Goal: Task Accomplishment & Management: Complete application form

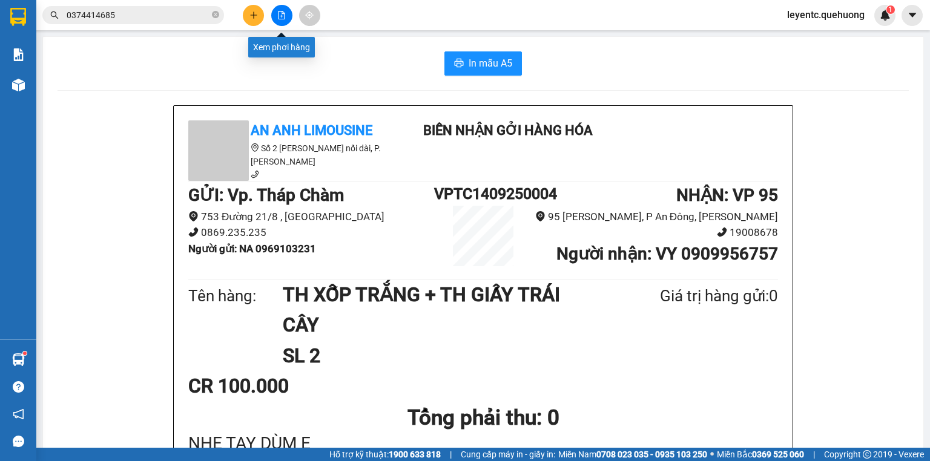
click at [278, 8] on button at bounding box center [281, 15] width 21 height 21
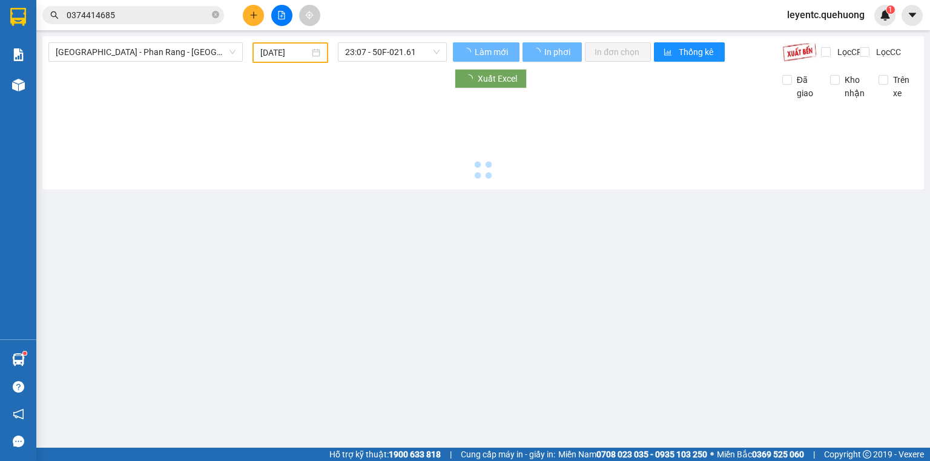
type input "14/09/2025"
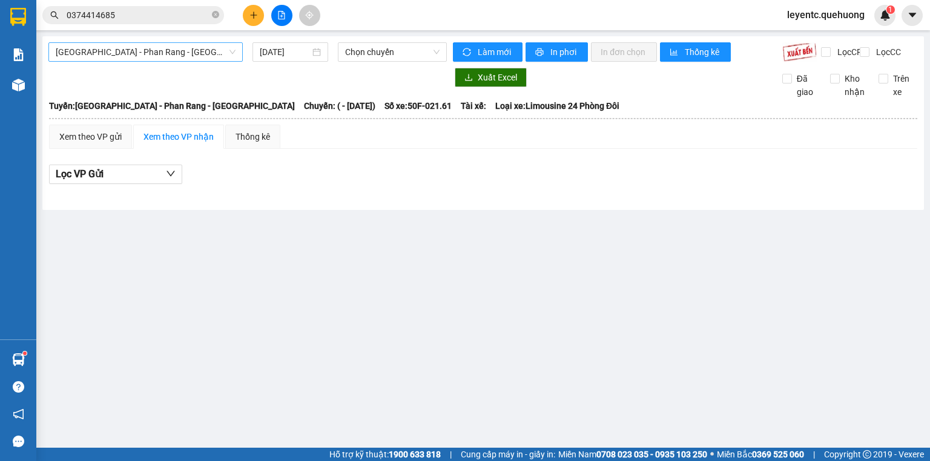
click at [169, 50] on span "Sài Gòn - Phan Rang - Ninh Sơn" at bounding box center [146, 52] width 180 height 18
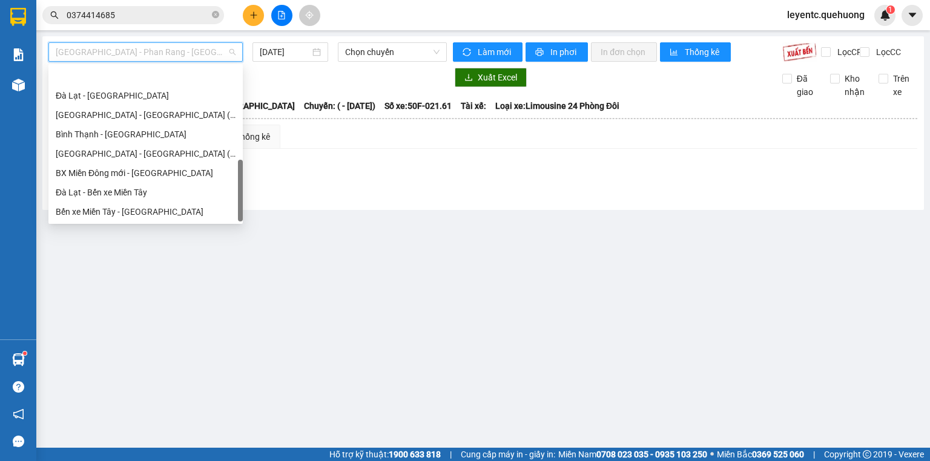
scroll to position [329, 0]
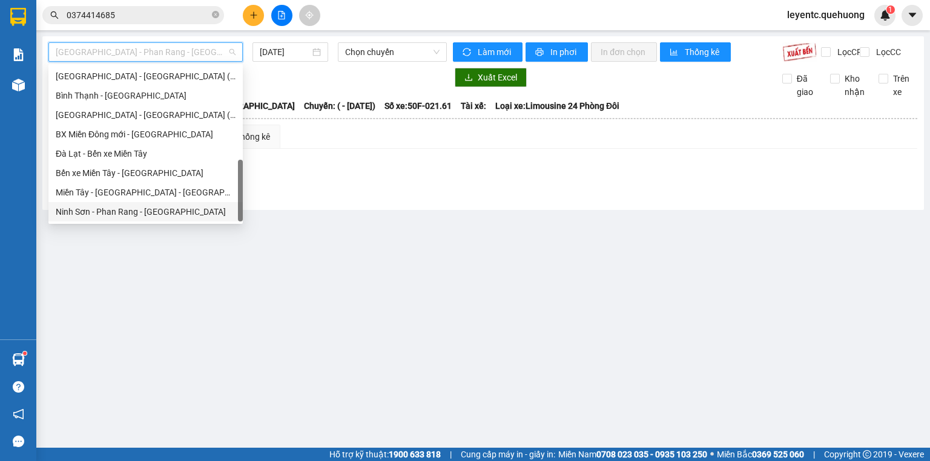
click at [149, 212] on div "Ninh Sơn - Phan Rang - Miền Tây" at bounding box center [146, 211] width 180 height 13
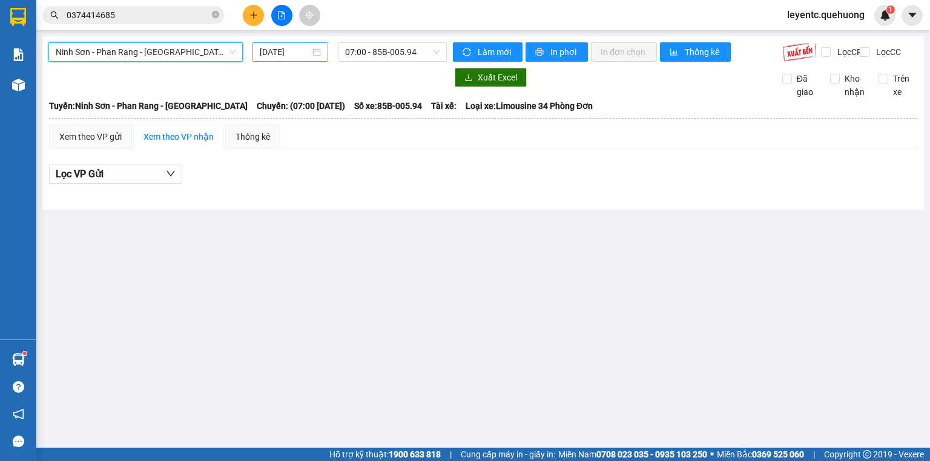
click at [309, 50] on input "14/09/2025" at bounding box center [285, 51] width 50 height 13
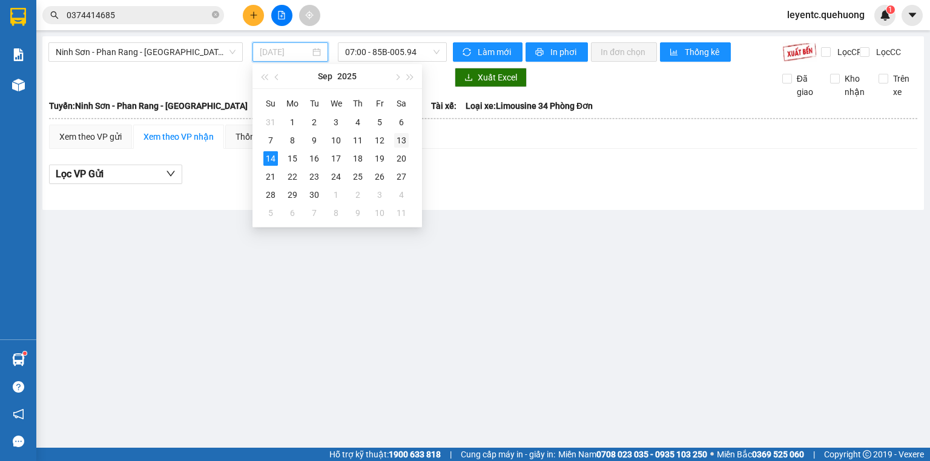
click at [399, 139] on div "13" at bounding box center [401, 140] width 15 height 15
type input "13/09/2025"
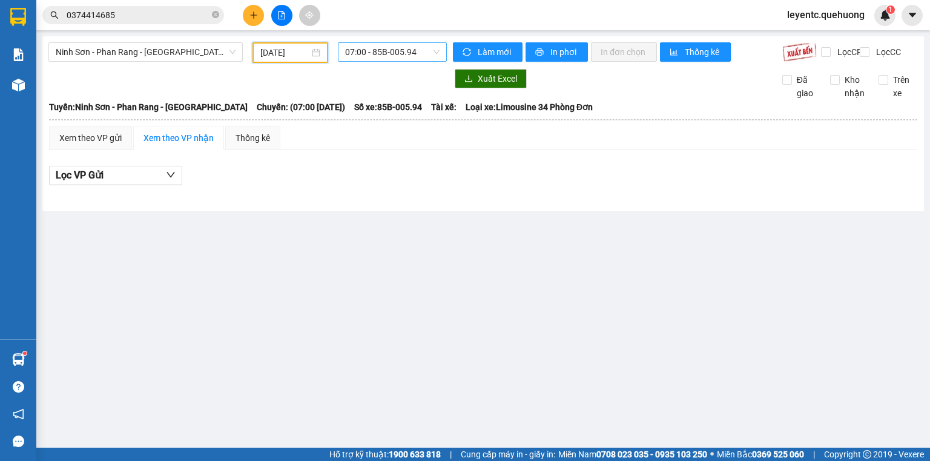
click at [373, 51] on span "07:00 - 85B-005.94" at bounding box center [392, 52] width 95 height 18
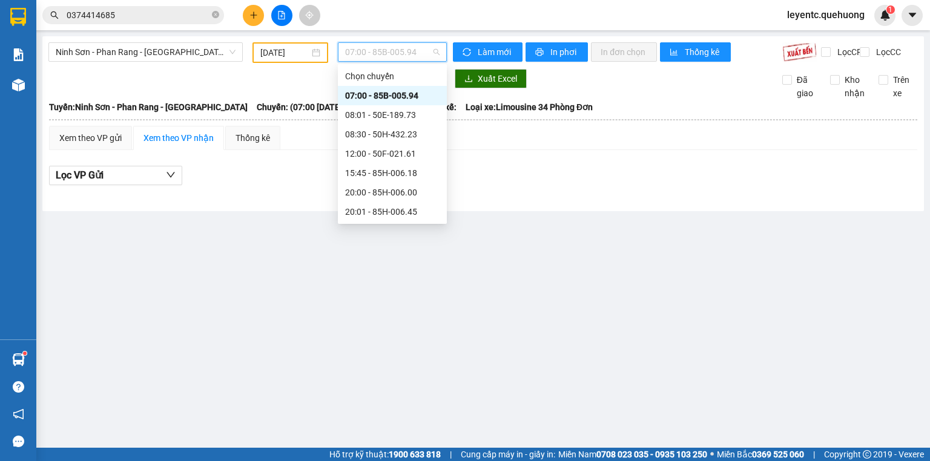
click at [373, 99] on div "07:00 - 85B-005.94" at bounding box center [392, 95] width 94 height 13
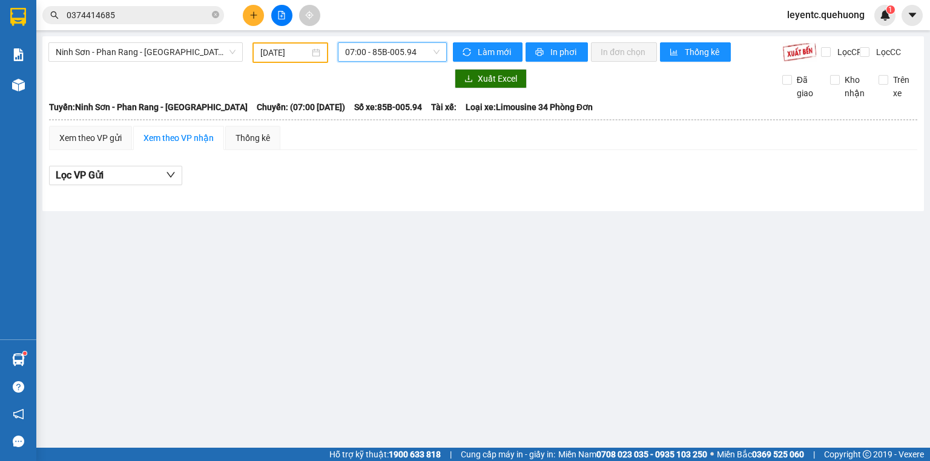
click at [376, 50] on span "07:00 - 85B-005.94" at bounding box center [392, 52] width 95 height 18
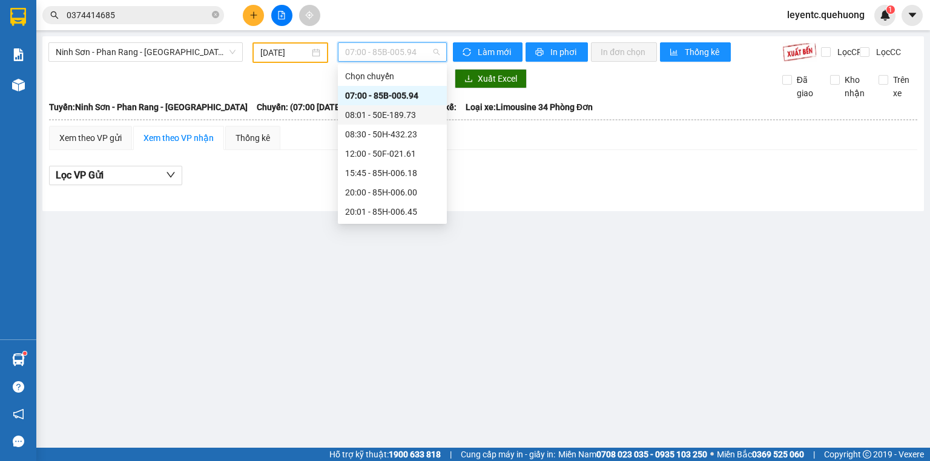
click at [386, 116] on div "08:01 - 50E-189.73" at bounding box center [392, 114] width 94 height 13
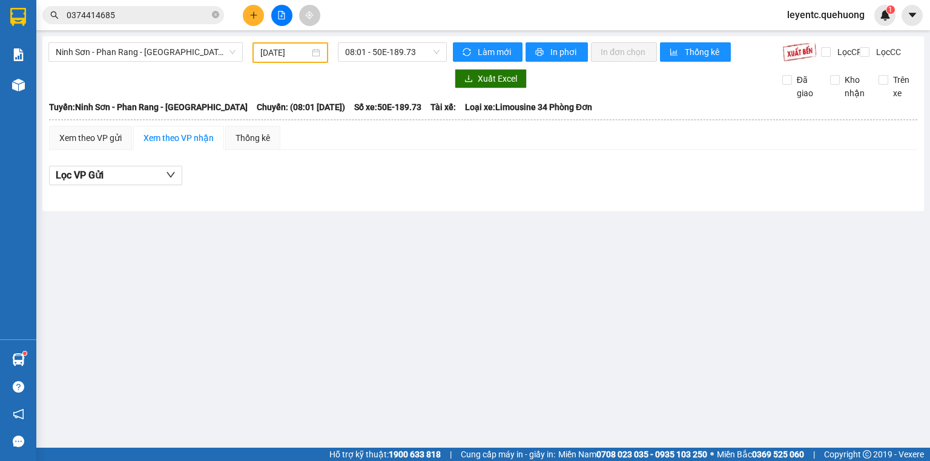
click at [393, 39] on div "Ninh Sơn - Phan Rang - Miền Tây 13/09/2025 08:01 - 50E-189.73 Làm mới In phơi I…" at bounding box center [482, 123] width 881 height 175
click at [392, 59] on span "08:01 - 50E-189.73" at bounding box center [392, 52] width 95 height 18
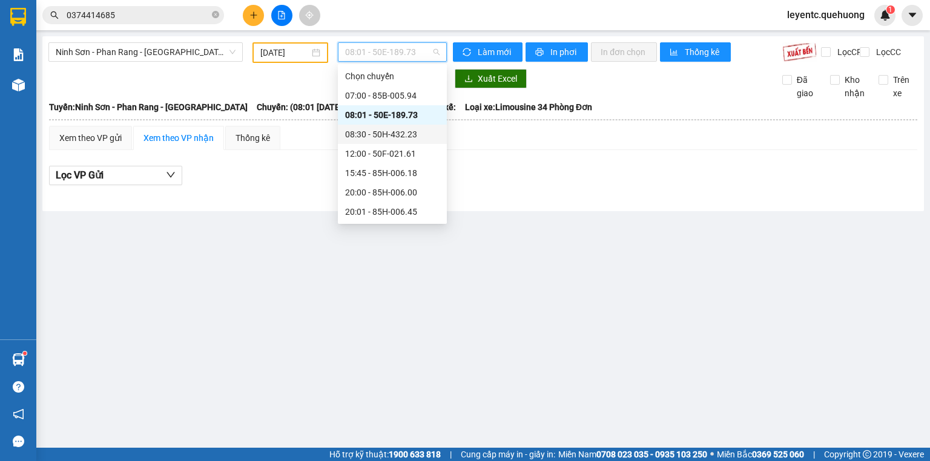
click at [392, 131] on div "08:30 - 50H-432.23" at bounding box center [392, 134] width 94 height 13
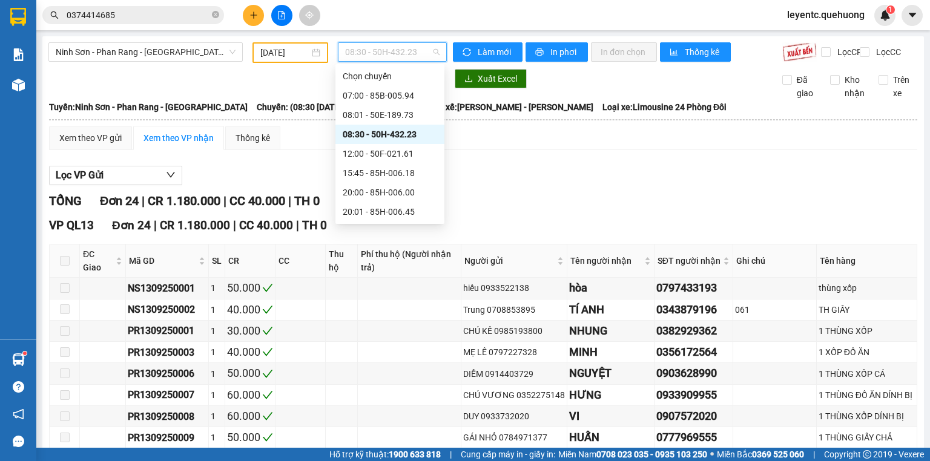
click at [404, 49] on span "08:30 - 50H-432.23" at bounding box center [392, 52] width 95 height 18
click at [399, 190] on div "20:00 - 85H-006.00" at bounding box center [390, 192] width 94 height 13
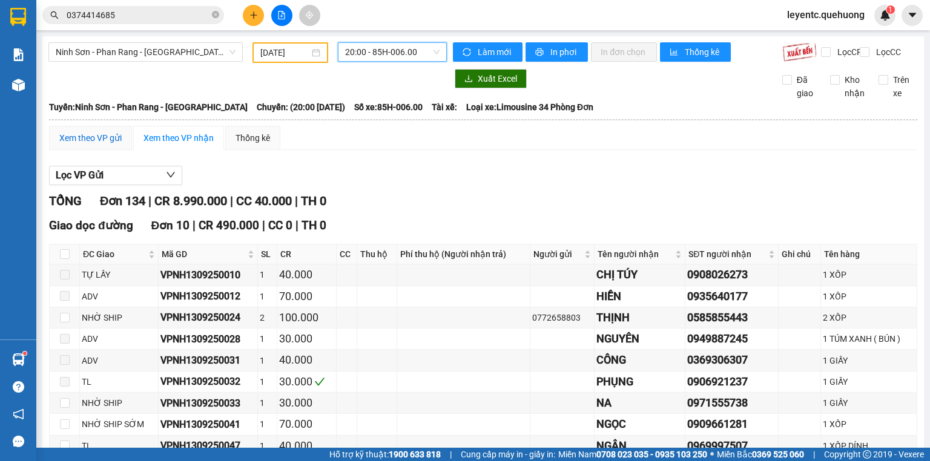
click at [106, 144] on div "Xem theo VP gửi" at bounding box center [90, 137] width 62 height 13
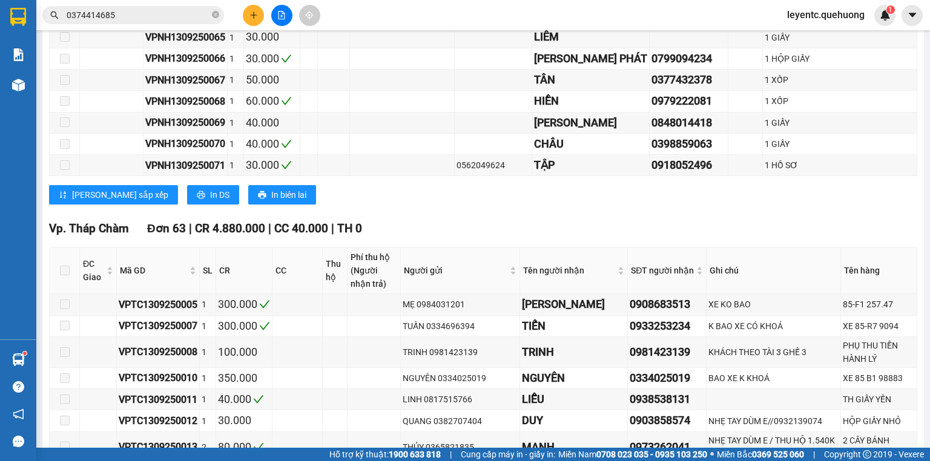
scroll to position [1695, 0]
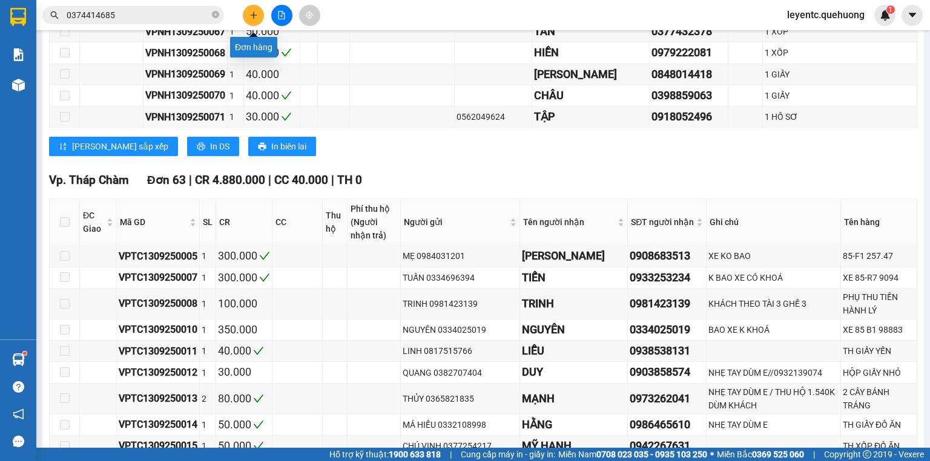
click at [260, 16] on button at bounding box center [253, 15] width 21 height 21
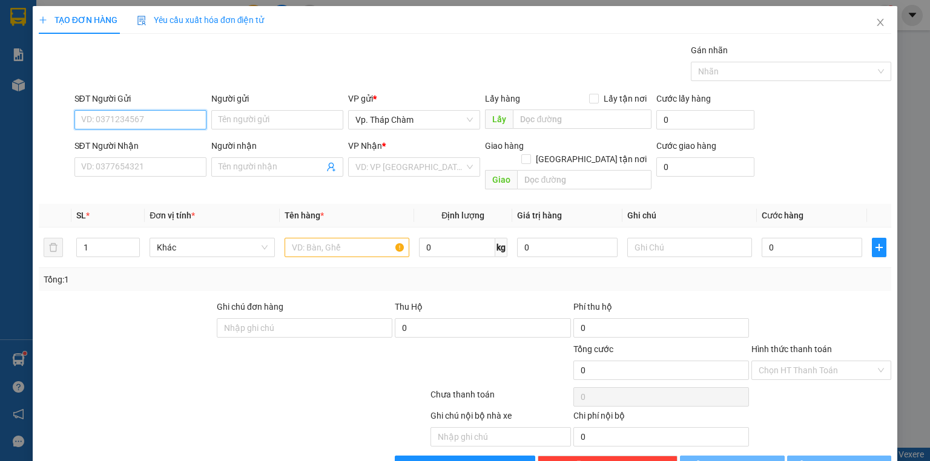
click at [163, 119] on input "SĐT Người Gửi" at bounding box center [140, 119] width 132 height 19
click at [158, 151] on div "0971173254 - NK KIM CƯƠNG" at bounding box center [140, 143] width 132 height 19
type input "0971173254"
type input "NK KIM CƯƠNG"
type input "0945360779"
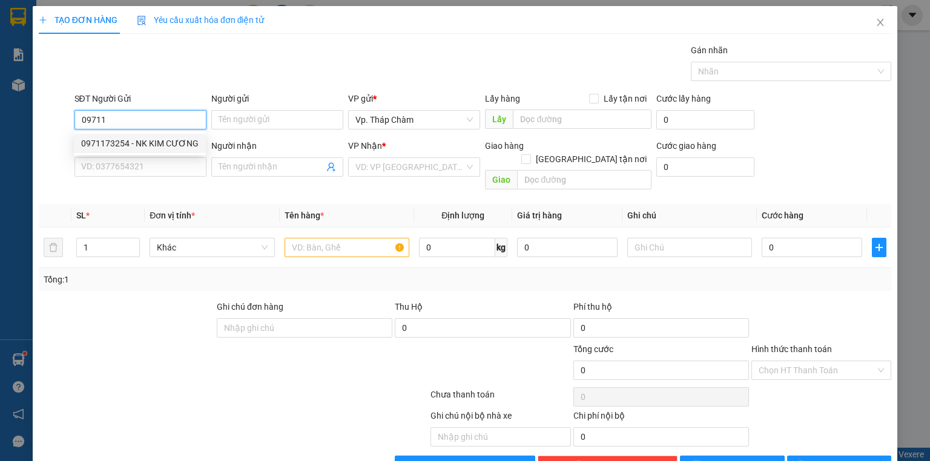
type input "LAB TÚ TRANG"
type input "30.000"
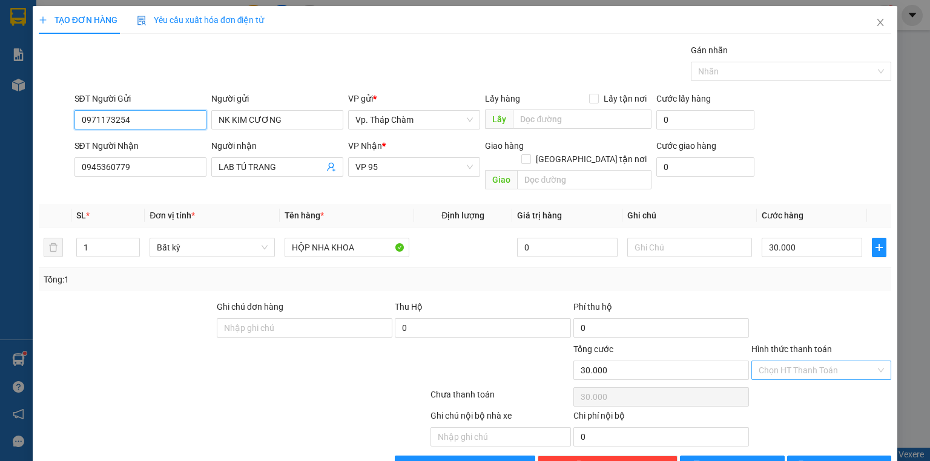
type input "0971173254"
click at [806, 361] on input "Hình thức thanh toán" at bounding box center [816, 370] width 117 height 18
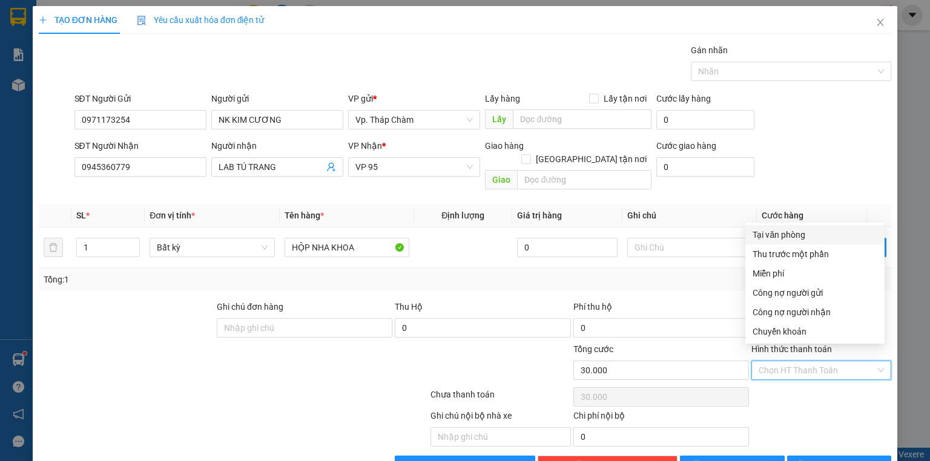
click at [761, 230] on div "Tại văn phòng" at bounding box center [814, 234] width 125 height 13
type input "0"
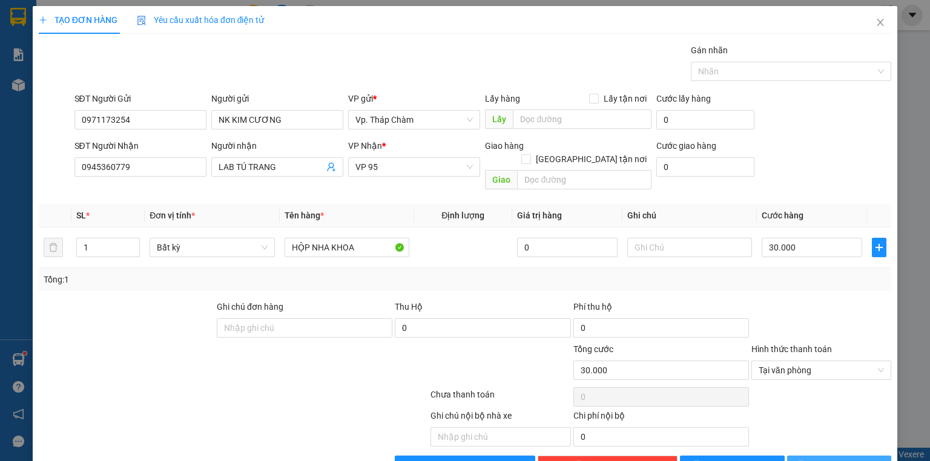
drag, startPoint x: 830, startPoint y: 451, endPoint x: 829, endPoint y: 436, distance: 14.6
click at [830, 459] on span "Lưu và In" at bounding box center [852, 465] width 85 height 13
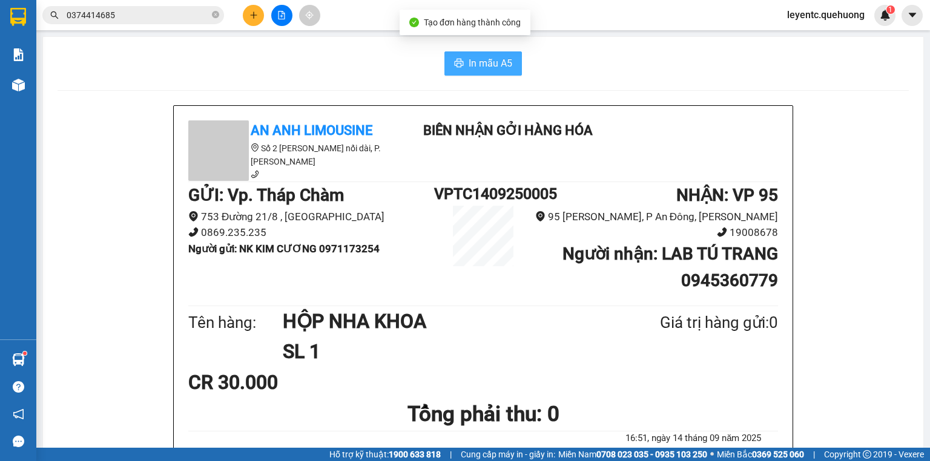
click at [489, 65] on span "In mẫu A5" at bounding box center [490, 63] width 44 height 15
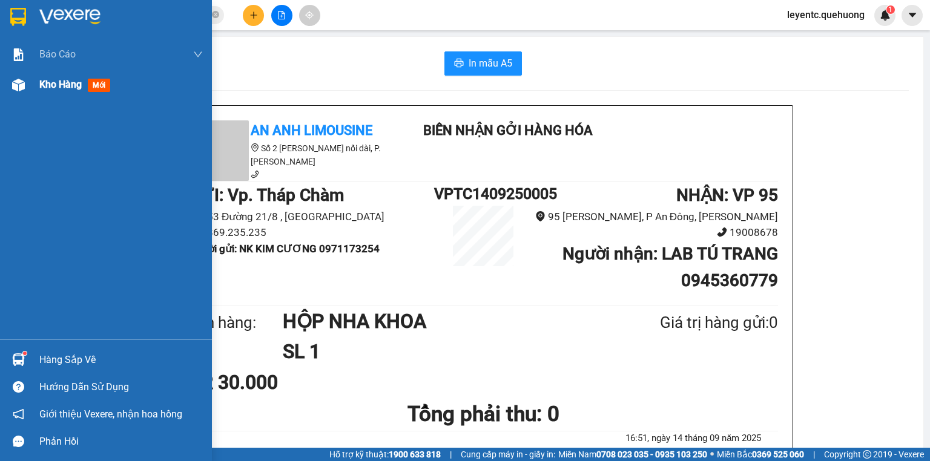
click at [20, 85] on img at bounding box center [18, 85] width 13 height 13
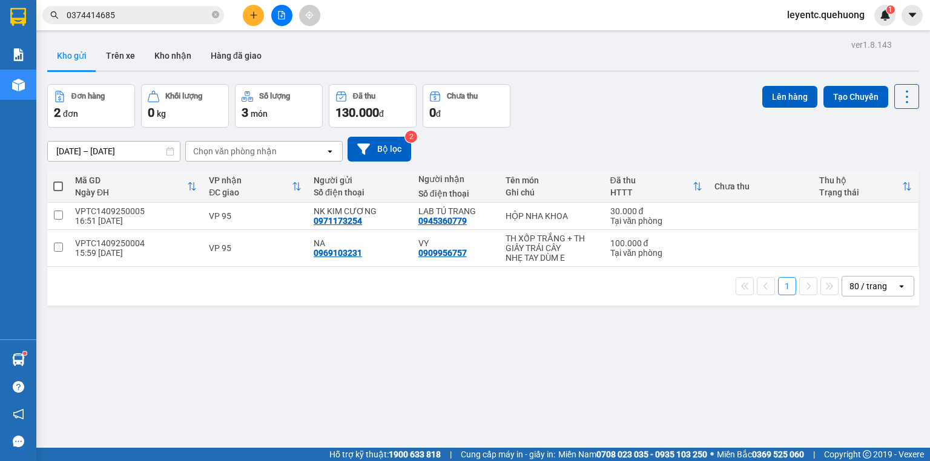
click at [662, 116] on div "Đơn hàng 2 đơn Khối lượng 0 kg Số lượng 3 món Đã thu 130.000 đ Chưa thu 0 đ Lên…" at bounding box center [483, 106] width 872 height 44
click at [637, 116] on div "Đơn hàng 2 đơn Khối lượng 0 kg Số lượng 3 món Đã thu 130.000 đ Chưa thu 0 đ Lên…" at bounding box center [483, 106] width 872 height 44
click at [253, 13] on icon "plus" at bounding box center [253, 14] width 1 height 7
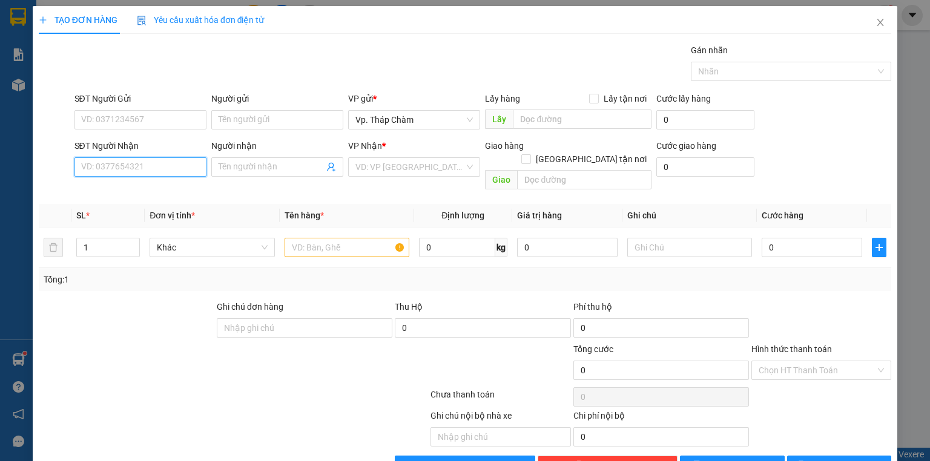
drag, startPoint x: 135, startPoint y: 168, endPoint x: 717, endPoint y: 282, distance: 592.8
click at [136, 167] on input "SĐT Người Nhận" at bounding box center [140, 166] width 132 height 19
click at [145, 171] on input "SĐT Người Nhận" at bounding box center [140, 166] width 132 height 19
click at [120, 170] on input "SĐT Người Nhận" at bounding box center [140, 166] width 132 height 19
click at [138, 165] on input "SĐT Người Nhận" at bounding box center [140, 166] width 132 height 19
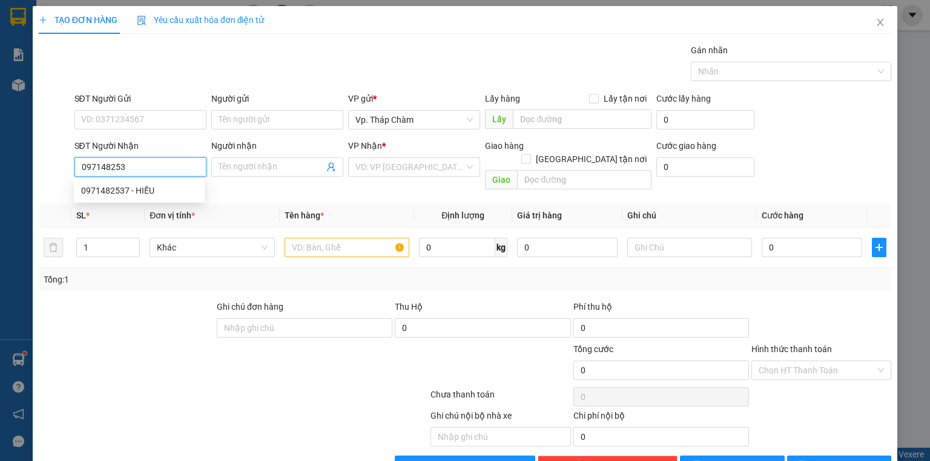
type input "0971482537"
click at [138, 189] on div "0971482537 - HIẾU" at bounding box center [139, 190] width 116 height 13
type input "HIẾU"
type input "60.000"
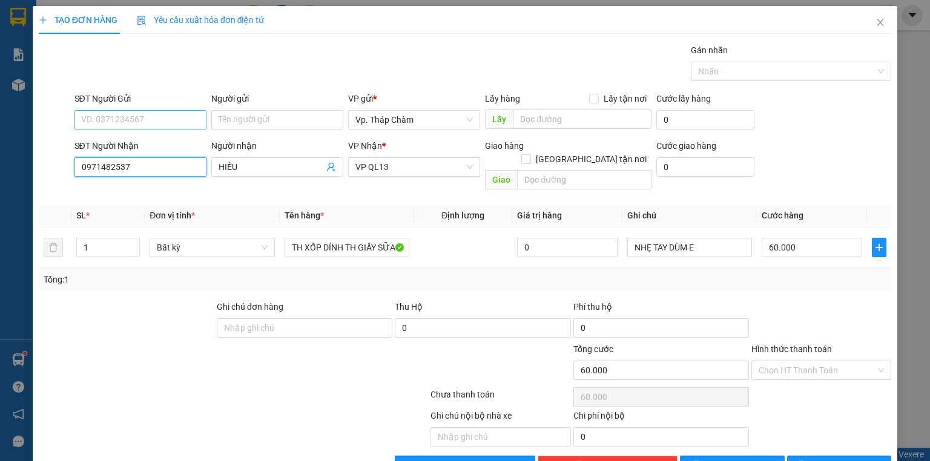
type input "0971482537"
click at [138, 116] on input "SĐT Người Gửi" at bounding box center [140, 119] width 132 height 19
click at [162, 81] on div "Gói vận chuyển * Tiêu chuẩn Gán nhãn Nhãn" at bounding box center [483, 65] width 822 height 42
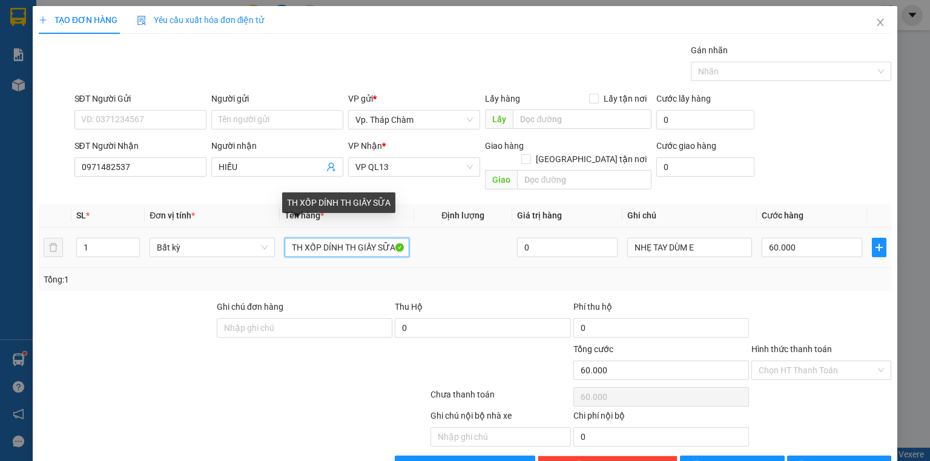
click at [376, 238] on input "TH XỐP DÍNH TH GIẤY SỮA" at bounding box center [346, 247] width 125 height 19
drag, startPoint x: 376, startPoint y: 234, endPoint x: 411, endPoint y: 231, distance: 34.6
click at [411, 231] on tr "1 Bất kỳ TH XỐP DÍNH TH GIẤY SỮA 0 NHẸ TAY DÙM E 60.000" at bounding box center [465, 248] width 852 height 41
type input "TH XỐP DÍNH TH GIẤY NHỎ"
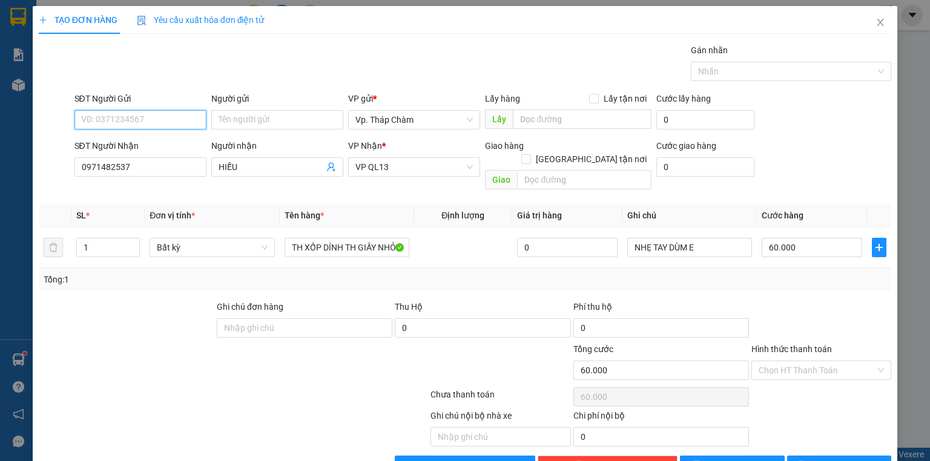
click at [169, 119] on input "SĐT Người Gửi" at bounding box center [140, 119] width 132 height 19
type input "0367195449"
click at [148, 137] on div "0367195449 - HIỆP" at bounding box center [139, 143] width 116 height 13
type input "HIỆP"
type input "TH XỐP DÍNH TH GIẤY SỮA"
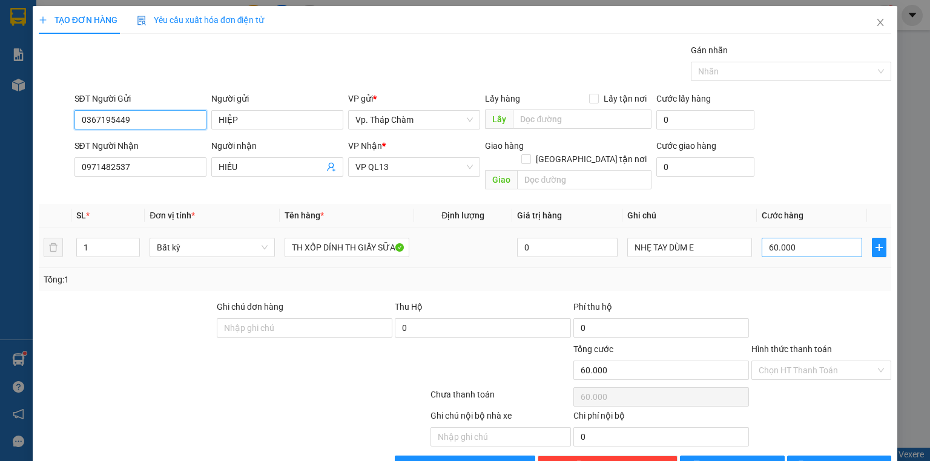
type input "0367195449"
click at [784, 238] on input "60.000" at bounding box center [811, 247] width 100 height 19
type input "7"
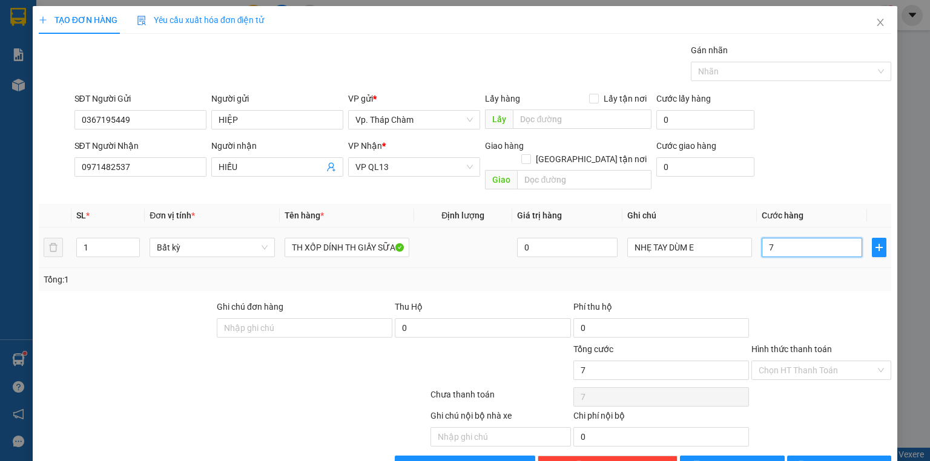
type input "70"
click at [878, 361] on div "Chọn HT Thanh Toán" at bounding box center [821, 370] width 140 height 19
type input "70"
type input "70.000"
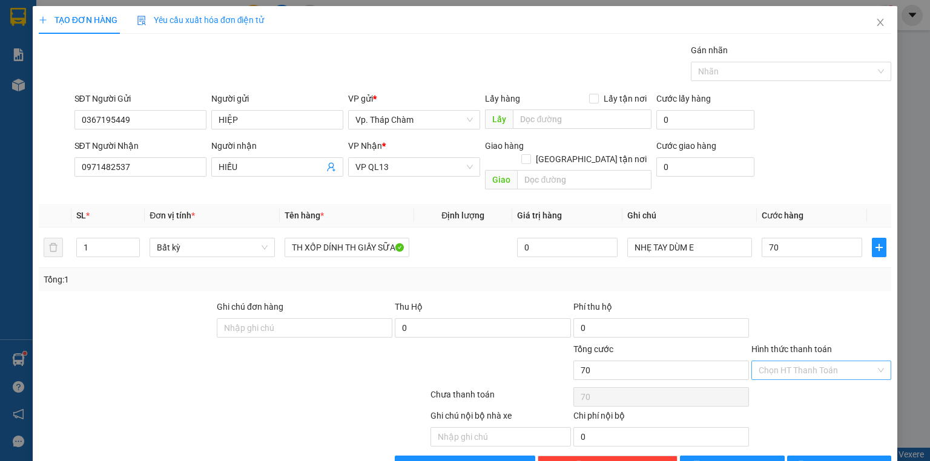
type input "70.000"
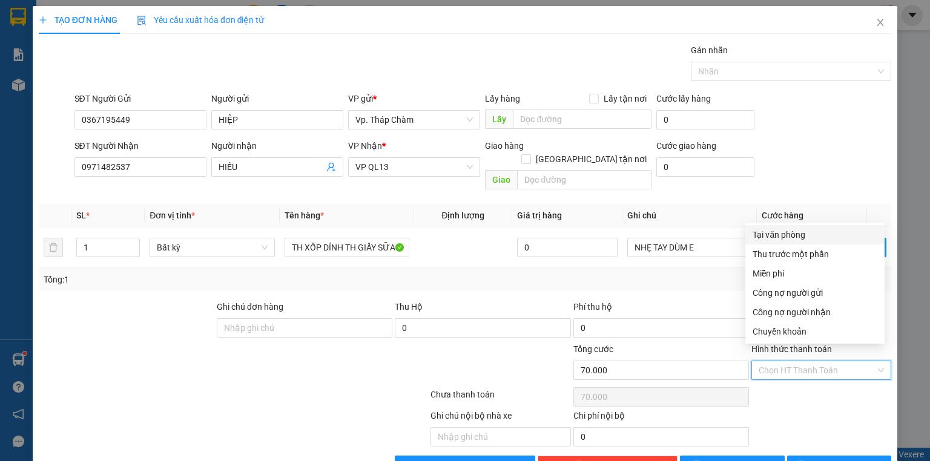
click at [788, 231] on div "Tại văn phòng" at bounding box center [814, 234] width 125 height 13
type input "0"
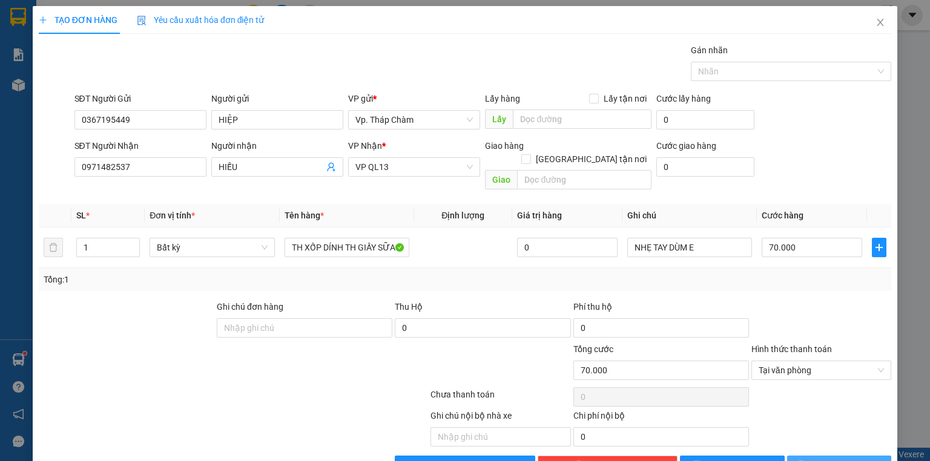
click at [835, 459] on span "Lưu và In" at bounding box center [852, 465] width 85 height 13
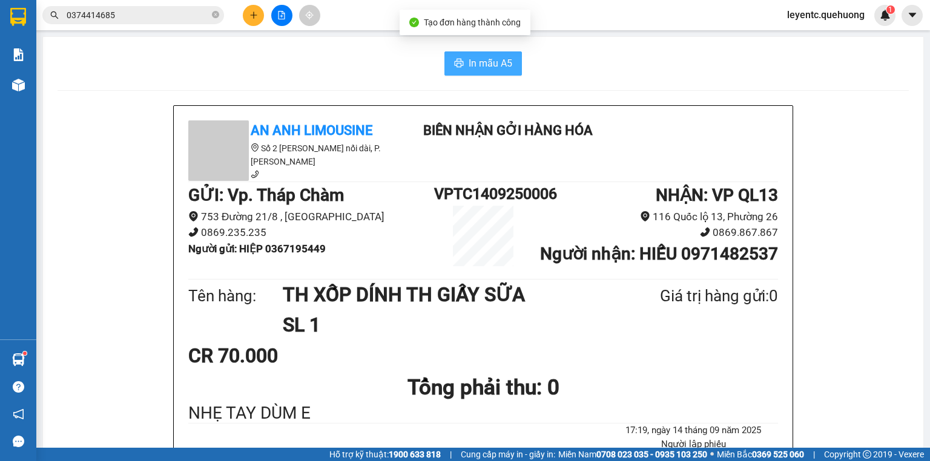
click at [479, 64] on span "In mẫu A5" at bounding box center [490, 63] width 44 height 15
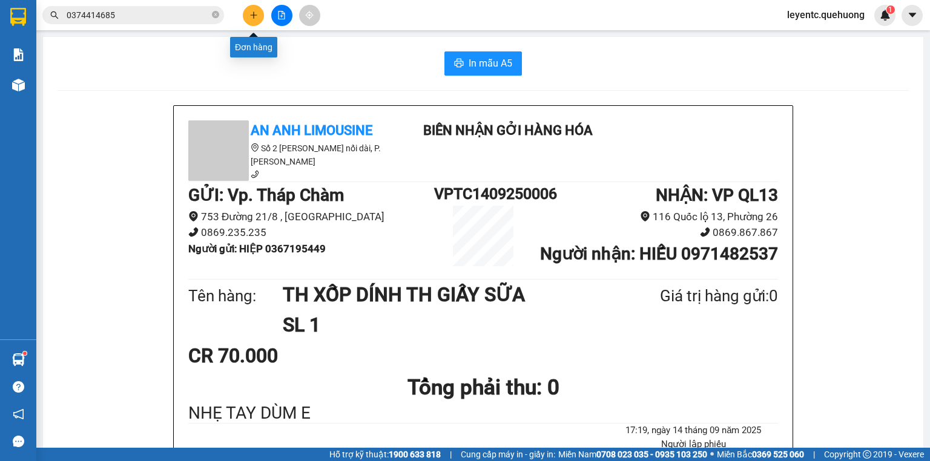
click at [255, 17] on icon "plus" at bounding box center [253, 15] width 8 height 8
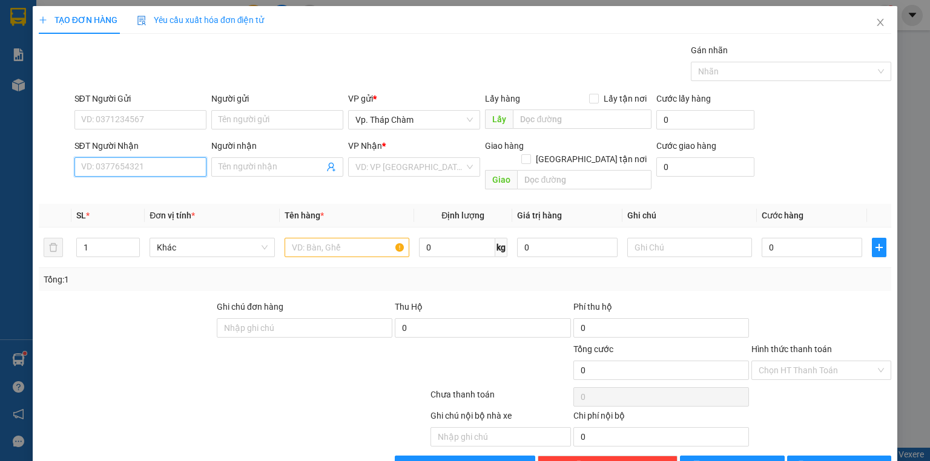
click at [140, 167] on input "SĐT Người Nhận" at bounding box center [140, 166] width 132 height 19
click at [183, 187] on div "0909094603 - ANH CƯỜNG" at bounding box center [140, 190] width 119 height 13
type input "0909094603"
type input "[PERSON_NAME]"
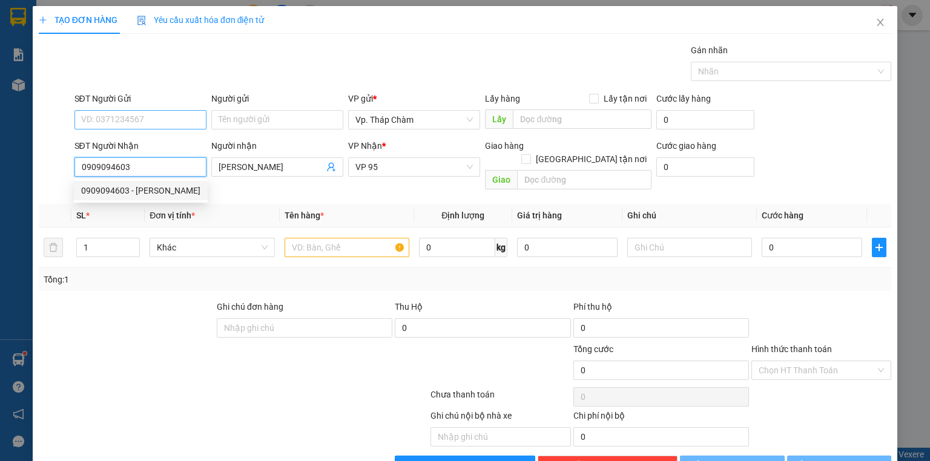
type input "40.000"
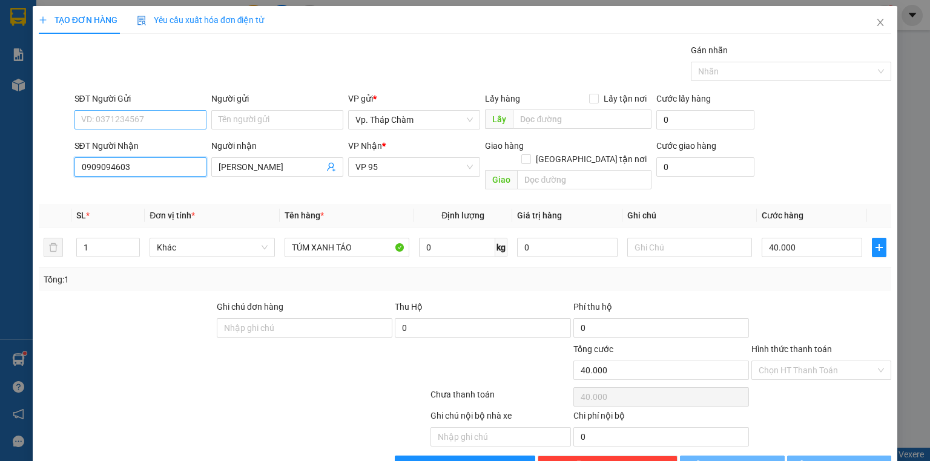
type input "0909094603"
click at [148, 116] on input "SĐT Người Gửi" at bounding box center [140, 119] width 132 height 19
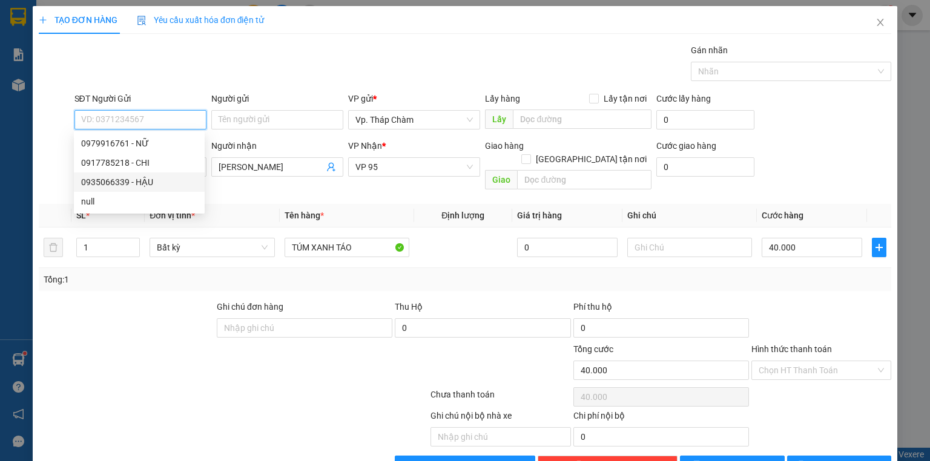
click at [136, 177] on div "0935066339 - HẬU" at bounding box center [139, 182] width 116 height 13
type input "0935066339"
type input "HẬU"
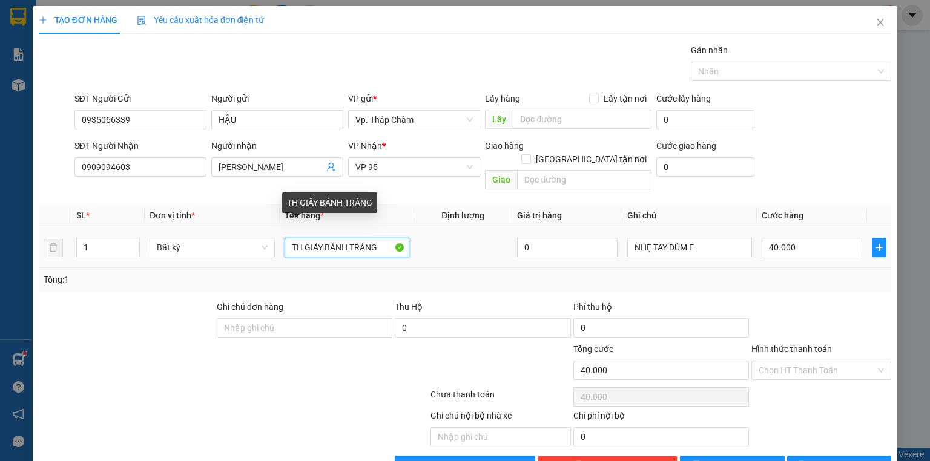
click at [315, 238] on input "TH GIẤY BÁNH TRÁNG" at bounding box center [346, 247] width 125 height 19
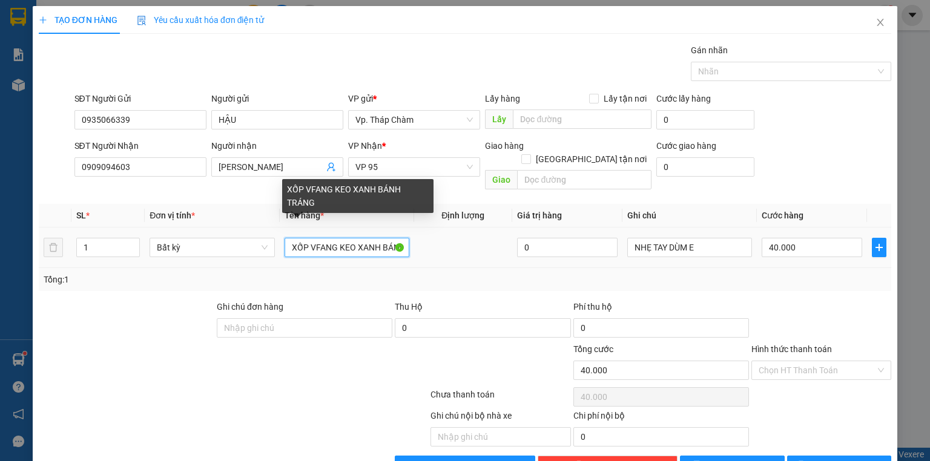
drag, startPoint x: 305, startPoint y: 235, endPoint x: 298, endPoint y: 234, distance: 6.8
click at [290, 238] on input "XỐP VFANG KEO XANH BÁNH TRÁNG" at bounding box center [346, 247] width 125 height 19
click at [323, 238] on input "XỐP VFANG KEO XANH BÁNH TRÁNG" at bounding box center [346, 247] width 125 height 19
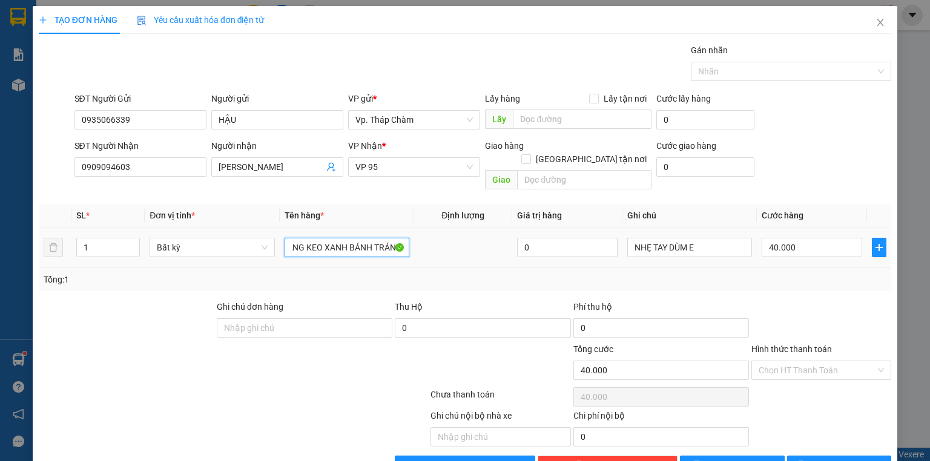
drag, startPoint x: 373, startPoint y: 235, endPoint x: 455, endPoint y: 230, distance: 81.9
click at [455, 231] on tr "1 Bất kỳ XỐP VÀNG KEO XANH BÁNH TRÁNG 0 NHẸ TAY DÙM E 40.000" at bounding box center [465, 248] width 852 height 41
type input "XỐP VÀNG KEO XANH CÓ TRỨNG"
click at [819, 238] on input "40.000" at bounding box center [811, 247] width 100 height 19
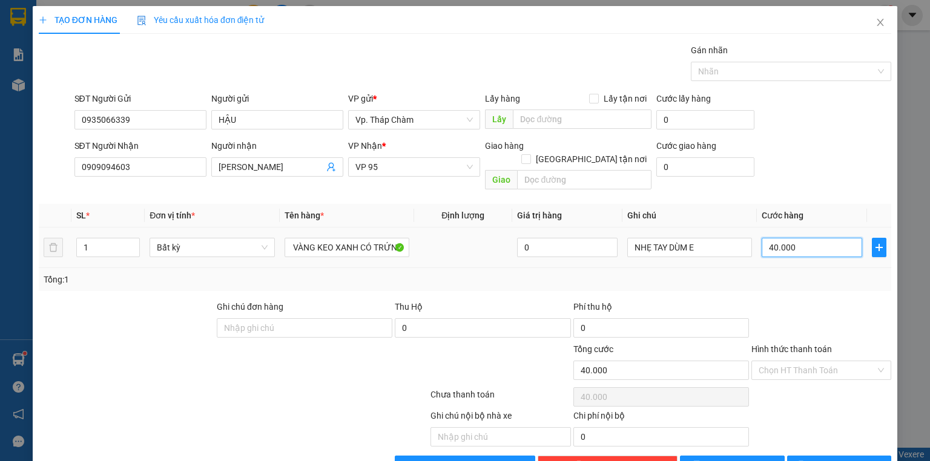
scroll to position [0, 0]
type input "0"
type input "05"
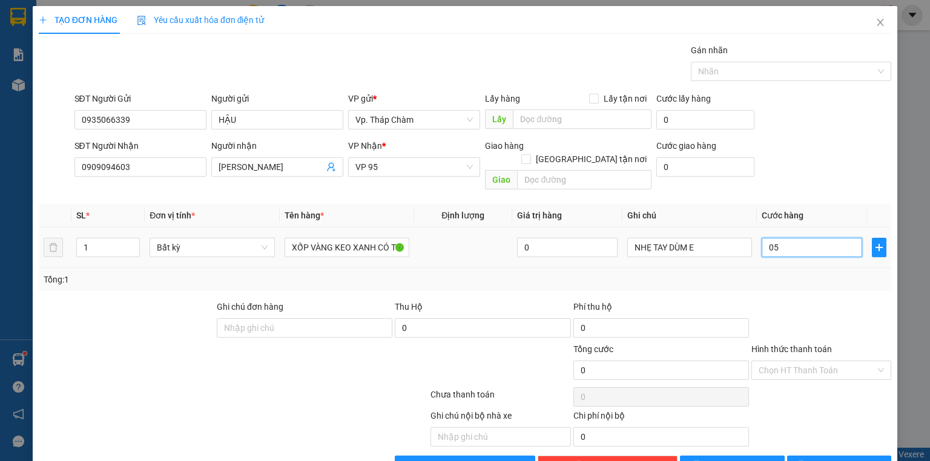
type input "5"
type input "50"
type input "050"
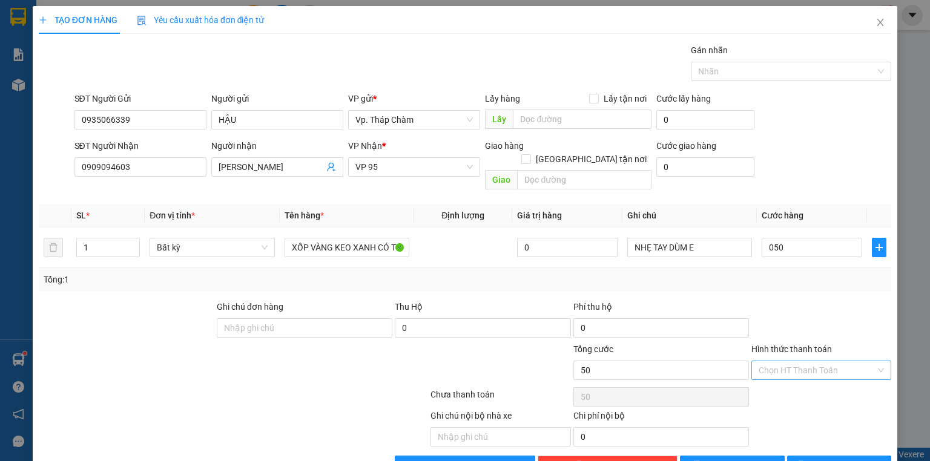
type input "50.000"
click at [816, 361] on input "Hình thức thanh toán" at bounding box center [816, 370] width 117 height 18
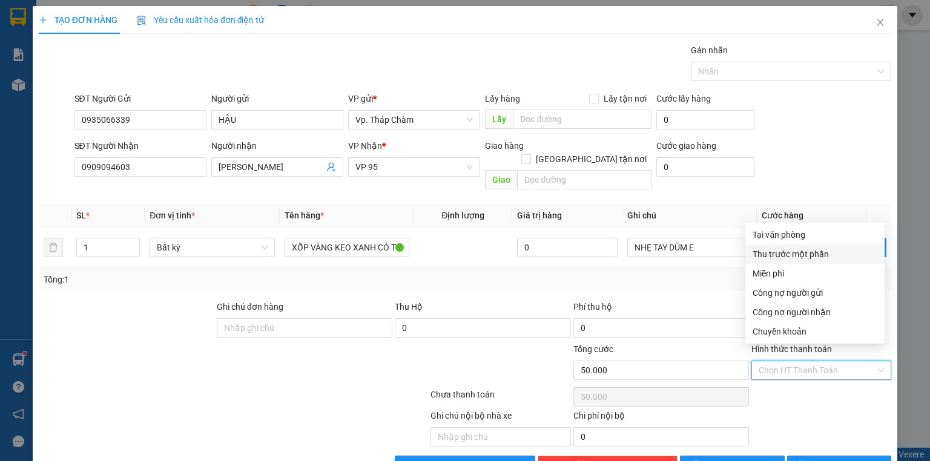
click at [781, 238] on div "Tại văn phòng" at bounding box center [814, 234] width 125 height 13
type input "0"
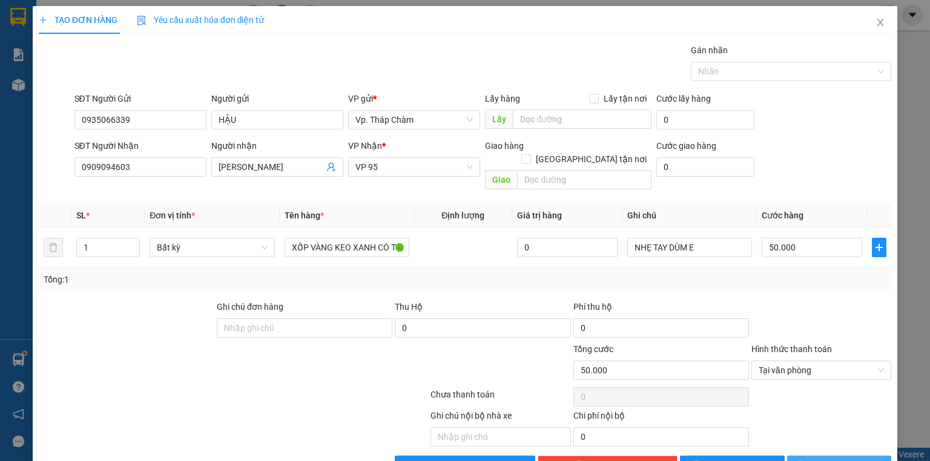
click at [844, 456] on button "Lưu và In" at bounding box center [839, 465] width 105 height 19
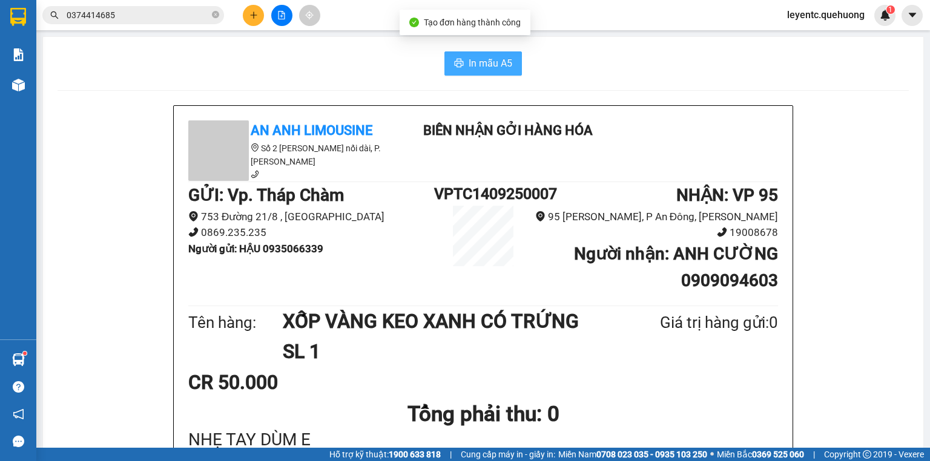
click at [487, 65] on span "In mẫu A5" at bounding box center [490, 63] width 44 height 15
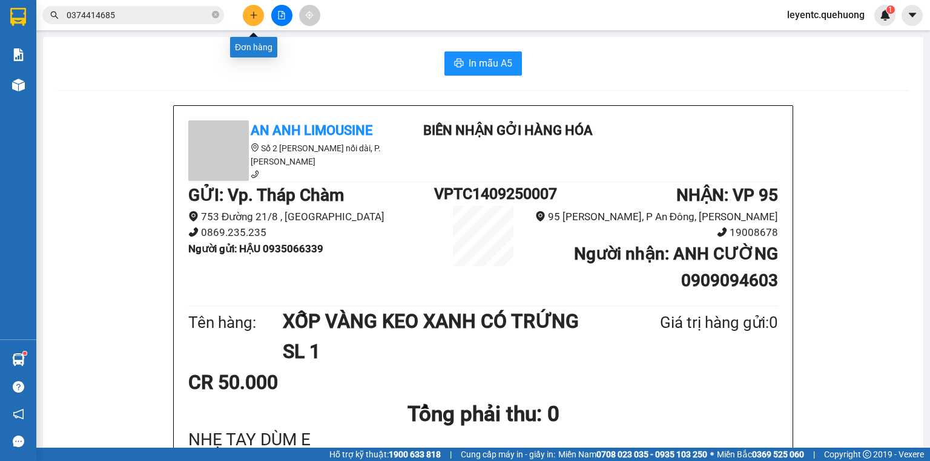
click at [257, 16] on icon "plus" at bounding box center [253, 15] width 8 height 8
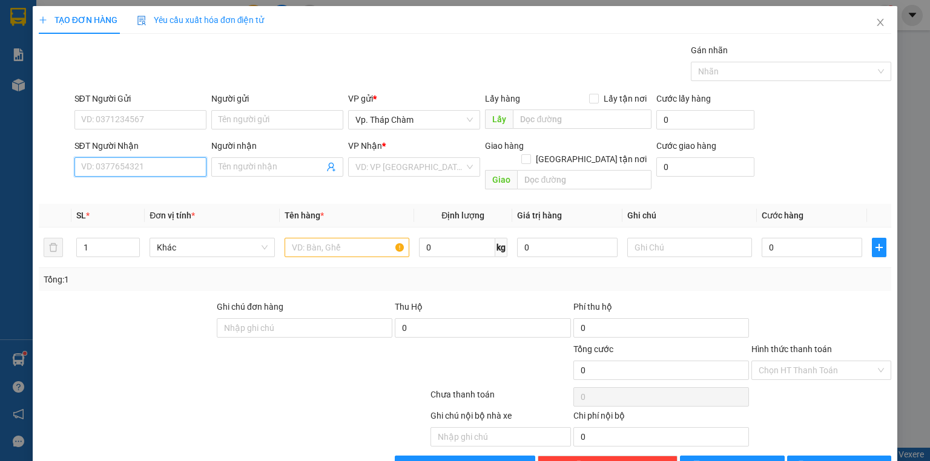
click at [140, 166] on input "SĐT Người Nhận" at bounding box center [140, 166] width 132 height 19
click at [118, 162] on input "SĐT Người Nhận" at bounding box center [140, 166] width 132 height 19
click at [140, 186] on div "0915647602 - HƯNG" at bounding box center [139, 190] width 116 height 13
type input "0915647602"
type input "HƯNG"
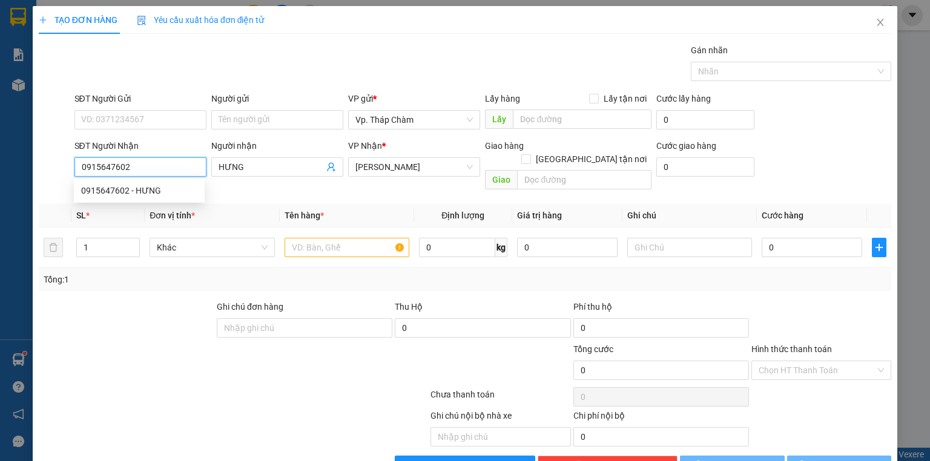
type input "30.000"
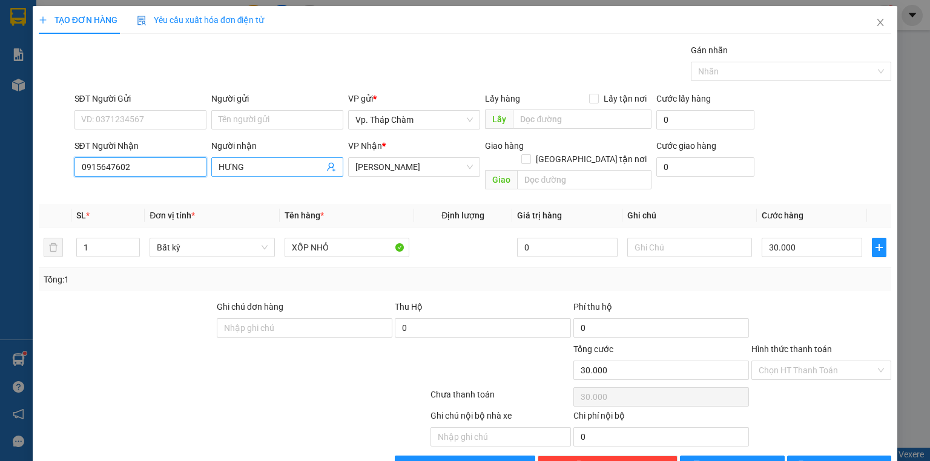
type input "0915647602"
click at [230, 169] on input "HƯNG" at bounding box center [270, 166] width 105 height 13
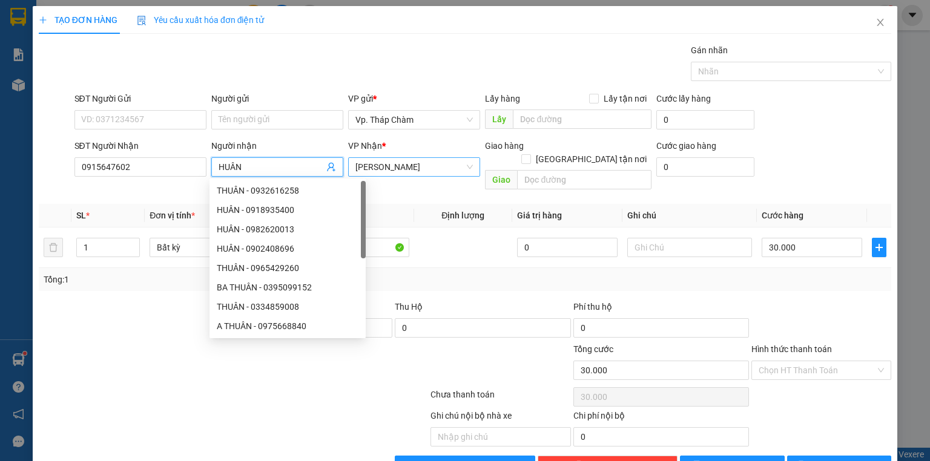
click at [374, 171] on span "An Dương Vương" at bounding box center [413, 167] width 117 height 18
type input "HUÂN"
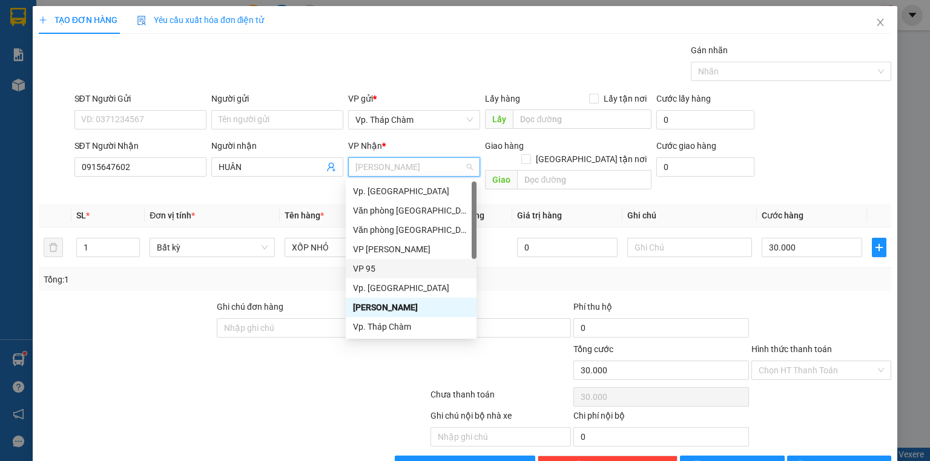
click at [386, 267] on div "VP 95" at bounding box center [411, 268] width 116 height 13
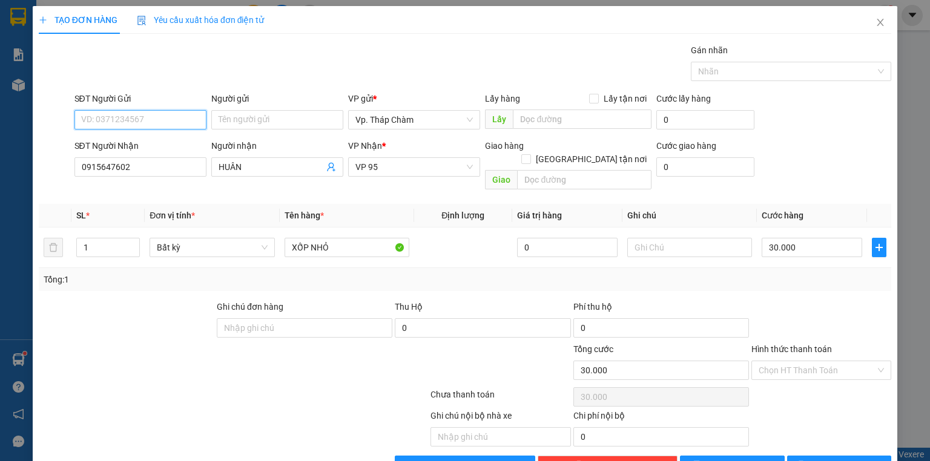
click at [153, 121] on input "SĐT Người Gửi" at bounding box center [140, 119] width 132 height 19
click at [138, 139] on div "0948806779 - TRANG" at bounding box center [139, 143] width 116 height 13
type input "0948806779"
type input "TRANG"
type input "40.000"
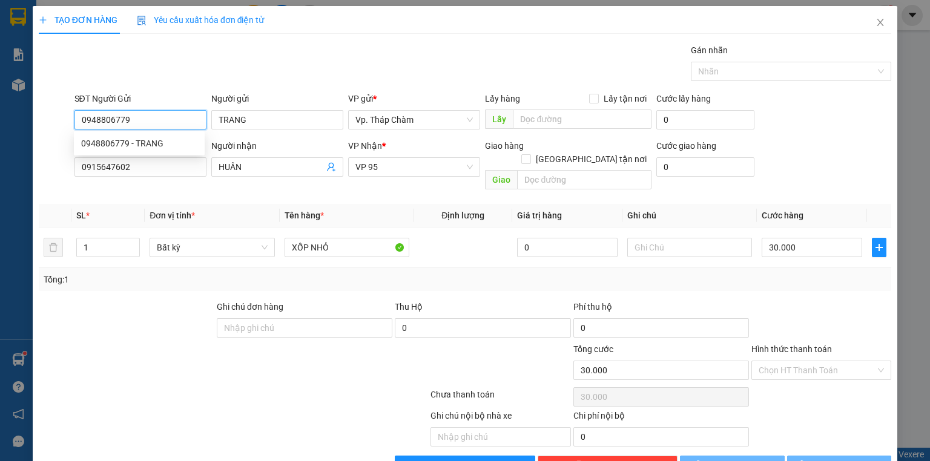
type input "40.000"
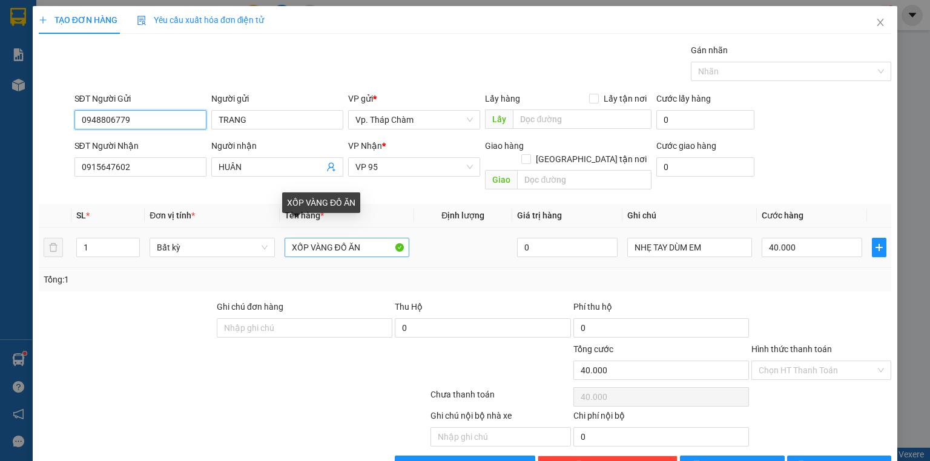
type input "0948806779"
click at [310, 238] on input "XỐP VÀNG ĐỒ ĂN" at bounding box center [346, 247] width 125 height 19
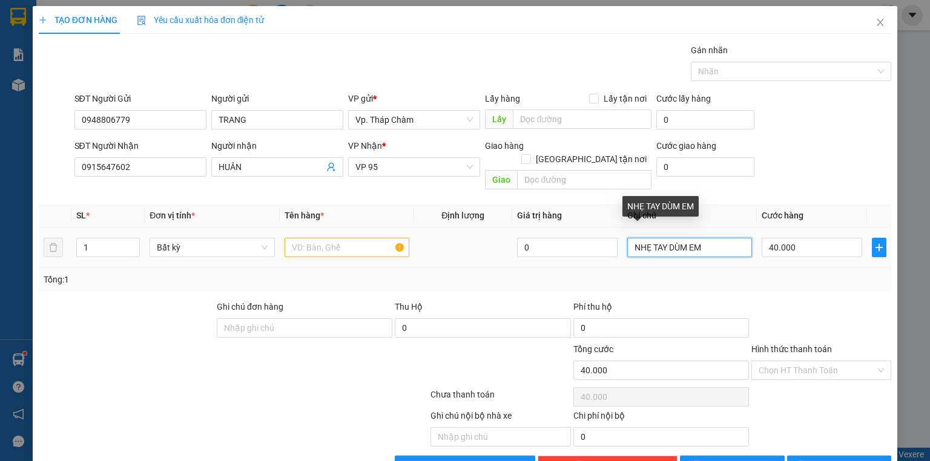
click at [649, 238] on input "NHẸ TAY DÙM EM" at bounding box center [689, 247] width 125 height 19
click at [652, 238] on input "NHẸ TAY DÙM EM" at bounding box center [689, 247] width 125 height 19
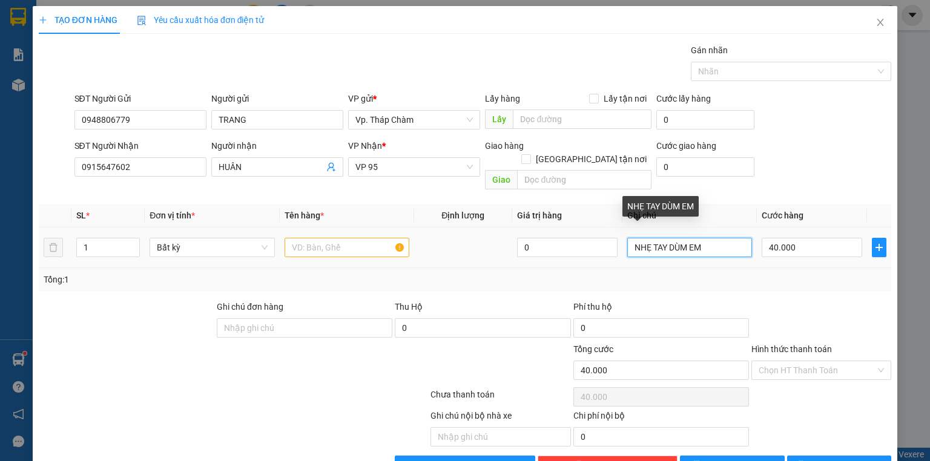
click at [652, 238] on input "NHẸ TAY DÙM EM" at bounding box center [689, 247] width 125 height 19
type input "XE KO BAO"
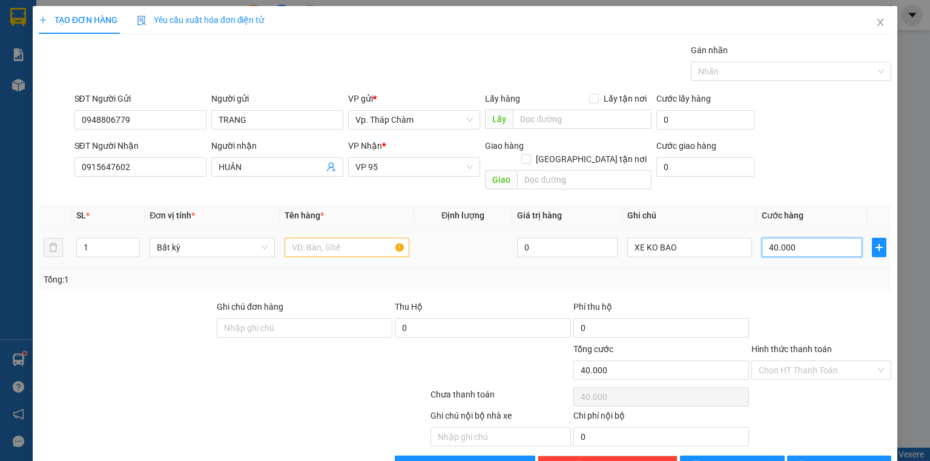
click at [820, 238] on input "40.000" at bounding box center [811, 247] width 100 height 19
type input "0"
type input "03"
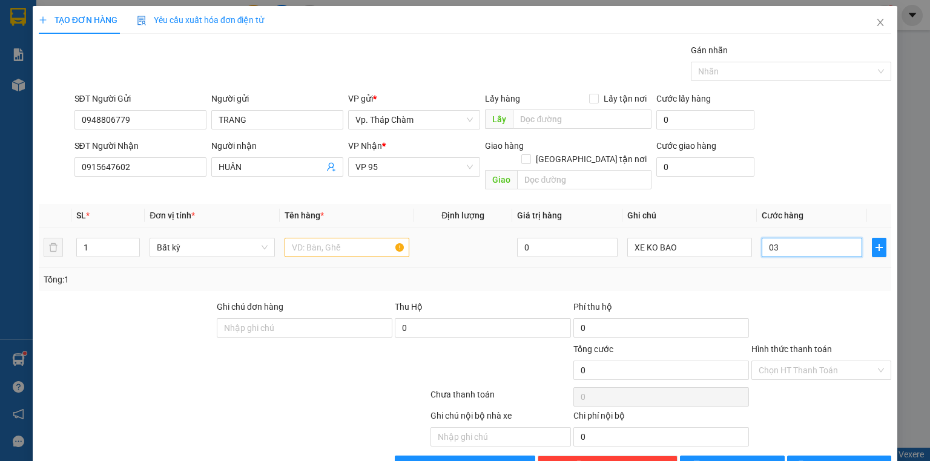
type input "3"
type input "030"
type input "30"
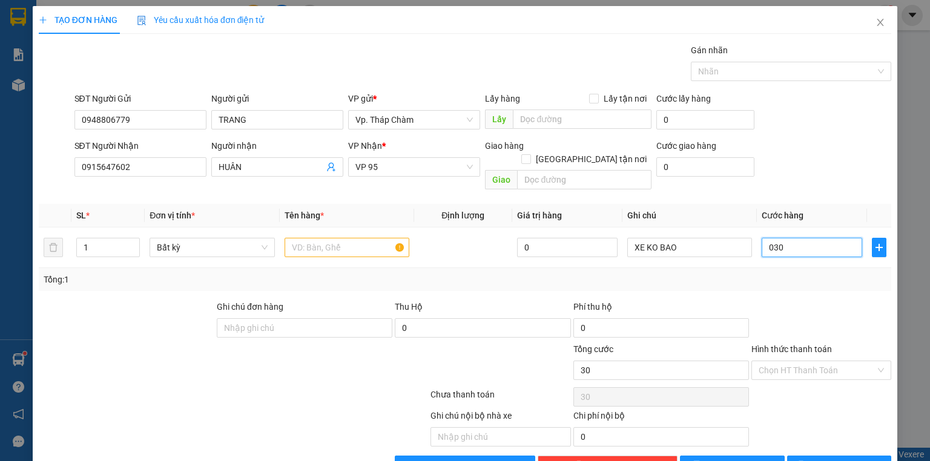
type input "030"
type input "30.000"
click at [797, 276] on div "Tổng: 1" at bounding box center [465, 279] width 852 height 23
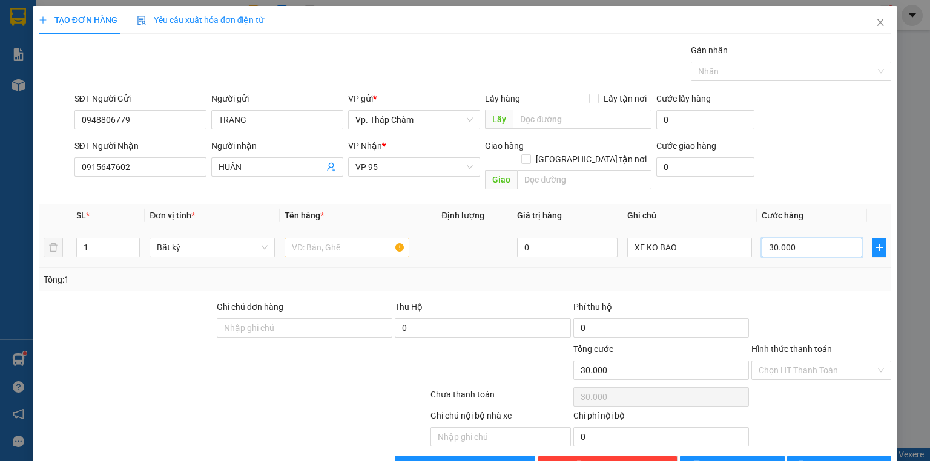
click at [803, 238] on input "30.000" at bounding box center [811, 247] width 100 height 19
type input "0"
type input "3"
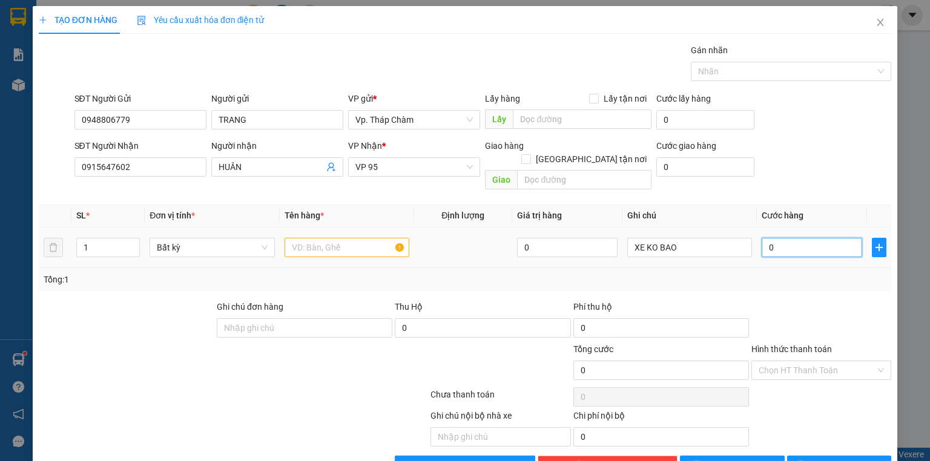
type input "3"
type input "03"
type input "30"
type input "030"
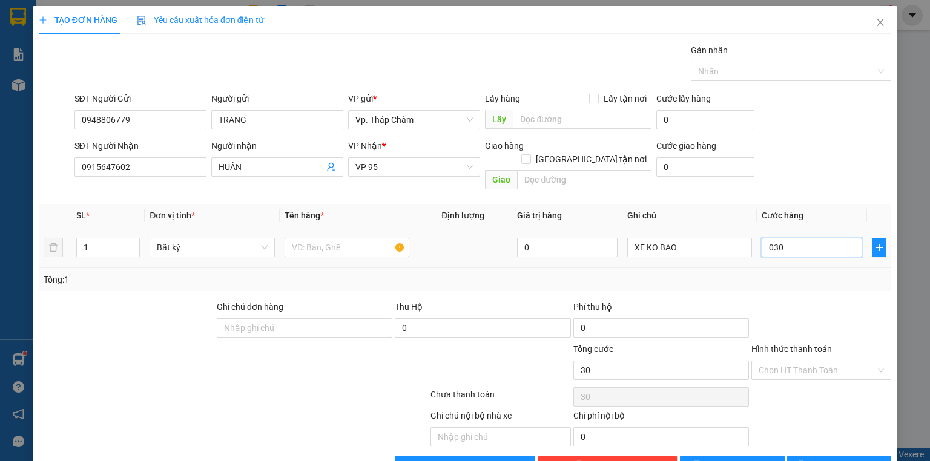
type input "300"
type input "0.300"
type input "300.000"
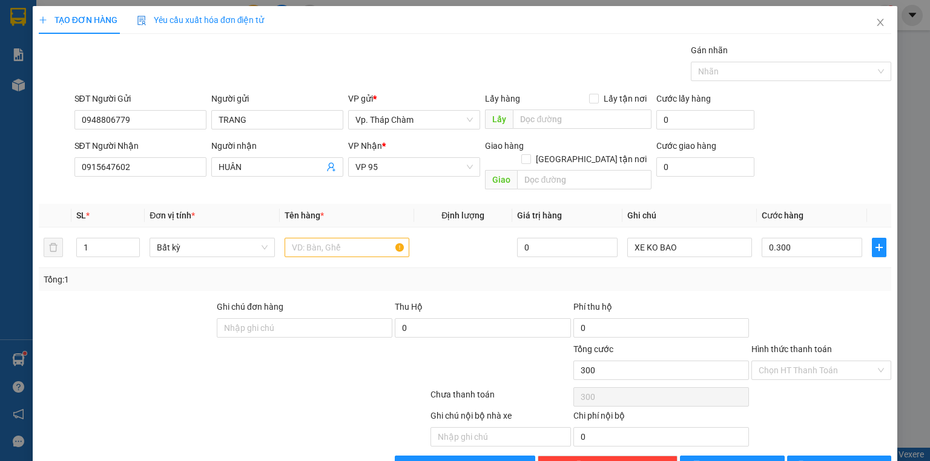
type input "300.000"
click at [813, 281] on div "Transit Pickup Surcharge Ids Transit Deliver Surcharge Ids Transit Deliver Surc…" at bounding box center [465, 260] width 852 height 432
click at [87, 343] on div at bounding box center [162, 364] width 249 height 42
click at [351, 238] on input "text" at bounding box center [346, 247] width 125 height 19
type input "50-P3 4841"
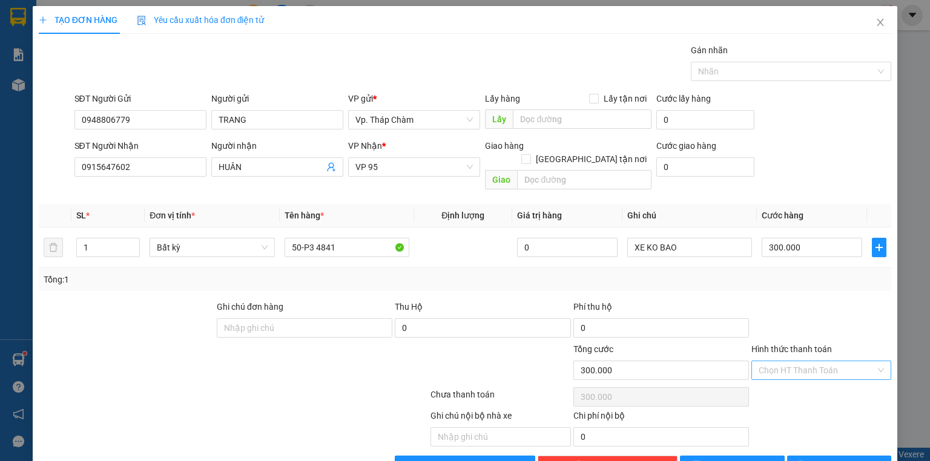
click at [800, 361] on input "Hình thức thanh toán" at bounding box center [816, 370] width 117 height 18
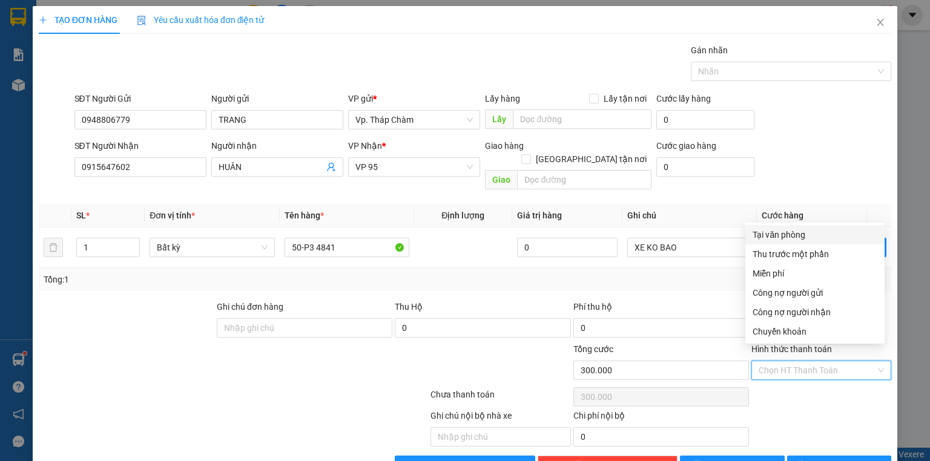
click at [801, 239] on div "Tại văn phòng" at bounding box center [814, 234] width 125 height 13
type input "0"
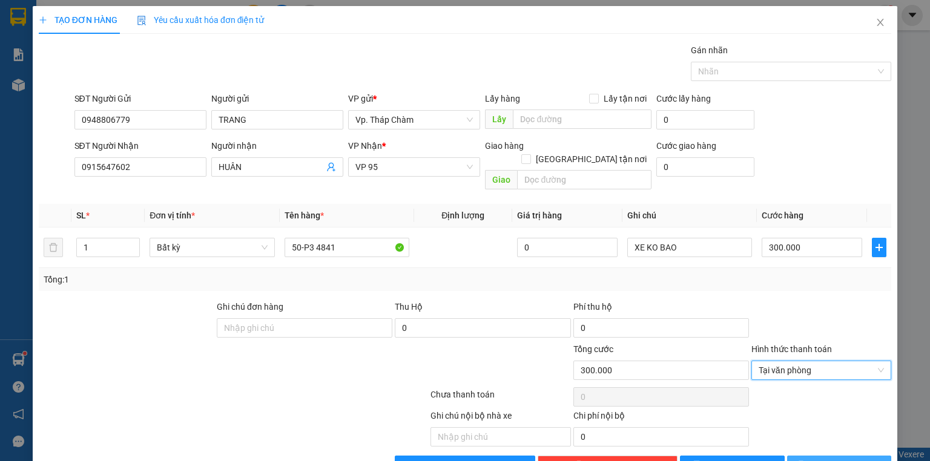
click at [821, 456] on button "Lưu và In" at bounding box center [839, 465] width 105 height 19
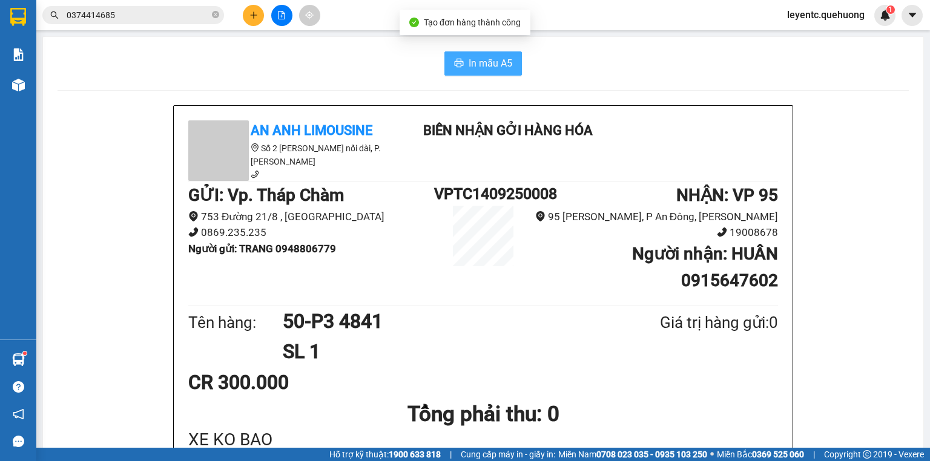
click at [468, 68] on span "In mẫu A5" at bounding box center [490, 63] width 44 height 15
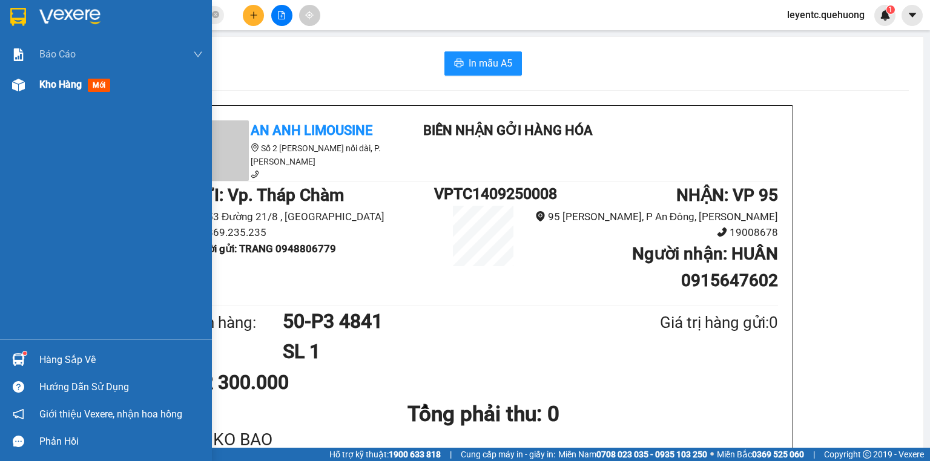
click at [10, 85] on div at bounding box center [18, 84] width 21 height 21
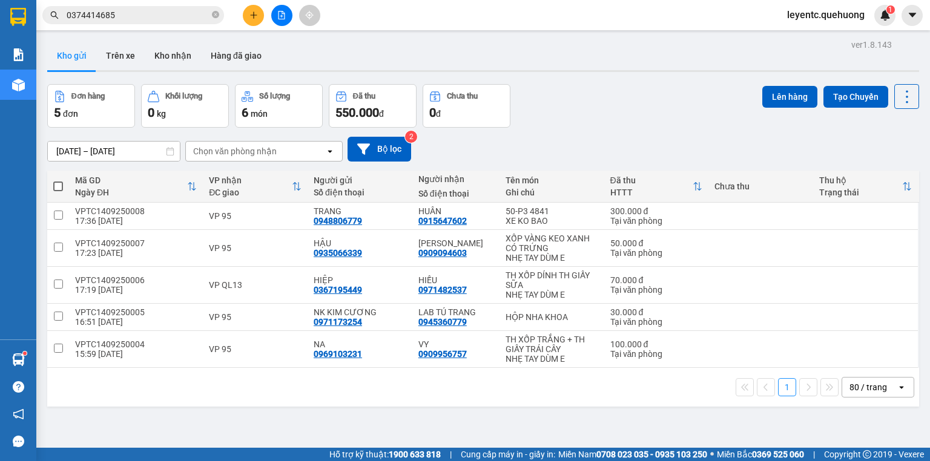
click at [565, 119] on div "Đơn hàng 5 đơn Khối lượng 0 kg Số lượng 6 món Đã thu 550.000 đ Chưa thu 0 đ Lên…" at bounding box center [483, 106] width 872 height 44
click at [560, 106] on div "Đơn hàng 5 đơn Khối lượng 0 kg Số lượng 6 món Đã thu 550.000 đ Chưa thu 0 đ Lên…" at bounding box center [483, 106] width 872 height 44
click at [285, 20] on button at bounding box center [281, 15] width 21 height 21
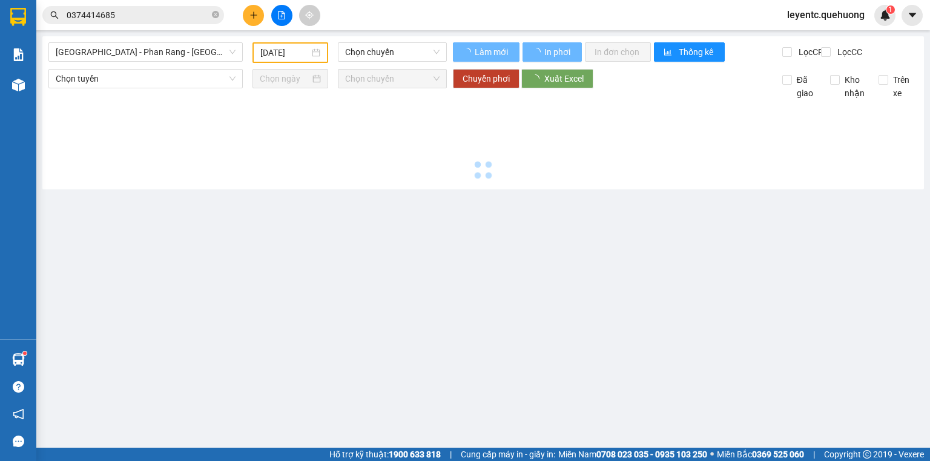
type input "14/09/2025"
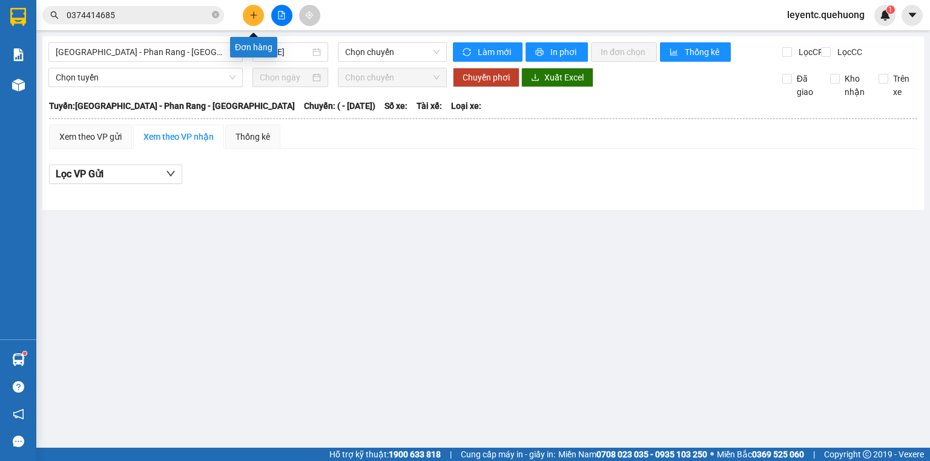
click at [249, 10] on button at bounding box center [253, 15] width 21 height 21
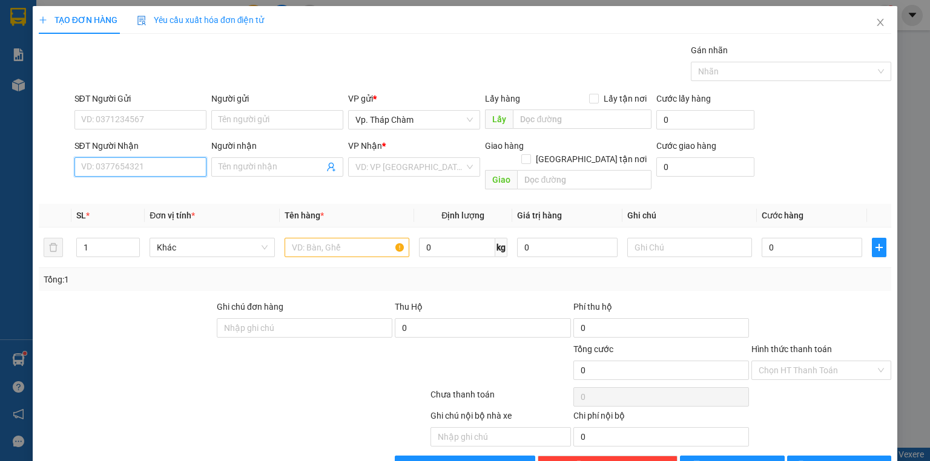
click at [139, 166] on input "SĐT Người Nhận" at bounding box center [140, 166] width 132 height 19
click at [97, 167] on input "SĐT Người Nhận" at bounding box center [140, 166] width 132 height 19
type input "0703159768"
click at [249, 167] on input "Người nhận" at bounding box center [270, 166] width 105 height 13
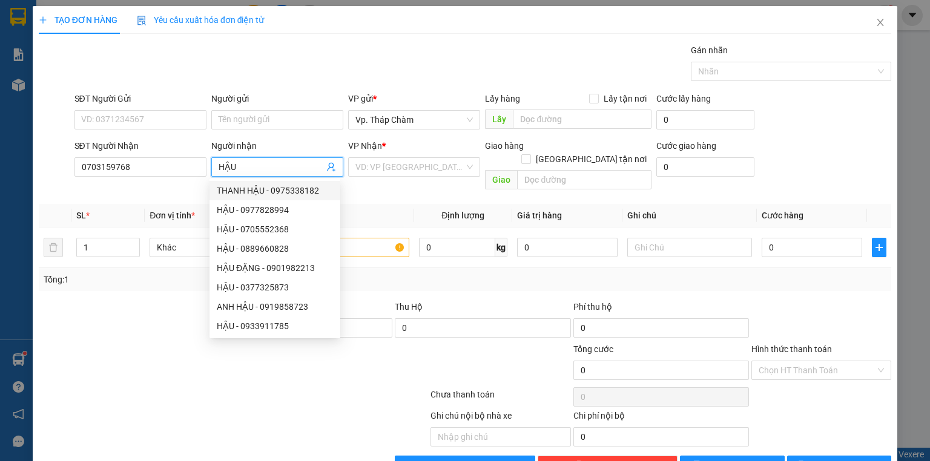
type input "THANH HẬU"
type input "0975338182"
type input "`"
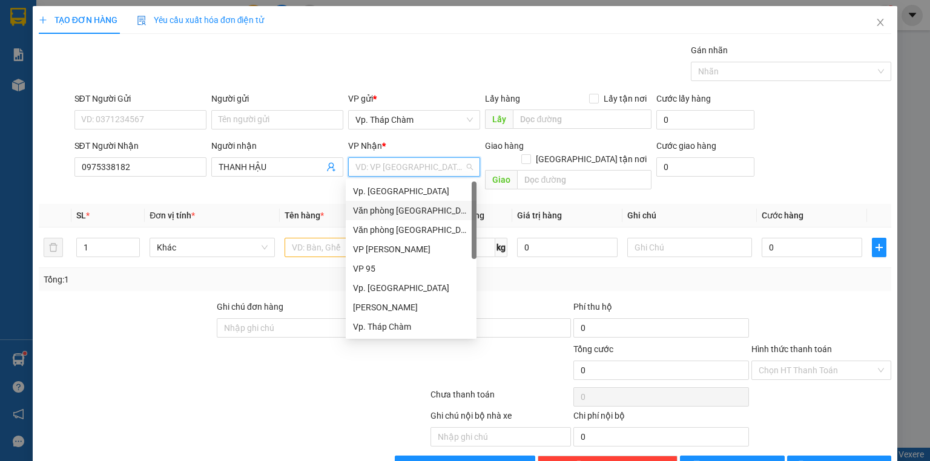
click at [422, 208] on div "Văn [PERSON_NAME][GEOGRAPHIC_DATA][PERSON_NAME]" at bounding box center [411, 210] width 116 height 13
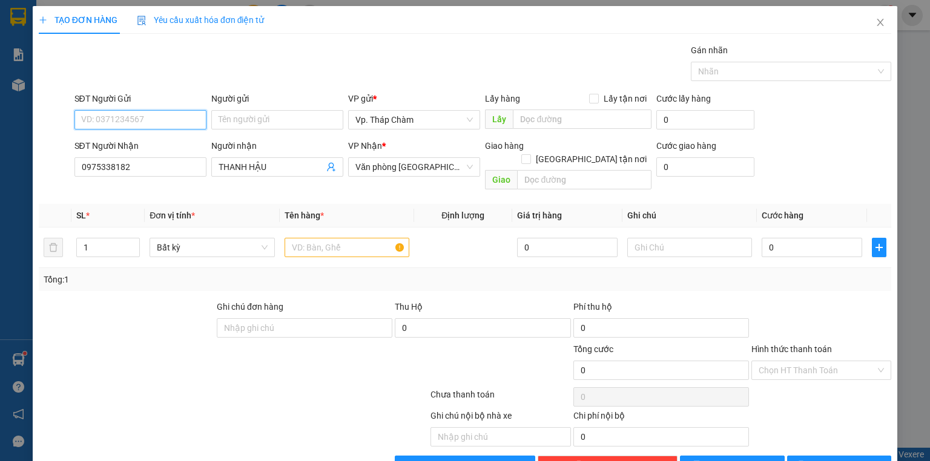
click at [163, 119] on input "SĐT Người Gửi" at bounding box center [140, 119] width 132 height 19
click at [772, 238] on input "0" at bounding box center [811, 247] width 100 height 19
type input "1"
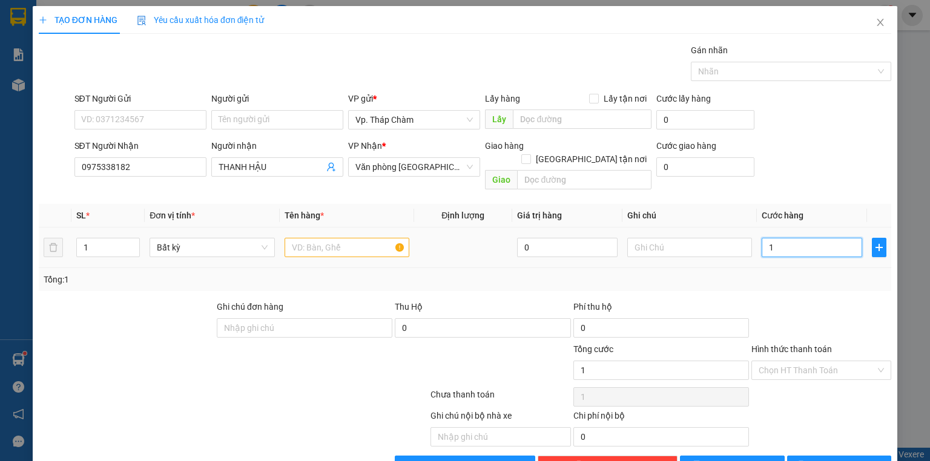
type input "10"
type input "100"
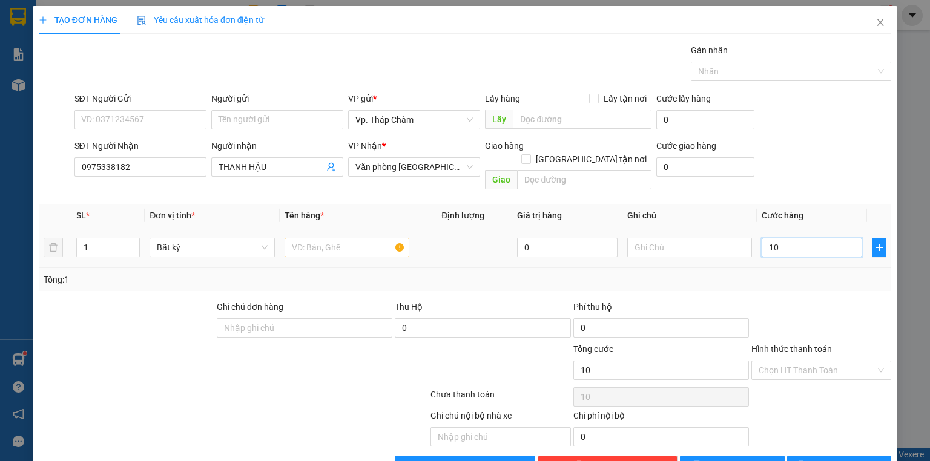
type input "100"
type input "1.000"
type input "10.000"
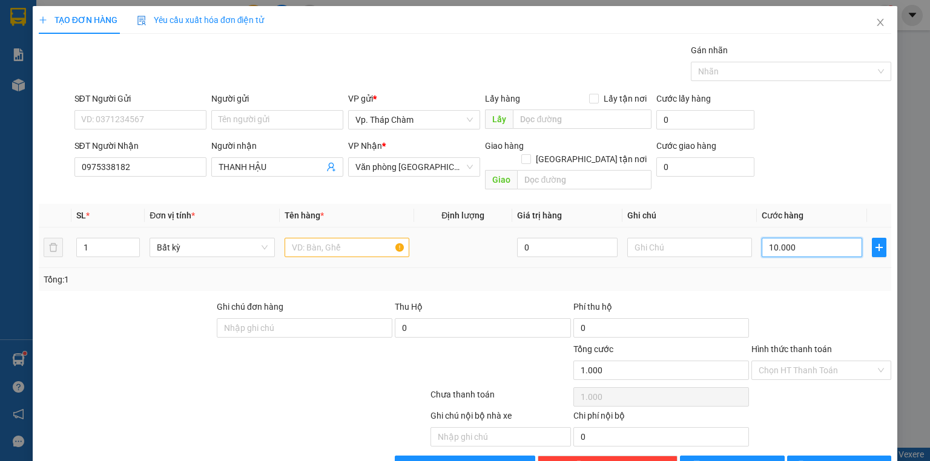
type input "10.000"
type input "100.000"
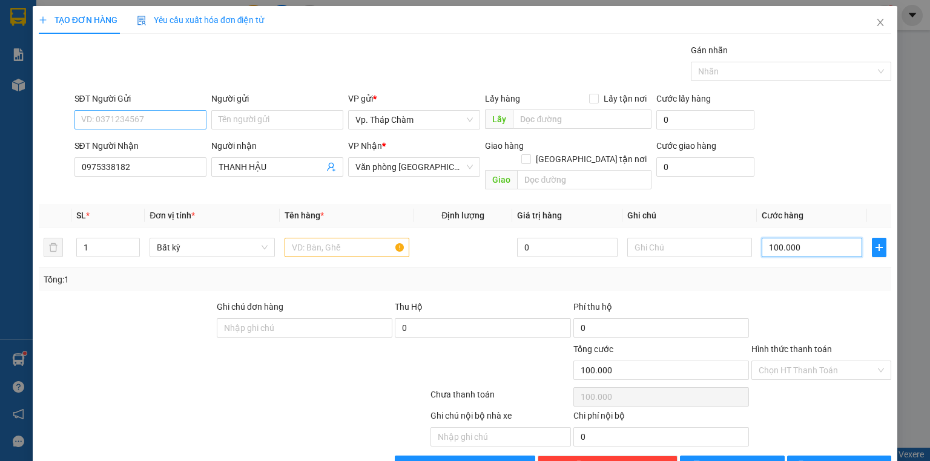
type input "100.000"
click at [177, 122] on input "SĐT Người Gửi" at bounding box center [140, 119] width 132 height 19
type input "0902767345"
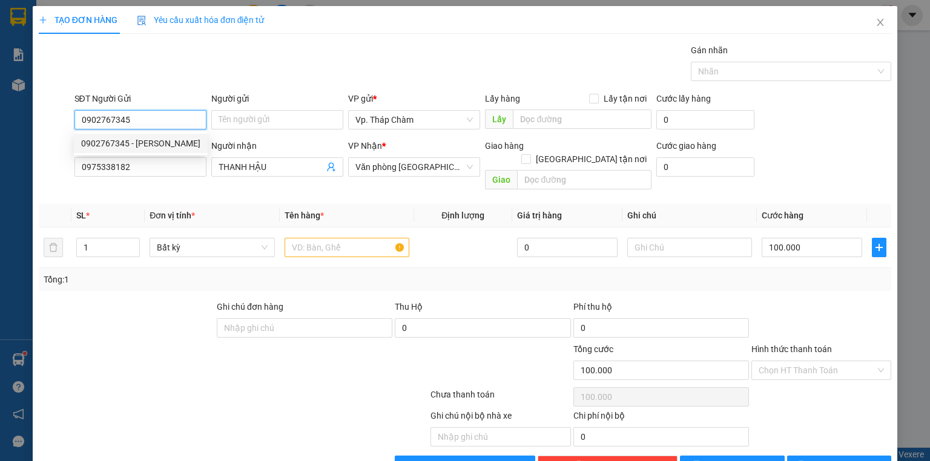
click at [150, 139] on div "0902767345 - MIKA" at bounding box center [140, 143] width 119 height 13
type input "[PERSON_NAME]"
type input "30.000"
type input "0902767345"
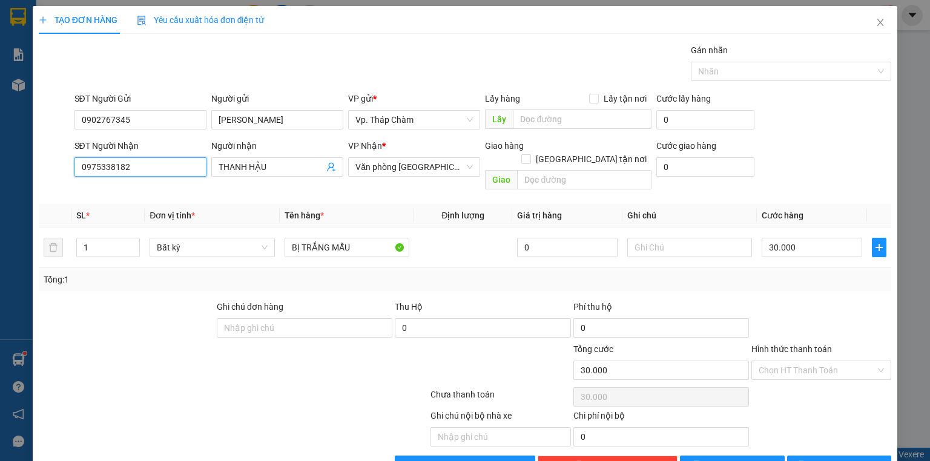
click at [138, 166] on input "0975338182" at bounding box center [140, 166] width 132 height 19
type input "0703159768"
click at [247, 163] on input "THANH HẬU" at bounding box center [270, 166] width 105 height 13
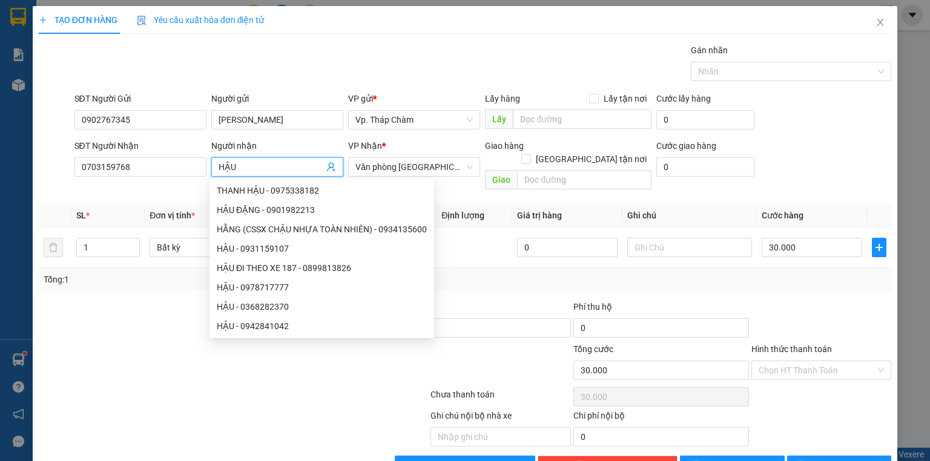
type input "HẬU"
click at [287, 142] on div "Người nhận" at bounding box center [277, 145] width 132 height 13
click at [287, 160] on input "HẬU" at bounding box center [270, 166] width 105 height 13
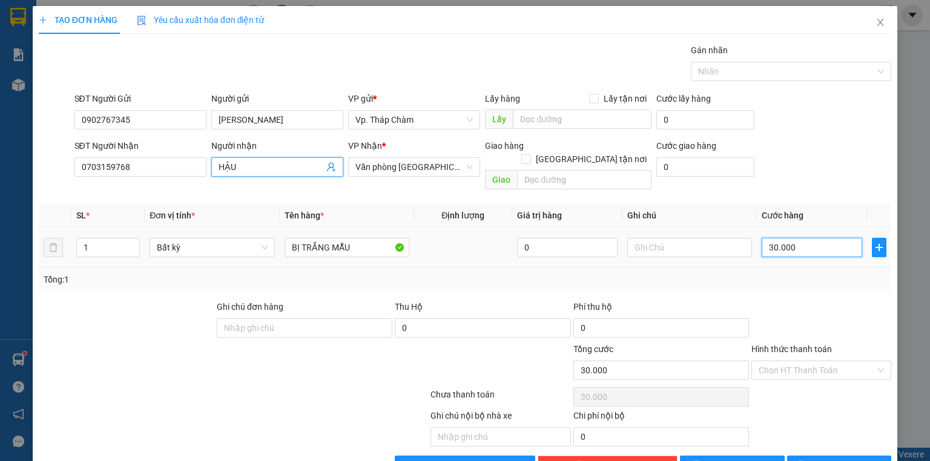
click at [780, 238] on input "30.000" at bounding box center [811, 247] width 100 height 19
type input "1"
type input "10"
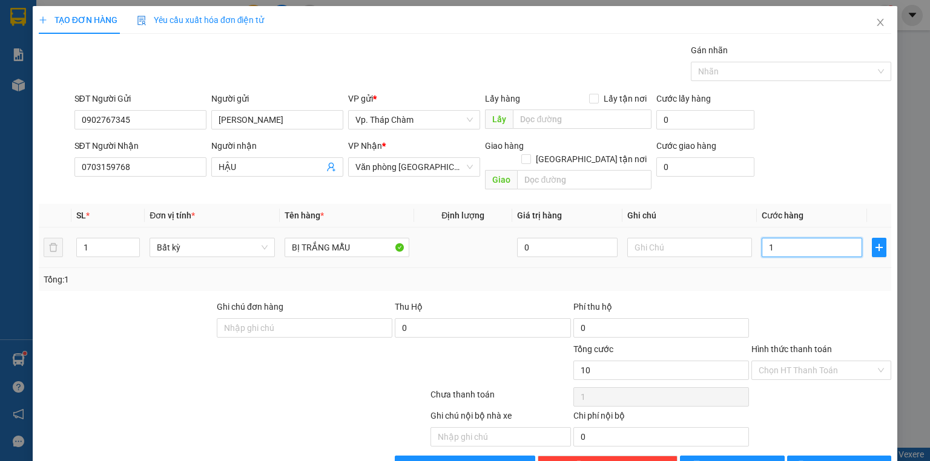
type input "10"
type input "100"
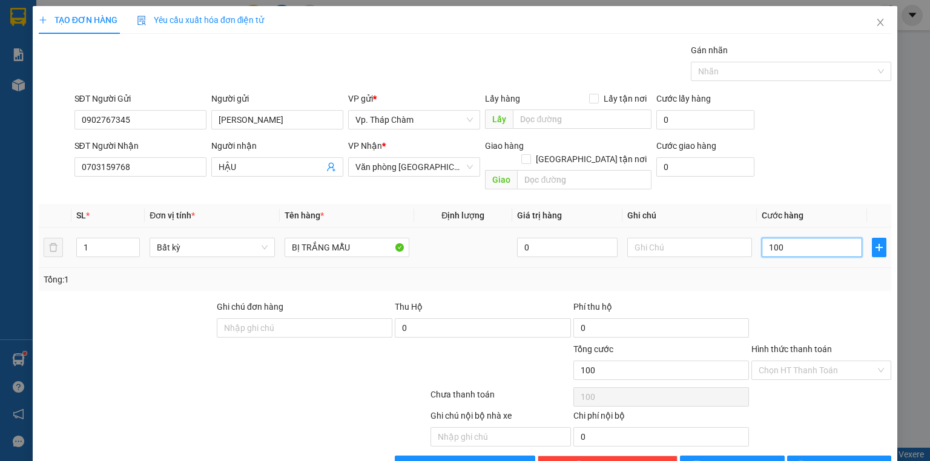
type input "1.000"
type input "10.000"
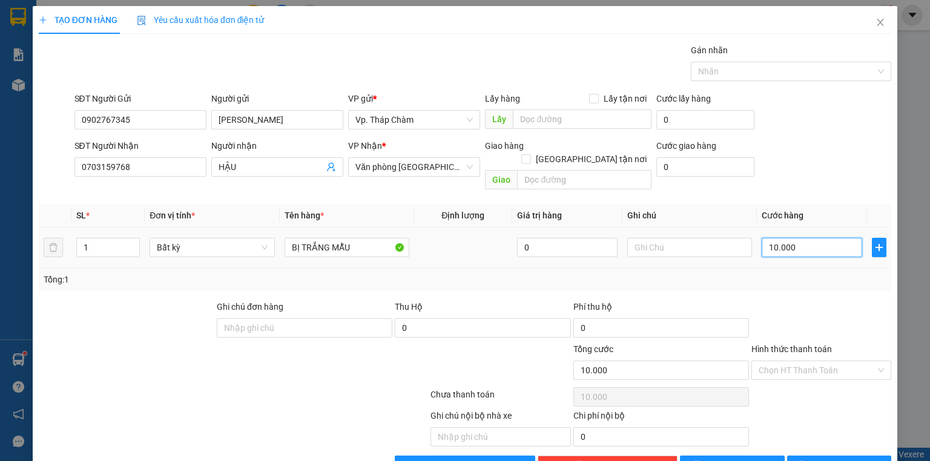
type input "100.000"
click at [878, 361] on div "Chọn HT Thanh Toán" at bounding box center [821, 370] width 140 height 19
type input "100.000"
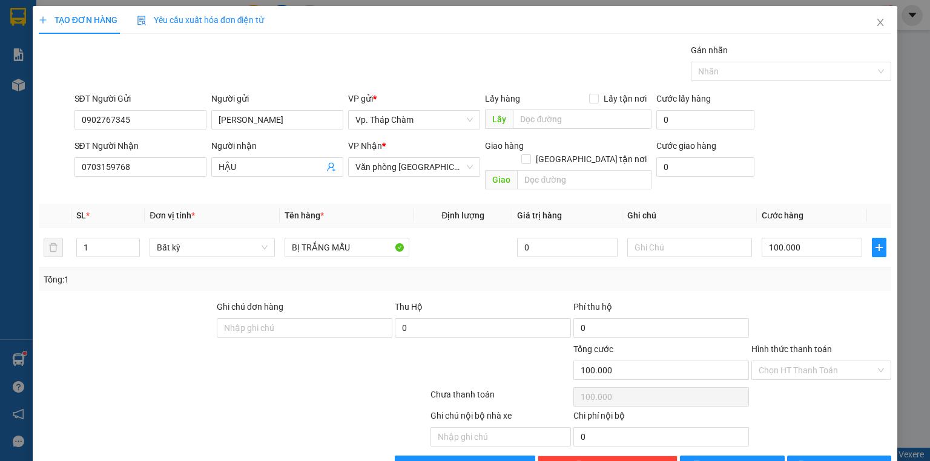
click at [819, 392] on div "Chọn HT Thanh Toán" at bounding box center [821, 397] width 142 height 24
drag, startPoint x: 351, startPoint y: 232, endPoint x: 338, endPoint y: 227, distance: 13.8
click at [338, 238] on input "BỊ TRẮNG MẪU" at bounding box center [346, 247] width 125 height 19
type input "BAO XANH VẢI"
click at [805, 461] on icon "printer" at bounding box center [801, 465] width 8 height 8
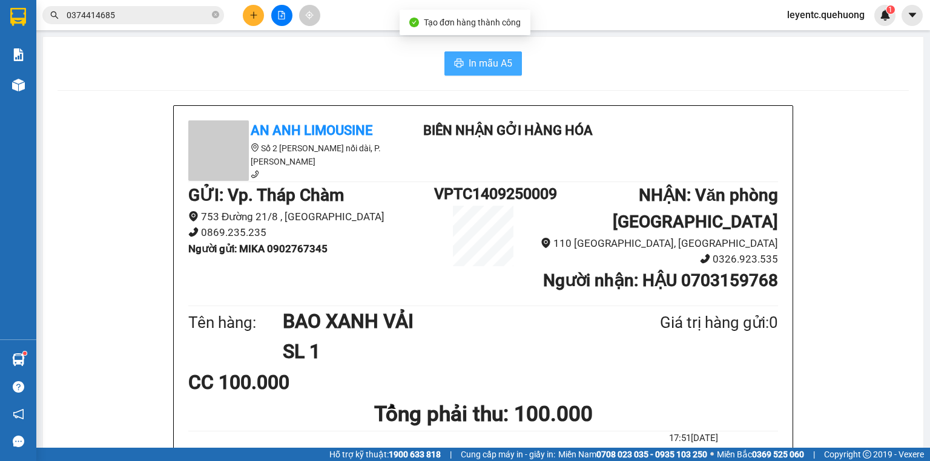
click at [504, 67] on span "In mẫu A5" at bounding box center [490, 63] width 44 height 15
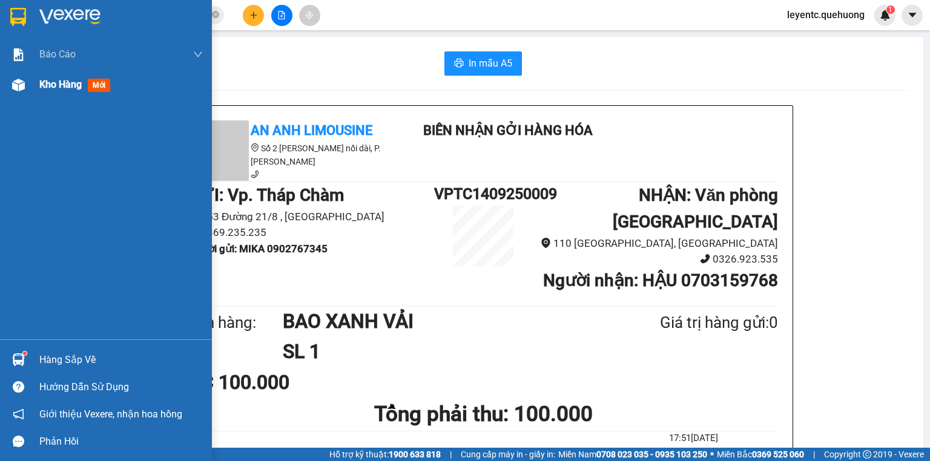
click at [19, 86] on img at bounding box center [18, 85] width 13 height 13
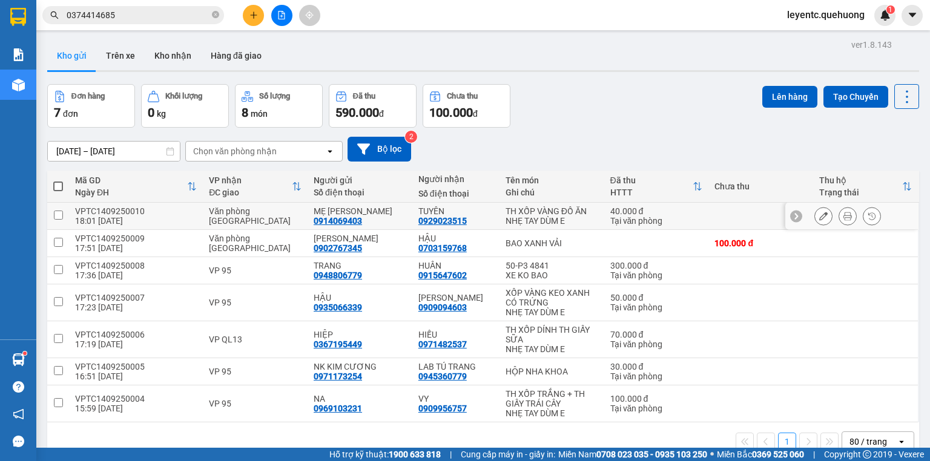
click at [843, 218] on icon at bounding box center [847, 216] width 8 height 8
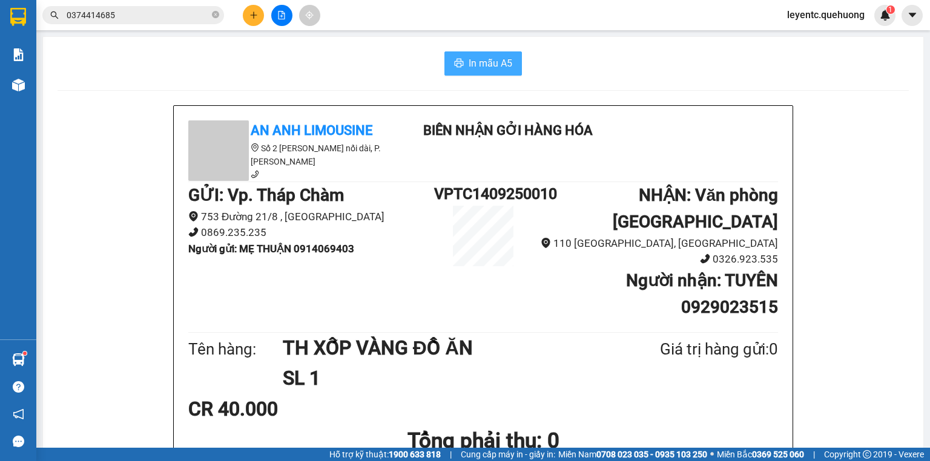
click at [496, 68] on span "In mẫu A5" at bounding box center [490, 63] width 44 height 15
click at [254, 17] on icon "plus" at bounding box center [253, 14] width 1 height 7
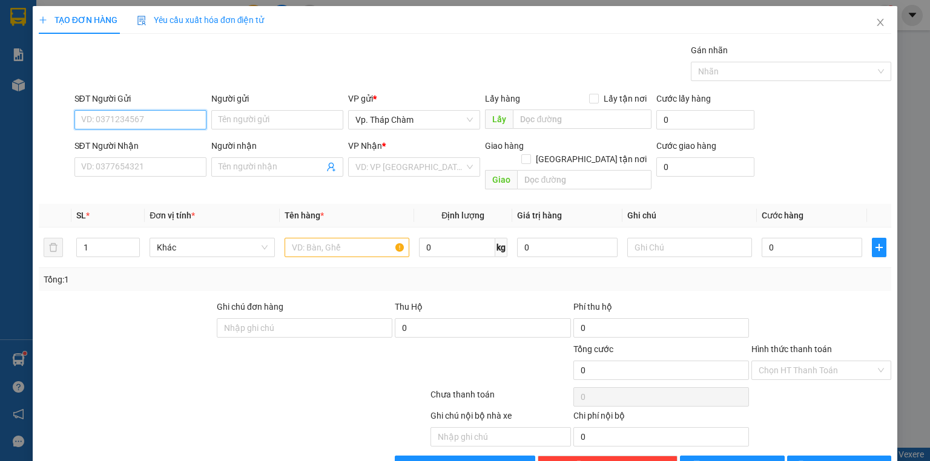
click at [172, 126] on input "SĐT Người Gửi" at bounding box center [140, 119] width 132 height 19
click at [178, 143] on div "0909209682 - NHUNG" at bounding box center [139, 143] width 116 height 13
type input "0909209682"
type input "NHUNG"
type input "0908573037"
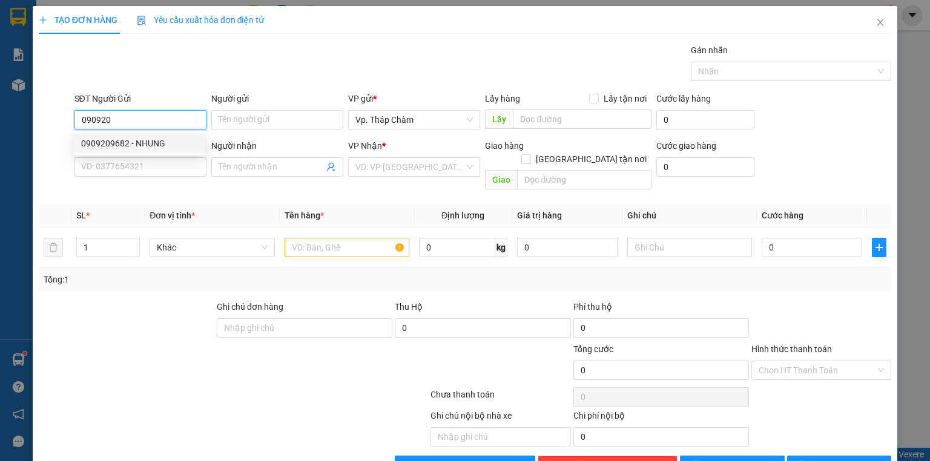
type input "NHƯ"
type input "350.000"
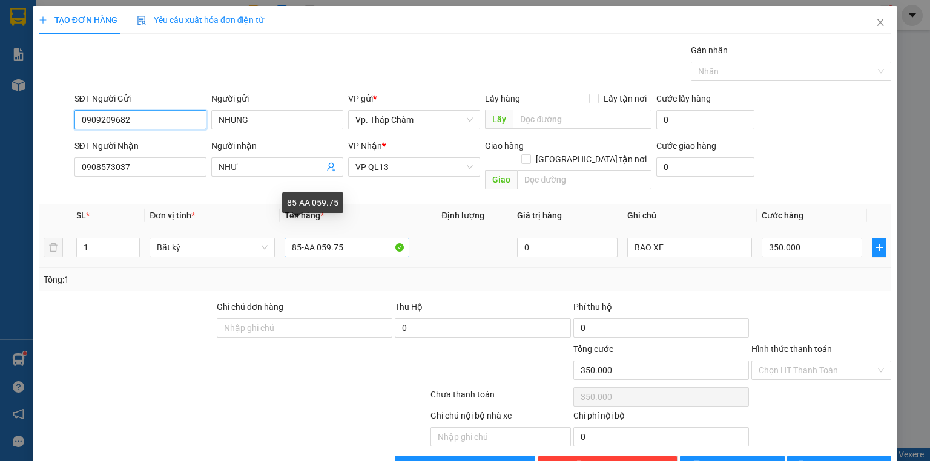
type input "0909209682"
click at [329, 238] on input "85-AA 059.75" at bounding box center [346, 247] width 125 height 19
click at [330, 238] on input "85-AA 059.75" at bounding box center [346, 247] width 125 height 19
click at [335, 238] on input "85-AA 059.75" at bounding box center [346, 247] width 125 height 19
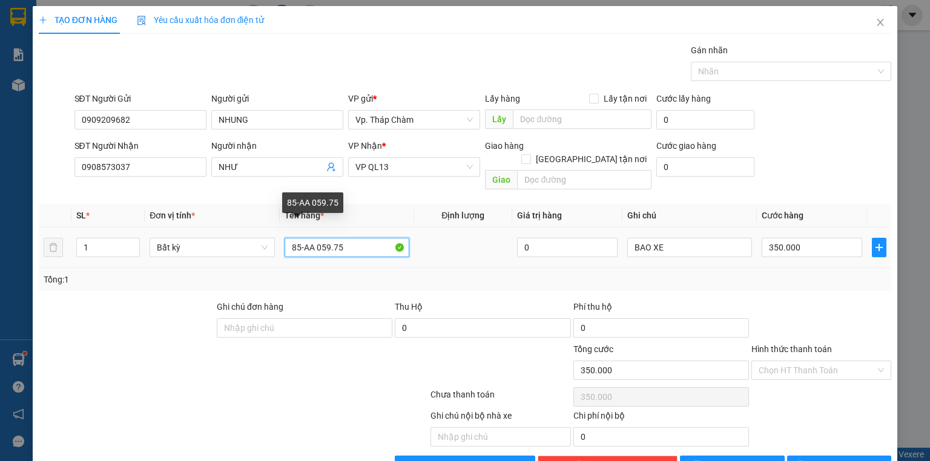
click at [335, 238] on input "85-AA 059.75" at bounding box center [346, 247] width 125 height 19
click at [334, 238] on input "85-AA 059.75" at bounding box center [346, 247] width 125 height 19
click at [334, 240] on input "text" at bounding box center [346, 247] width 125 height 19
type input "XỐP TRẮNG ĐỒ ĂN"
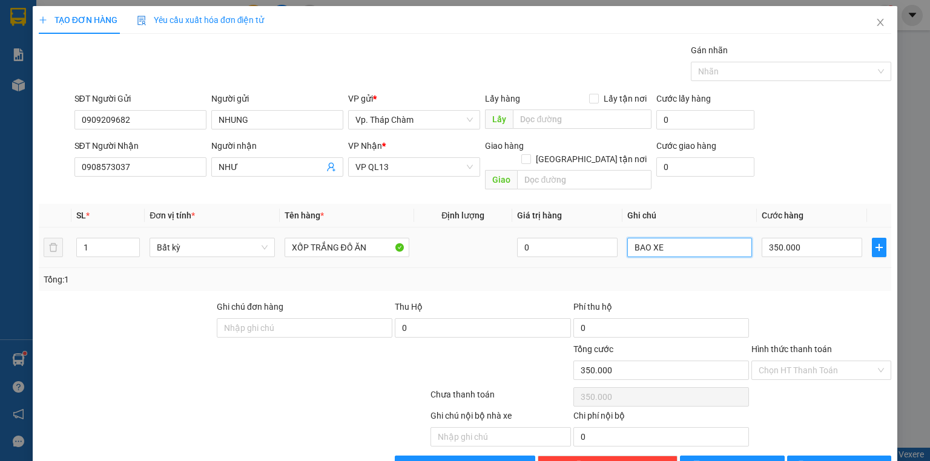
click at [649, 238] on input "BAO XE" at bounding box center [689, 247] width 125 height 19
click at [652, 238] on input "BAO XE" at bounding box center [689, 247] width 125 height 19
click at [653, 238] on input "BAO XE" at bounding box center [689, 247] width 125 height 19
click at [654, 238] on input "BAO XE" at bounding box center [689, 247] width 125 height 19
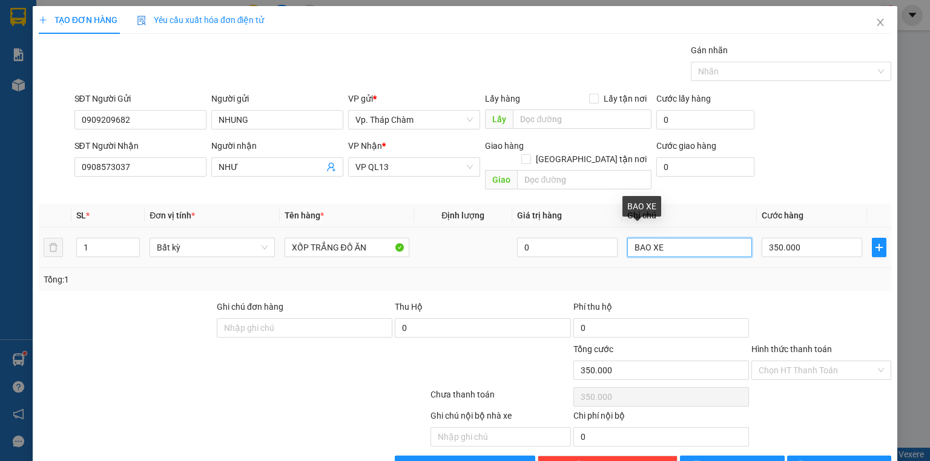
click at [654, 238] on input "BAO XE" at bounding box center [689, 247] width 125 height 19
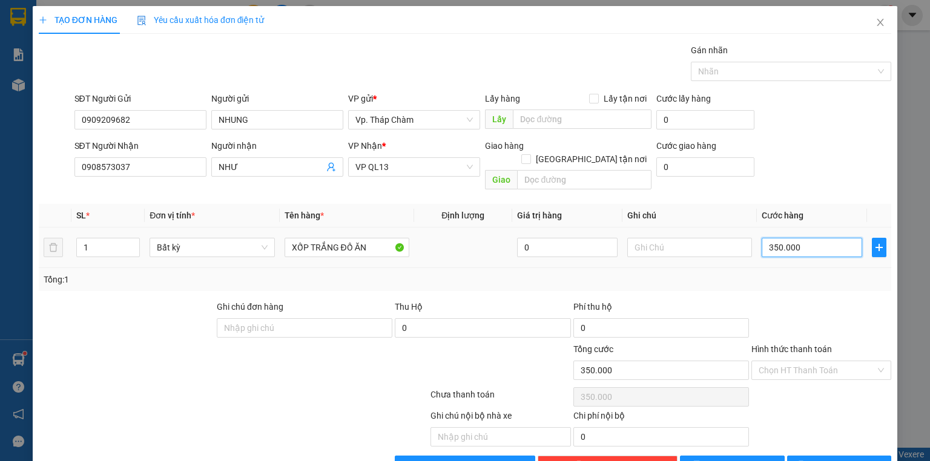
type input "0"
type input "5"
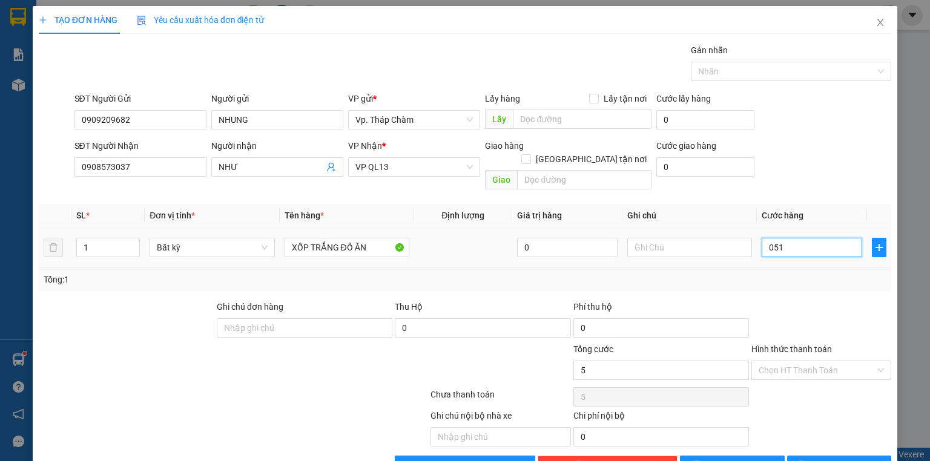
type input "0.510"
type input "510"
type input "51"
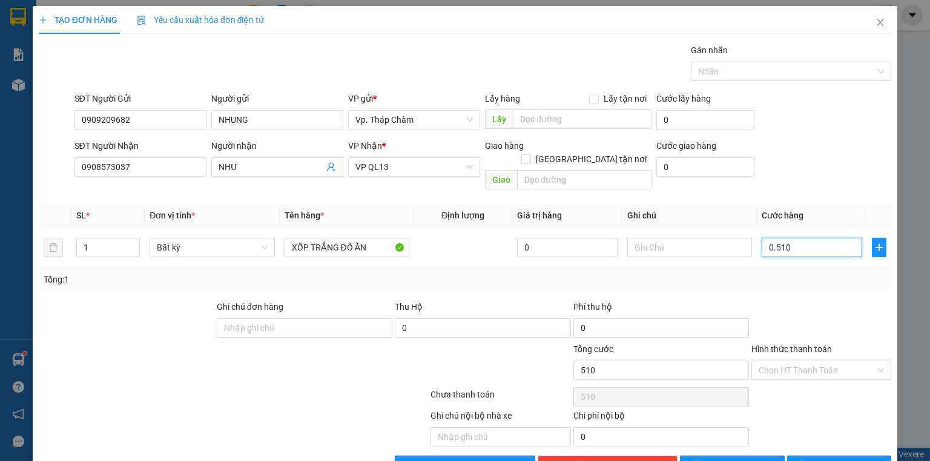
type input "051"
type input "5"
type input "05"
type input "50"
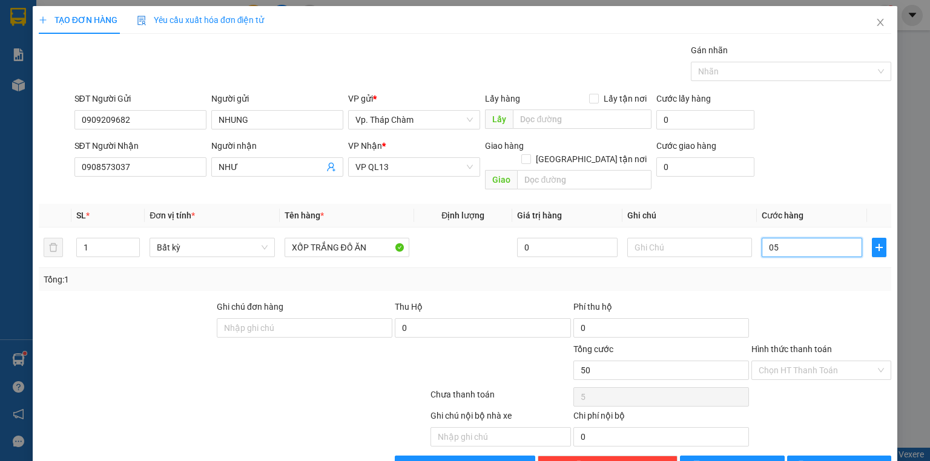
type input "50"
type input "050"
type input "50.000"
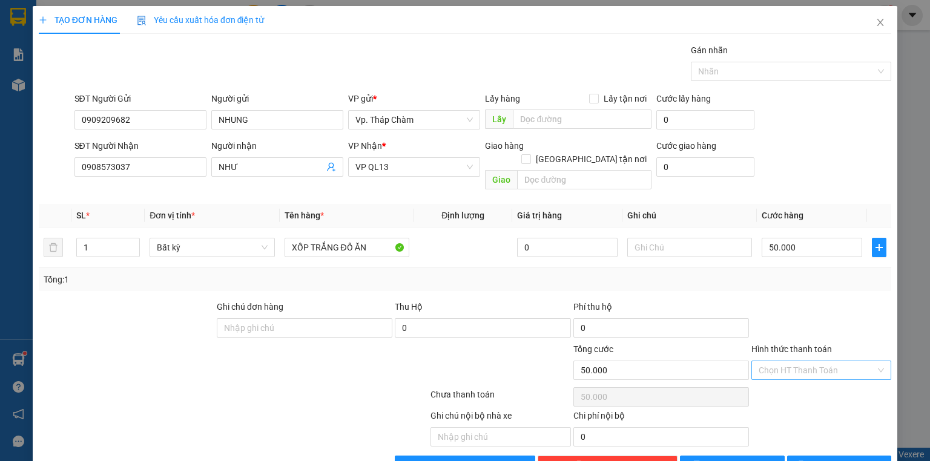
click at [826, 361] on input "Hình thức thanh toán" at bounding box center [816, 370] width 117 height 18
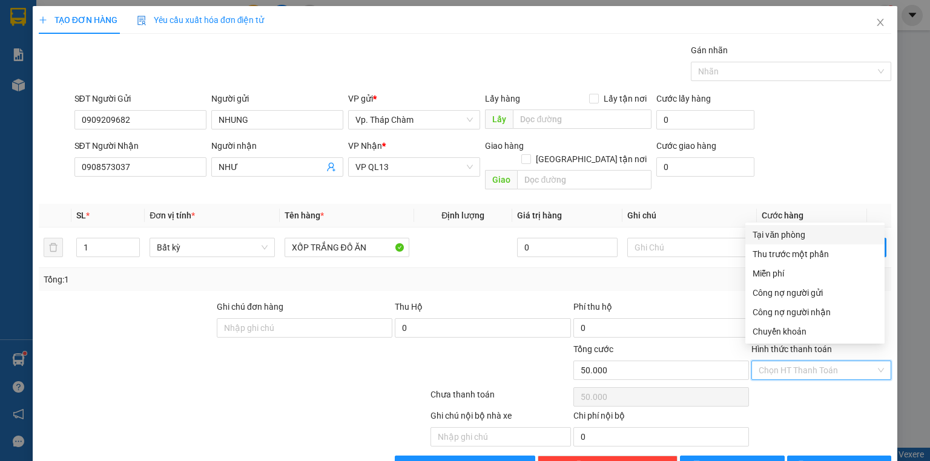
drag, startPoint x: 764, startPoint y: 233, endPoint x: 826, endPoint y: 285, distance: 80.3
click at [769, 233] on div "Tại văn phòng" at bounding box center [814, 234] width 125 height 13
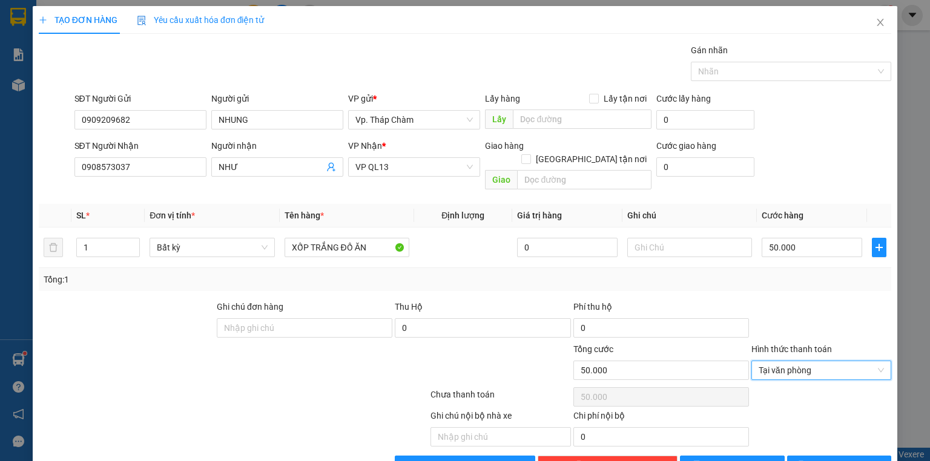
type input "0"
drag, startPoint x: 838, startPoint y: 475, endPoint x: 848, endPoint y: 443, distance: 33.7
click at [835, 459] on span "Lưu và In" at bounding box center [852, 465] width 85 height 13
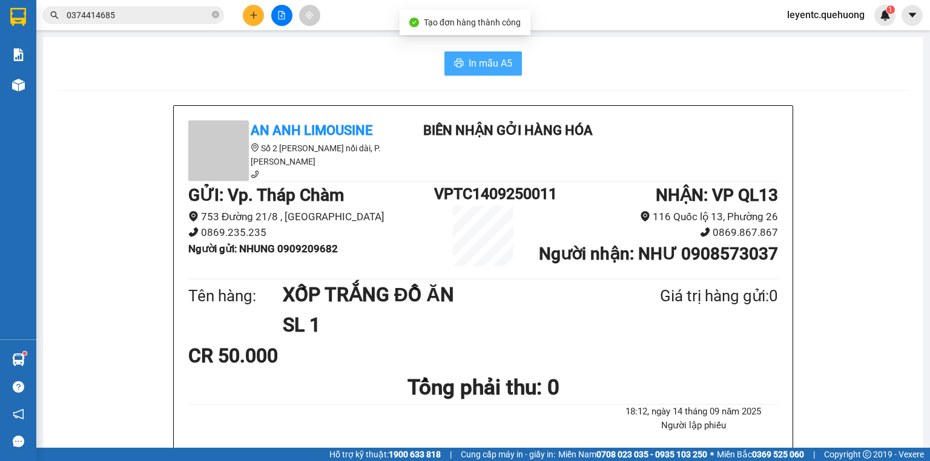
click at [472, 73] on button "In mẫu A5" at bounding box center [482, 63] width 77 height 24
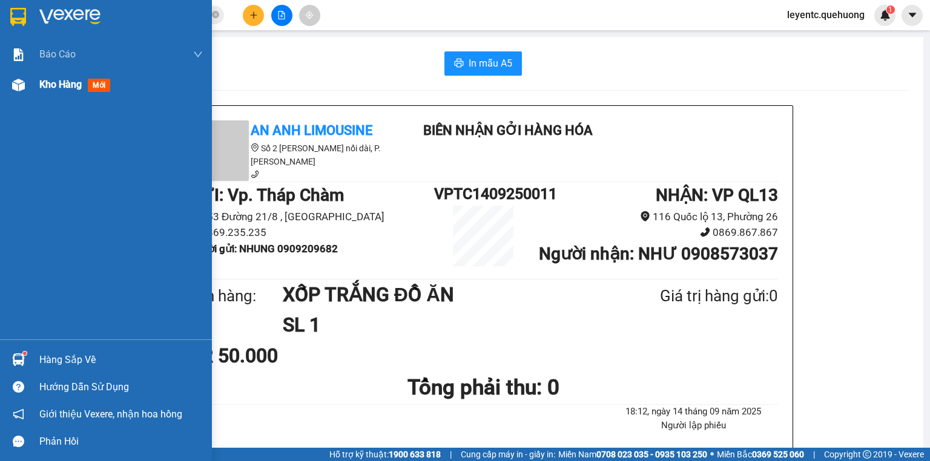
click at [61, 80] on span "Kho hàng" at bounding box center [60, 84] width 42 height 11
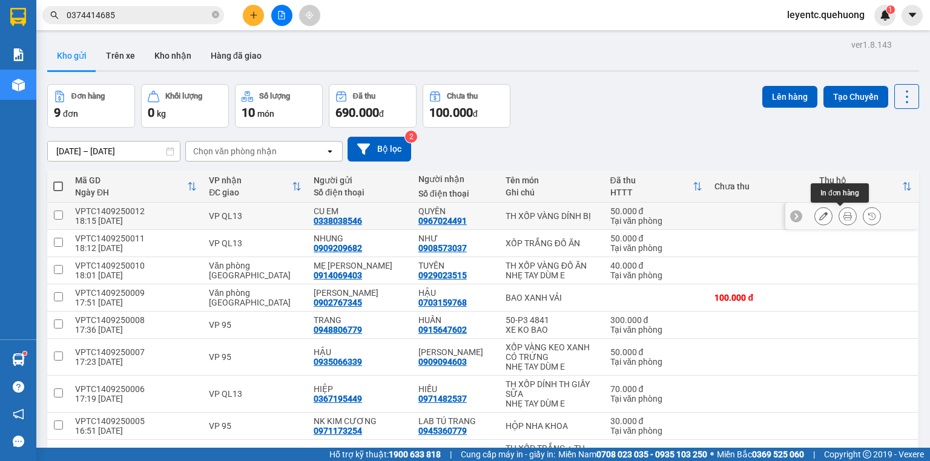
click at [843, 215] on icon at bounding box center [847, 216] width 8 height 8
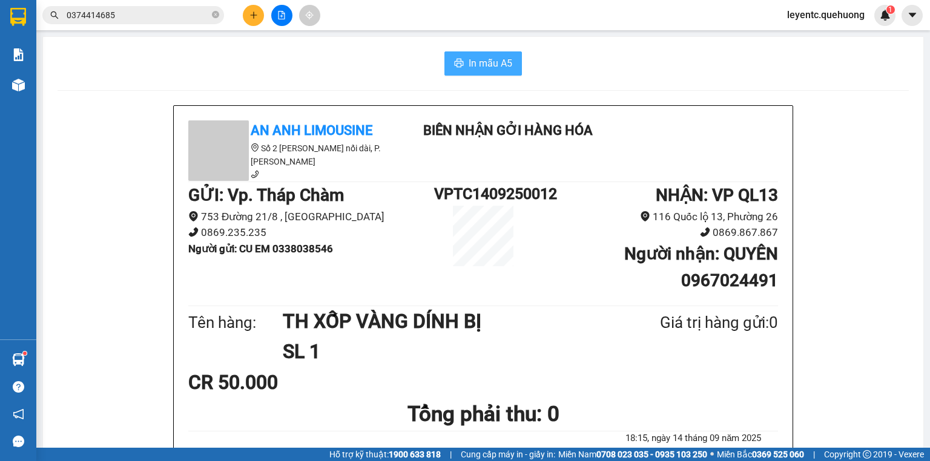
click at [487, 59] on span "In mẫu A5" at bounding box center [490, 63] width 44 height 15
click at [252, 10] on button at bounding box center [253, 15] width 21 height 21
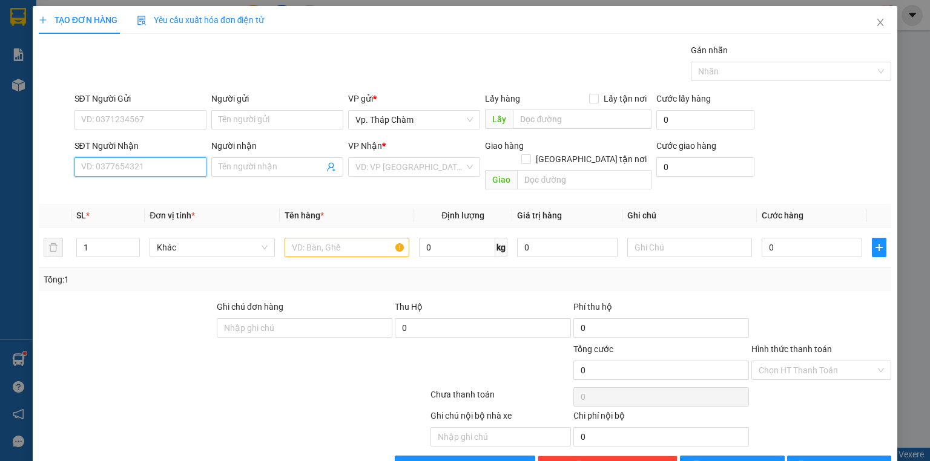
click at [169, 167] on input "SĐT Người Nhận" at bounding box center [140, 166] width 132 height 19
click at [114, 122] on input "SĐT Người Gửi" at bounding box center [140, 119] width 132 height 19
type input "0944281130"
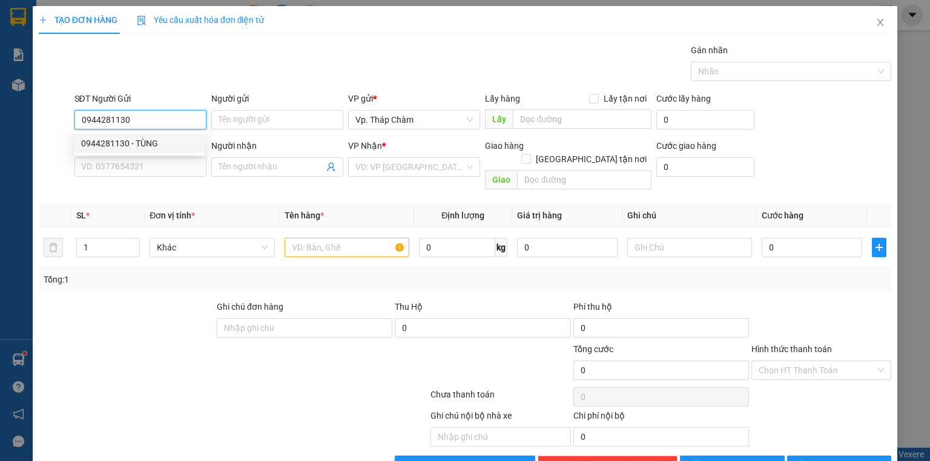
click at [148, 141] on div "0944281130 - TÙNG" at bounding box center [139, 143] width 116 height 13
type input "TÙNG"
type input "0911736752"
type input "HOA"
type input "40.000"
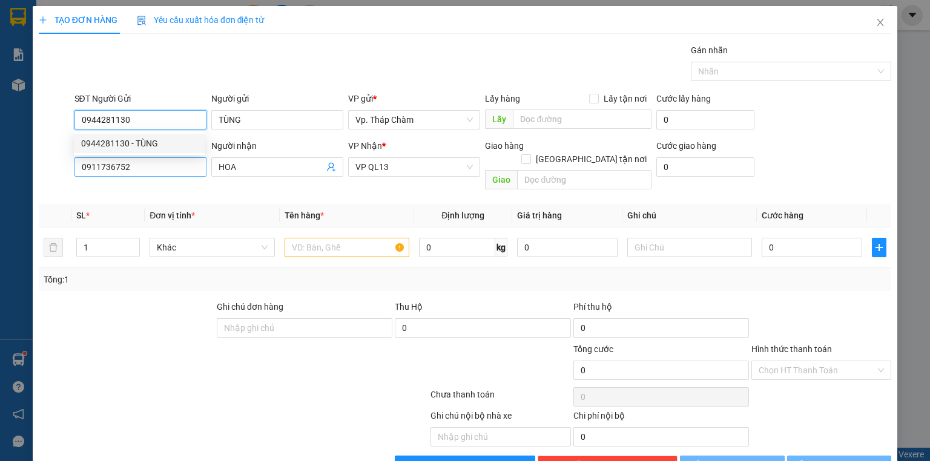
type input "40.000"
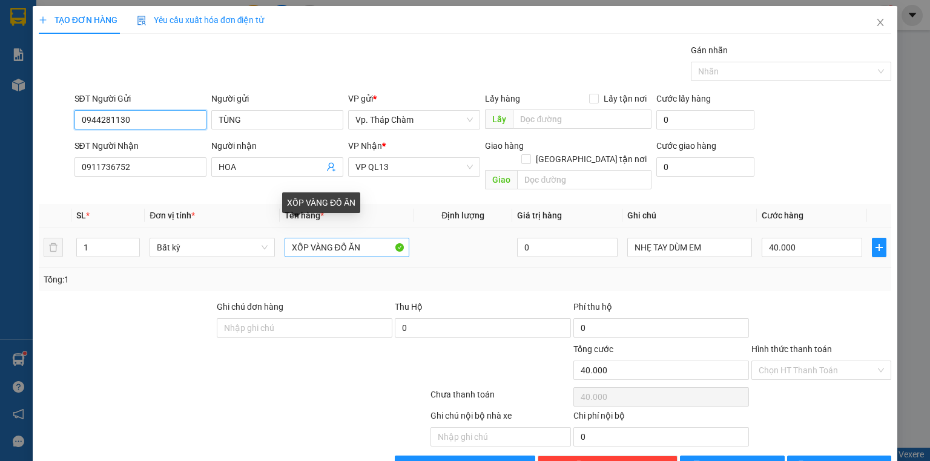
type input "0944281130"
click at [367, 238] on input "XỐP VÀNG ĐỒ ĂN" at bounding box center [346, 247] width 125 height 19
type input "X"
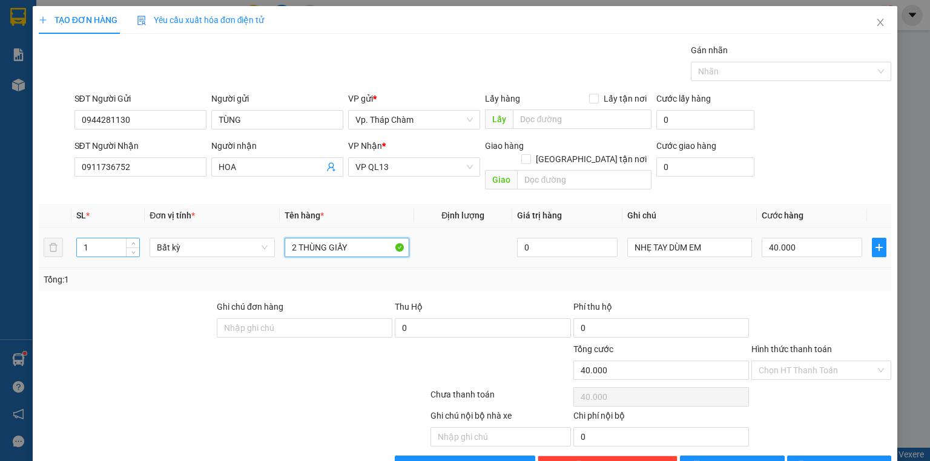
type input "2 THÙNG GIẤY"
drag, startPoint x: 97, startPoint y: 234, endPoint x: 76, endPoint y: 232, distance: 21.2
click at [77, 238] on input "1" at bounding box center [108, 247] width 62 height 18
type input "2"
click at [791, 238] on input "40.000" at bounding box center [811, 247] width 100 height 19
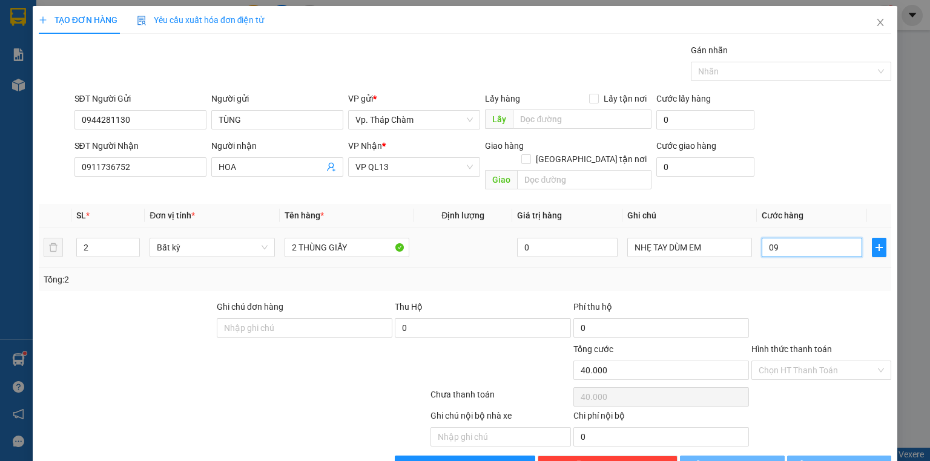
type input "090"
type input "90"
click at [876, 361] on div "Chọn HT Thanh Toán" at bounding box center [821, 370] width 140 height 19
type input "090"
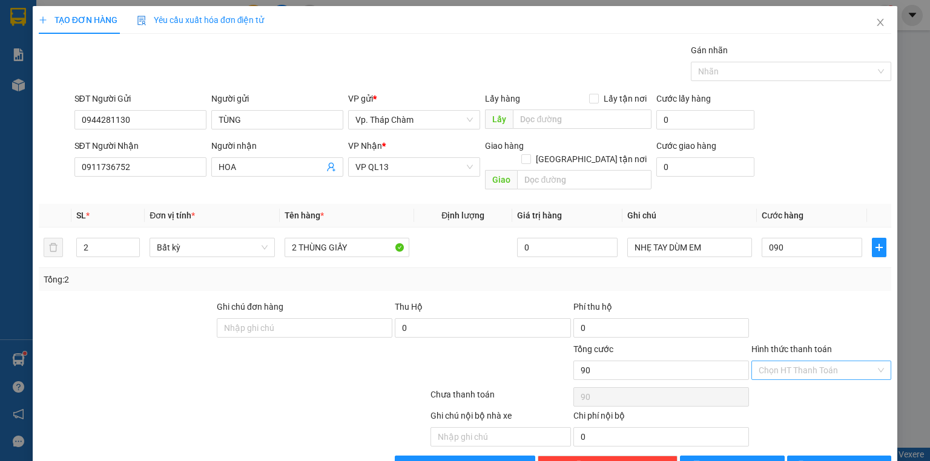
type input "90.000"
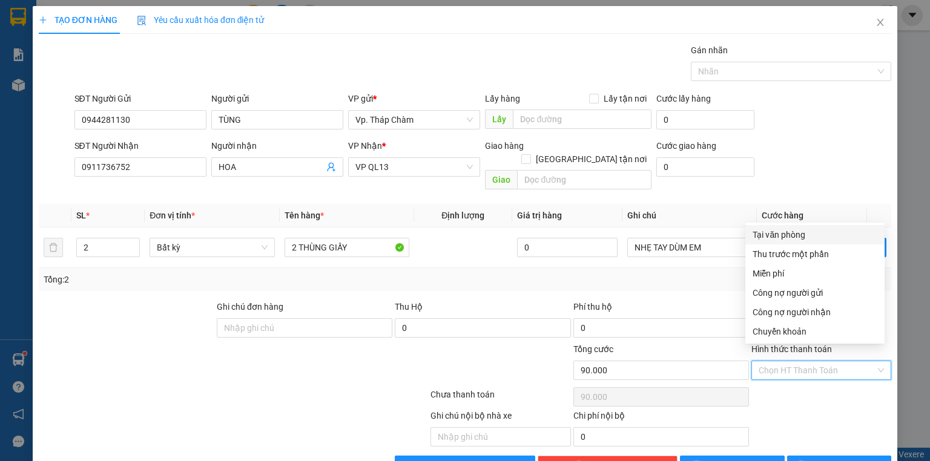
click at [783, 235] on div "Tại văn phòng" at bounding box center [814, 234] width 125 height 13
type input "0"
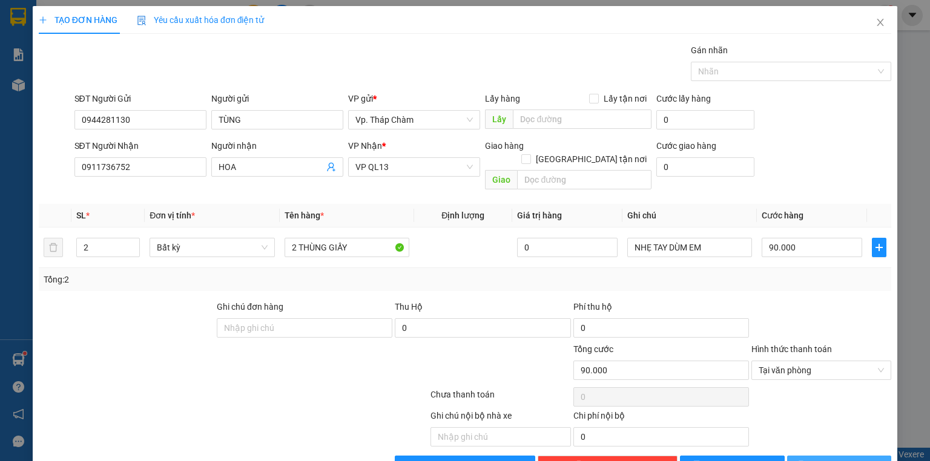
click at [828, 459] on span "Lưu và In" at bounding box center [852, 465] width 85 height 13
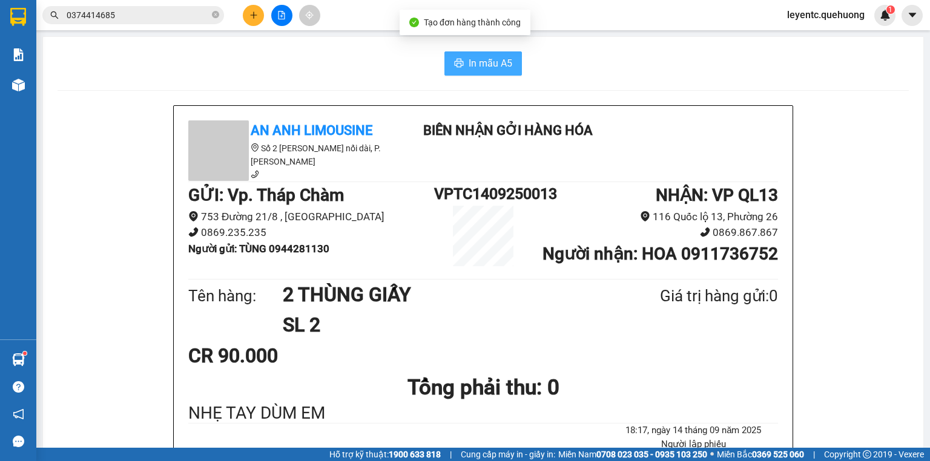
click at [460, 63] on button "In mẫu A5" at bounding box center [482, 63] width 77 height 24
click at [252, 15] on icon "plus" at bounding box center [253, 15] width 8 height 8
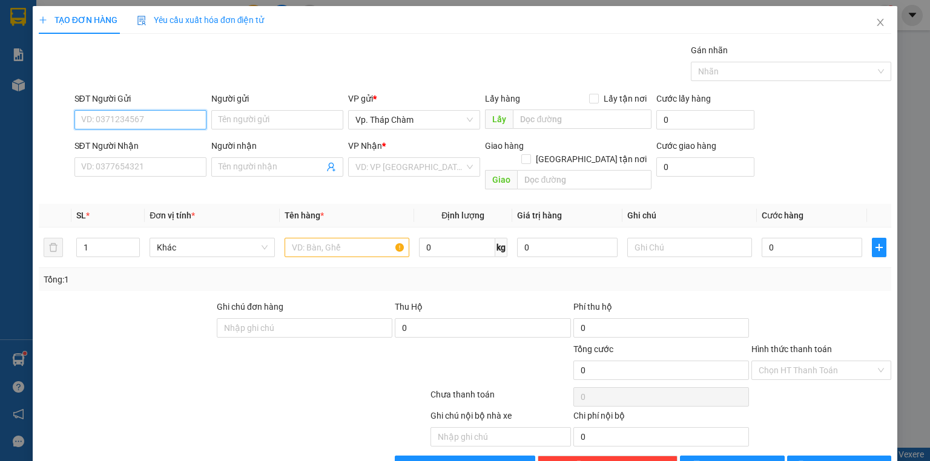
click at [127, 114] on input "SĐT Người Gửi" at bounding box center [140, 119] width 132 height 19
click at [143, 142] on div "0868883500 - HOÀI" at bounding box center [139, 143] width 116 height 13
type input "0868883500"
type input "HOÀI"
type input "0932777427"
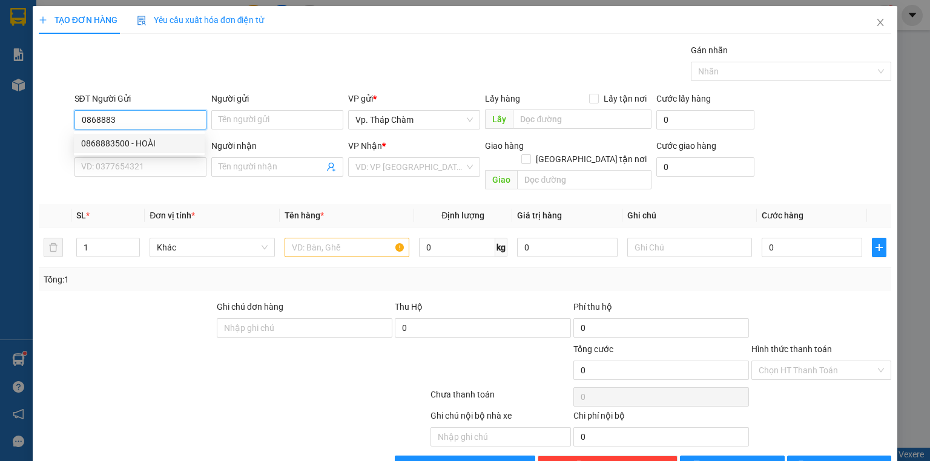
type input "CHỊ PHƯỢNG"
type input "80.000"
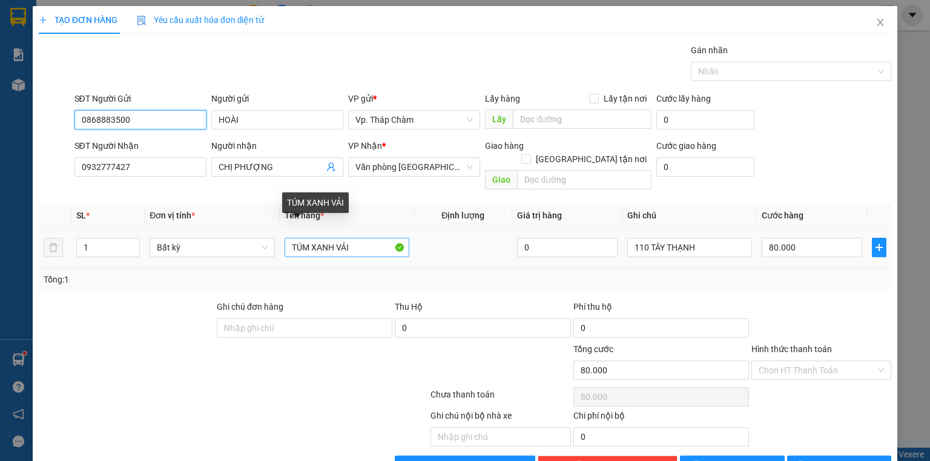
type input "0868883500"
click at [305, 238] on input "TÚM XANH VẢI" at bounding box center [346, 247] width 125 height 19
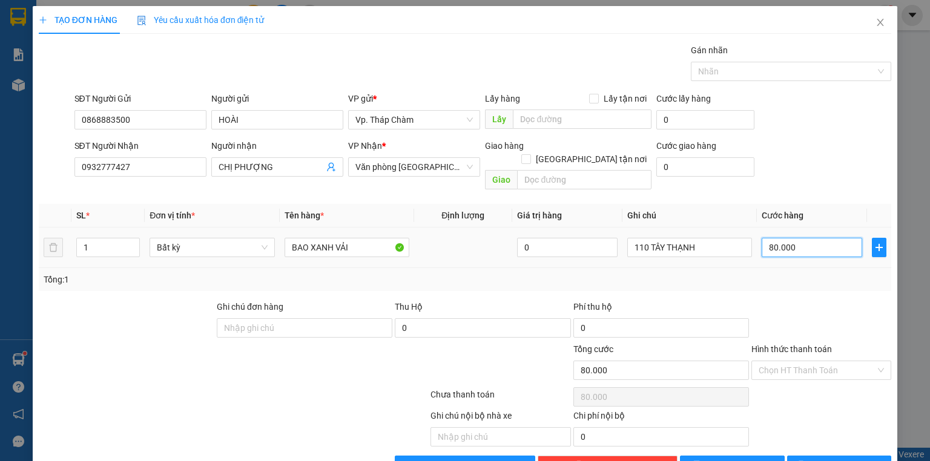
click at [783, 238] on input "80.000" at bounding box center [811, 247] width 100 height 19
click at [872, 361] on div "Chọn HT Thanh Toán" at bounding box center [821, 370] width 140 height 19
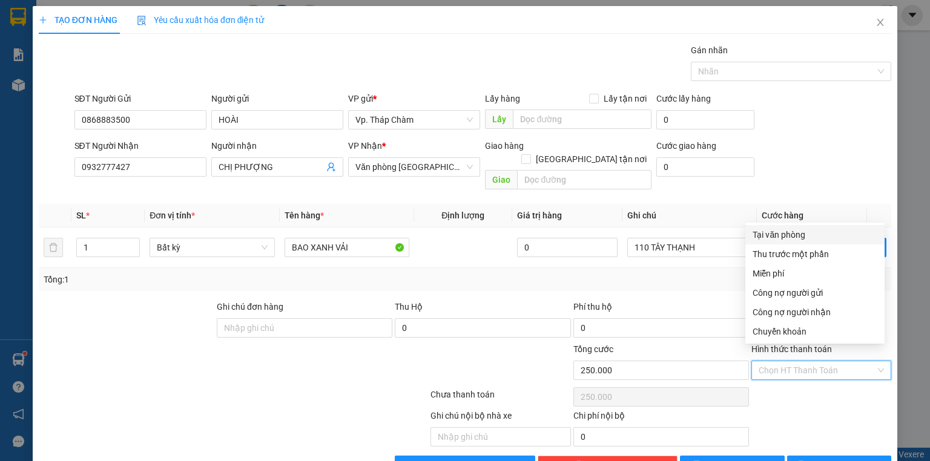
click at [804, 237] on div "Tại văn phòng" at bounding box center [814, 234] width 125 height 13
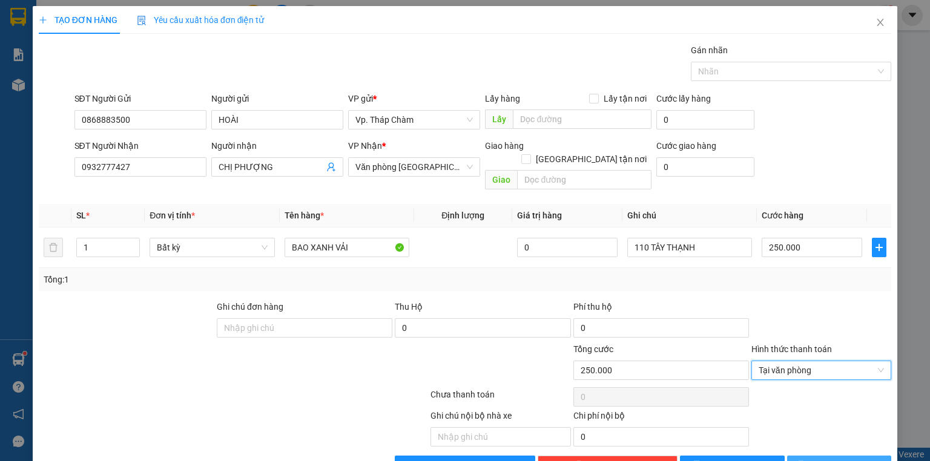
click at [826, 459] on span "Lưu và In" at bounding box center [852, 465] width 85 height 13
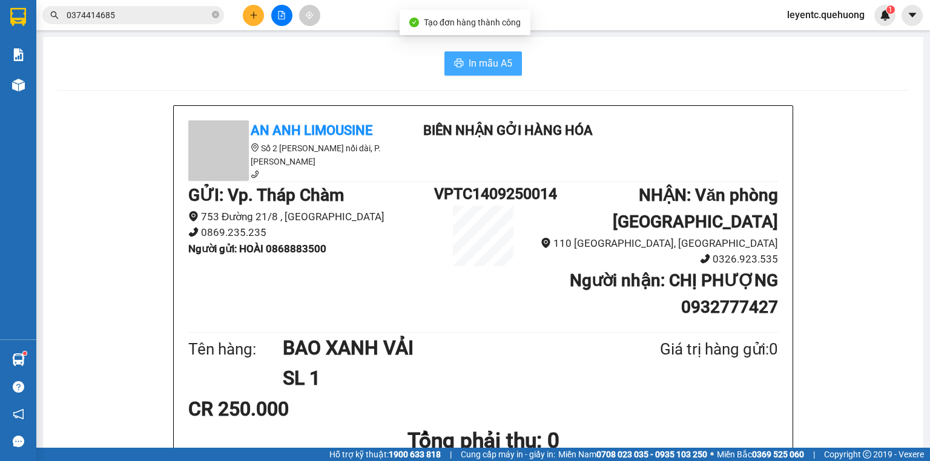
click at [479, 55] on button "In mẫu A5" at bounding box center [482, 63] width 77 height 24
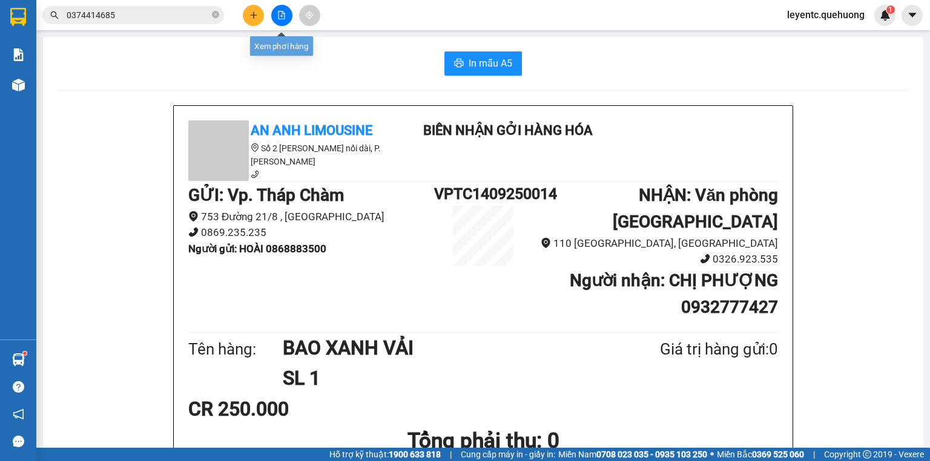
click at [278, 7] on button at bounding box center [281, 15] width 21 height 21
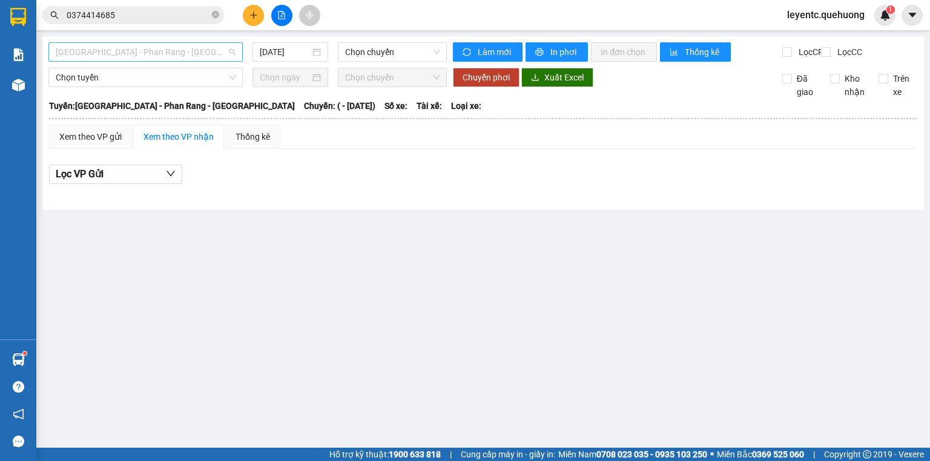
click at [177, 53] on span "Sài Gòn - Phan Rang - Ninh Sơn" at bounding box center [146, 52] width 180 height 18
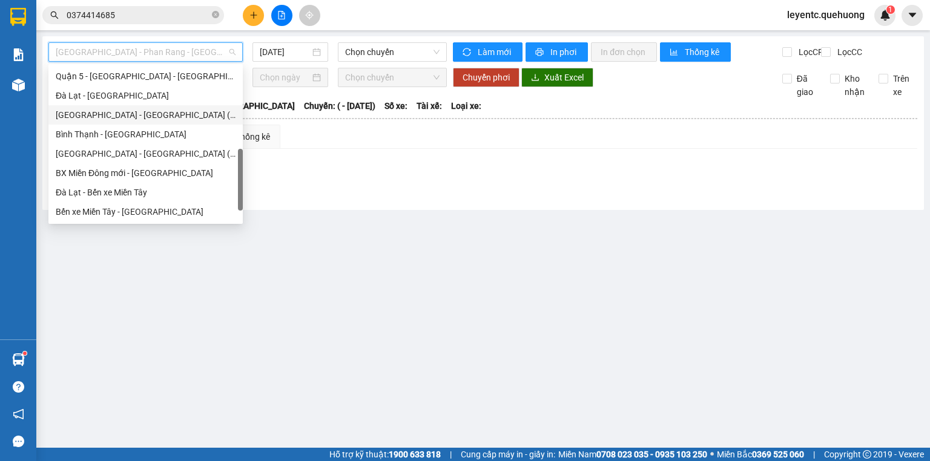
scroll to position [329, 0]
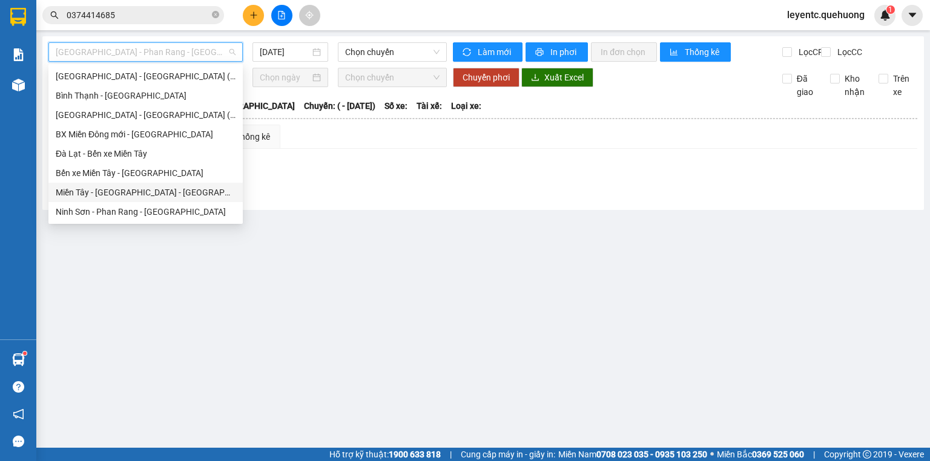
click at [153, 197] on div "Miền Tây - Phan Rang - Ninh Sơn" at bounding box center [146, 192] width 180 height 13
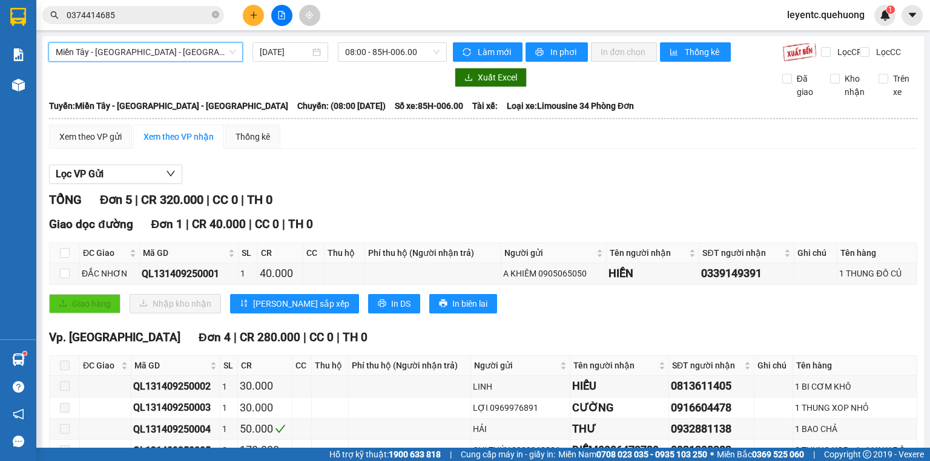
drag, startPoint x: 263, startPoint y: 53, endPoint x: 269, endPoint y: 63, distance: 11.4
click at [263, 53] on input "14/09/2025" at bounding box center [285, 51] width 50 height 13
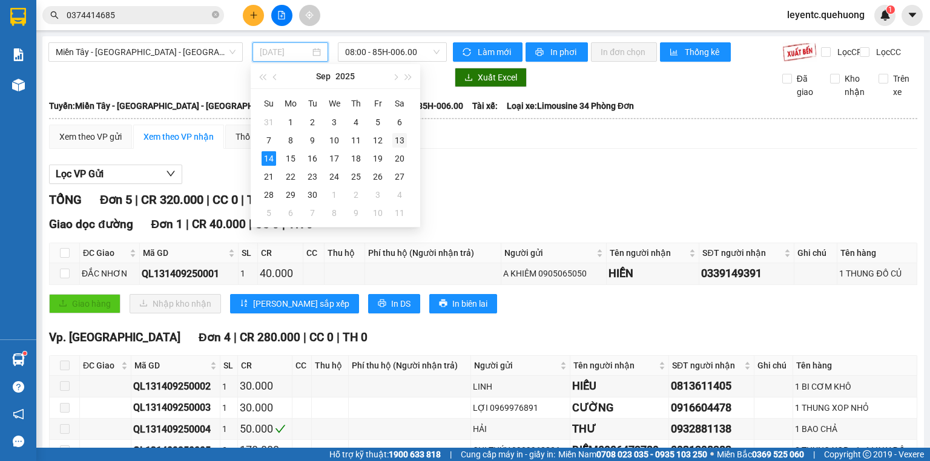
click at [395, 142] on div "13" at bounding box center [399, 140] width 15 height 15
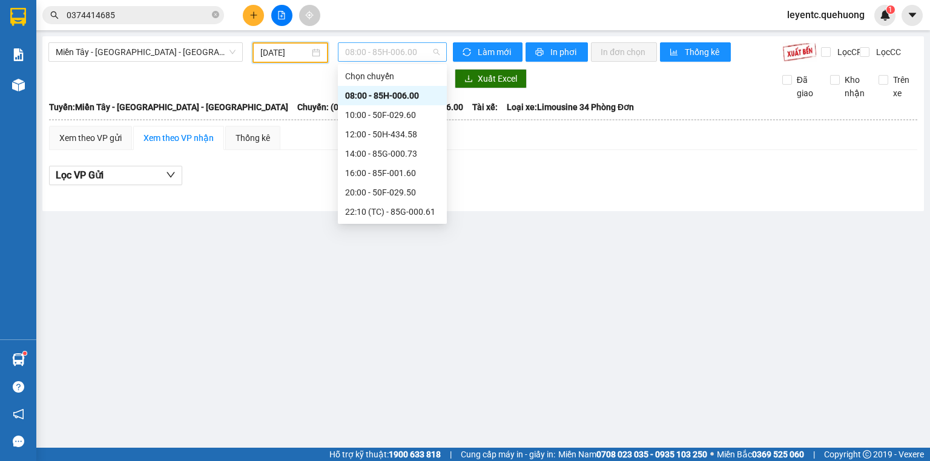
click at [372, 52] on span "08:00 - 85H-006.00" at bounding box center [392, 52] width 95 height 18
click at [381, 176] on div "23:07 - 50F-021.61" at bounding box center [392, 172] width 94 height 13
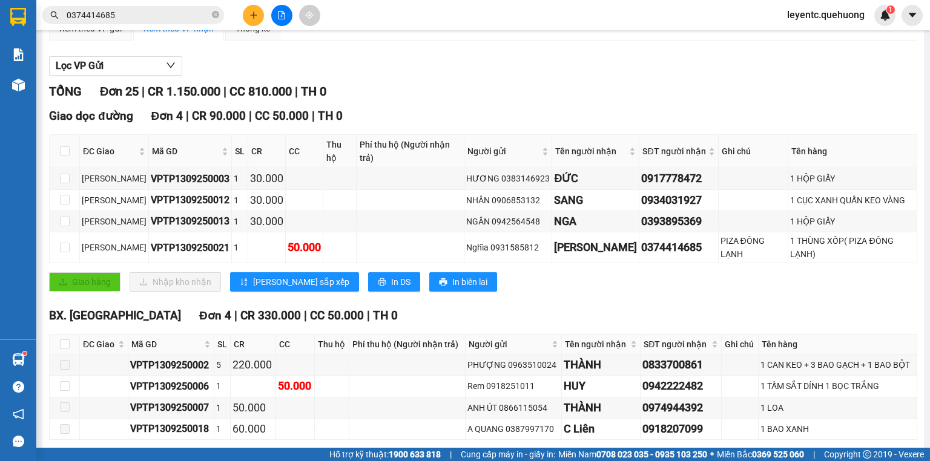
scroll to position [13, 0]
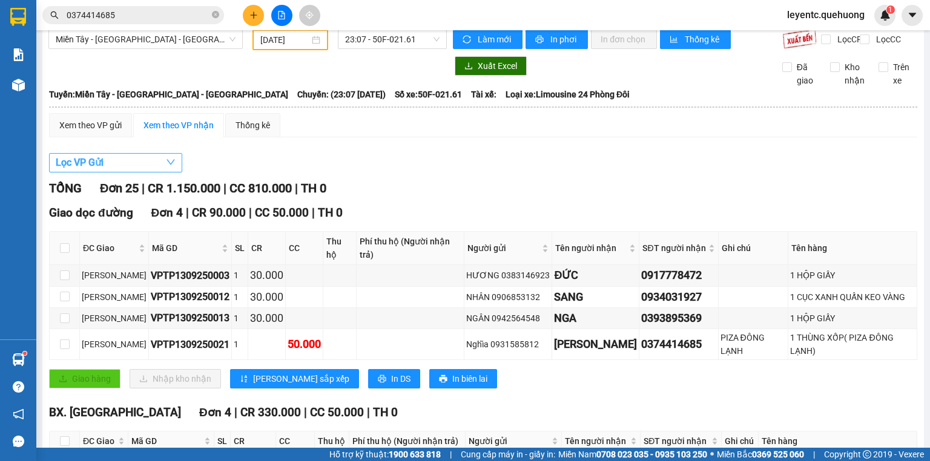
click at [172, 167] on icon "down" at bounding box center [171, 162] width 10 height 10
click at [90, 132] on div "Xem theo VP gửi" at bounding box center [90, 125] width 62 height 13
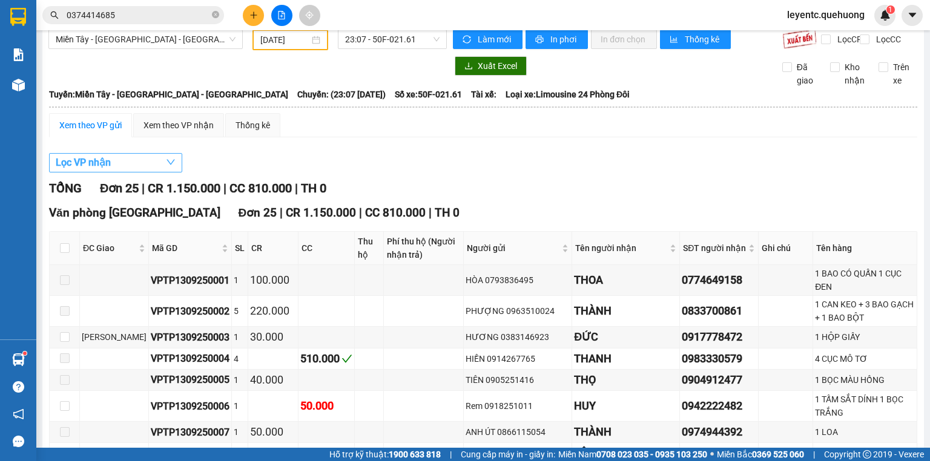
click at [124, 166] on button "Lọc VP nhận" at bounding box center [115, 162] width 133 height 19
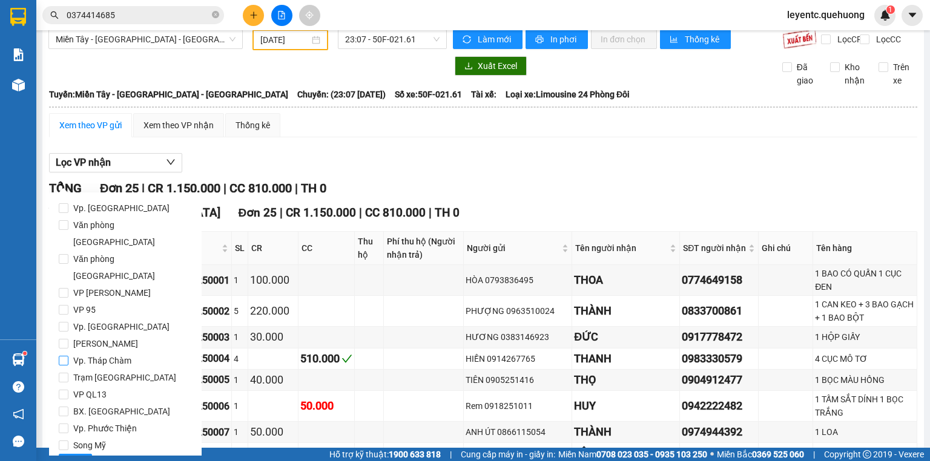
click at [107, 352] on span "Vp. Tháp Chàm" at bounding box center [102, 360] width 68 height 17
click at [68, 356] on input "Vp. Tháp Chàm" at bounding box center [64, 361] width 10 height 10
click at [71, 457] on span "Lọc" at bounding box center [75, 463] width 14 height 13
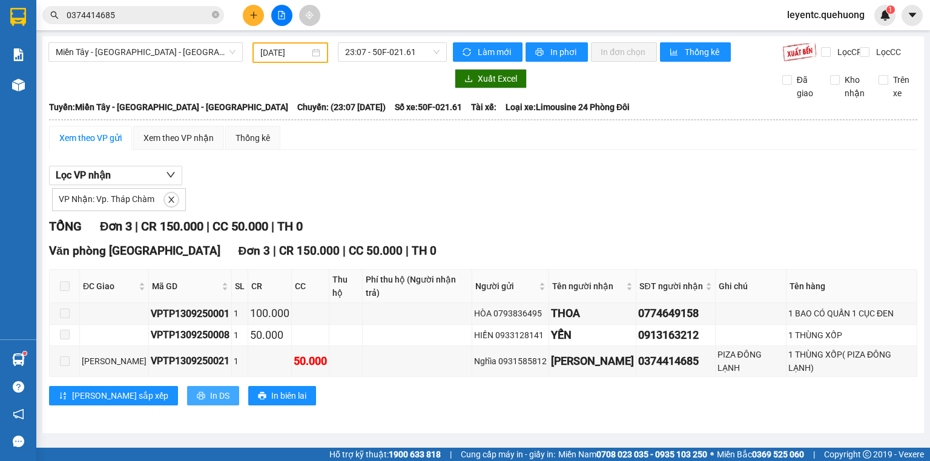
click at [210, 389] on span "In DS" at bounding box center [219, 395] width 19 height 13
click at [484, 211] on div "VP Nhận: Vp. Tháp Chàm" at bounding box center [483, 198] width 868 height 26
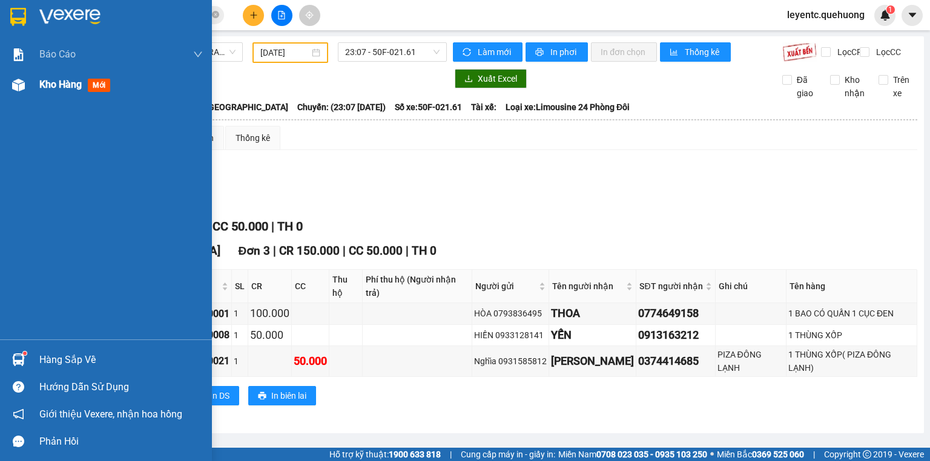
click at [64, 95] on div "Kho hàng mới" at bounding box center [120, 85] width 163 height 30
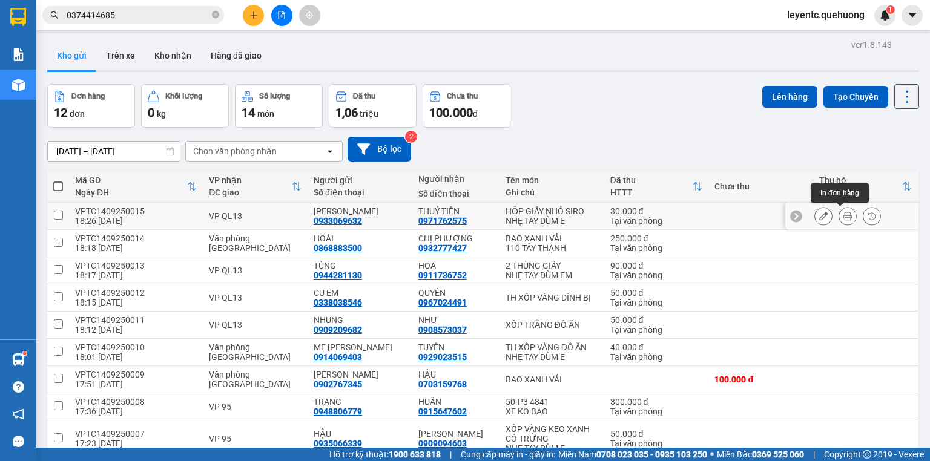
click at [845, 215] on button at bounding box center [847, 216] width 17 height 21
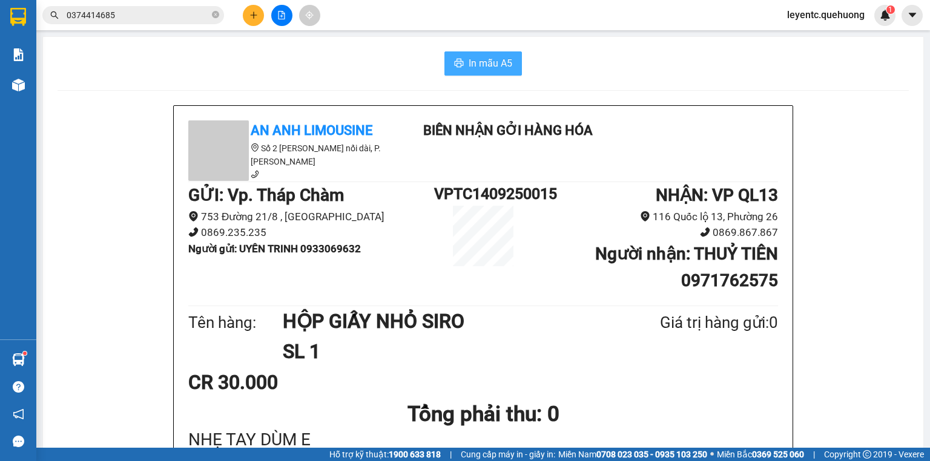
click at [473, 59] on span "In mẫu A5" at bounding box center [490, 63] width 44 height 15
click at [449, 64] on button "In mẫu A5" at bounding box center [482, 63] width 77 height 24
click at [255, 10] on button at bounding box center [253, 15] width 21 height 21
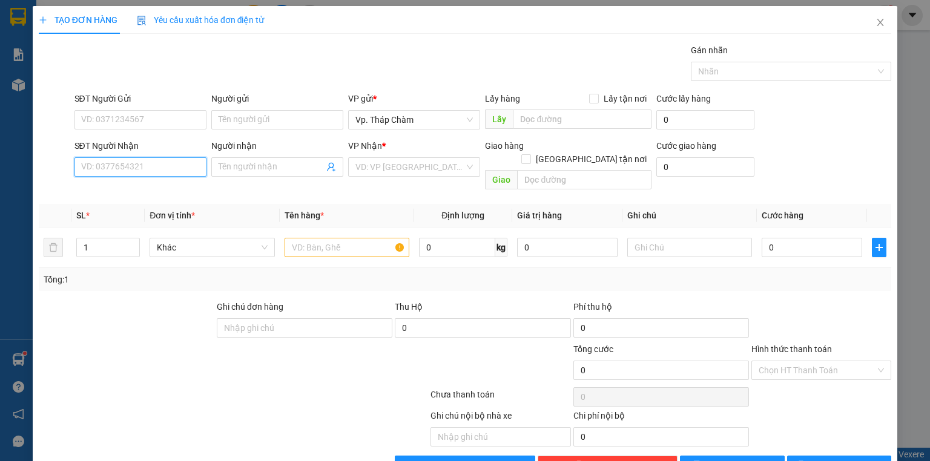
click at [179, 169] on input "SĐT Người Nhận" at bounding box center [140, 166] width 132 height 19
click at [179, 194] on div "0983934114 - CHUNG ANH" at bounding box center [149, 190] width 136 height 13
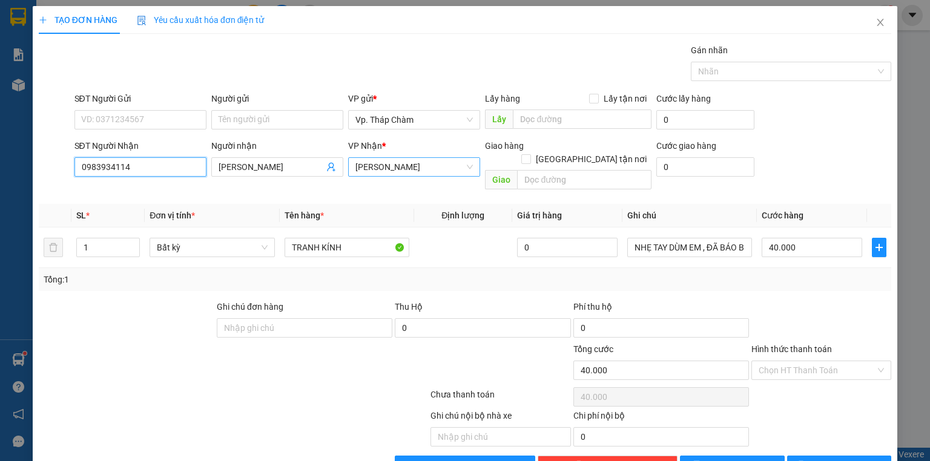
click at [467, 168] on span "An Dương Vương" at bounding box center [413, 167] width 117 height 18
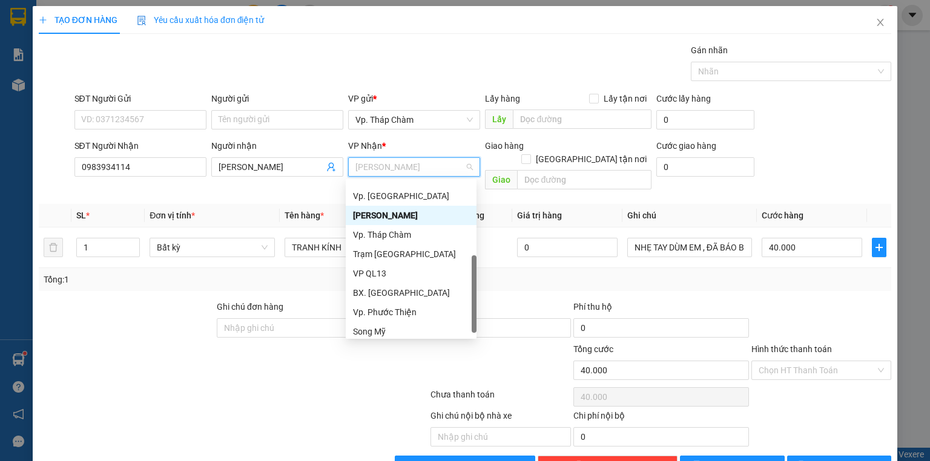
scroll to position [97, 0]
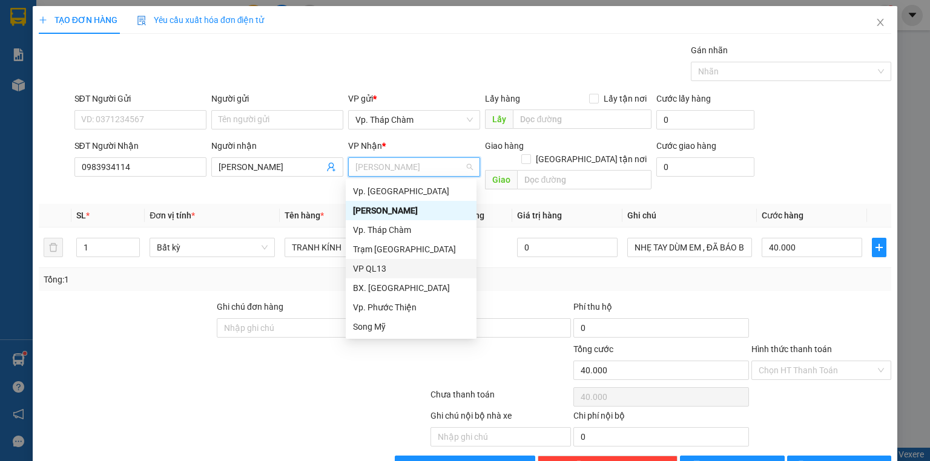
click at [402, 265] on div "VP QL13" at bounding box center [411, 268] width 116 height 13
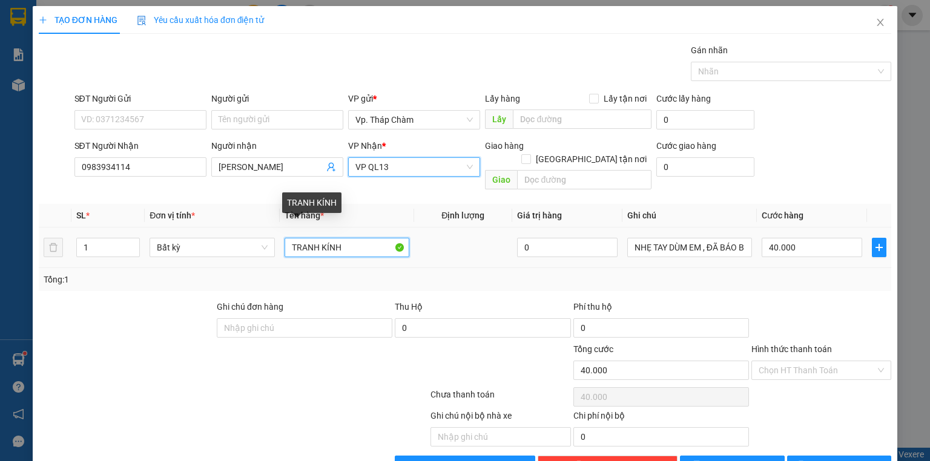
click at [356, 238] on input "TRANH KÍNH" at bounding box center [346, 247] width 125 height 19
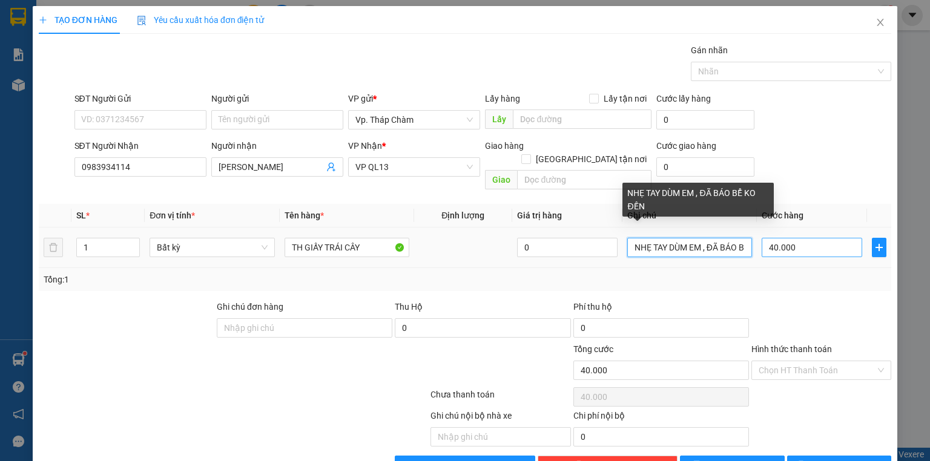
scroll to position [0, 41]
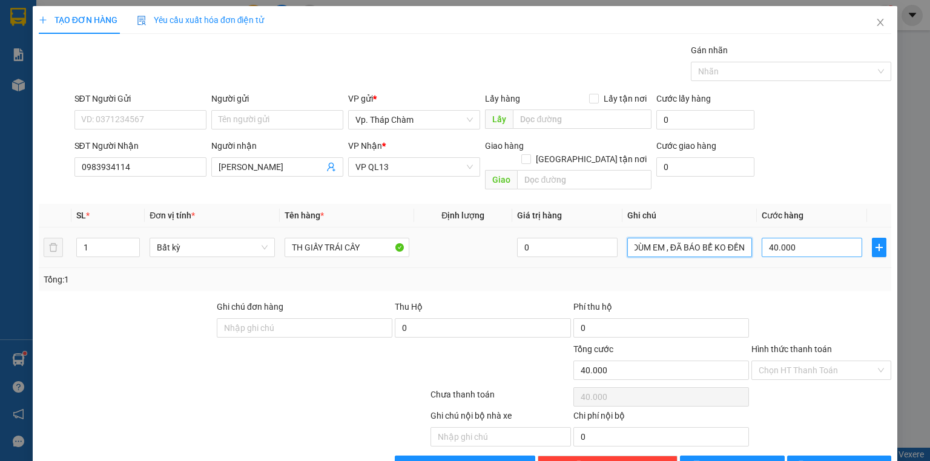
drag, startPoint x: 698, startPoint y: 234, endPoint x: 777, endPoint y: 232, distance: 78.7
click at [777, 232] on tr "1 Bất kỳ TH GIẤY TRÁI CÂY 0 NHẸ TAY DÙM EM , ĐÃ BÁO BỂ KO ĐỀN 40.000" at bounding box center [465, 248] width 852 height 41
click at [879, 361] on div "Chọn HT Thanh Toán" at bounding box center [821, 370] width 140 height 19
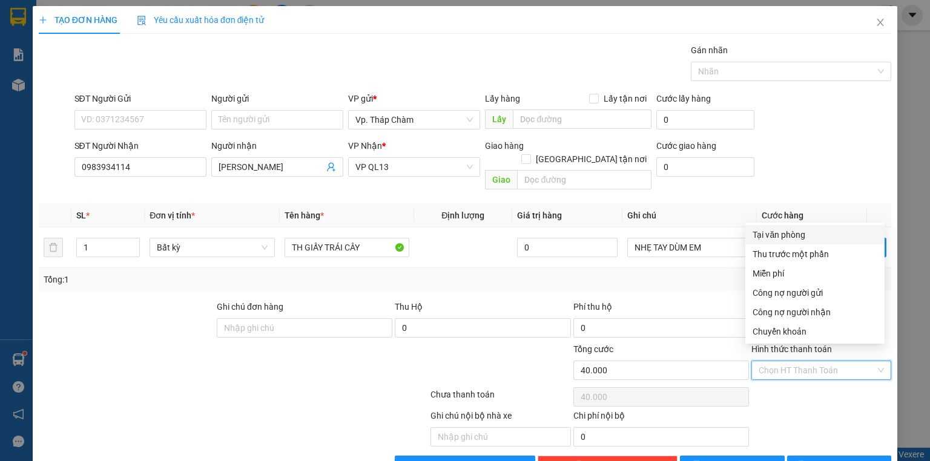
click at [816, 240] on div "Tại văn phòng" at bounding box center [814, 234] width 125 height 13
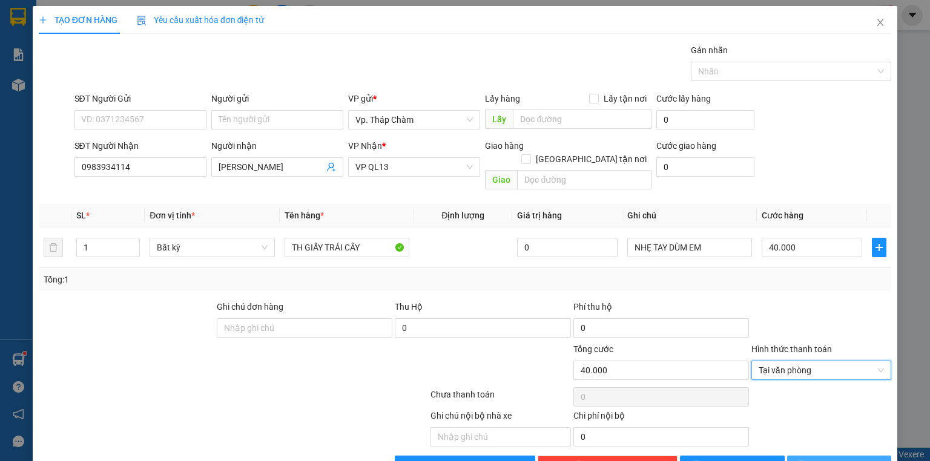
drag, startPoint x: 819, startPoint y: 449, endPoint x: 820, endPoint y: 441, distance: 8.6
click at [820, 456] on button "Lưu và In" at bounding box center [839, 465] width 105 height 19
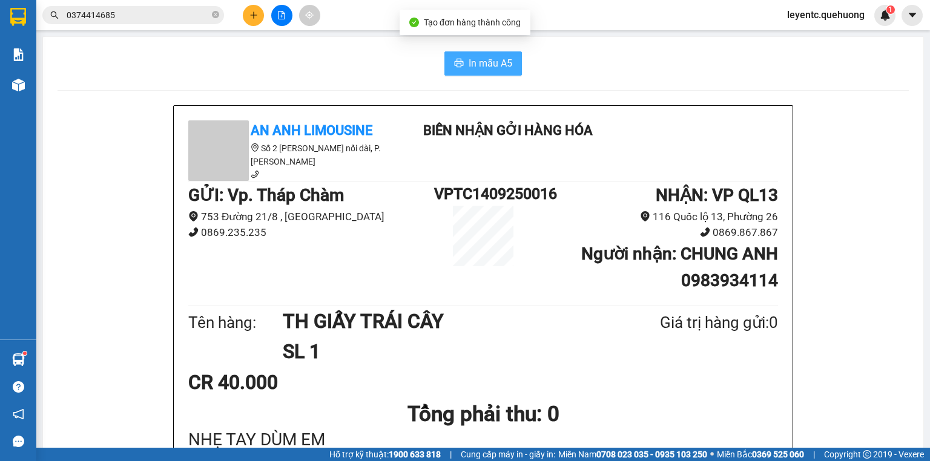
click at [470, 71] on button "In mẫu A5" at bounding box center [482, 63] width 77 height 24
click at [256, 21] on button at bounding box center [253, 15] width 21 height 21
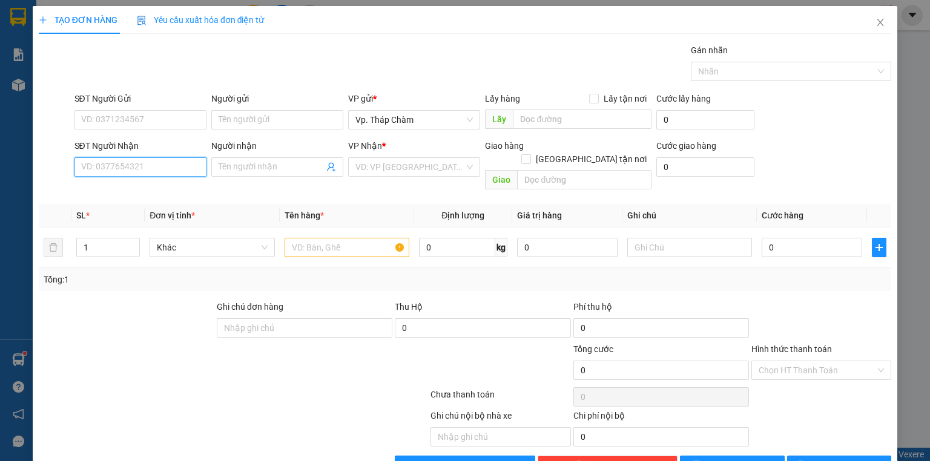
click at [160, 164] on input "SĐT Người Nhận" at bounding box center [140, 166] width 132 height 19
click at [236, 166] on input "Người nhận" at bounding box center [270, 166] width 105 height 13
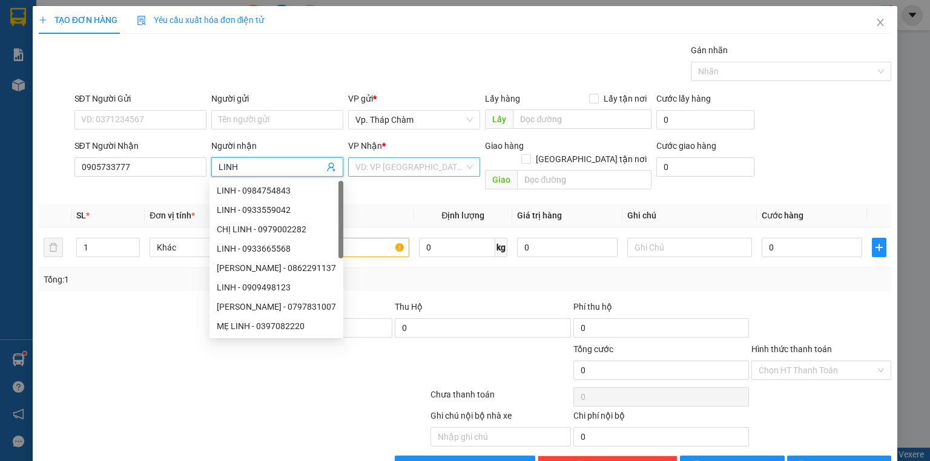
click at [375, 172] on input "search" at bounding box center [409, 167] width 109 height 18
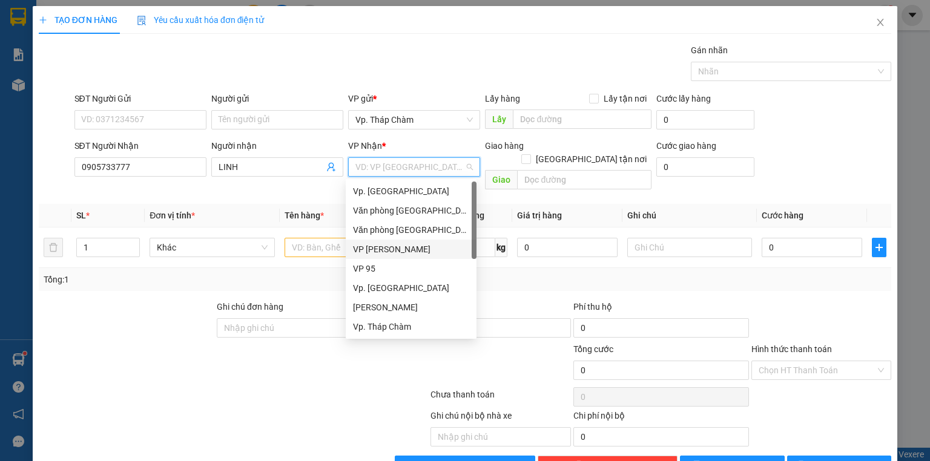
scroll to position [97, 0]
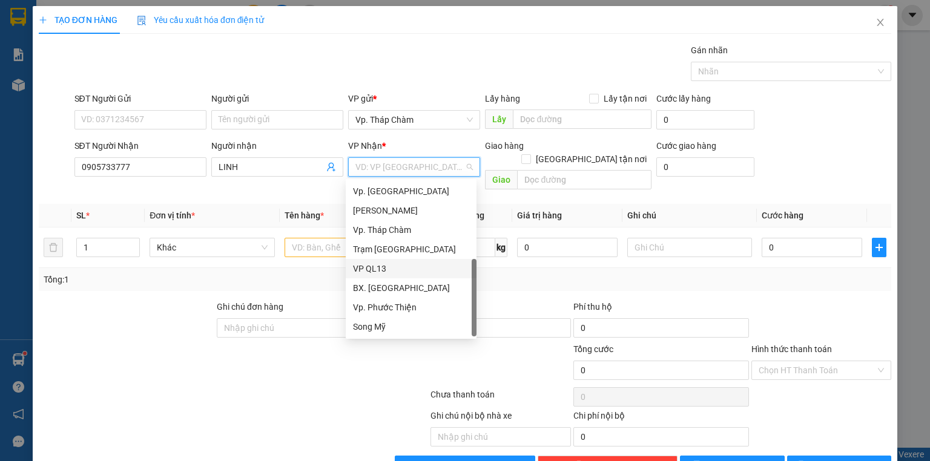
click at [392, 269] on div "VP QL13" at bounding box center [411, 268] width 116 height 13
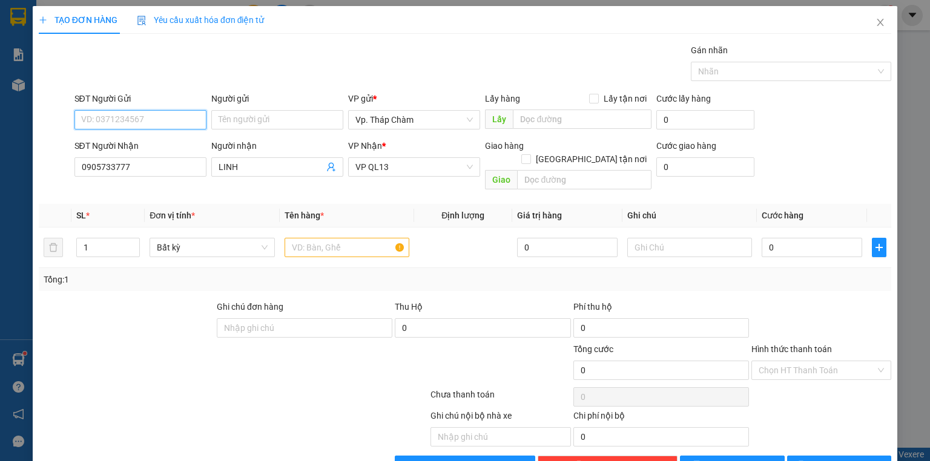
click at [155, 120] on input "SĐT Người Gửi" at bounding box center [140, 119] width 132 height 19
drag, startPoint x: 153, startPoint y: 140, endPoint x: 245, endPoint y: 172, distance: 98.0
click at [152, 140] on div "0935257788 - TRÂM" at bounding box center [139, 143] width 116 height 13
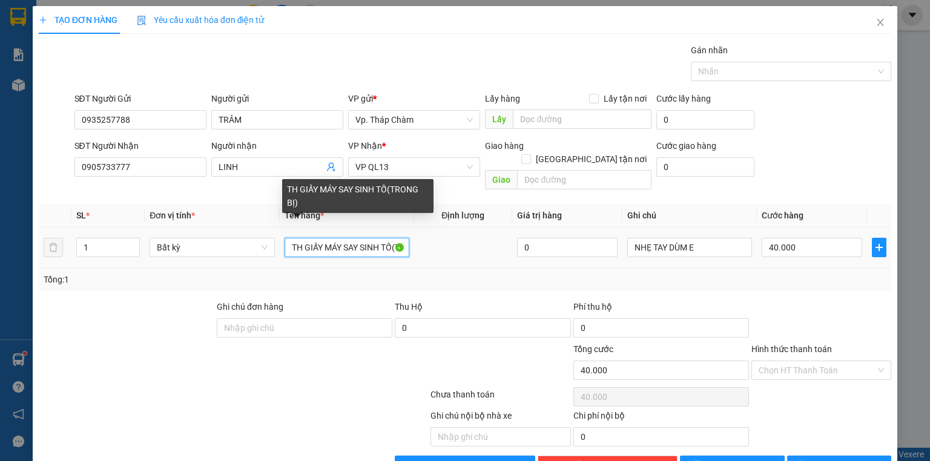
click at [332, 238] on input "TH GIẤY MÁY SAY SINH TỐ(TRONG BỊ)" at bounding box center [346, 247] width 125 height 19
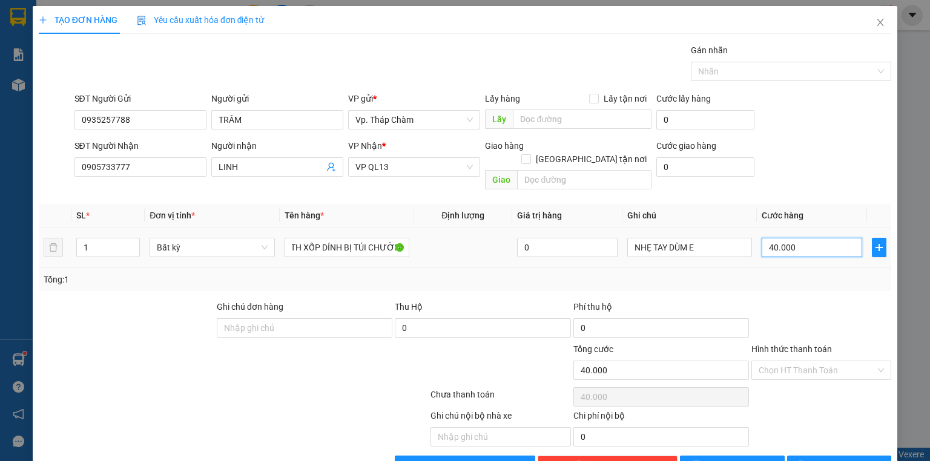
scroll to position [0, 0]
click at [798, 238] on input "40.000" at bounding box center [811, 247] width 100 height 19
click at [795, 361] on input "Hình thức thanh toán" at bounding box center [816, 370] width 117 height 18
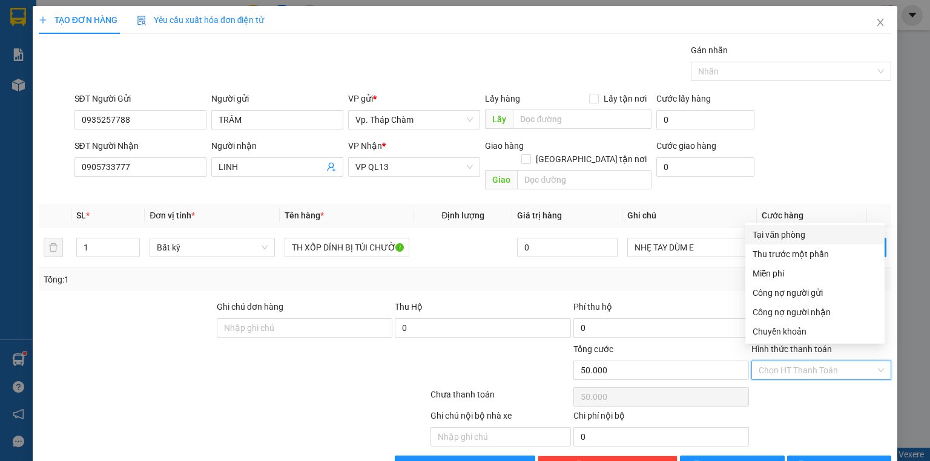
click at [787, 236] on div "Tại văn phòng" at bounding box center [814, 234] width 125 height 13
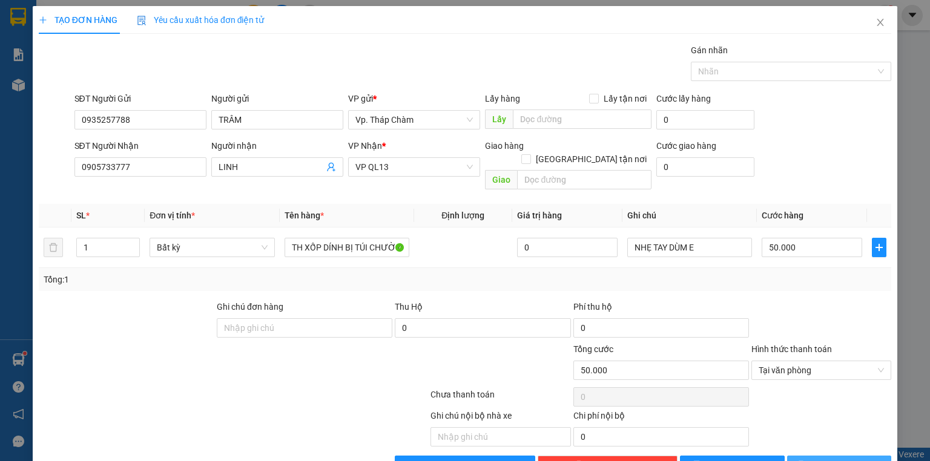
click at [847, 459] on span "Lưu và In" at bounding box center [852, 465] width 85 height 13
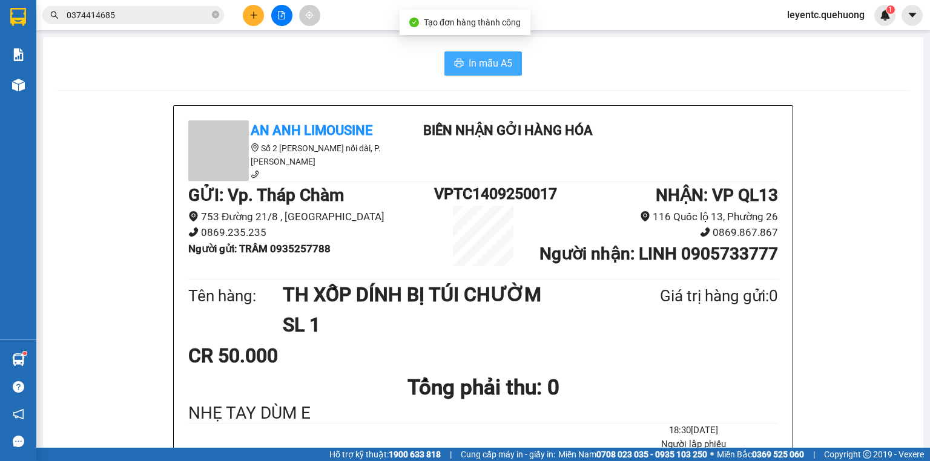
click at [456, 56] on button "In mẫu A5" at bounding box center [482, 63] width 77 height 24
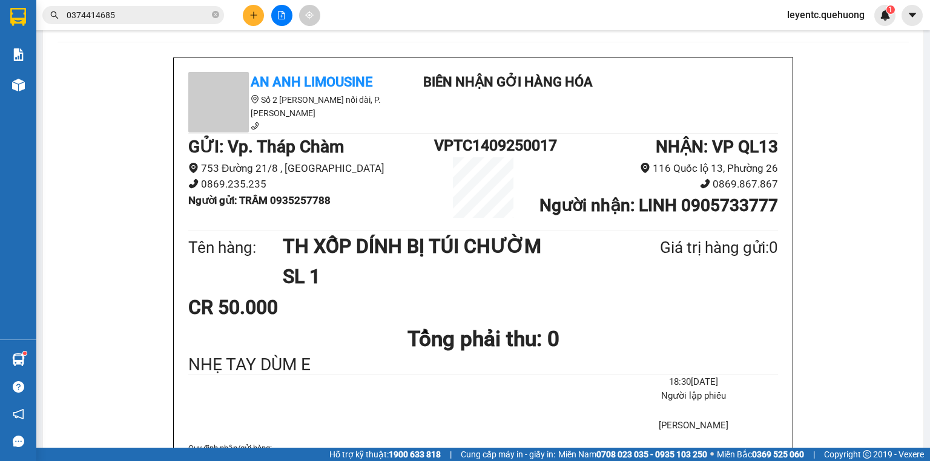
click at [263, 20] on div at bounding box center [281, 15] width 91 height 21
click at [252, 19] on button at bounding box center [253, 15] width 21 height 21
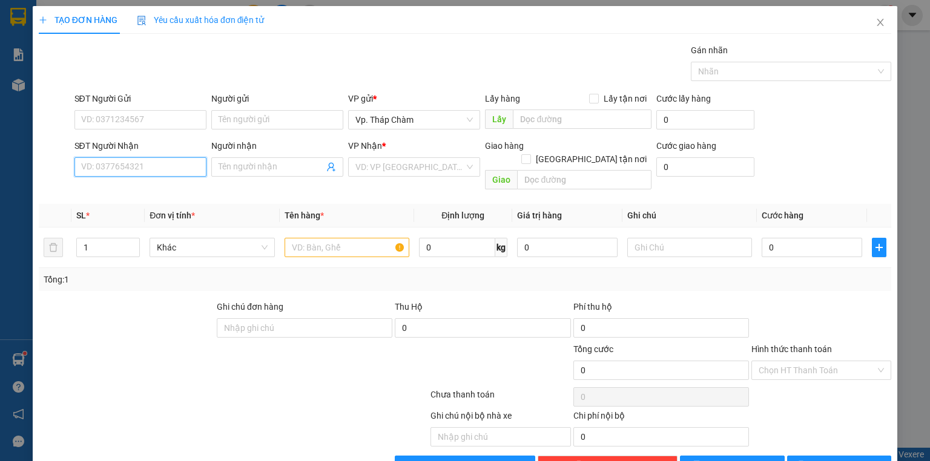
click at [186, 169] on input "SĐT Người Nhận" at bounding box center [140, 166] width 132 height 19
click at [277, 169] on input "Người nhận" at bounding box center [270, 166] width 105 height 13
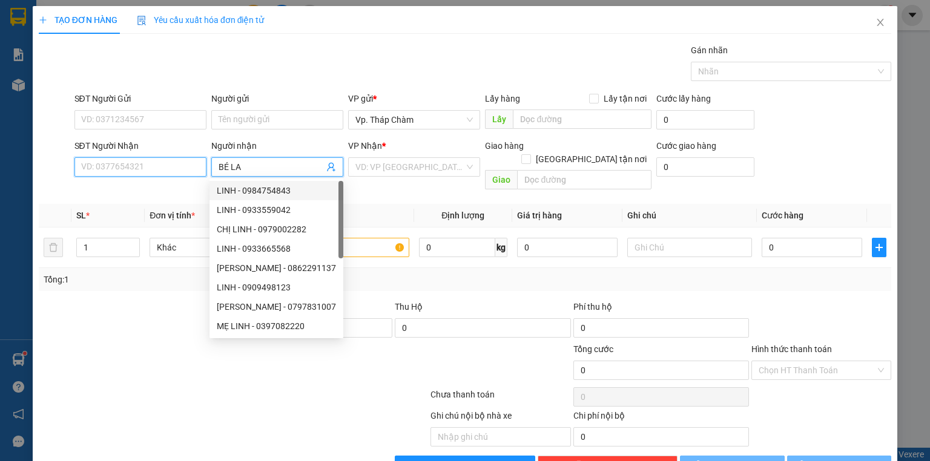
click at [195, 165] on input "SĐT Người Nhận" at bounding box center [140, 166] width 132 height 19
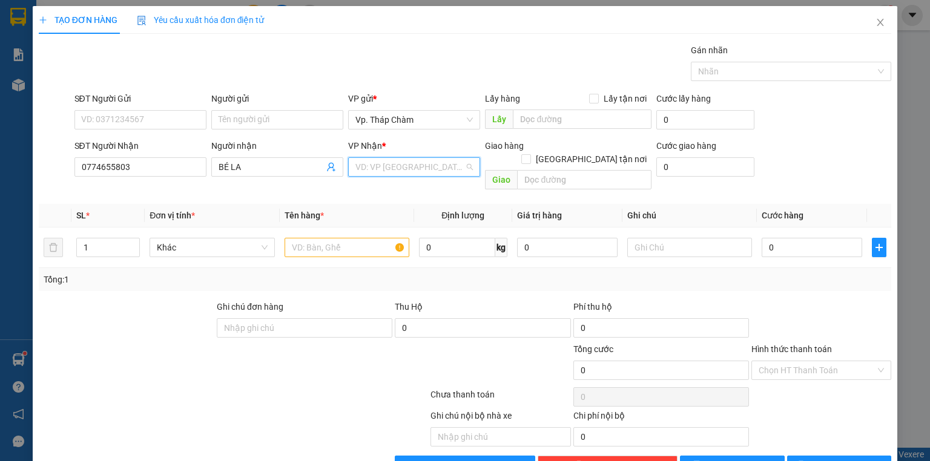
click at [390, 174] on input "search" at bounding box center [409, 167] width 109 height 18
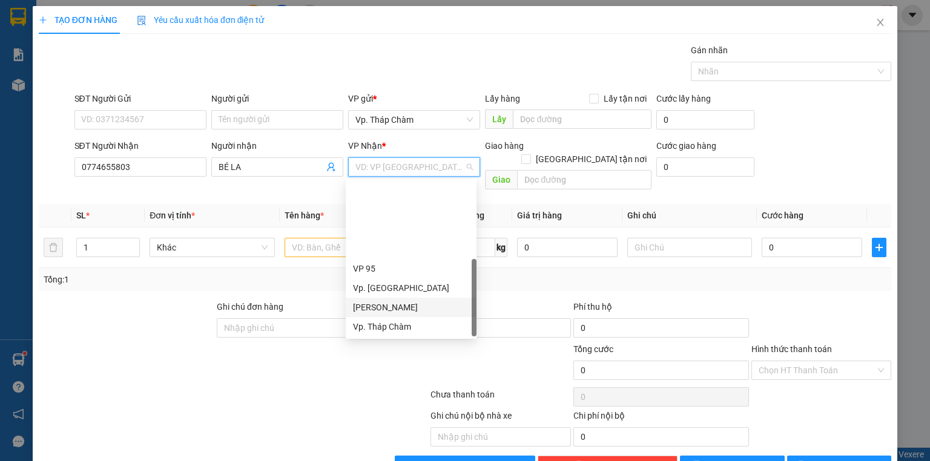
scroll to position [97, 0]
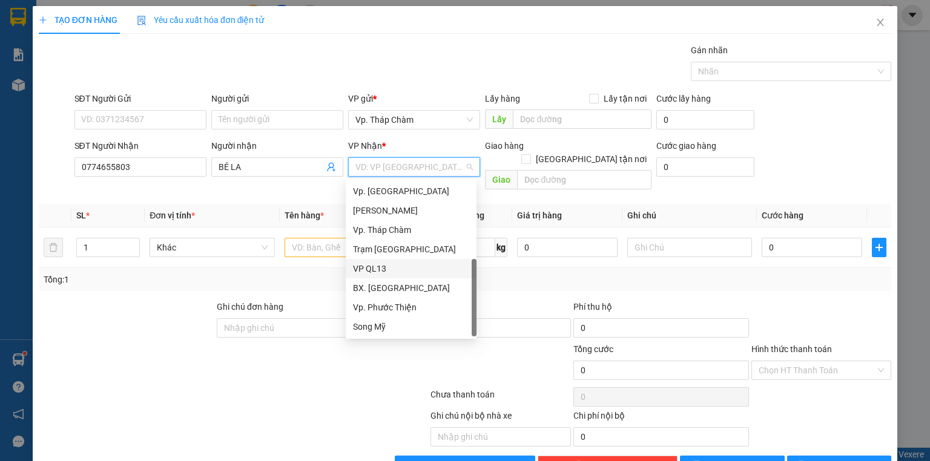
click at [393, 268] on div "VP QL13" at bounding box center [411, 268] width 116 height 13
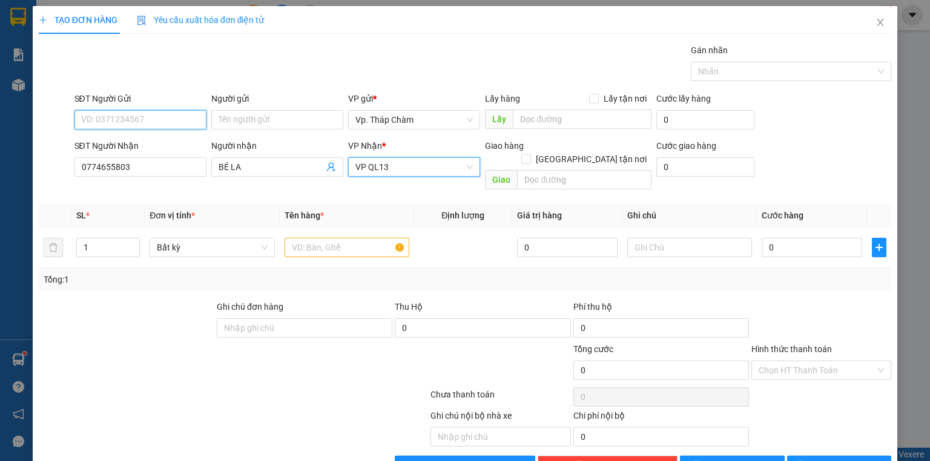
click at [169, 117] on input "SĐT Người Gửi" at bounding box center [140, 119] width 132 height 19
click at [174, 116] on input "SĐT Người Gửi" at bounding box center [140, 119] width 132 height 19
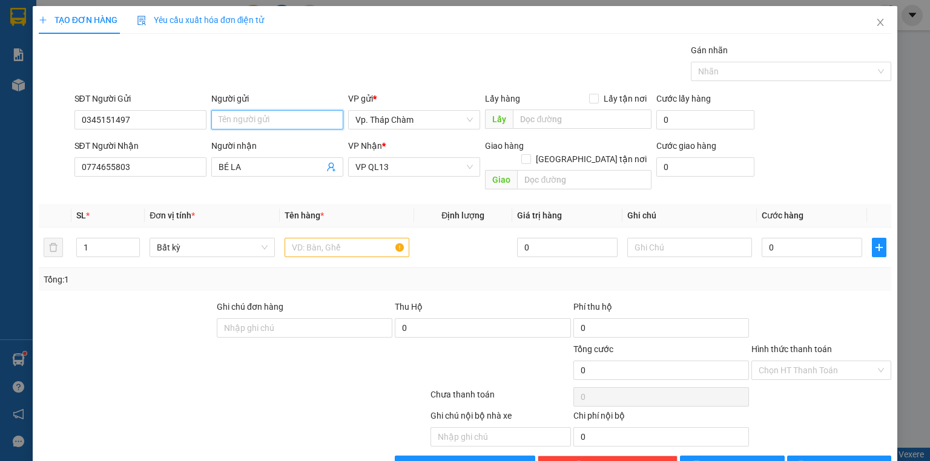
click at [254, 118] on input "Người gửi" at bounding box center [277, 119] width 132 height 19
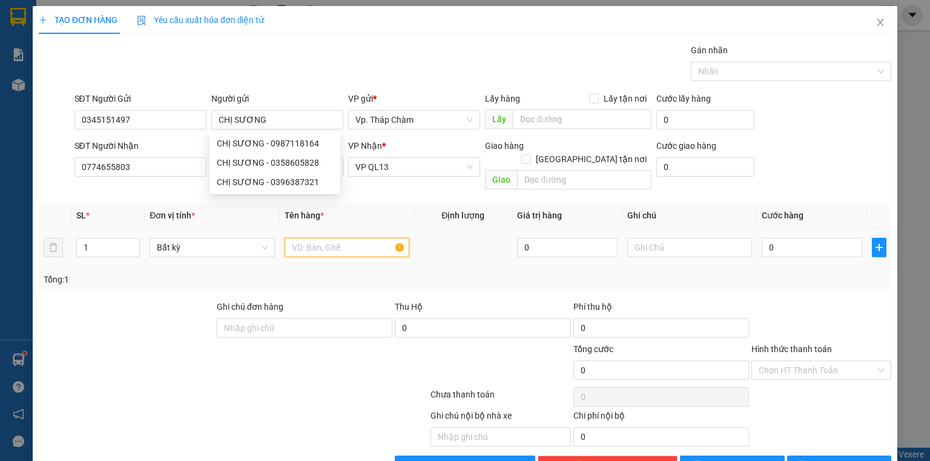
click at [335, 238] on input "text" at bounding box center [346, 247] width 125 height 19
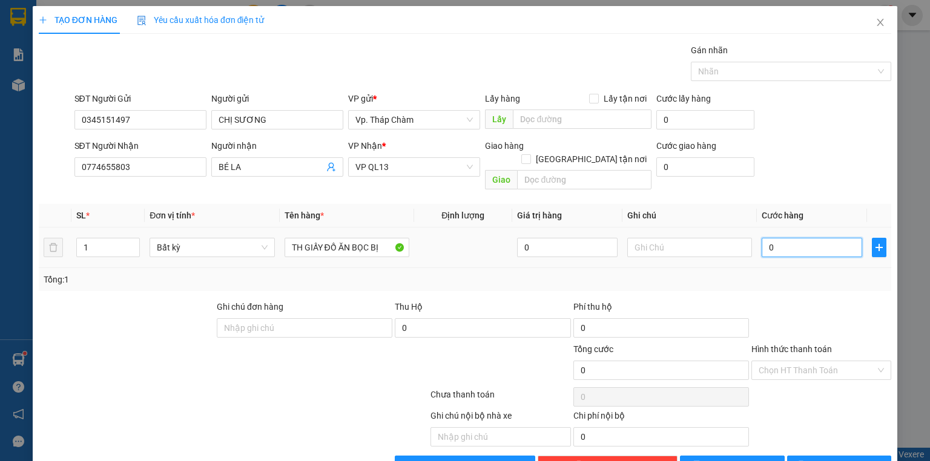
click at [793, 240] on input "0" at bounding box center [811, 247] width 100 height 19
click at [835, 361] on input "Hình thức thanh toán" at bounding box center [816, 370] width 117 height 18
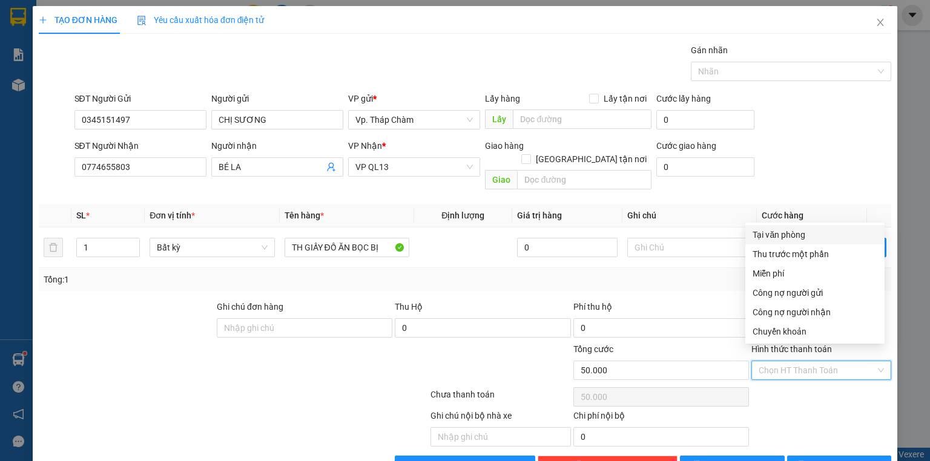
click at [799, 230] on div "Tại văn phòng" at bounding box center [814, 234] width 125 height 13
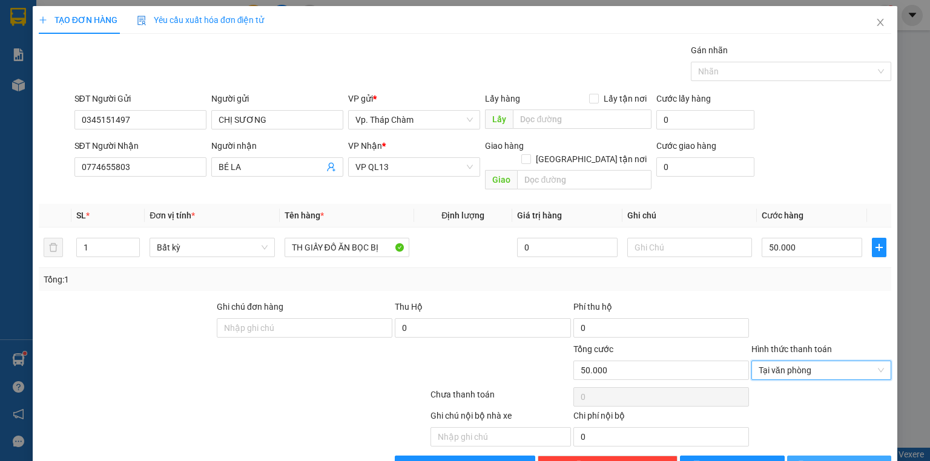
click at [845, 459] on span "Lưu và In" at bounding box center [852, 465] width 85 height 13
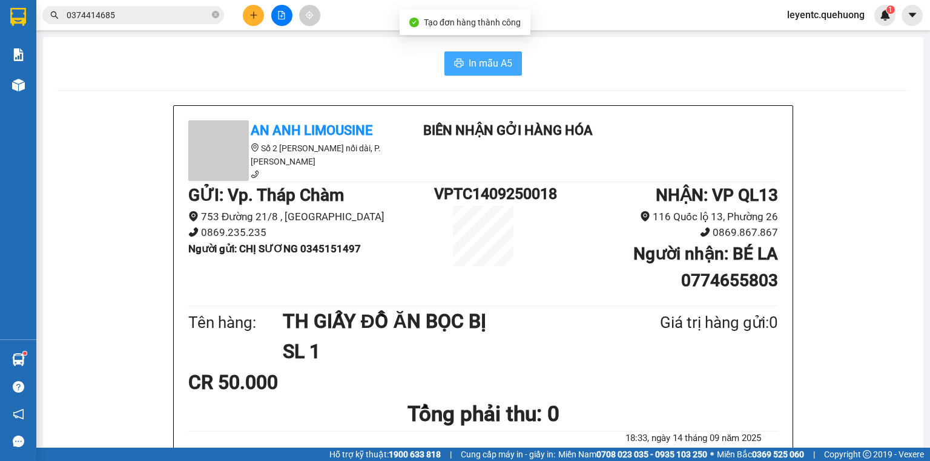
click at [491, 62] on span "In mẫu A5" at bounding box center [490, 63] width 44 height 15
click at [626, 71] on div "In mẫu A5" at bounding box center [482, 63] width 851 height 24
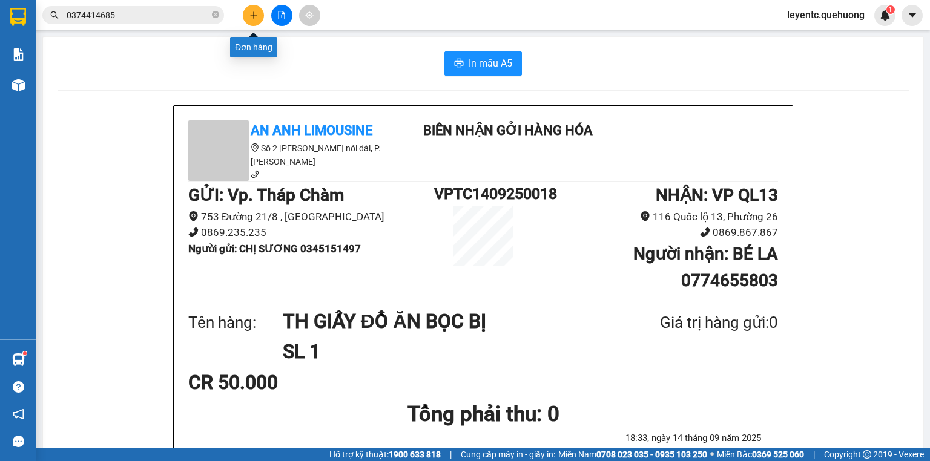
click at [250, 15] on icon "plus" at bounding box center [253, 15] width 8 height 8
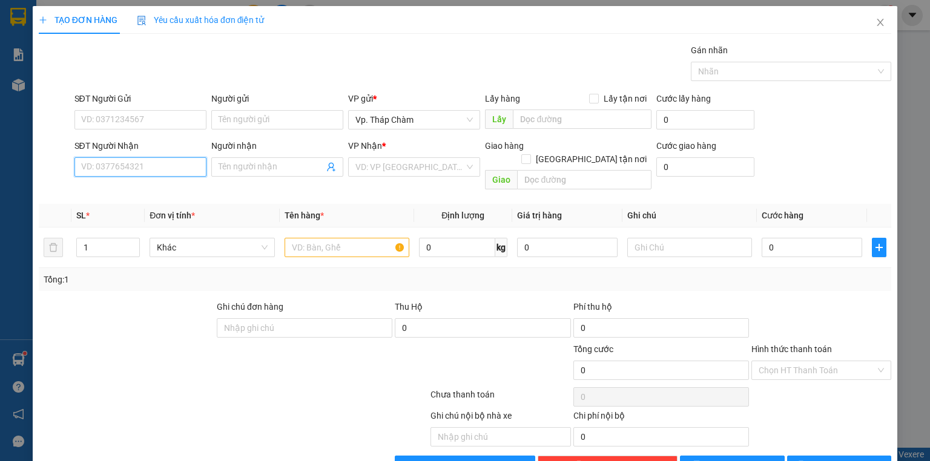
click at [175, 170] on input "SĐT Người Nhận" at bounding box center [140, 166] width 132 height 19
click at [143, 192] on div "0903350721 - NHIỄU" at bounding box center [139, 190] width 116 height 13
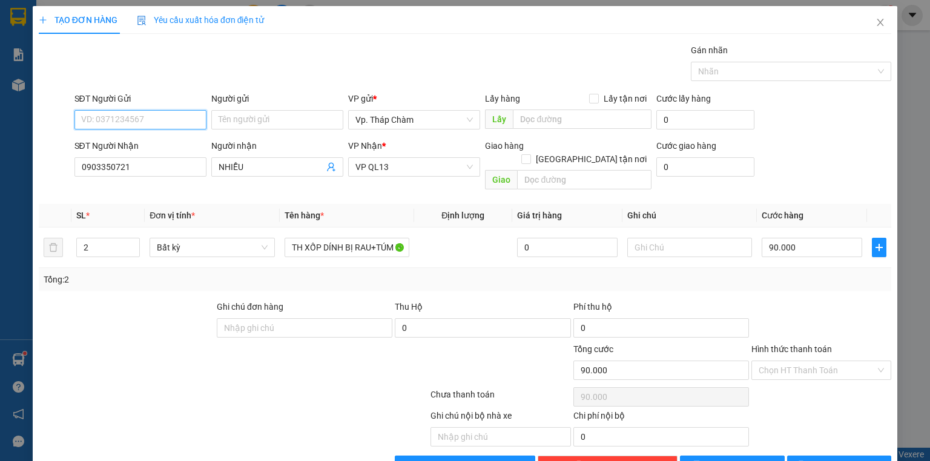
click at [183, 121] on input "SĐT Người Gửi" at bounding box center [140, 119] width 132 height 19
click at [146, 169] on div "0325976687 - HẰNG" at bounding box center [139, 162] width 116 height 13
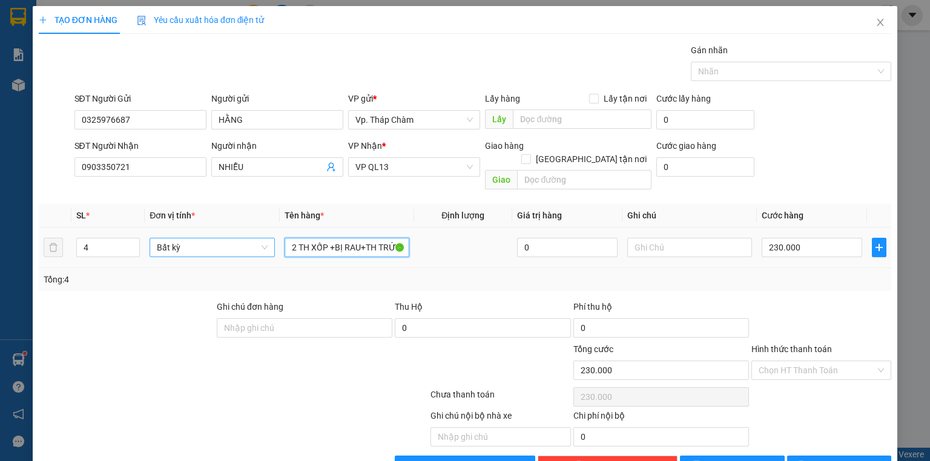
drag, startPoint x: 295, startPoint y: 234, endPoint x: 252, endPoint y: 232, distance: 43.6
click at [252, 232] on tr "4 Bất kỳ 2 TH XỐP +BỊ RAU+TH TRỨNG 0 230.000" at bounding box center [465, 248] width 852 height 41
drag, startPoint x: 322, startPoint y: 231, endPoint x: 462, endPoint y: 237, distance: 140.6
click at [462, 237] on tr "4 Bất kỳ TH XỐP +BỊ RAU+TH TRỨNG 0 230.000" at bounding box center [465, 248] width 852 height 41
click at [115, 238] on input "4" at bounding box center [108, 247] width 62 height 18
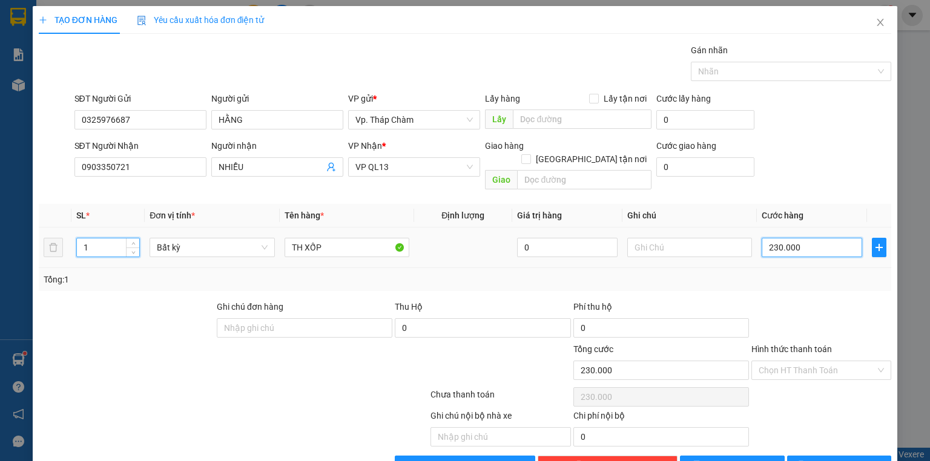
click at [796, 239] on input "230.000" at bounding box center [811, 247] width 100 height 19
click at [800, 361] on input "Hình thức thanh toán" at bounding box center [816, 370] width 117 height 18
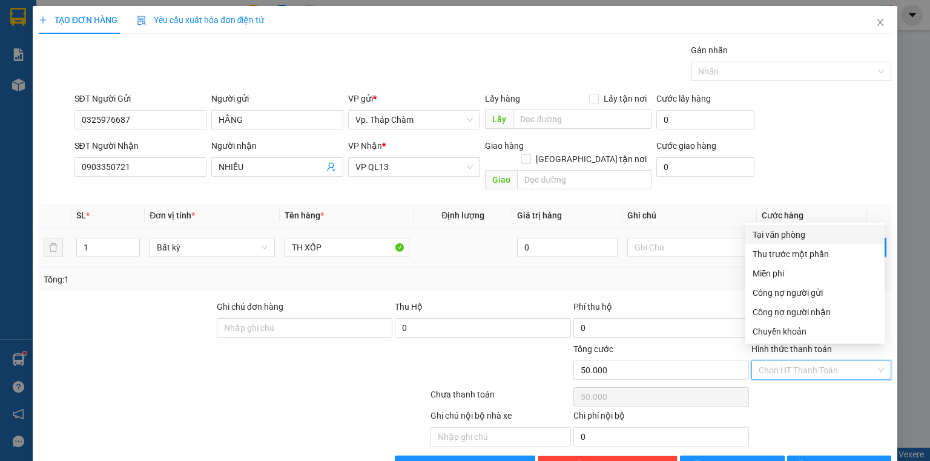
click at [772, 242] on div "Tại văn phòng" at bounding box center [814, 234] width 139 height 19
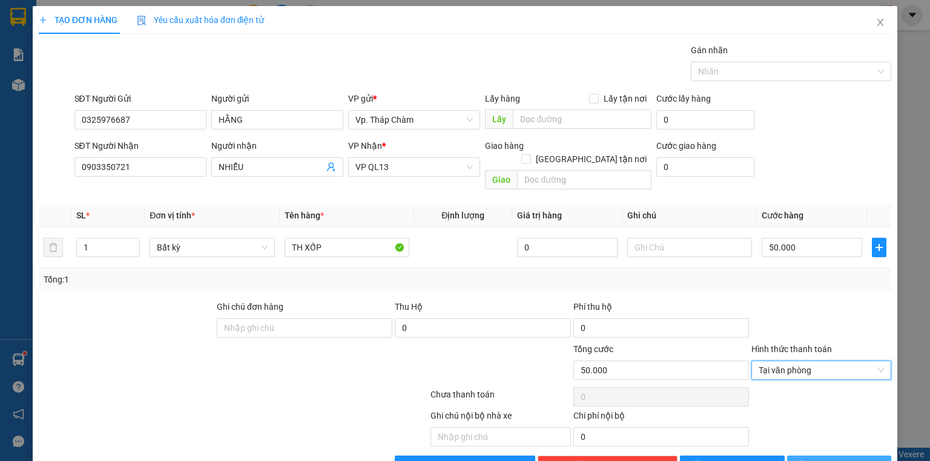
click at [829, 459] on span "Lưu và In" at bounding box center [852, 465] width 85 height 13
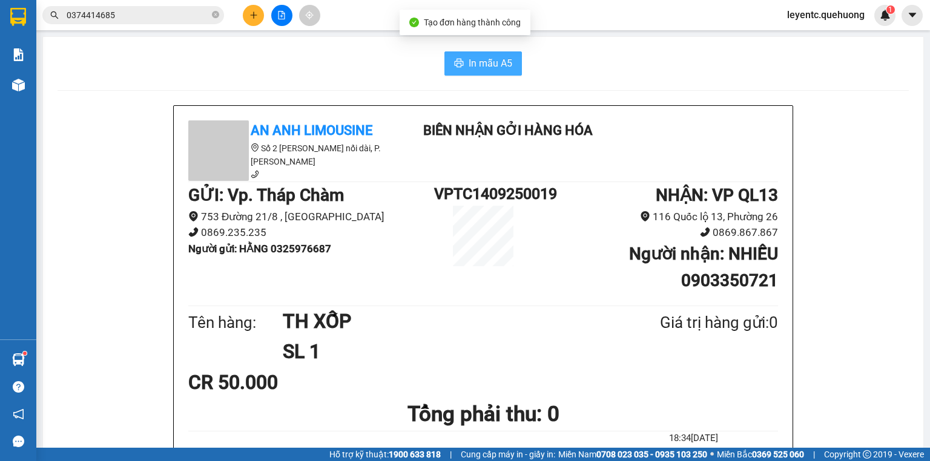
click at [500, 65] on span "In mẫu A5" at bounding box center [490, 63] width 44 height 15
click at [258, 16] on button at bounding box center [253, 15] width 21 height 21
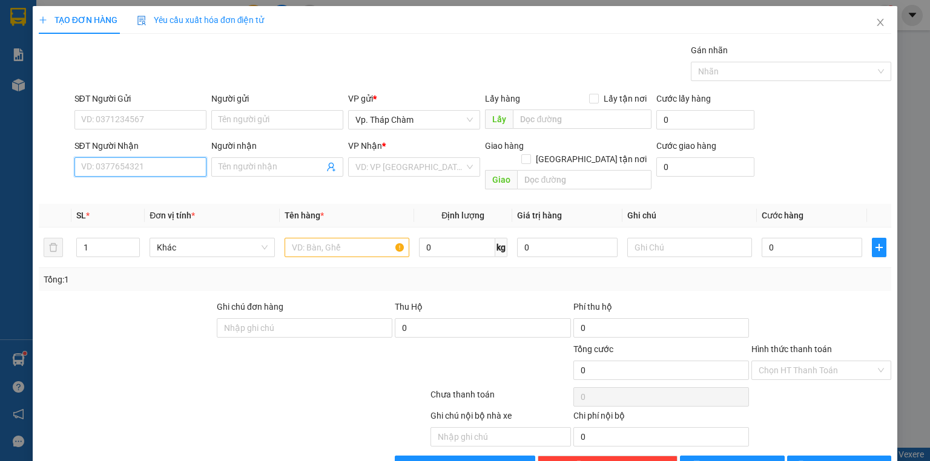
click at [158, 171] on input "SĐT Người Nhận" at bounding box center [140, 166] width 132 height 19
click at [153, 188] on div "0834313645 - XUÂN MAI" at bounding box center [140, 190] width 119 height 13
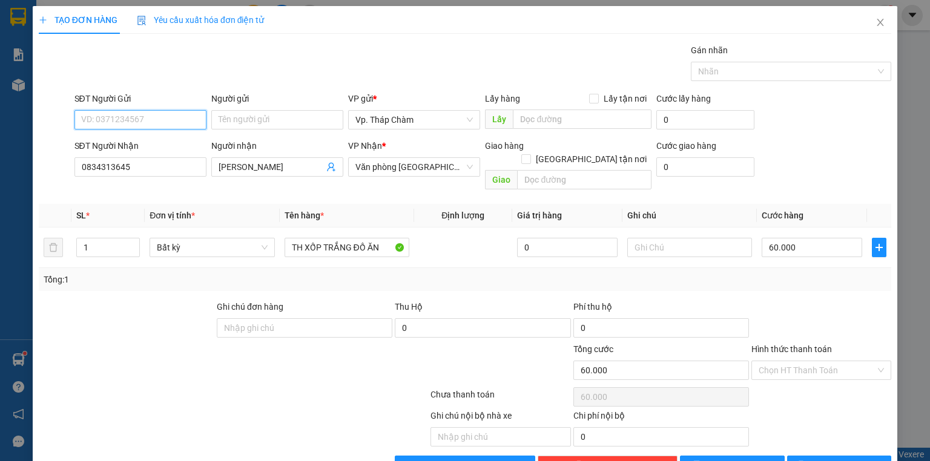
click at [169, 123] on input "SĐT Người Gửi" at bounding box center [140, 119] width 132 height 19
click at [153, 142] on div "0987866351 - KIM LY" at bounding box center [140, 143] width 119 height 13
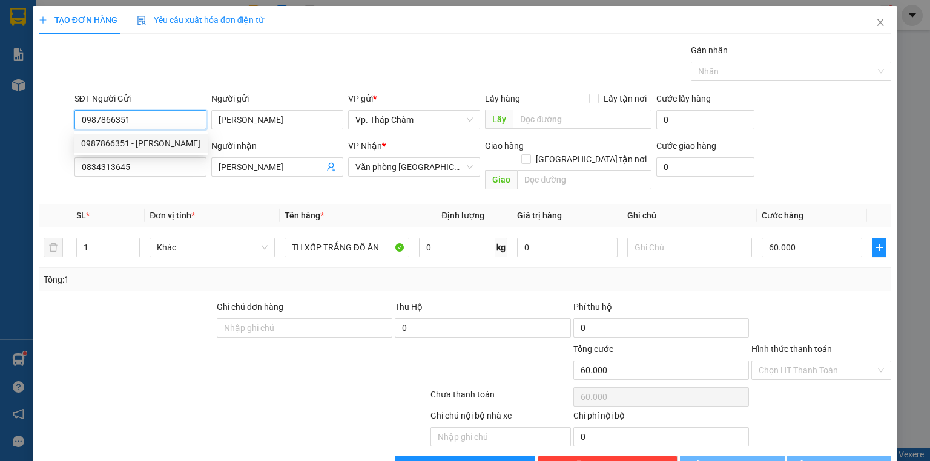
click at [103, 119] on input "0987866351" at bounding box center [140, 119] width 132 height 19
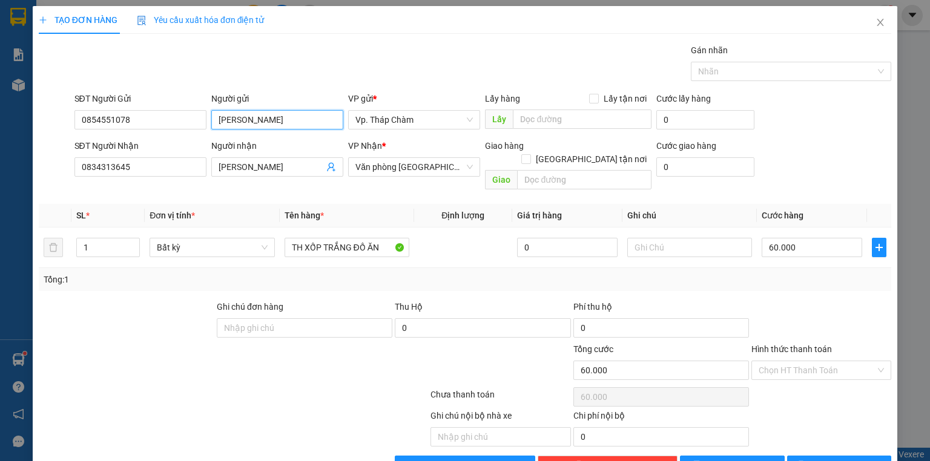
click at [232, 124] on input "KIM LY" at bounding box center [277, 119] width 132 height 19
click at [233, 123] on input "KIM LY" at bounding box center [277, 119] width 132 height 19
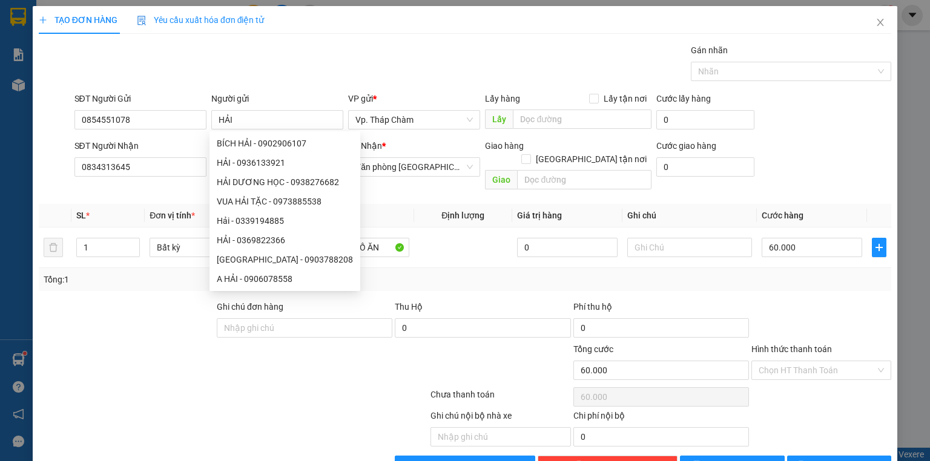
click at [162, 313] on div at bounding box center [127, 321] width 178 height 42
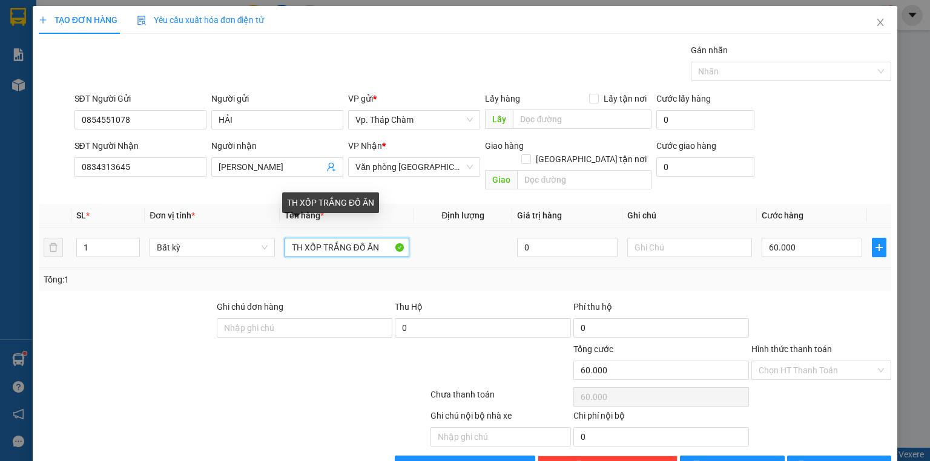
click at [317, 238] on input "TH XỐP TRẮNG ĐỒ ĂN" at bounding box center [346, 247] width 125 height 19
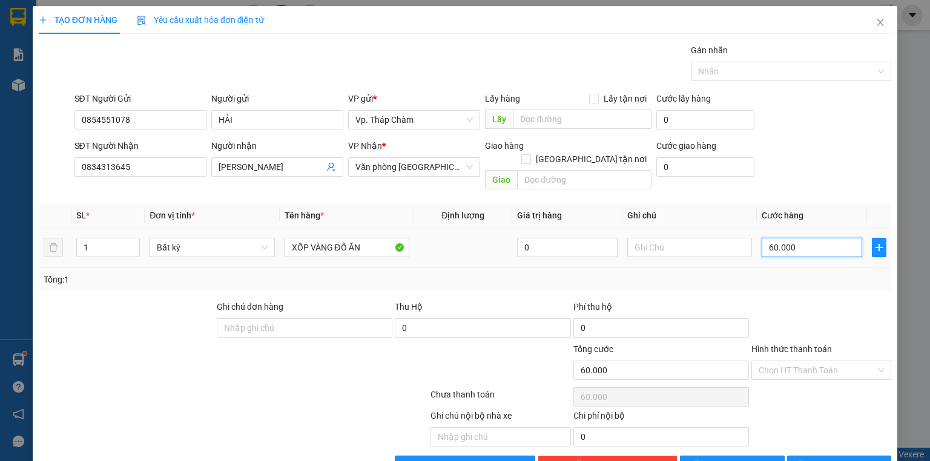
click at [780, 238] on input "60.000" at bounding box center [811, 247] width 100 height 19
click at [872, 361] on div "Chọn HT Thanh Toán" at bounding box center [821, 370] width 140 height 19
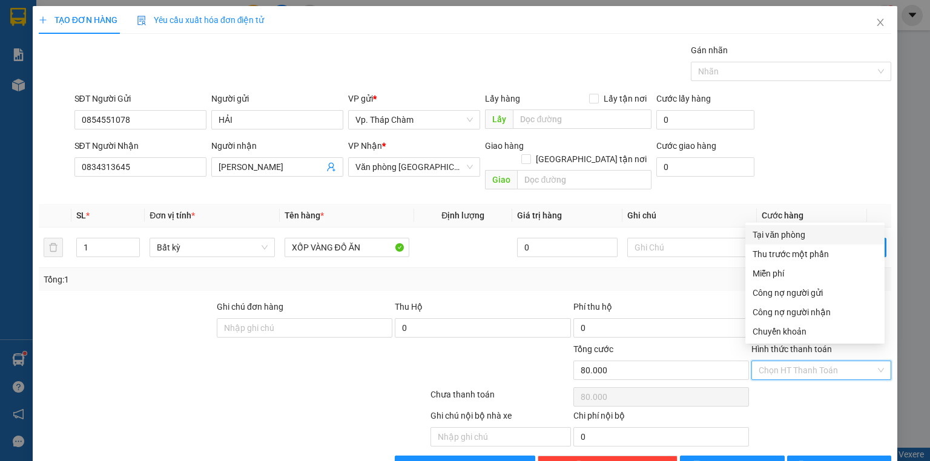
click at [783, 232] on div "Tại văn phòng" at bounding box center [814, 234] width 125 height 13
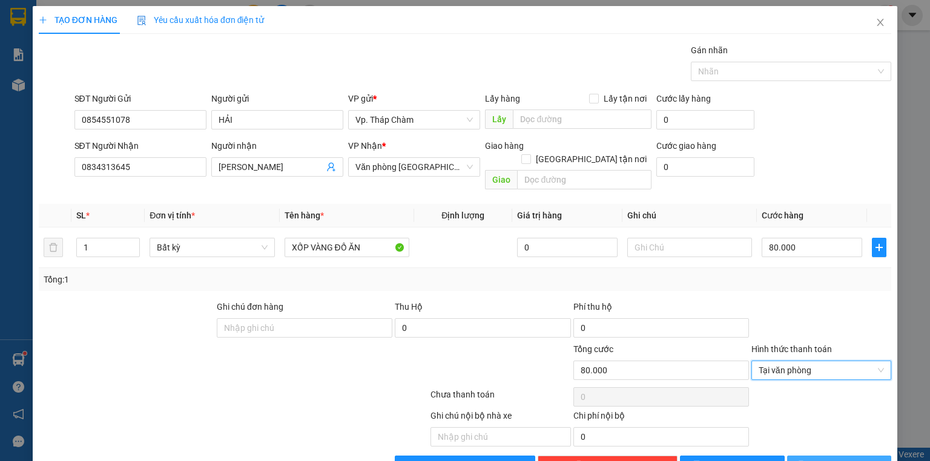
click at [833, 459] on span "Lưu và In" at bounding box center [852, 465] width 85 height 13
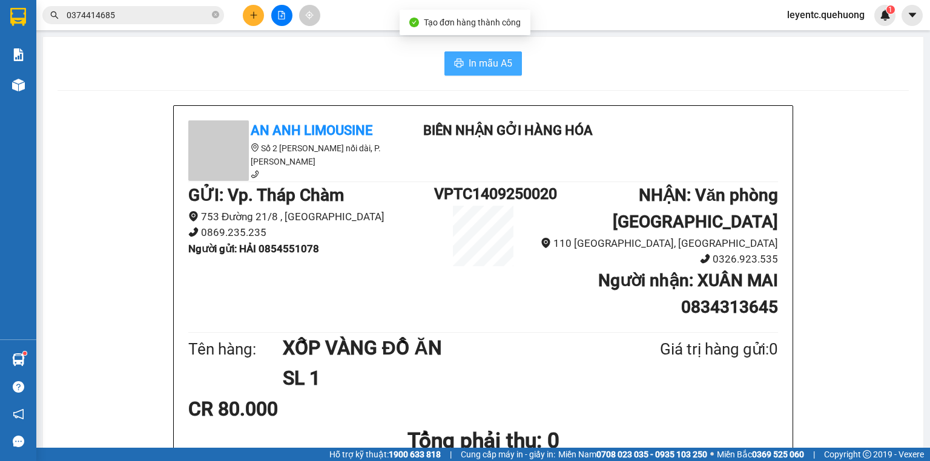
click at [493, 63] on span "In mẫu A5" at bounding box center [490, 63] width 44 height 15
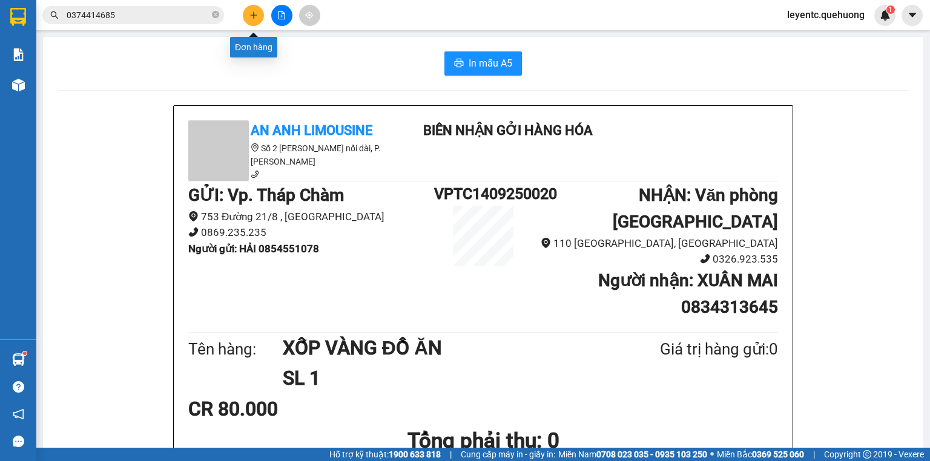
click at [249, 6] on button at bounding box center [253, 15] width 21 height 21
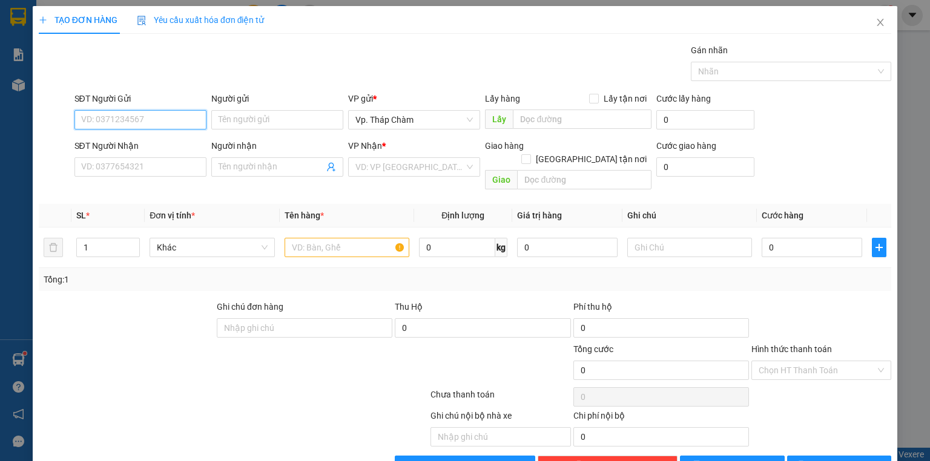
click at [165, 121] on input "SĐT Người Gửi" at bounding box center [140, 119] width 132 height 19
click at [144, 172] on input "SĐT Người Nhận" at bounding box center [140, 166] width 132 height 19
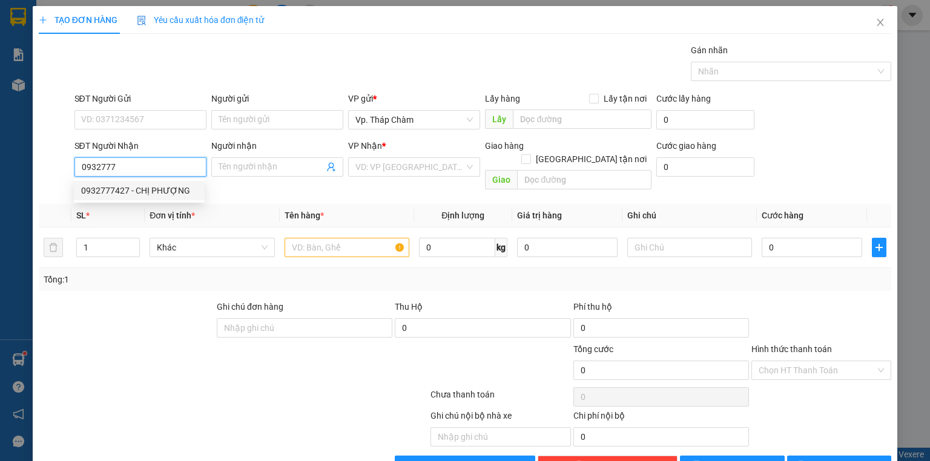
click at [146, 194] on div "0932777427 - CHỊ PHƯỢNG" at bounding box center [139, 190] width 116 height 13
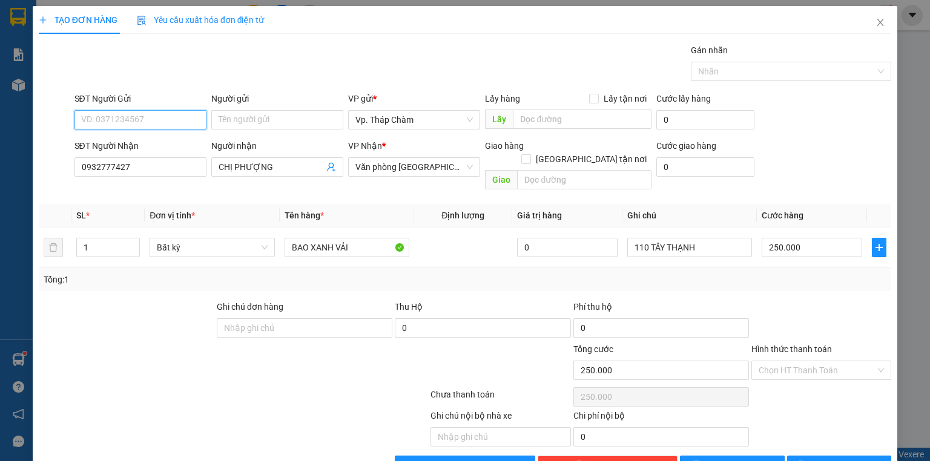
click at [141, 114] on input "SĐT Người Gửi" at bounding box center [140, 119] width 132 height 19
click at [150, 162] on div "0935009522 - Bi" at bounding box center [139, 162] width 116 height 13
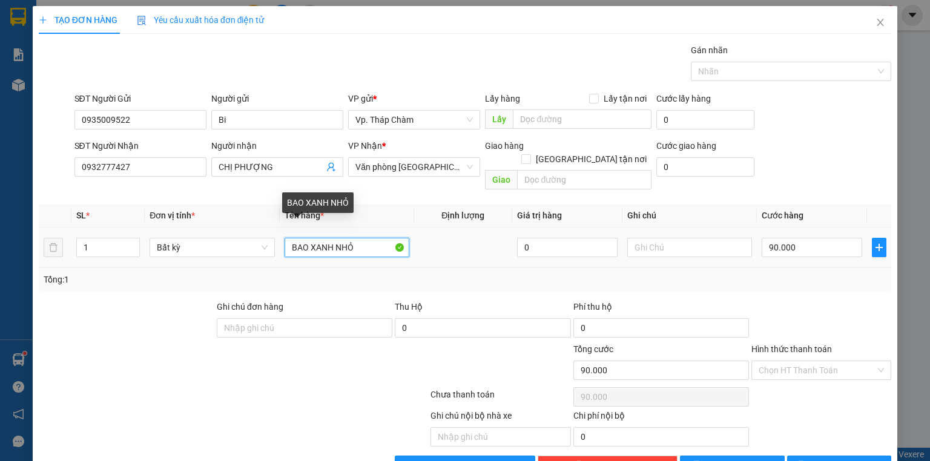
click at [363, 238] on input "BAO XANH NHỎ" at bounding box center [346, 247] width 125 height 19
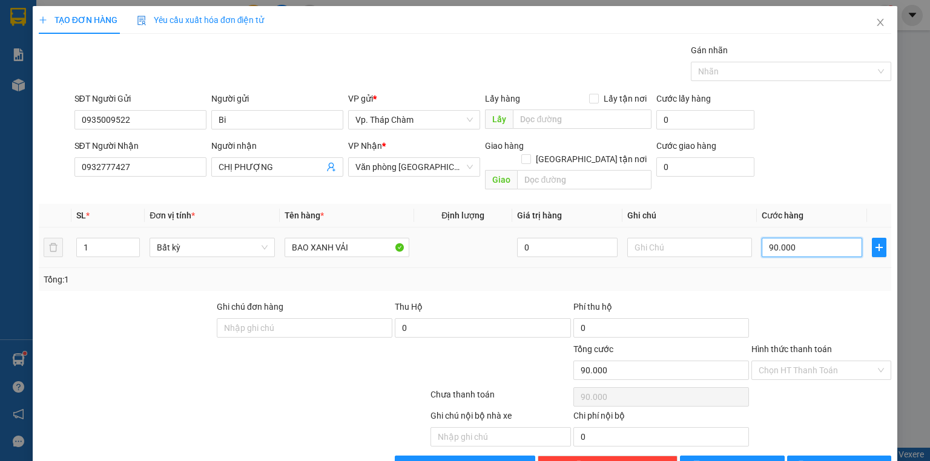
click at [799, 238] on input "90.000" at bounding box center [811, 247] width 100 height 19
drag, startPoint x: 875, startPoint y: 354, endPoint x: 855, endPoint y: 324, distance: 36.1
click at [875, 361] on div "Chọn HT Thanh Toán" at bounding box center [821, 370] width 140 height 19
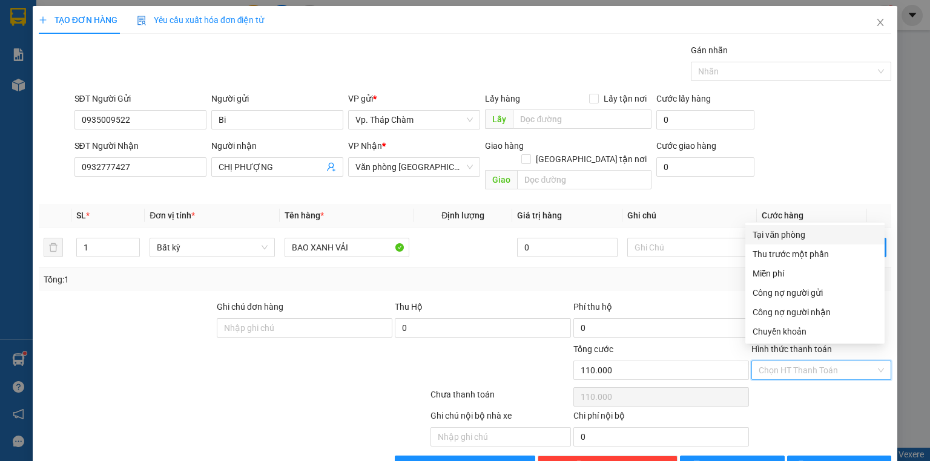
click at [788, 235] on div "Tại văn phòng" at bounding box center [814, 234] width 125 height 13
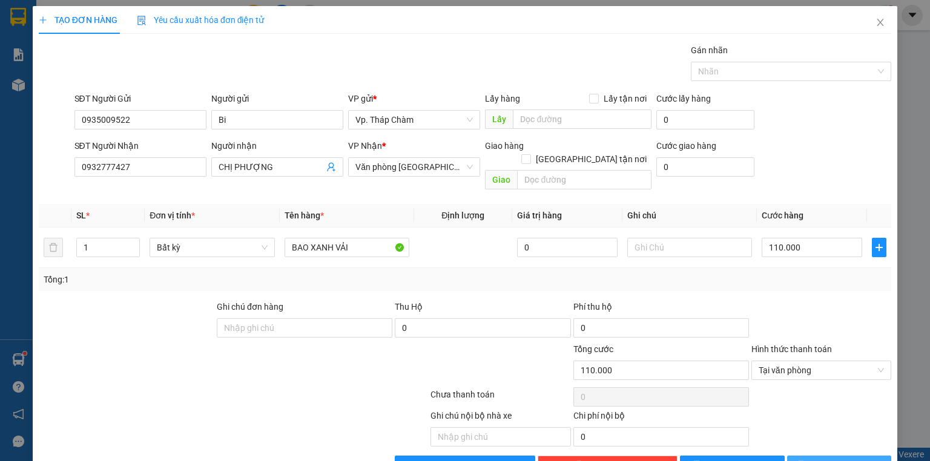
click at [847, 459] on span "Lưu và In" at bounding box center [852, 465] width 85 height 13
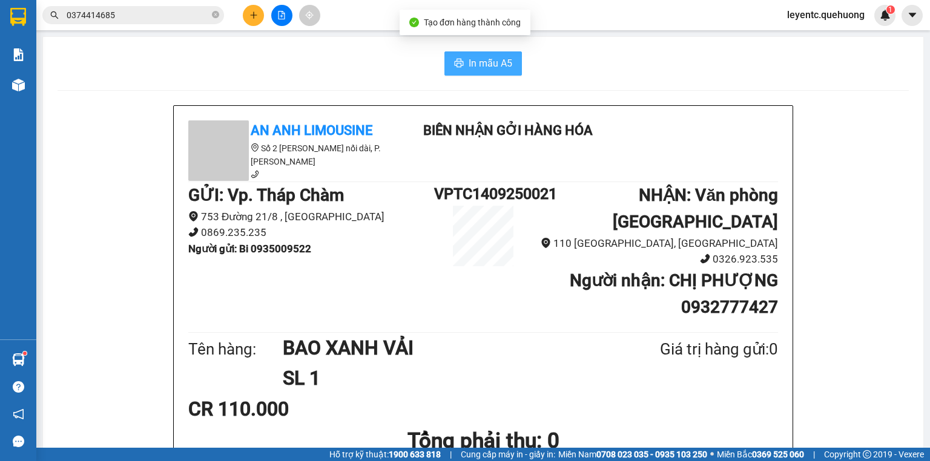
click at [470, 65] on span "In mẫu A5" at bounding box center [490, 63] width 44 height 15
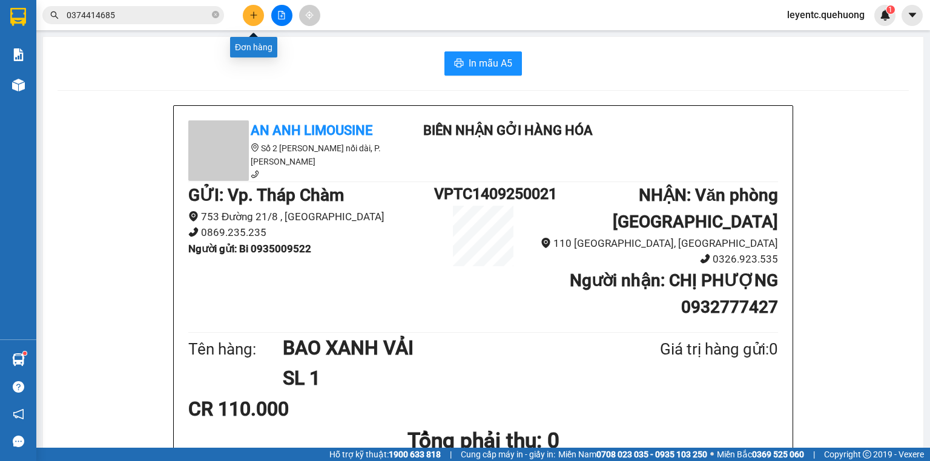
click at [253, 20] on button at bounding box center [253, 15] width 21 height 21
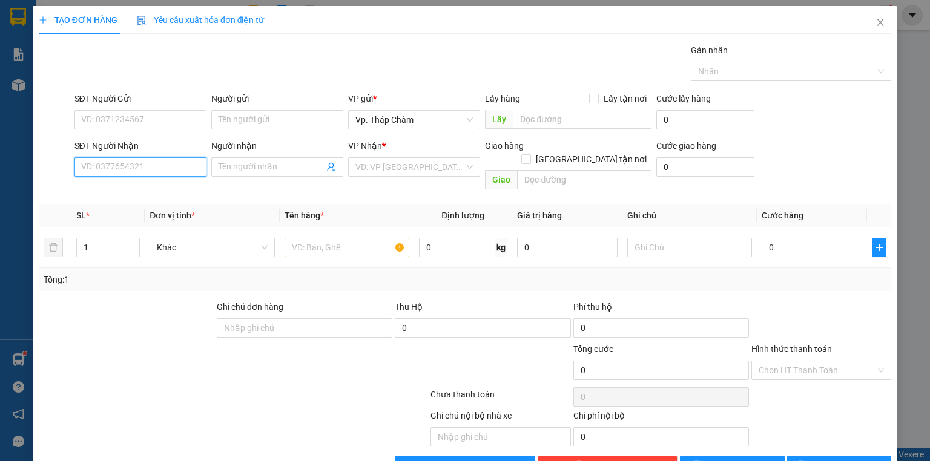
click at [136, 166] on input "SĐT Người Nhận" at bounding box center [140, 166] width 132 height 19
click at [102, 193] on div "0938999449 - TRÚC" at bounding box center [139, 190] width 116 height 13
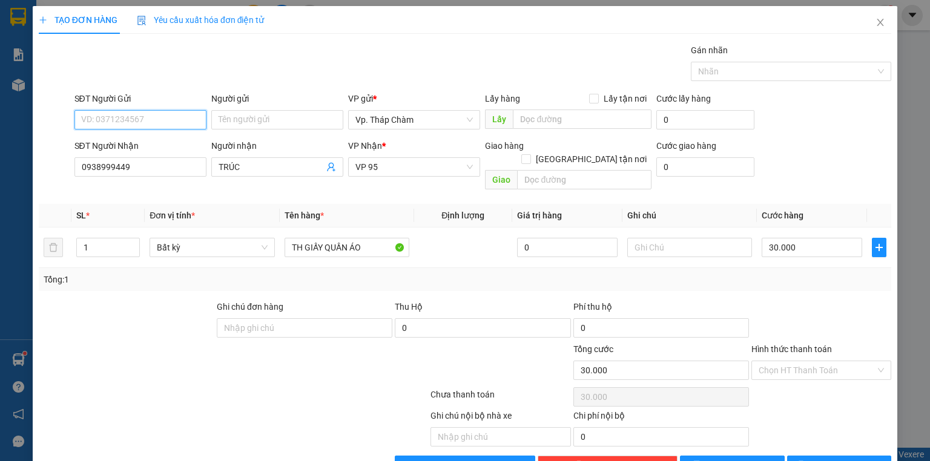
click at [174, 114] on input "SĐT Người Gửi" at bounding box center [140, 119] width 132 height 19
click at [249, 65] on div "Gói vận chuyển * Tiêu chuẩn Gán nhãn Nhãn" at bounding box center [483, 65] width 822 height 42
drag, startPoint x: 109, startPoint y: 234, endPoint x: 83, endPoint y: 237, distance: 26.2
click at [83, 238] on input "1" at bounding box center [108, 247] width 62 height 18
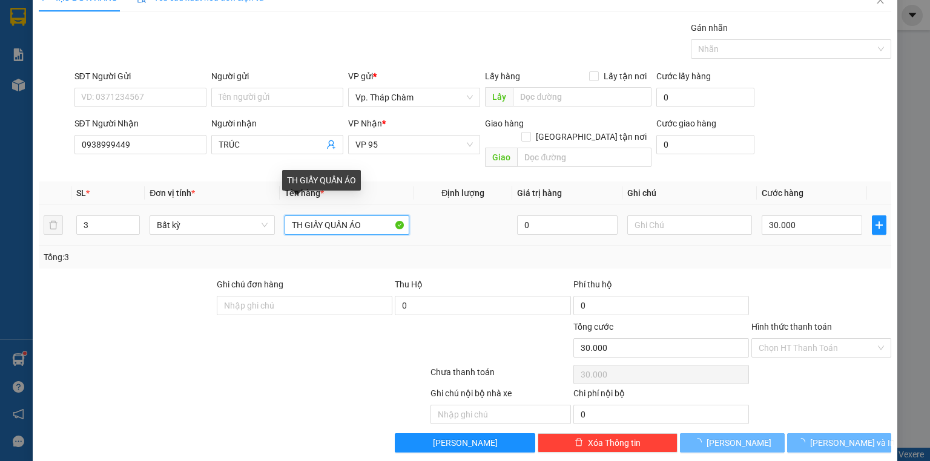
click at [383, 215] on input "TH GIẤY QUẦN ÁO" at bounding box center [346, 224] width 125 height 19
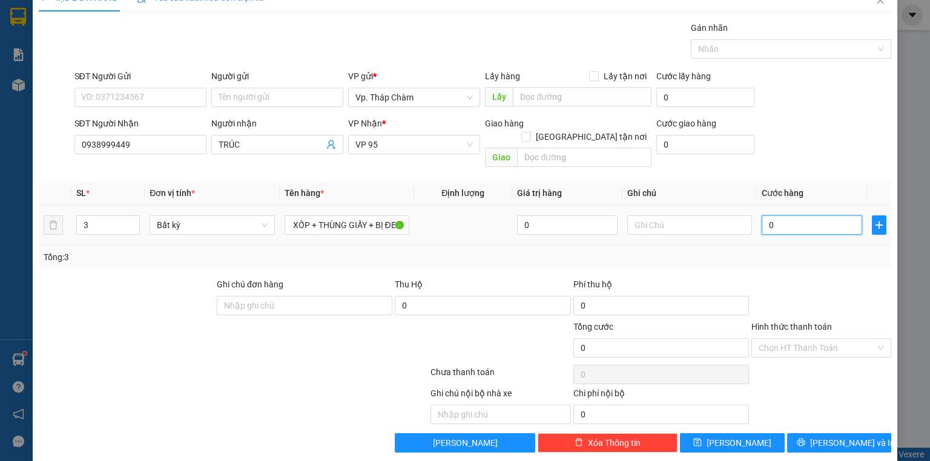
scroll to position [0, 0]
click at [792, 215] on input "0" at bounding box center [811, 224] width 100 height 19
click at [661, 215] on input "text" at bounding box center [689, 224] width 125 height 19
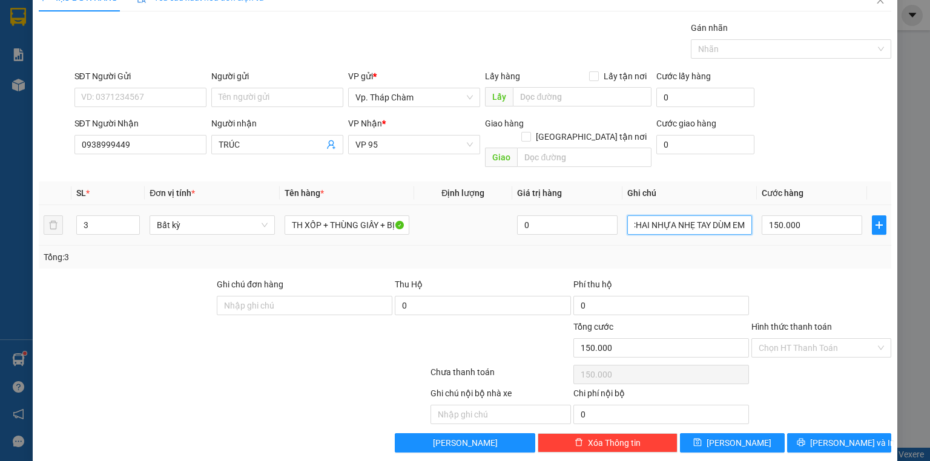
scroll to position [0, 57]
click at [876, 338] on div "Chọn HT Thanh Toán" at bounding box center [821, 347] width 140 height 19
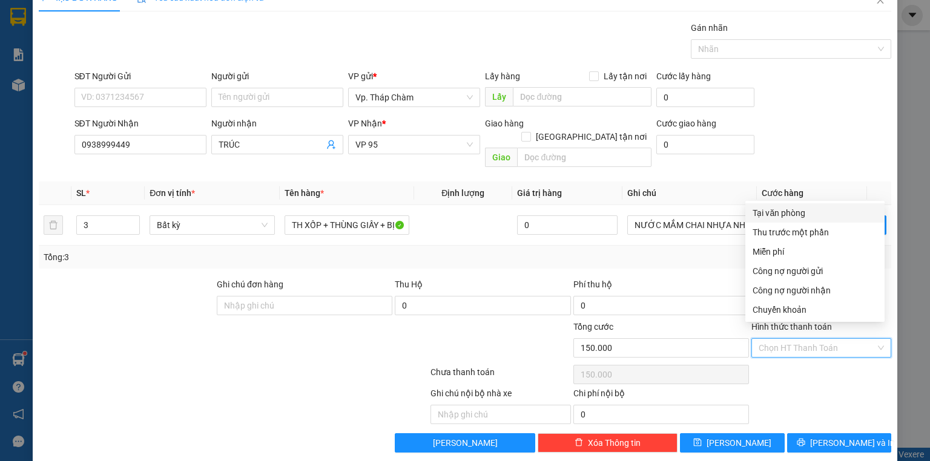
click at [809, 208] on div "Tại văn phòng" at bounding box center [814, 212] width 125 height 13
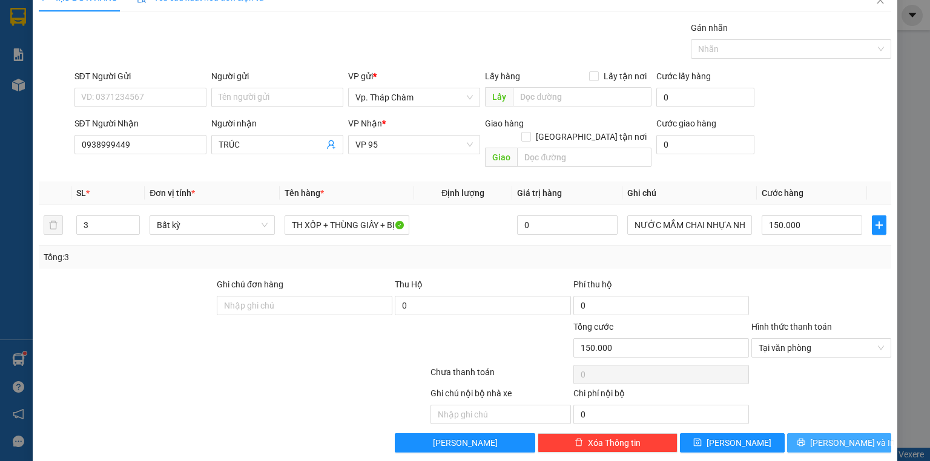
click at [827, 436] on span "Lưu và In" at bounding box center [852, 442] width 85 height 13
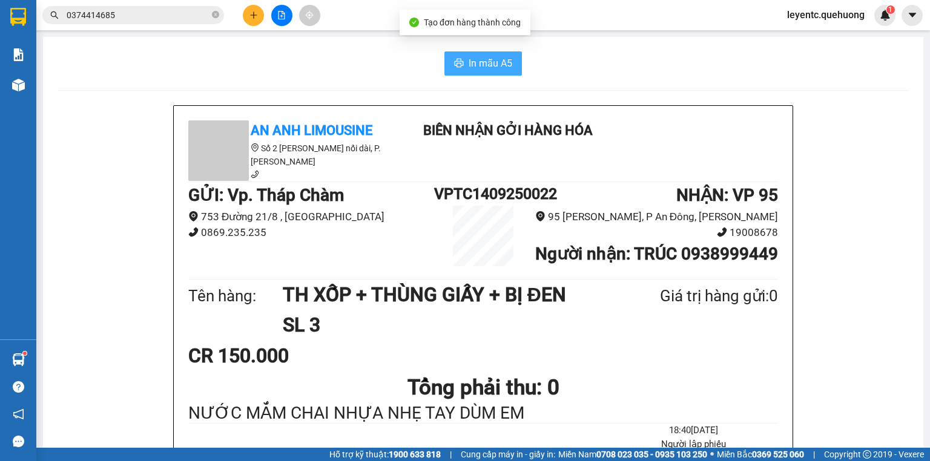
click at [496, 69] on span "In mẫu A5" at bounding box center [490, 63] width 44 height 15
click at [471, 67] on span "In mẫu A5" at bounding box center [490, 63] width 44 height 15
click at [242, 13] on div at bounding box center [281, 15] width 91 height 21
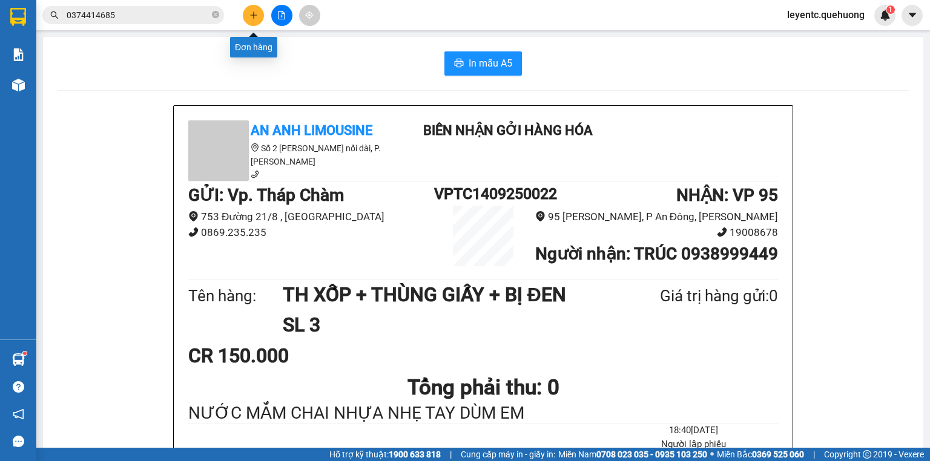
click at [252, 12] on icon "plus" at bounding box center [253, 15] width 8 height 8
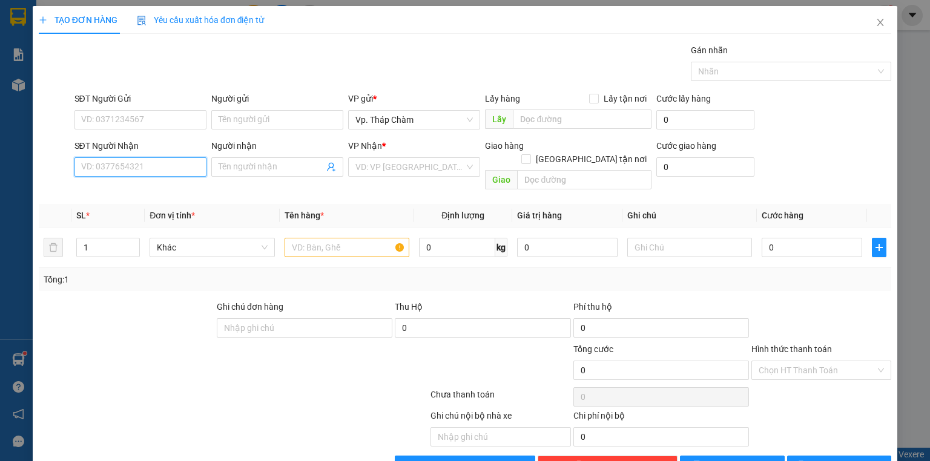
click at [126, 168] on input "SĐT Người Nhận" at bounding box center [140, 166] width 132 height 19
click at [163, 194] on div "0903771797 - CHI" at bounding box center [139, 190] width 116 height 13
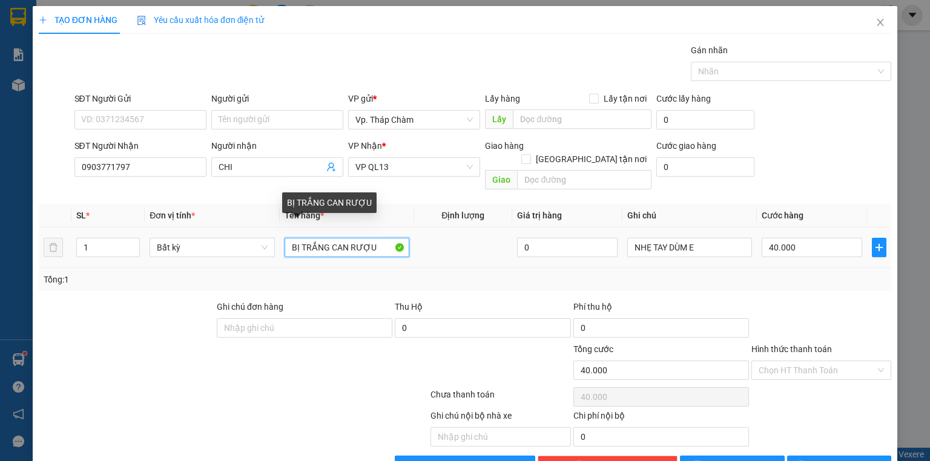
drag, startPoint x: 375, startPoint y: 232, endPoint x: 290, endPoint y: 231, distance: 85.4
click at [276, 235] on tr "1 Bất kỳ BỊ TRẮNG CAN RƯỢU 0 NHẸ TAY DÙM E 40.000" at bounding box center [465, 248] width 852 height 41
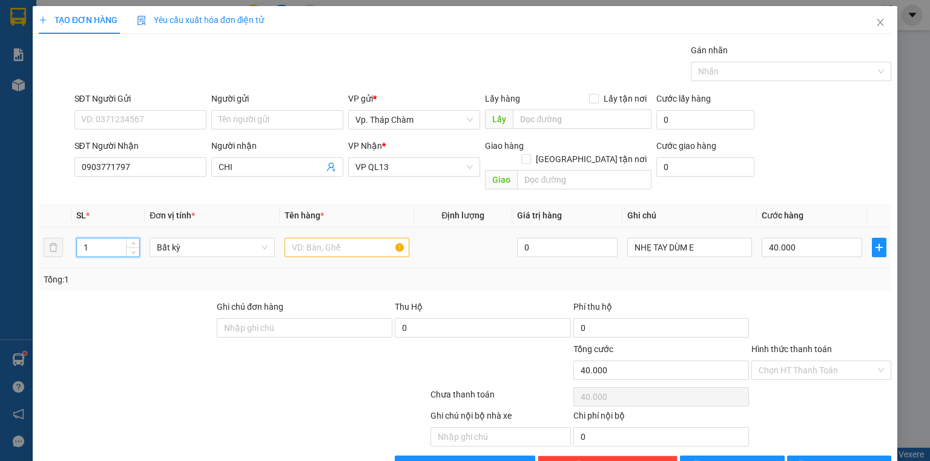
drag, startPoint x: 100, startPoint y: 234, endPoint x: 71, endPoint y: 232, distance: 29.7
click at [71, 232] on td "1" at bounding box center [107, 248] width 73 height 41
click at [318, 238] on input "text" at bounding box center [346, 247] width 125 height 19
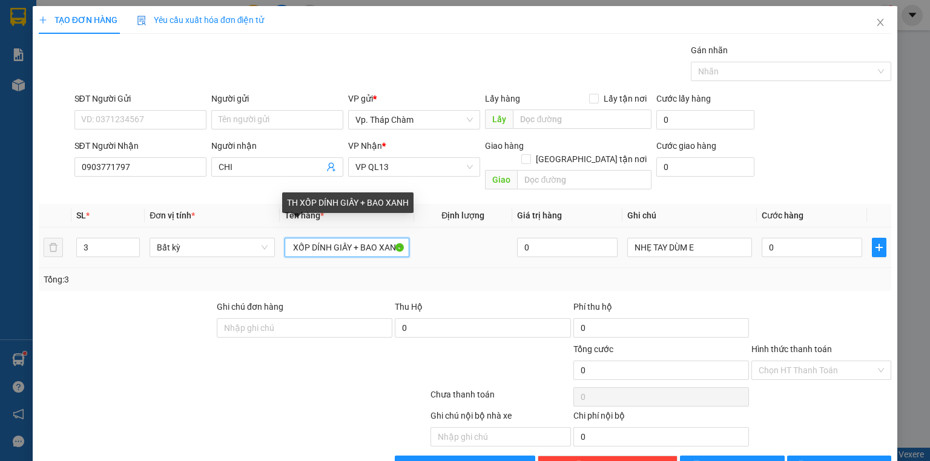
click at [298, 238] on input "TH XỐP DÍNH GIẤY + BAO XANH" at bounding box center [346, 247] width 125 height 19
click at [326, 238] on input "TH XỐP DÍNH GIẤY + BAO XANH" at bounding box center [346, 247] width 125 height 19
click at [379, 238] on input "TH XỐP DÍNH TH GIẤY + BAO XANH" at bounding box center [346, 247] width 125 height 19
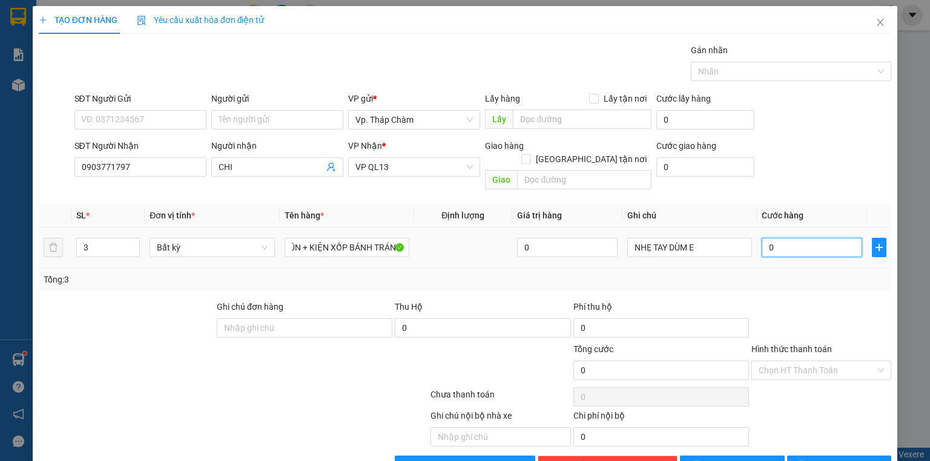
click at [792, 238] on input "0" at bounding box center [811, 247] width 100 height 19
click at [872, 361] on div "Chọn HT Thanh Toán" at bounding box center [821, 370] width 140 height 19
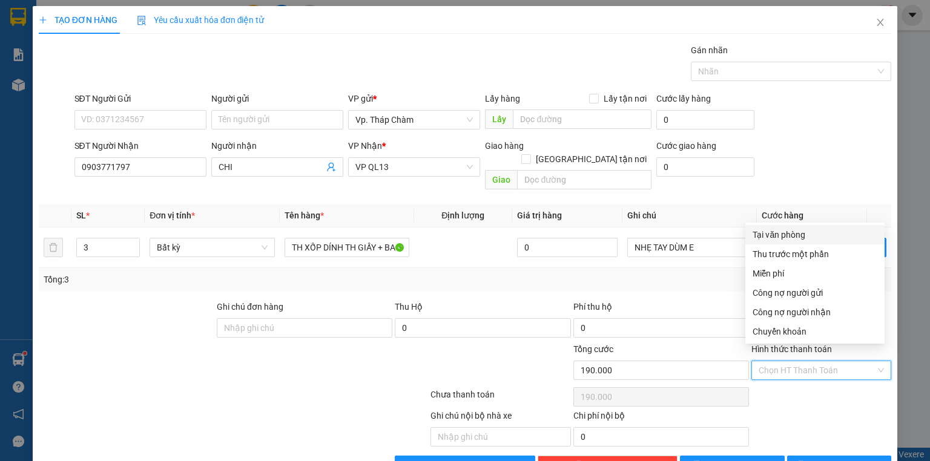
click at [783, 237] on div "Tại văn phòng" at bounding box center [814, 234] width 125 height 13
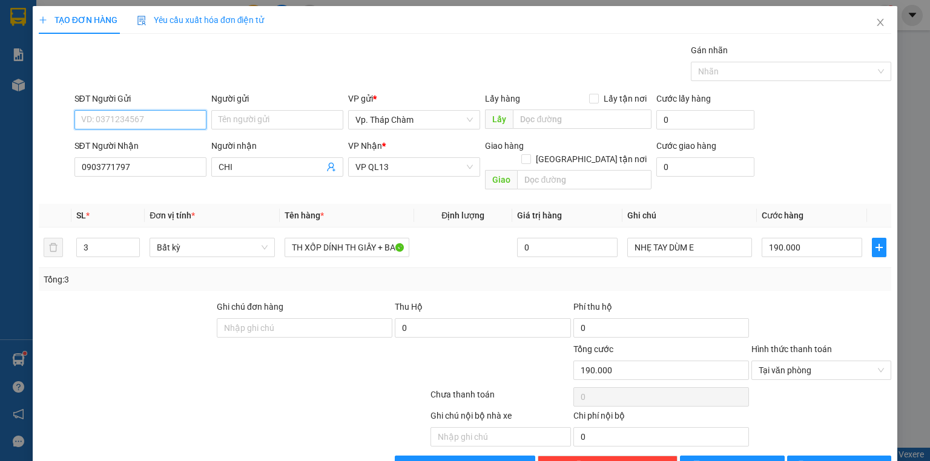
click at [160, 121] on input "SĐT Người Gửi" at bounding box center [140, 119] width 132 height 19
click at [153, 117] on input "SĐT Người Gửi" at bounding box center [140, 119] width 132 height 19
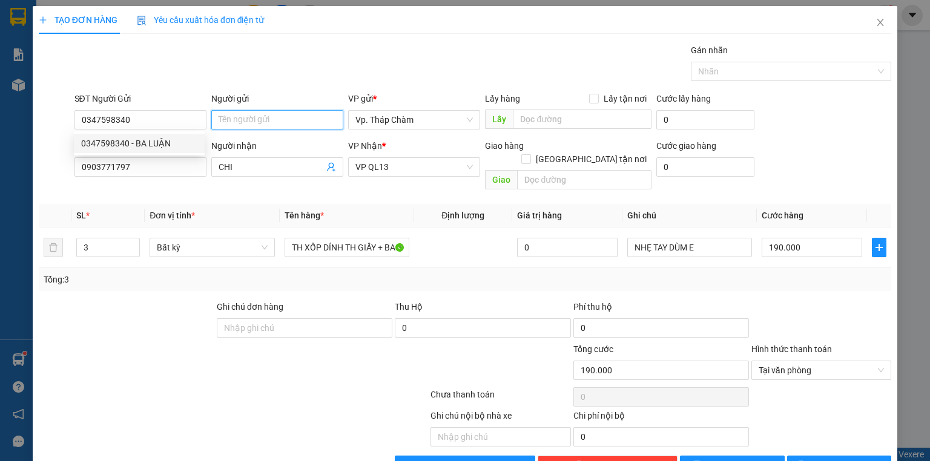
click at [246, 110] on input "Người gửi" at bounding box center [277, 119] width 132 height 19
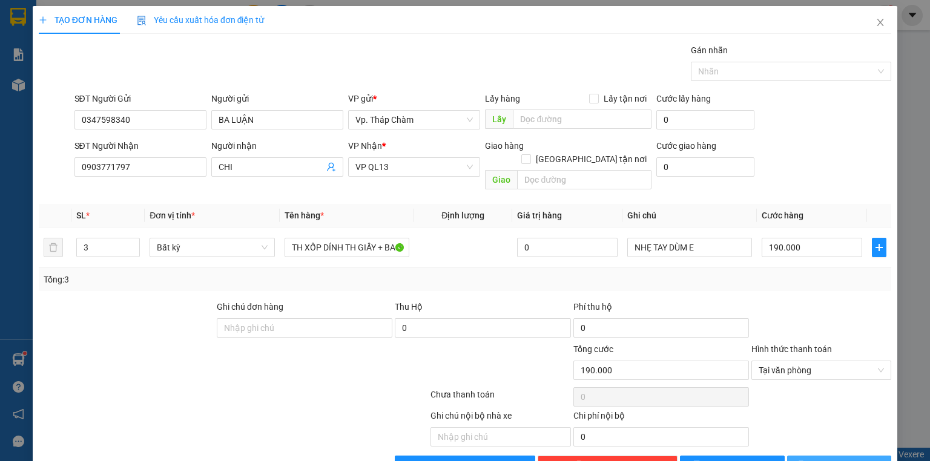
click at [826, 459] on span "Lưu và In" at bounding box center [852, 465] width 85 height 13
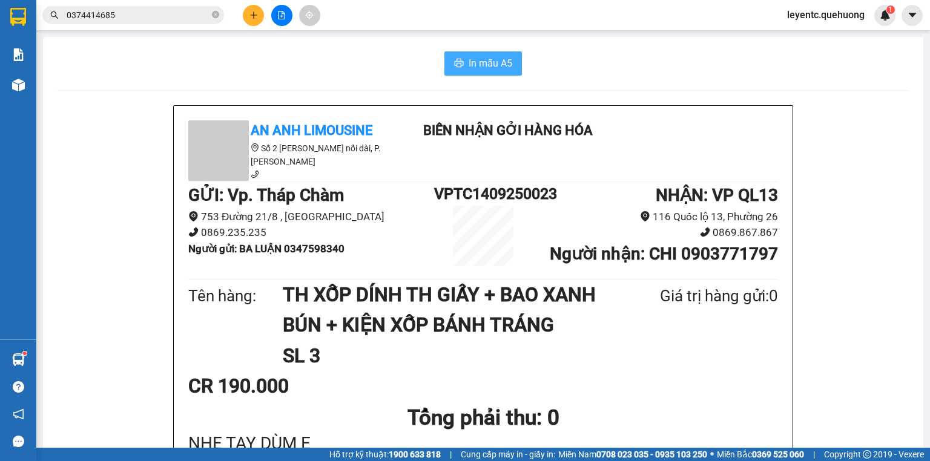
click at [499, 65] on span "In mẫu A5" at bounding box center [490, 63] width 44 height 15
click at [470, 54] on button "In mẫu A5" at bounding box center [482, 63] width 77 height 24
click at [251, 17] on icon "plus" at bounding box center [253, 15] width 8 height 8
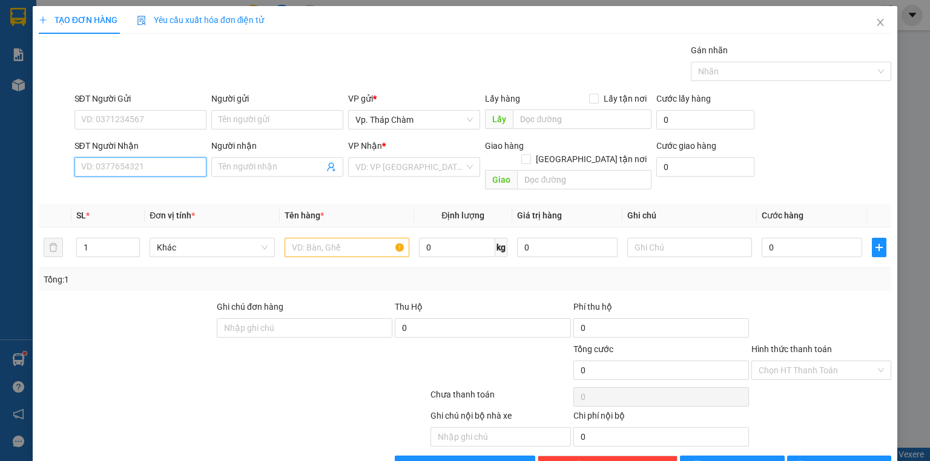
click at [143, 169] on input "SĐT Người Nhận" at bounding box center [140, 166] width 132 height 19
click at [165, 191] on div "0932071405 - THƯ" at bounding box center [139, 190] width 116 height 13
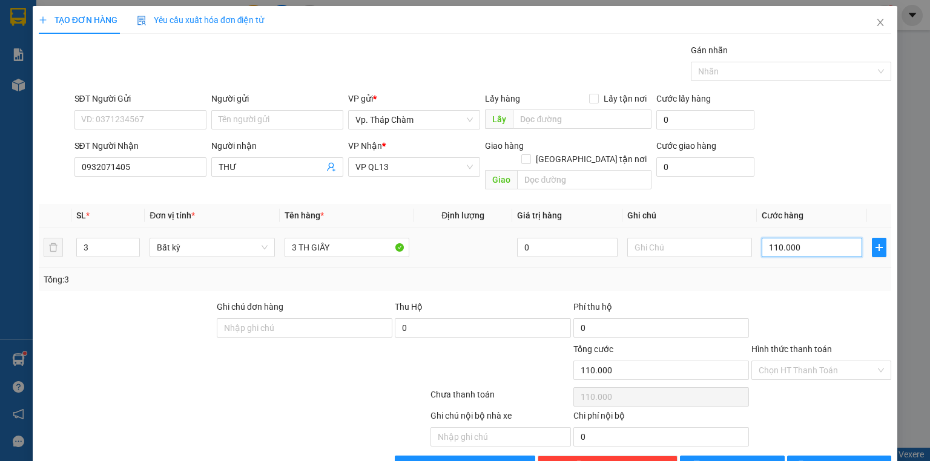
click at [797, 238] on input "110.000" at bounding box center [811, 247] width 100 height 19
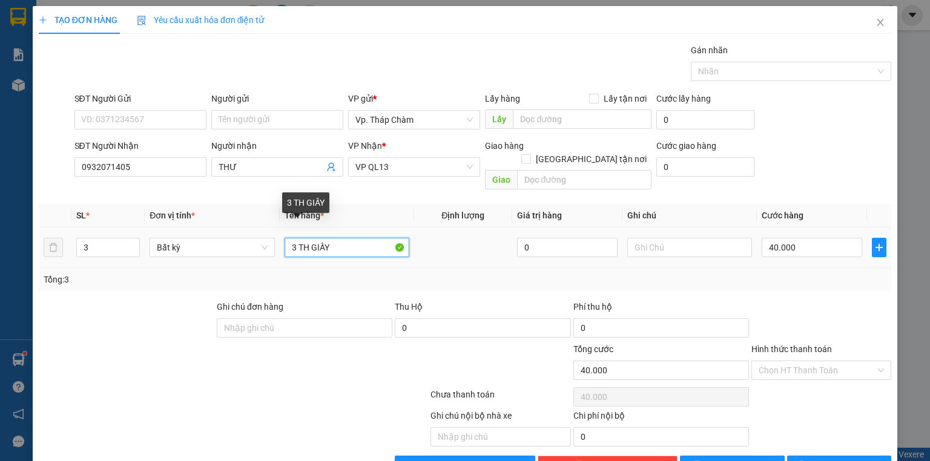
click at [295, 238] on input "3 TH GIẤY" at bounding box center [346, 247] width 125 height 19
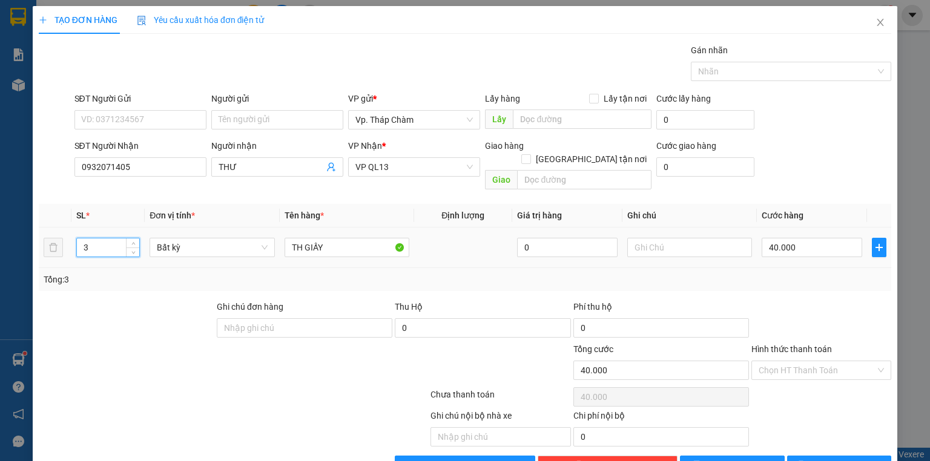
drag, startPoint x: 76, startPoint y: 231, endPoint x: 68, endPoint y: 231, distance: 7.9
click at [68, 231] on tr "3 Bất kỳ TH GIẤY 0 40.000" at bounding box center [465, 248] width 852 height 41
click at [337, 238] on input "TH GIẤY" at bounding box center [346, 247] width 125 height 19
click at [780, 238] on input "0" at bounding box center [811, 247] width 100 height 19
click at [874, 361] on div "Chọn HT Thanh Toán" at bounding box center [821, 370] width 140 height 19
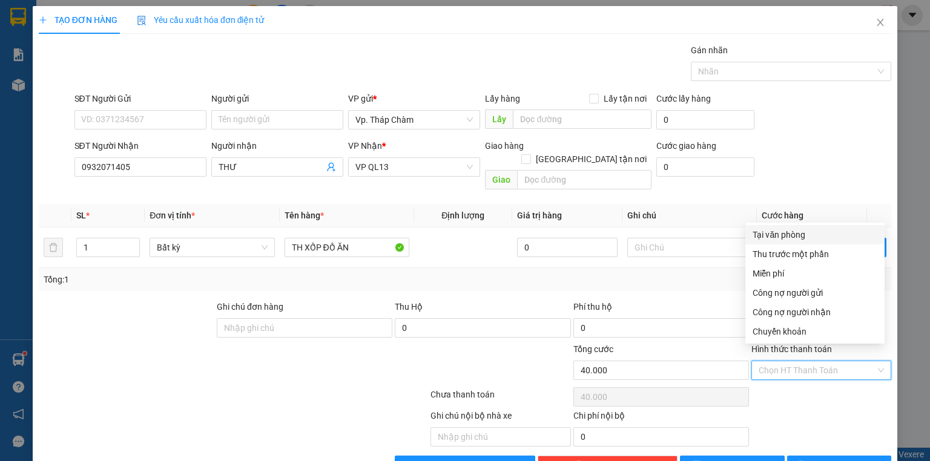
click at [800, 232] on div "Tại văn phòng" at bounding box center [814, 234] width 125 height 13
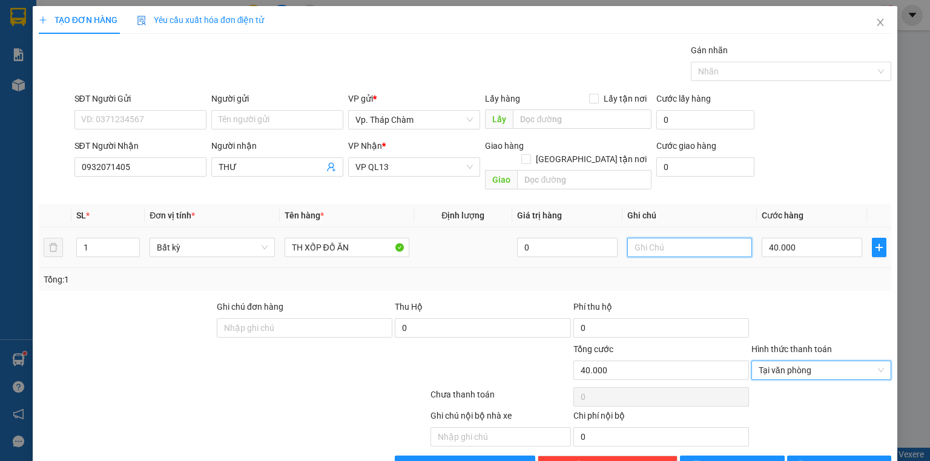
click at [659, 238] on input "text" at bounding box center [689, 247] width 125 height 19
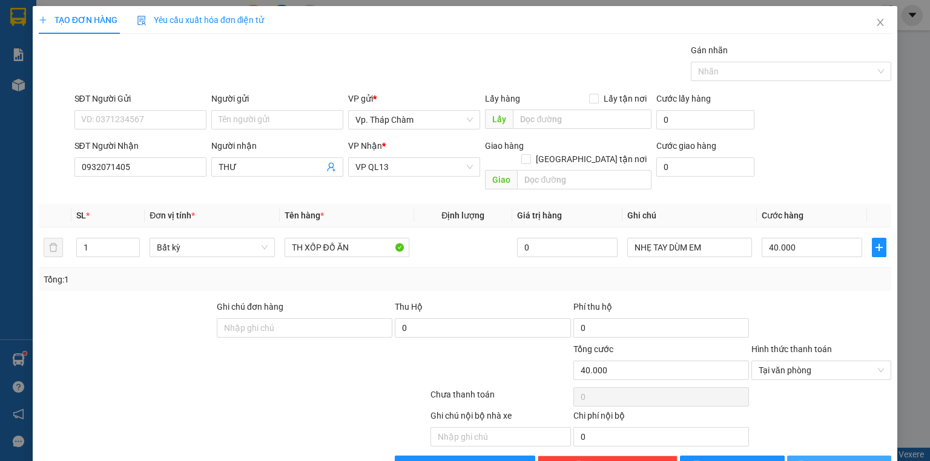
click at [835, 459] on span "Lưu và In" at bounding box center [852, 465] width 85 height 13
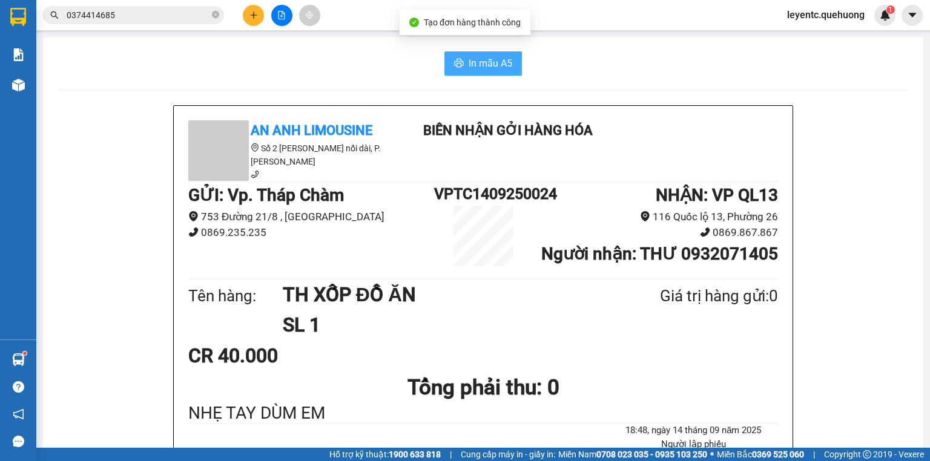
click at [498, 63] on span "In mẫu A5" at bounding box center [490, 63] width 44 height 15
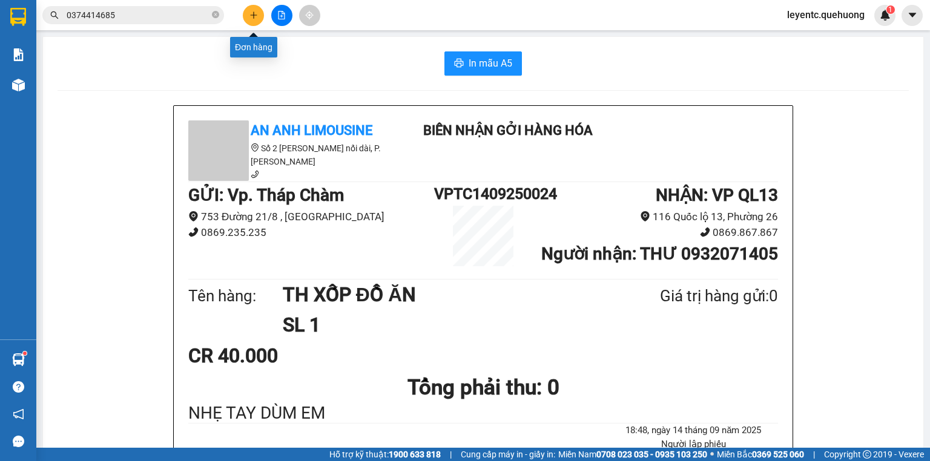
click at [252, 13] on icon "plus" at bounding box center [253, 15] width 8 height 8
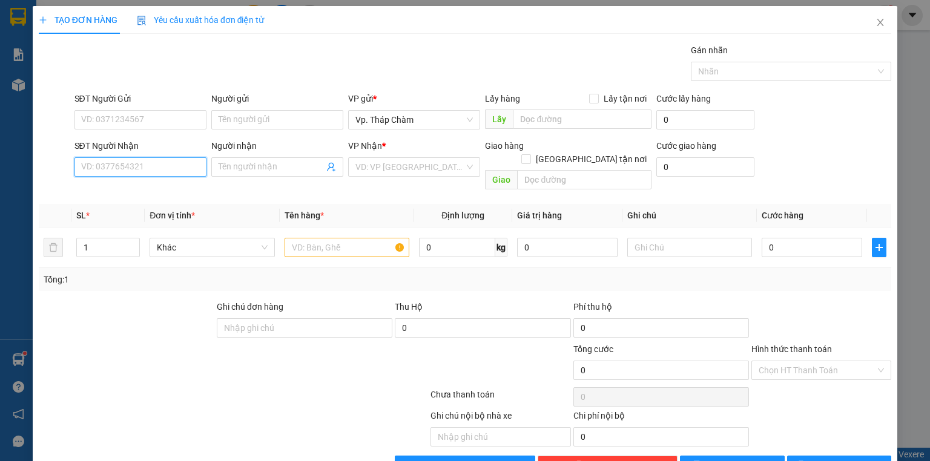
click at [126, 166] on input "SĐT Người Nhận" at bounding box center [140, 166] width 132 height 19
click at [107, 114] on input "SĐT Người Gửi" at bounding box center [140, 119] width 132 height 19
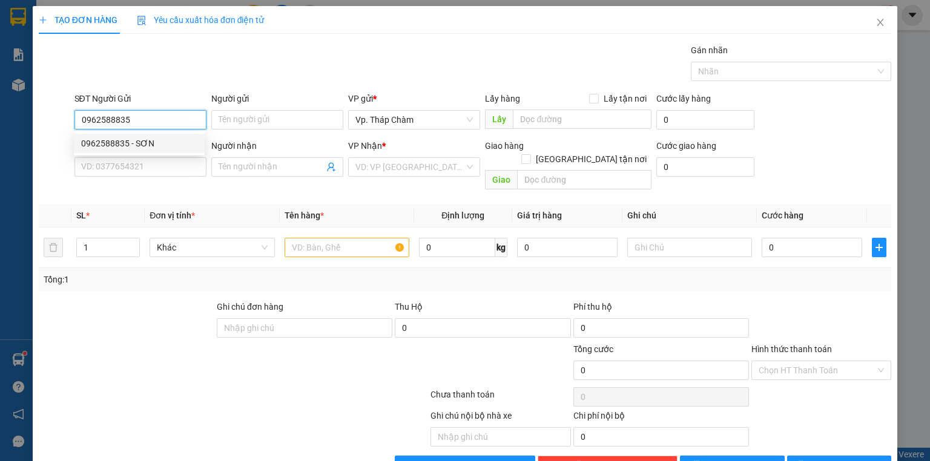
click at [128, 140] on div "0962588835 - SƠN" at bounding box center [139, 143] width 116 height 13
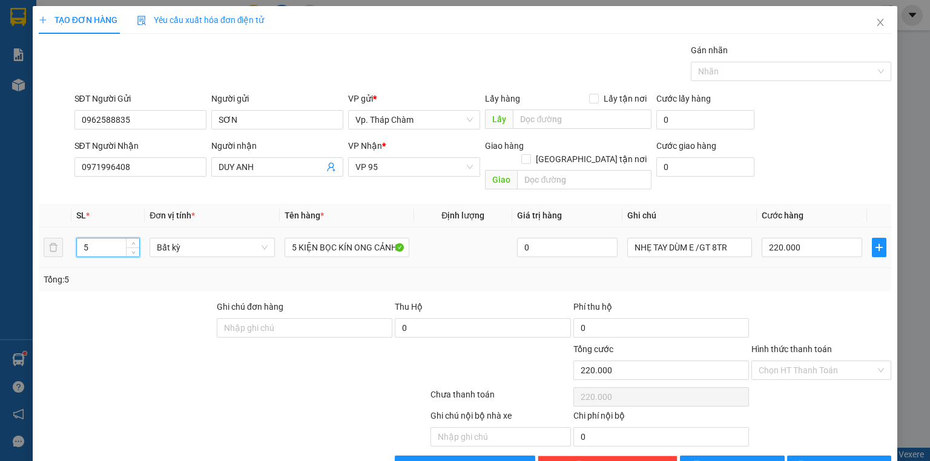
drag, startPoint x: 90, startPoint y: 233, endPoint x: 77, endPoint y: 235, distance: 12.3
click at [77, 238] on input "5" at bounding box center [108, 247] width 62 height 18
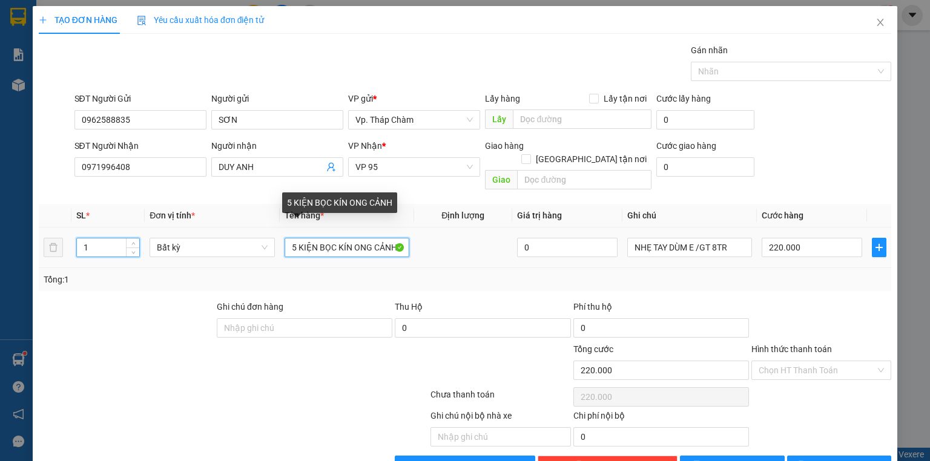
drag, startPoint x: 296, startPoint y: 232, endPoint x: 279, endPoint y: 236, distance: 17.5
click at [280, 236] on td "5 KIỆN BỌC KÍN ONG CẢNH" at bounding box center [347, 248] width 134 height 41
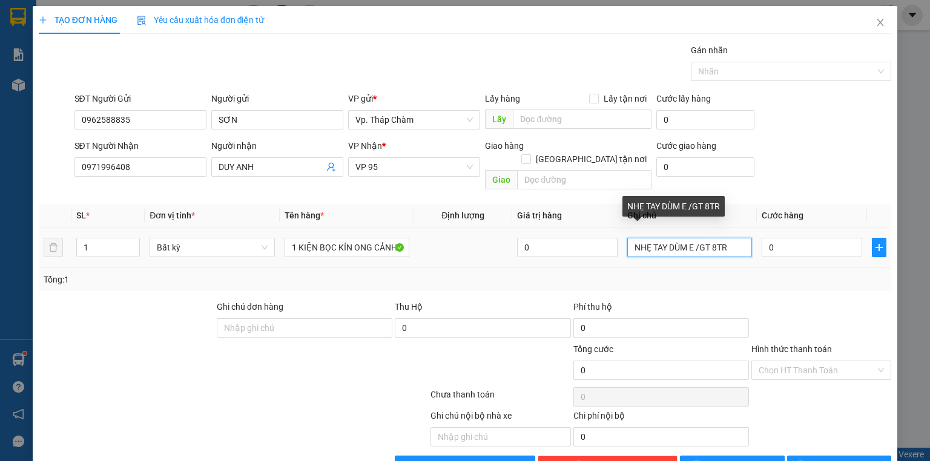
drag, startPoint x: 725, startPoint y: 232, endPoint x: 691, endPoint y: 231, distance: 33.9
click at [691, 238] on input "NHẸ TAY DÙM E /GT 8TR" at bounding box center [689, 247] width 125 height 19
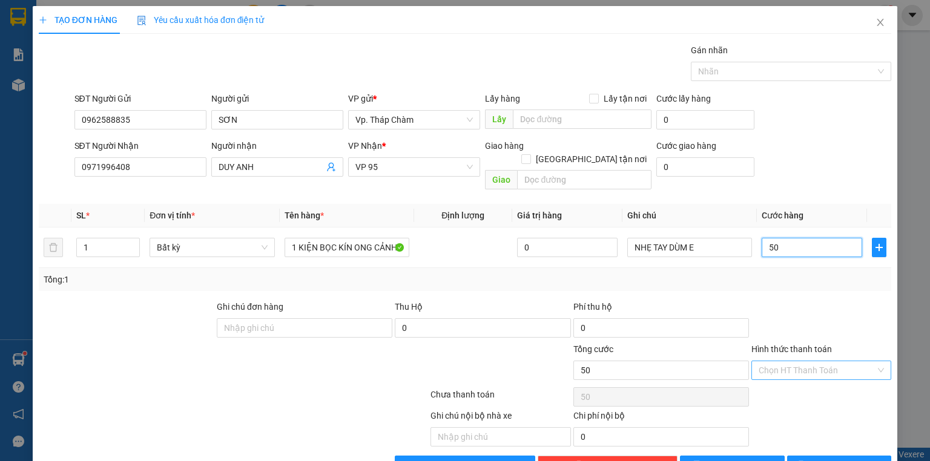
click at [874, 361] on div "Chọn HT Thanh Toán" at bounding box center [821, 370] width 140 height 19
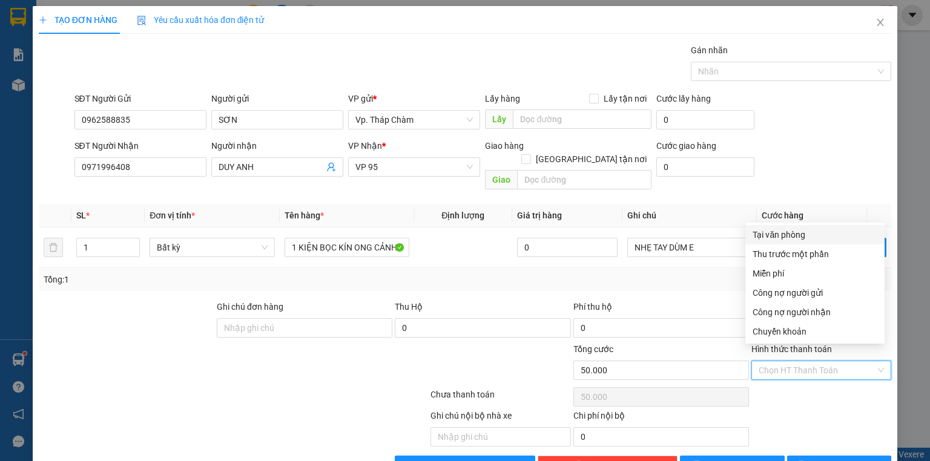
click at [787, 230] on div "Tại văn phòng" at bounding box center [814, 234] width 125 height 13
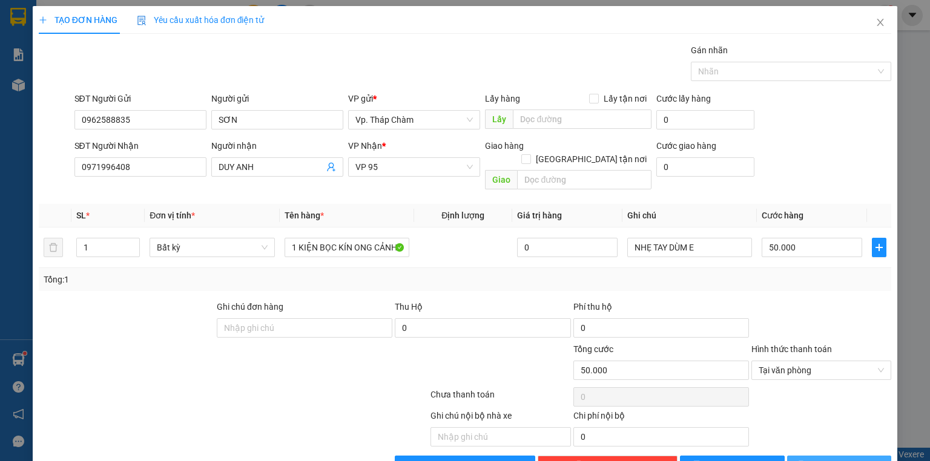
click at [848, 459] on span "Lưu và In" at bounding box center [852, 465] width 85 height 13
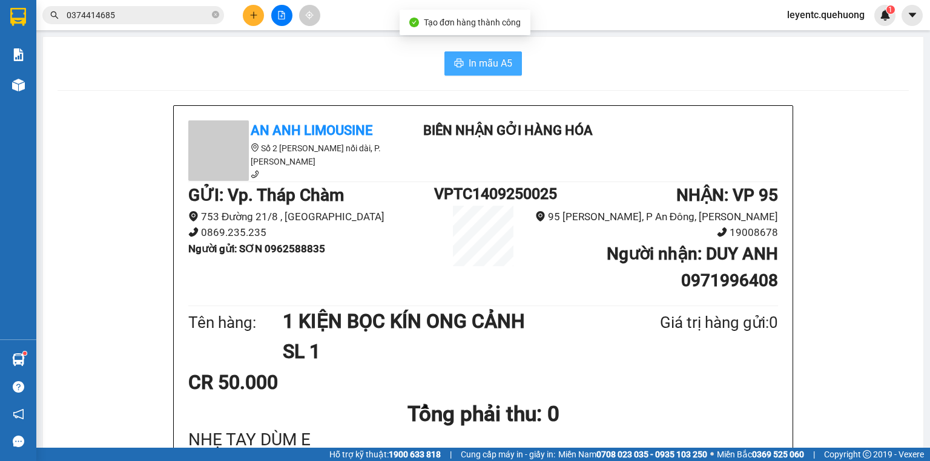
click at [476, 62] on span "In mẫu A5" at bounding box center [490, 63] width 44 height 15
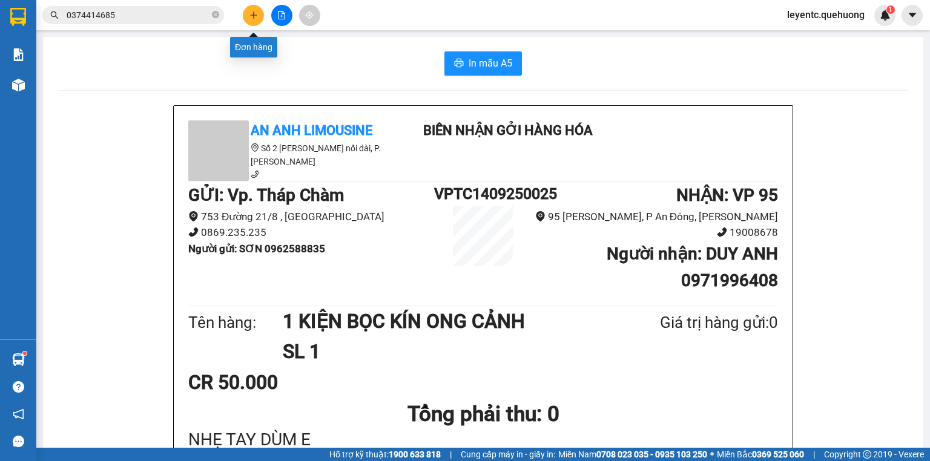
click at [244, 12] on button at bounding box center [253, 15] width 21 height 21
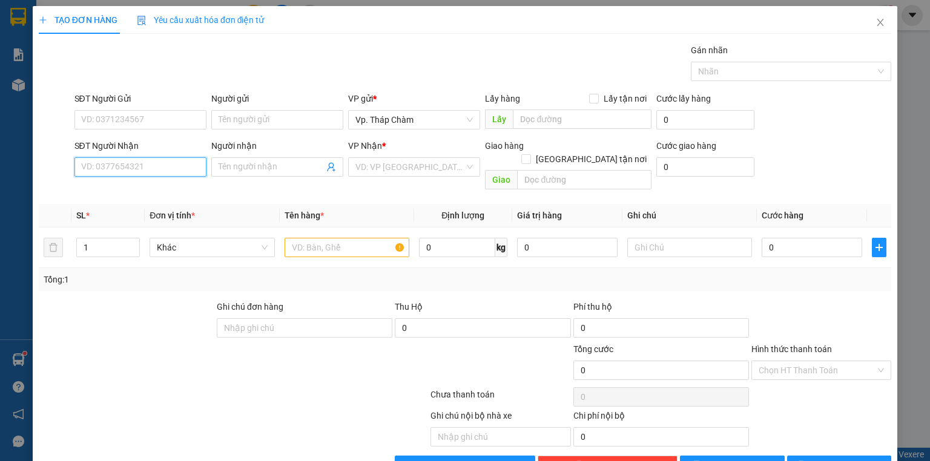
click at [170, 161] on input "SĐT Người Nhận" at bounding box center [140, 166] width 132 height 19
click at [147, 192] on div "0902337049 - TIẾN" at bounding box center [139, 190] width 116 height 13
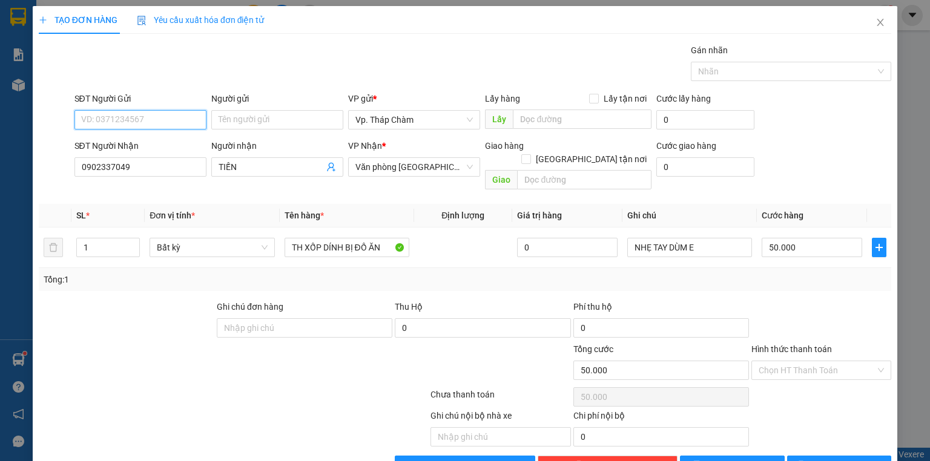
click at [148, 122] on input "SĐT Người Gửi" at bounding box center [140, 119] width 132 height 19
click at [155, 177] on div "0867607761 - TRỌNG TIẾN" at bounding box center [140, 182] width 119 height 13
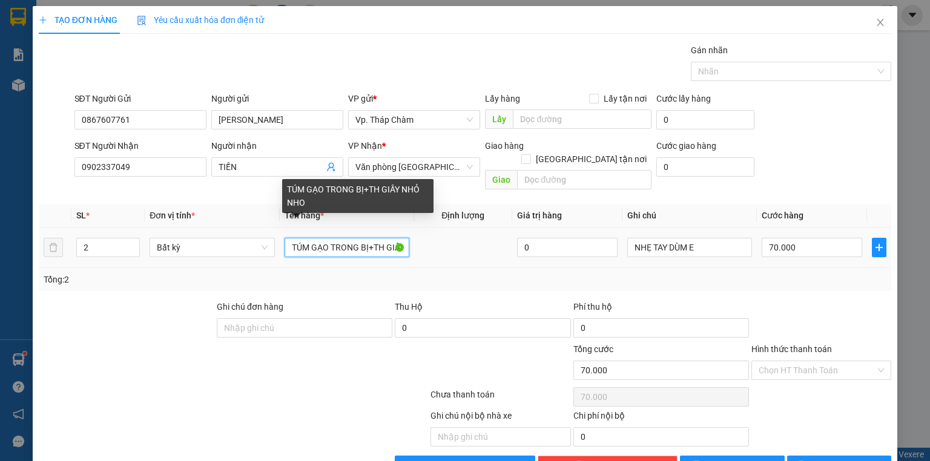
click at [337, 238] on input "TÚM GẠO TRONG BỊ+TH GIẤY NHỎ NHO" at bounding box center [346, 247] width 125 height 19
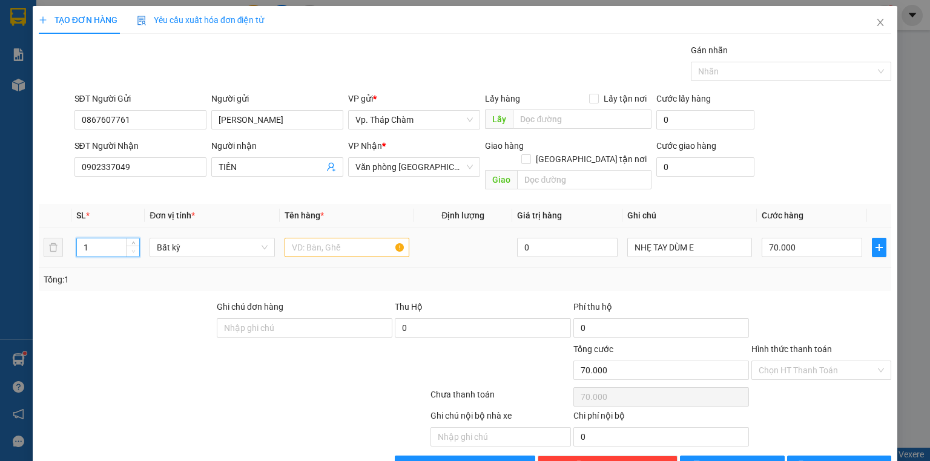
click at [135, 248] on span "down" at bounding box center [133, 251] width 7 height 7
click at [317, 238] on input "text" at bounding box center [346, 247] width 125 height 19
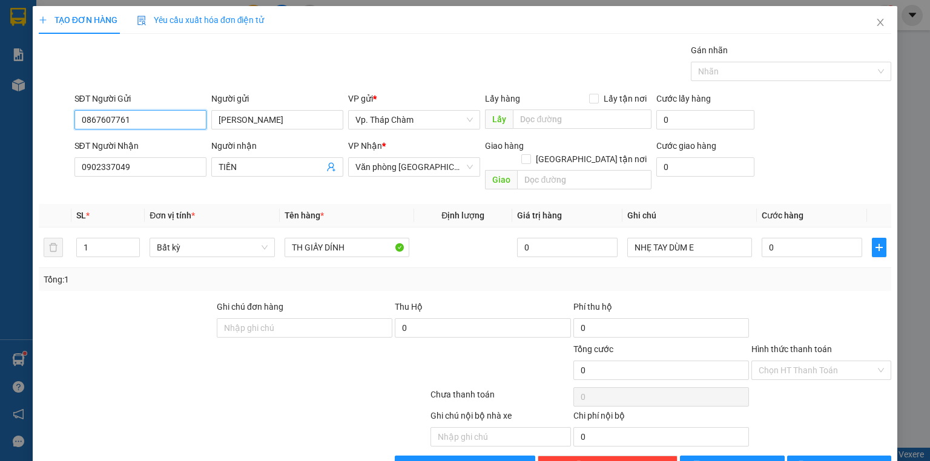
click at [130, 118] on input "0867607761" at bounding box center [140, 119] width 132 height 19
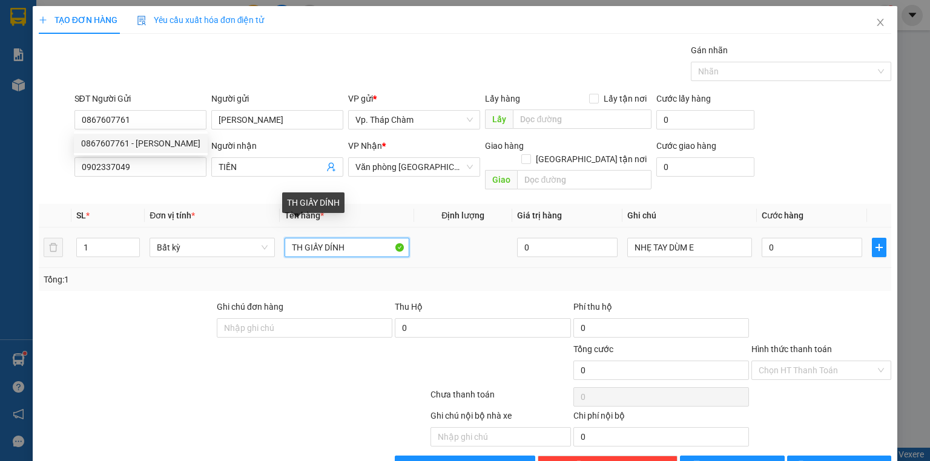
click at [350, 238] on input "TH GIẤY DÍNH" at bounding box center [346, 247] width 125 height 19
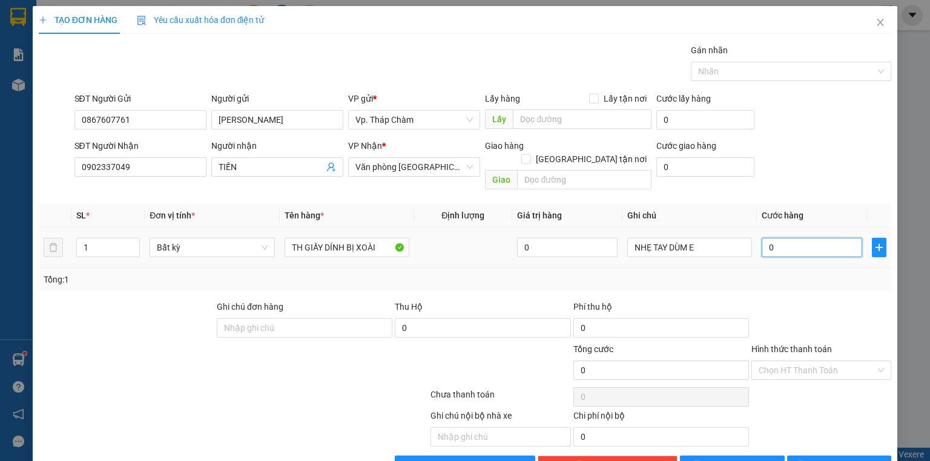
click at [818, 238] on input "0" at bounding box center [811, 247] width 100 height 19
drag, startPoint x: 760, startPoint y: 356, endPoint x: 763, endPoint y: 344, distance: 11.8
click at [761, 361] on input "Hình thức thanh toán" at bounding box center [816, 370] width 117 height 18
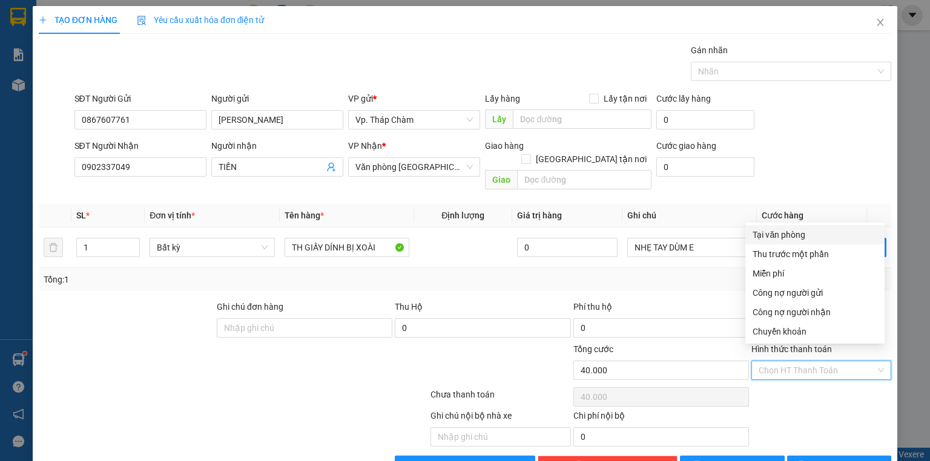
click at [777, 236] on div "Tại văn phòng" at bounding box center [814, 234] width 125 height 13
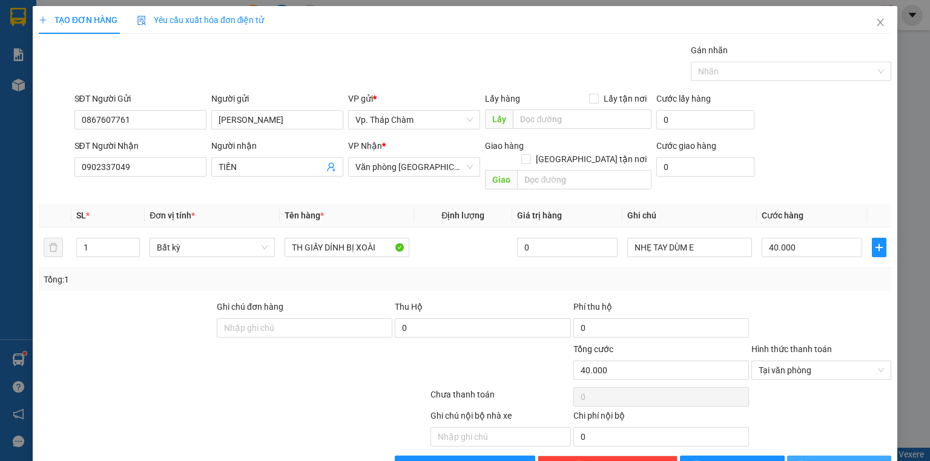
click at [821, 456] on button "Lưu và In" at bounding box center [839, 465] width 105 height 19
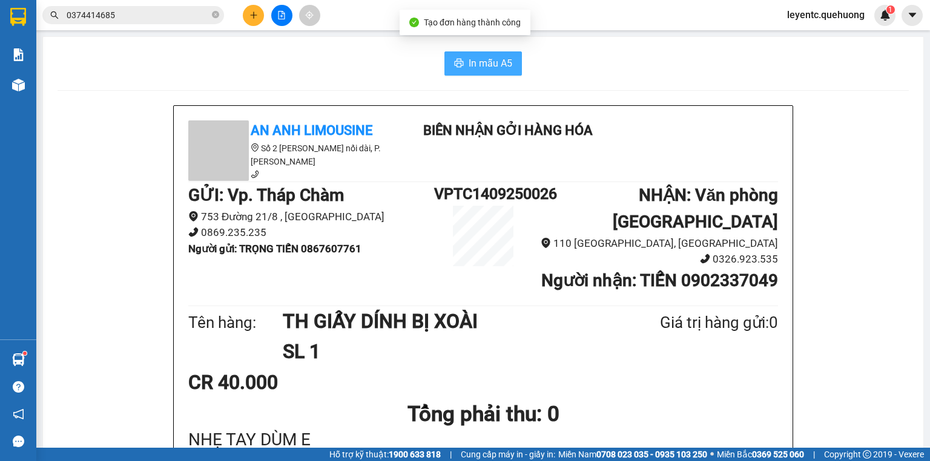
click at [464, 61] on button "In mẫu A5" at bounding box center [482, 63] width 77 height 24
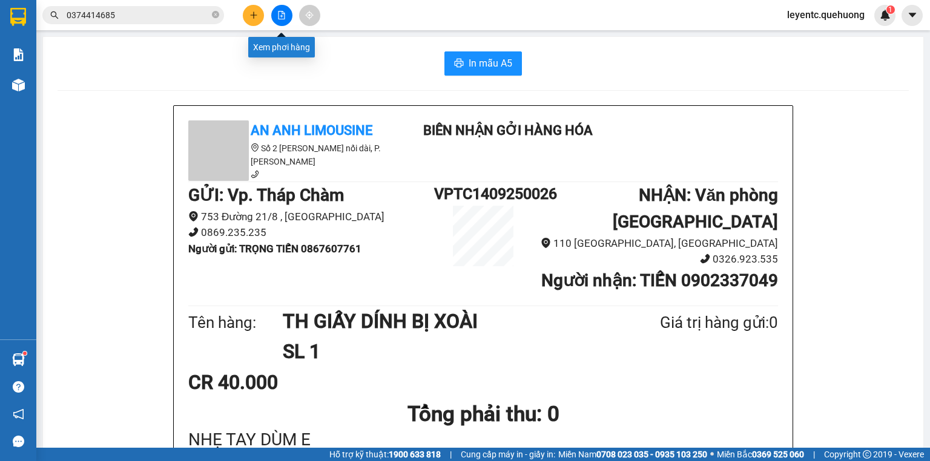
click at [283, 15] on icon "file-add" at bounding box center [281, 15] width 8 height 8
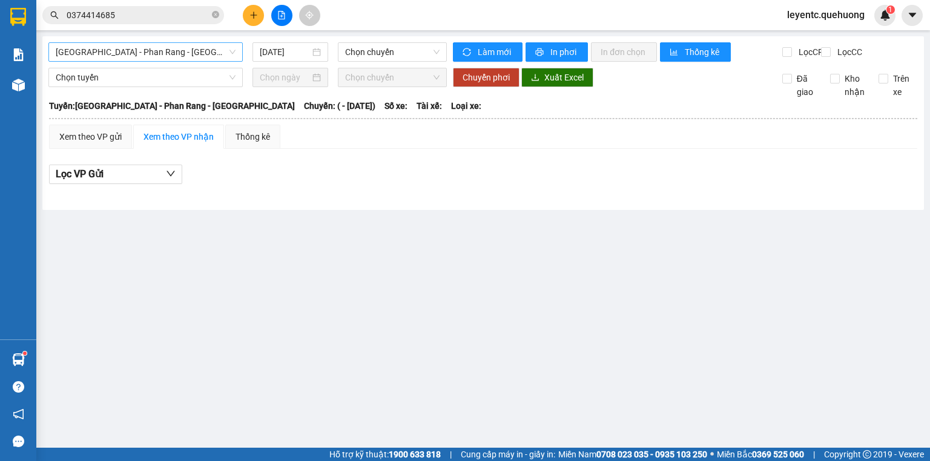
click at [214, 59] on span "Sài Gòn - Phan Rang - Ninh Sơn" at bounding box center [146, 52] width 180 height 18
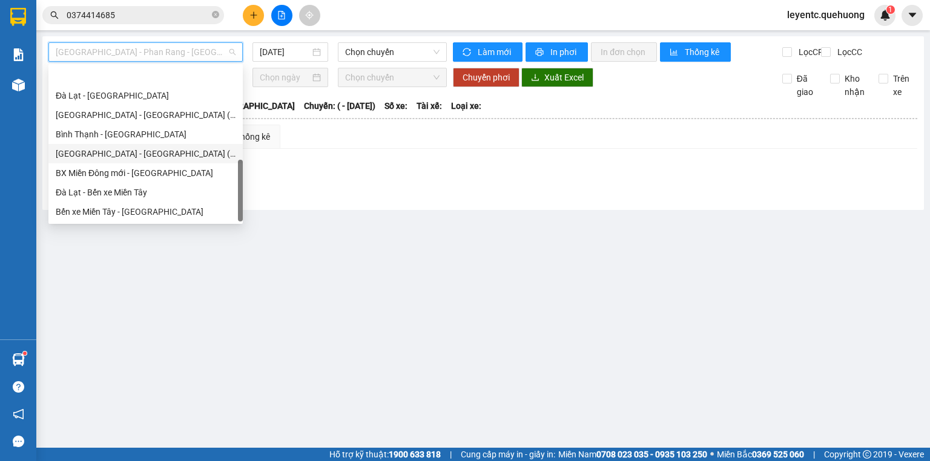
scroll to position [329, 0]
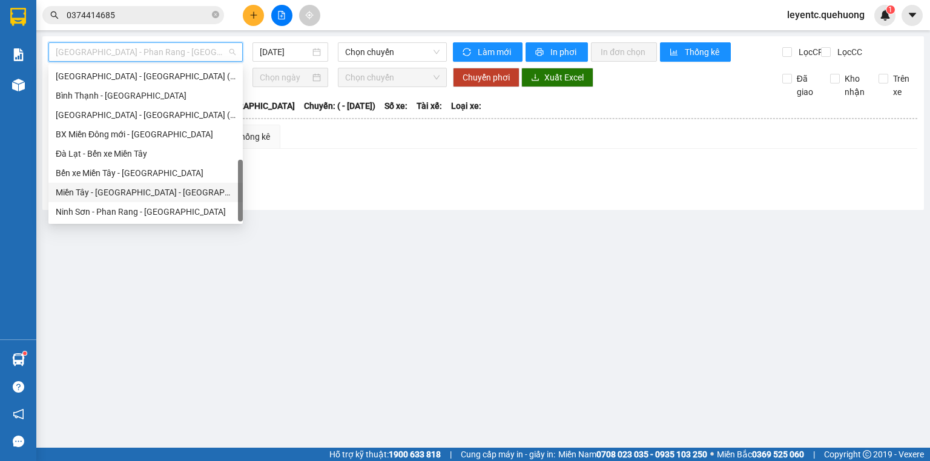
click at [193, 194] on div "Miền Tây - Phan Rang - Ninh Sơn" at bounding box center [146, 192] width 180 height 13
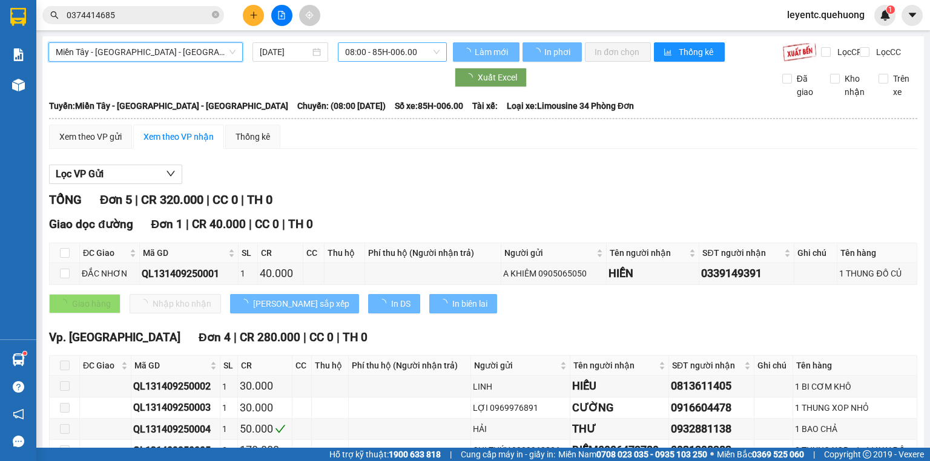
click at [378, 51] on span "08:00 - 85H-006.00" at bounding box center [392, 52] width 95 height 18
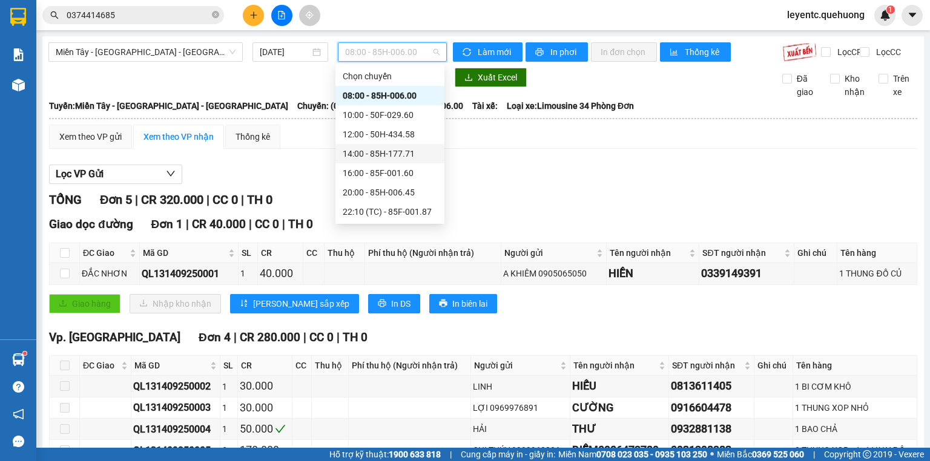
click at [381, 156] on div "14:00 - 85H-177.71" at bounding box center [390, 153] width 94 height 13
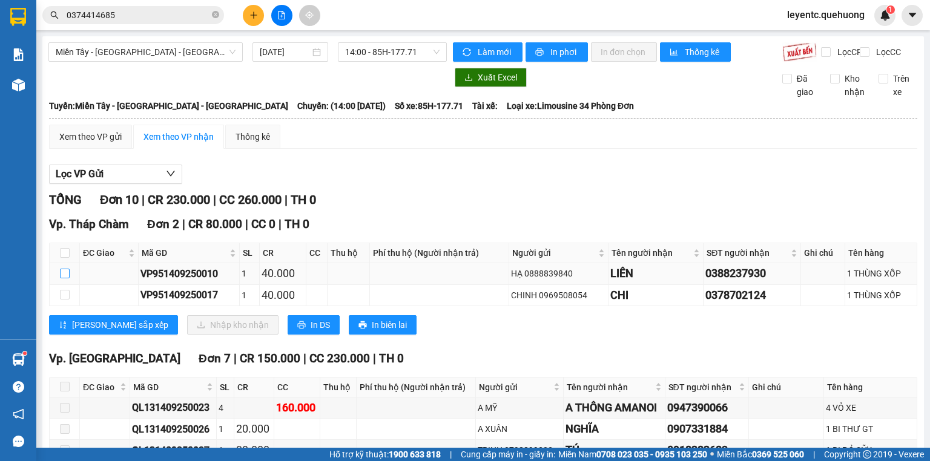
click at [66, 278] on input "checkbox" at bounding box center [65, 274] width 10 height 10
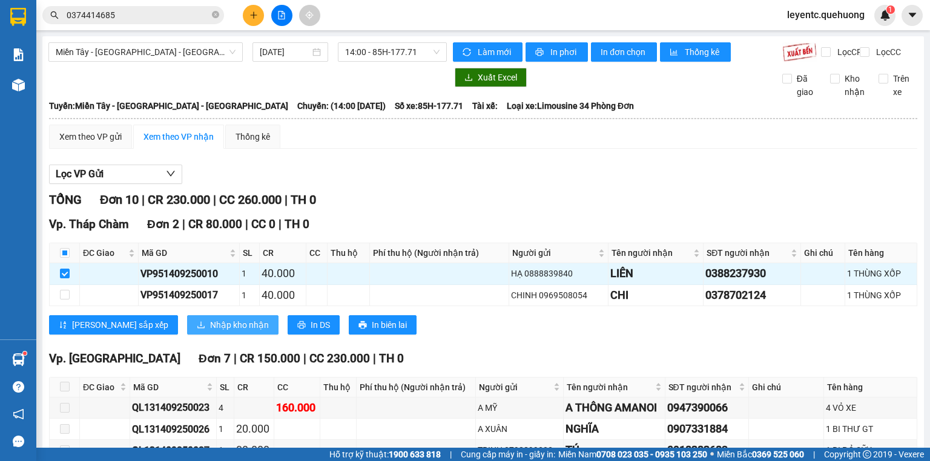
drag, startPoint x: 207, startPoint y: 333, endPoint x: 200, endPoint y: 332, distance: 6.8
click at [210, 332] on span "Nhập kho nhận" at bounding box center [239, 324] width 59 height 13
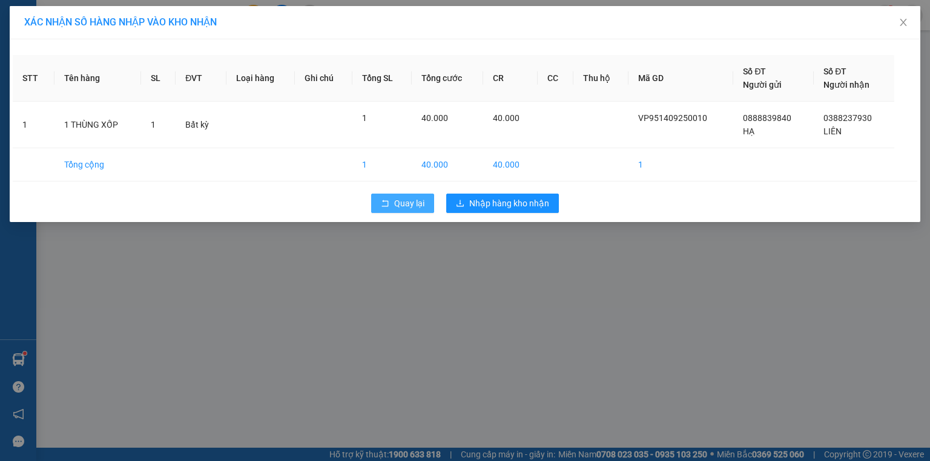
click at [421, 211] on button "Quay lại" at bounding box center [402, 203] width 63 height 19
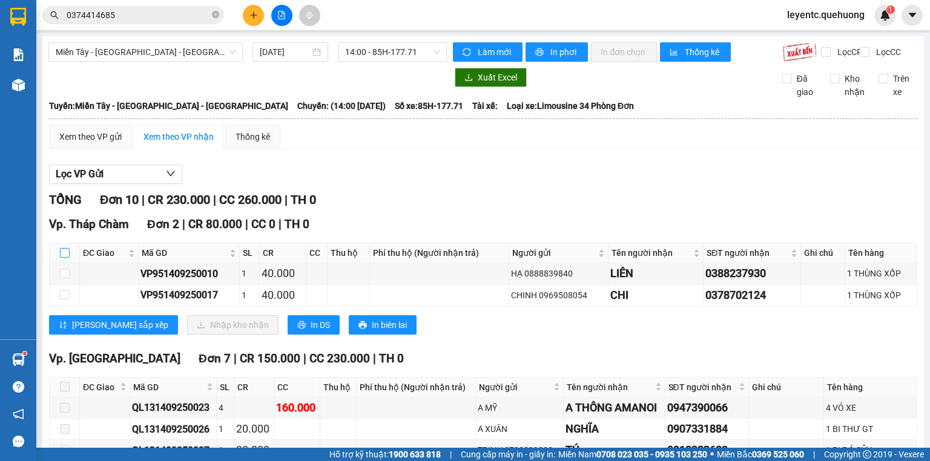
click at [66, 258] on input "checkbox" at bounding box center [65, 253] width 10 height 10
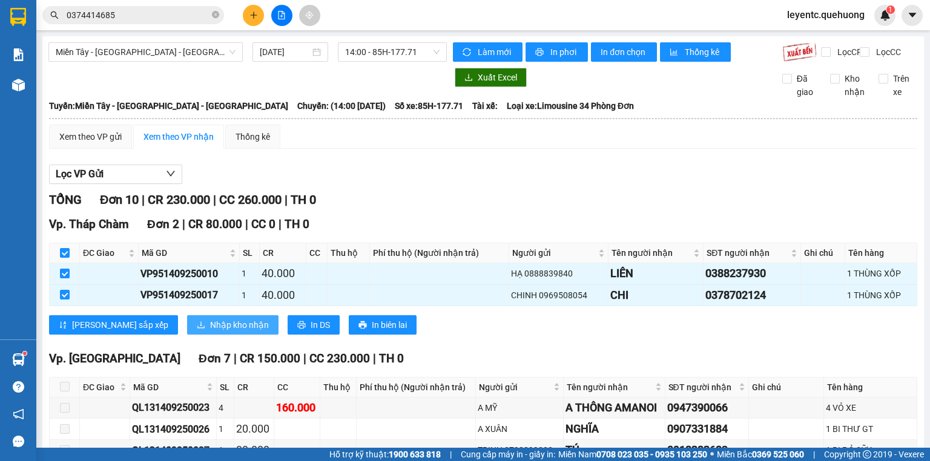
click at [210, 332] on span "Nhập kho nhận" at bounding box center [239, 324] width 59 height 13
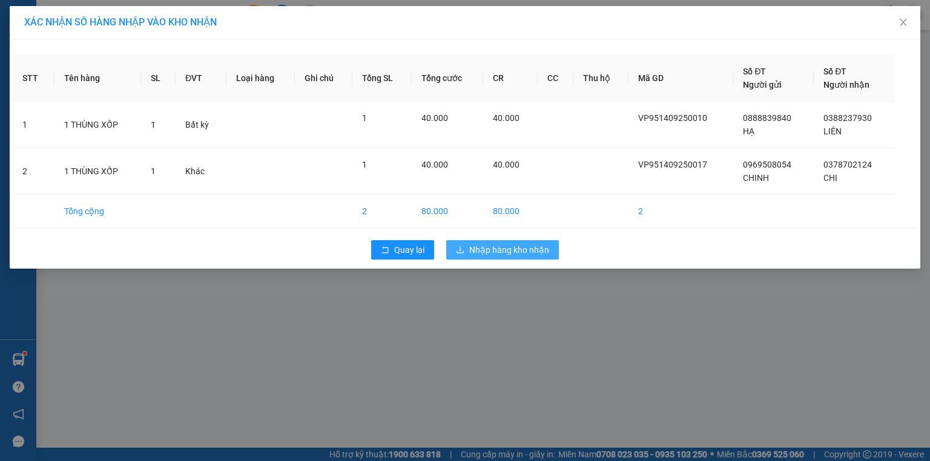
click at [515, 246] on span "Nhập hàng kho nhận" at bounding box center [509, 249] width 80 height 13
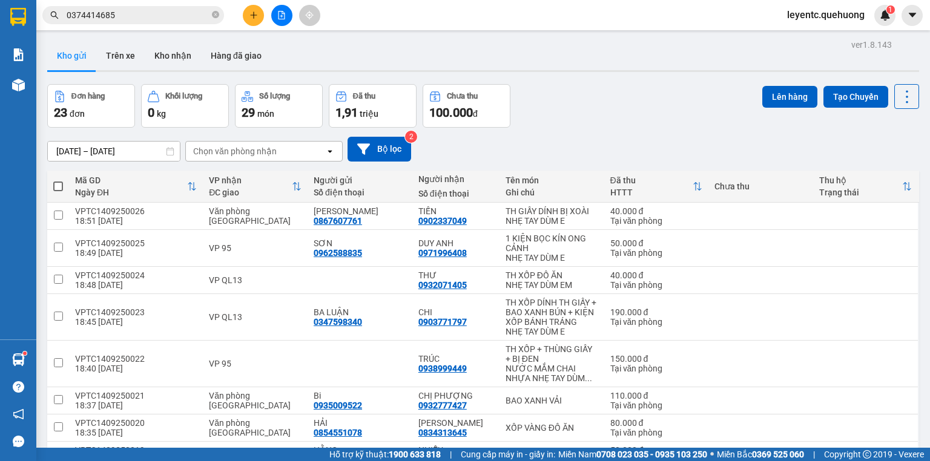
click at [642, 125] on div "Đơn hàng 23 đơn Khối lượng 0 kg Số lượng 29 món Đã thu 1,91 triệu Chưa thu 100.…" at bounding box center [483, 106] width 872 height 44
click at [253, 19] on icon "plus" at bounding box center [253, 15] width 8 height 8
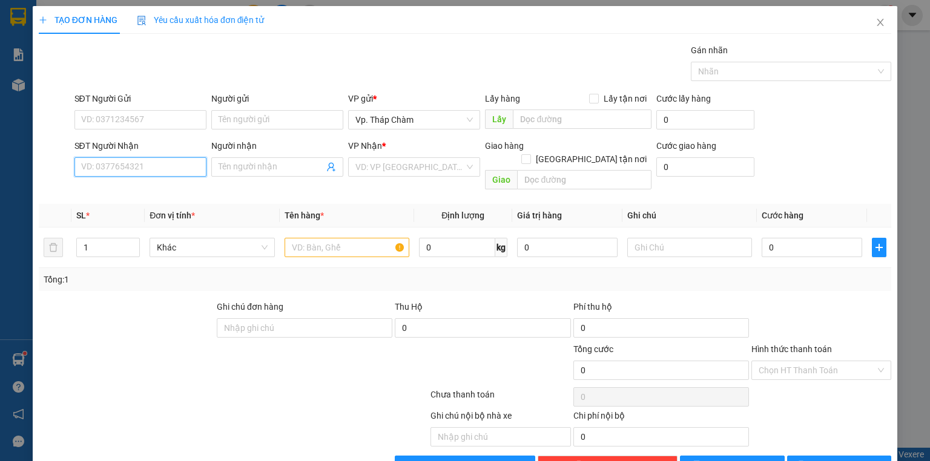
click at [197, 168] on input "SĐT Người Nhận" at bounding box center [140, 166] width 132 height 19
click at [143, 188] on div "0931837412 - VINH" at bounding box center [139, 190] width 116 height 13
type input "0931837412"
type input "VINH"
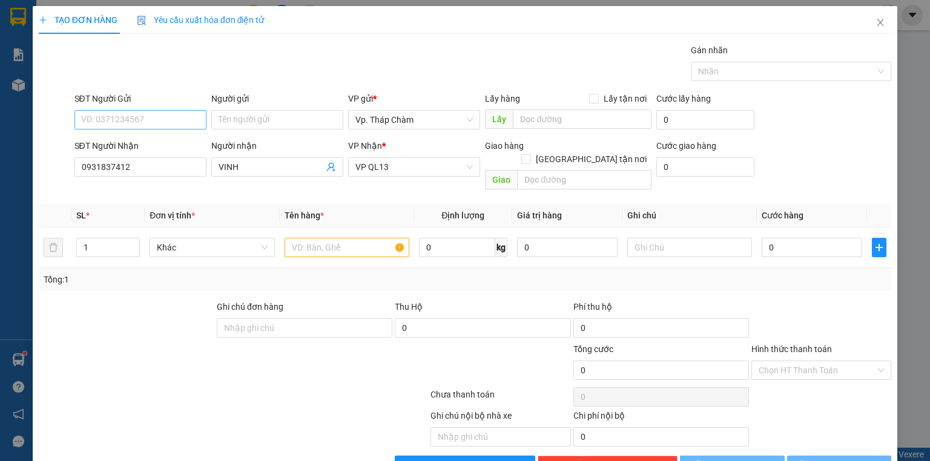
type input "0931837412"
type input "40.000"
click at [135, 119] on input "SĐT Người Gửi" at bounding box center [140, 119] width 132 height 19
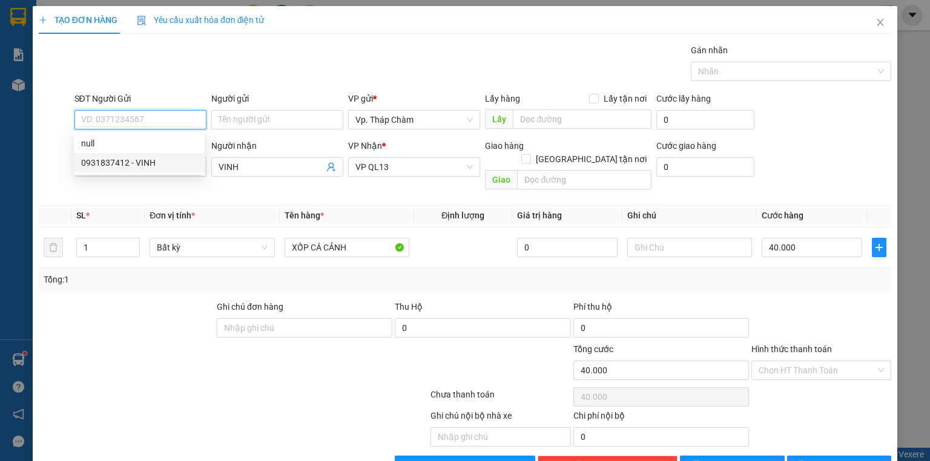
click at [130, 158] on div "0931837412 - VINH" at bounding box center [139, 162] width 116 height 13
type input "0931837412"
type input "VINH"
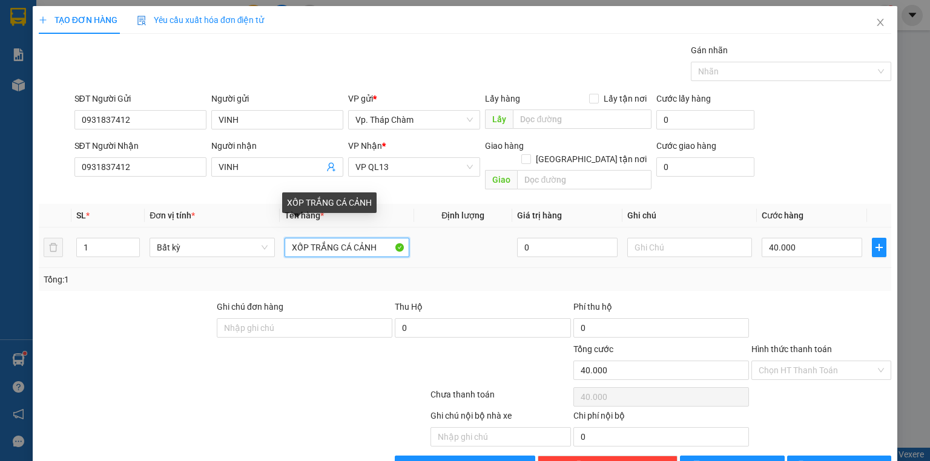
click at [290, 238] on input "XỐP TRẮNG CÁ CẢNH" at bounding box center [346, 247] width 125 height 19
drag, startPoint x: 315, startPoint y: 232, endPoint x: 344, endPoint y: 234, distance: 29.1
click at [344, 238] on input "2 XỐP TRẮNG CÁ CẢNH" at bounding box center [346, 247] width 125 height 19
drag, startPoint x: 317, startPoint y: 237, endPoint x: 356, endPoint y: 240, distance: 39.5
click at [356, 240] on input "2 XỐP CÁ CẢNH" at bounding box center [346, 247] width 125 height 19
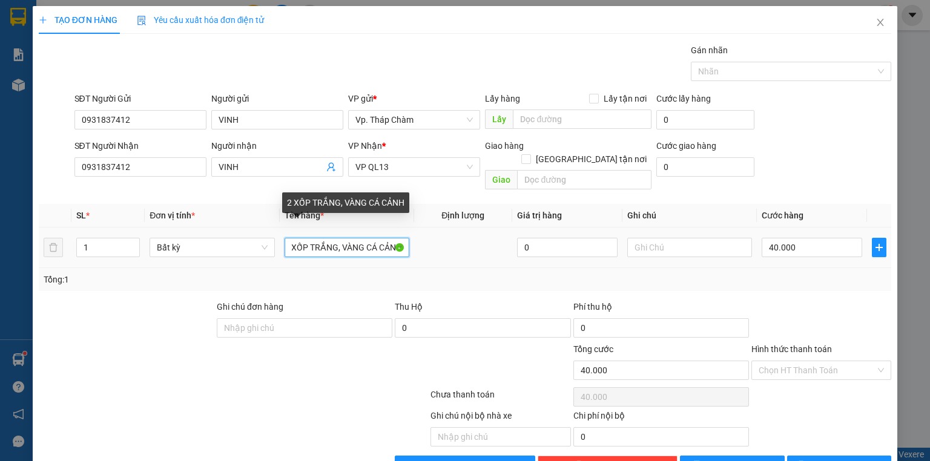
scroll to position [0, 10]
type input "2 XỐP TRẮNG, VÀNG CÁ CẢNH"
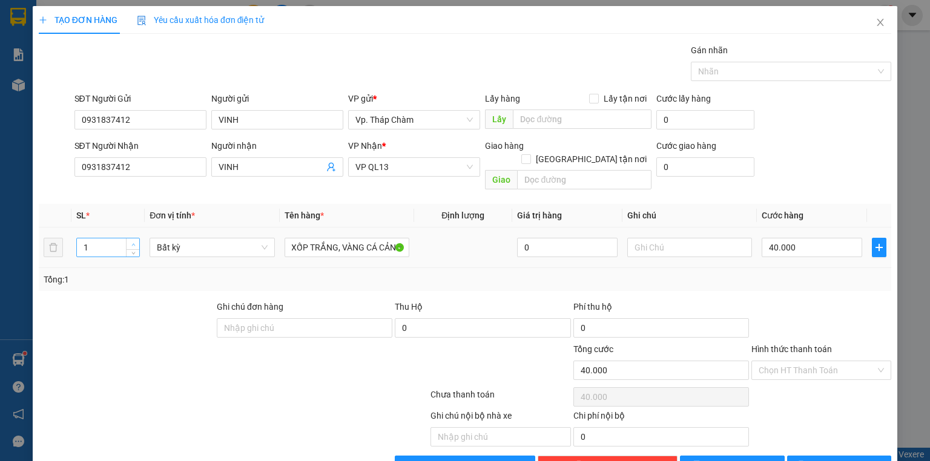
type input "2"
click at [132, 243] on icon "up" at bounding box center [133, 245] width 4 height 4
click at [815, 238] on input "40.000" at bounding box center [811, 247] width 100 height 19
type input "0"
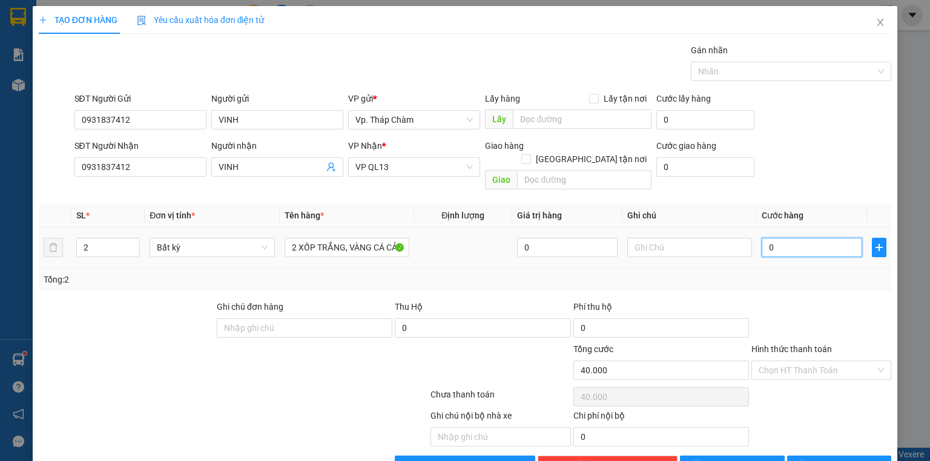
type input "0"
type input "1"
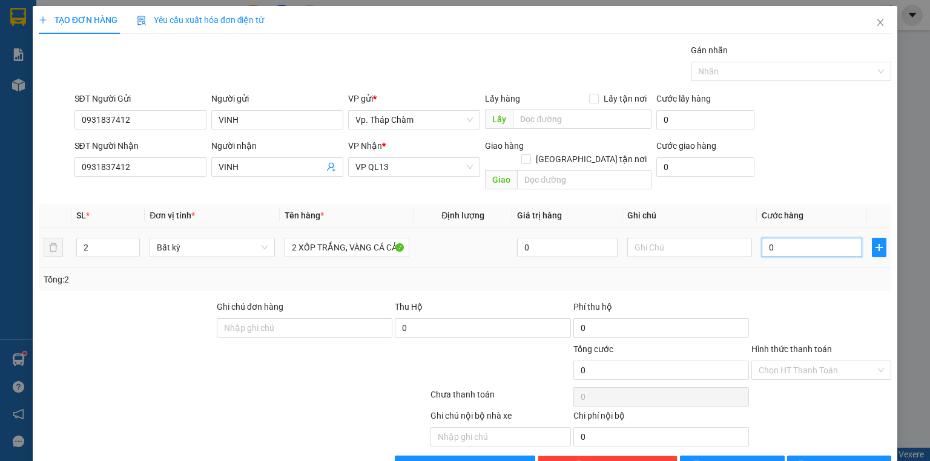
type input "01"
type input "14"
type input "014"
type input "140"
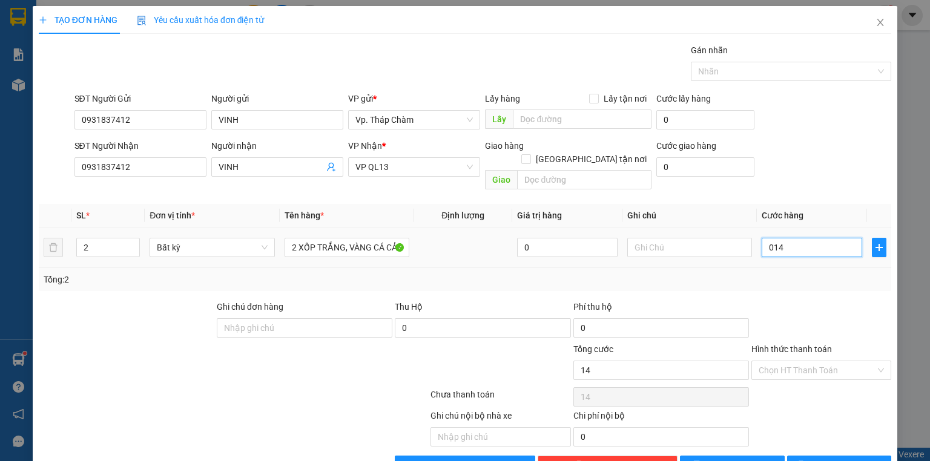
type input "140"
type input "0.140"
type input "140.000"
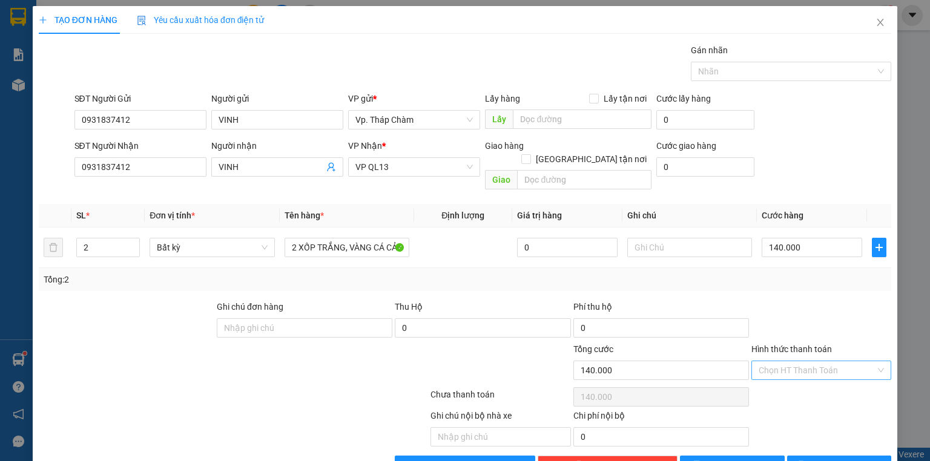
click at [799, 361] on input "Hình thức thanh toán" at bounding box center [816, 370] width 117 height 18
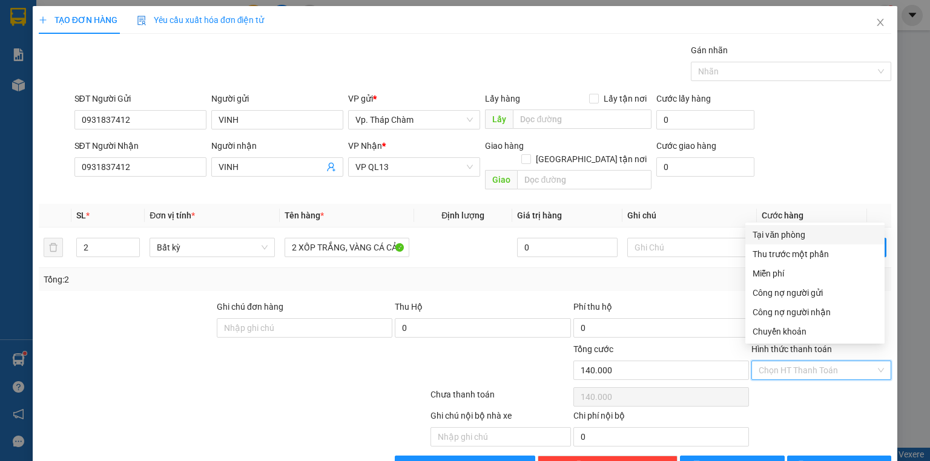
click at [775, 238] on div "Tại văn phòng" at bounding box center [814, 234] width 125 height 13
type input "0"
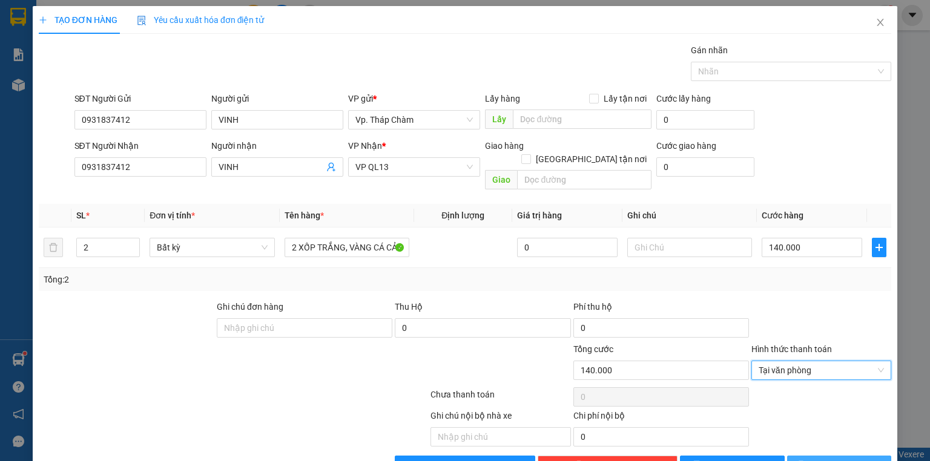
click at [862, 456] on button "Lưu và In" at bounding box center [839, 465] width 105 height 19
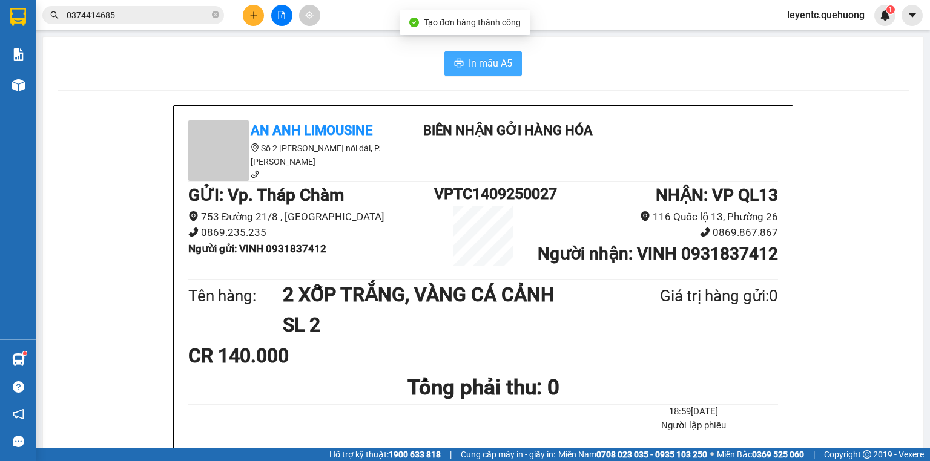
click at [451, 55] on button "In mẫu A5" at bounding box center [482, 63] width 77 height 24
click at [489, 59] on span "In mẫu A5" at bounding box center [490, 63] width 44 height 15
click at [494, 70] on span "In mẫu A5" at bounding box center [490, 63] width 44 height 15
click at [501, 59] on span "In mẫu A5" at bounding box center [490, 63] width 44 height 15
click at [615, 309] on div "Giá trị hàng gửi: 0" at bounding box center [689, 296] width 177 height 25
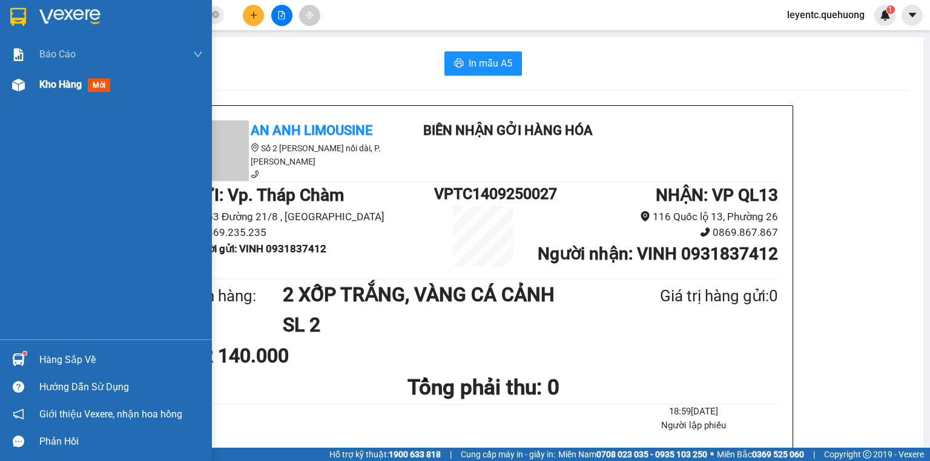
drag, startPoint x: 65, startPoint y: 80, endPoint x: 73, endPoint y: 80, distance: 7.3
click at [65, 80] on span "Kho hàng" at bounding box center [60, 84] width 42 height 11
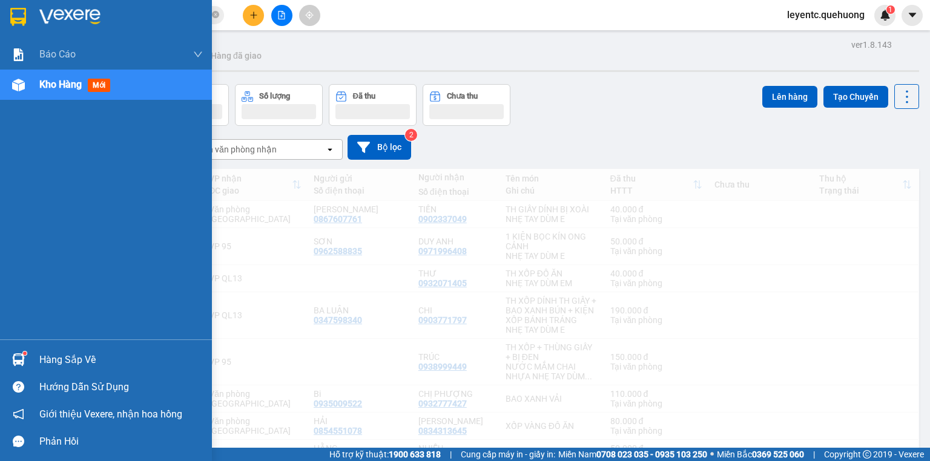
click at [73, 80] on span "Kho hàng" at bounding box center [60, 84] width 42 height 11
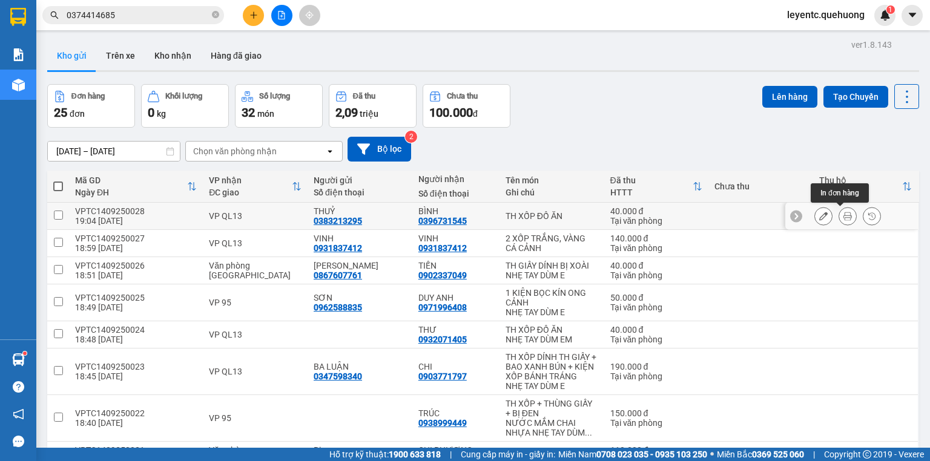
click at [843, 215] on icon at bounding box center [847, 216] width 8 height 8
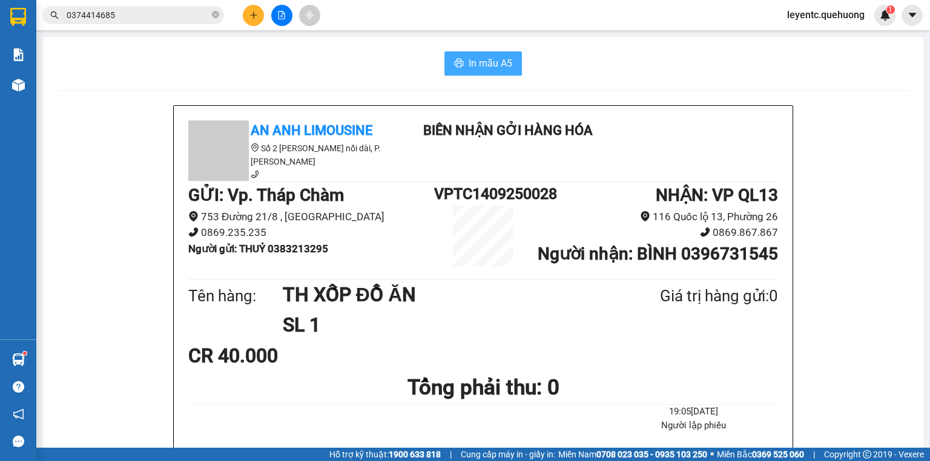
click at [508, 63] on span "In mẫu A5" at bounding box center [490, 63] width 44 height 15
click at [484, 59] on span "In mẫu A5" at bounding box center [490, 63] width 44 height 15
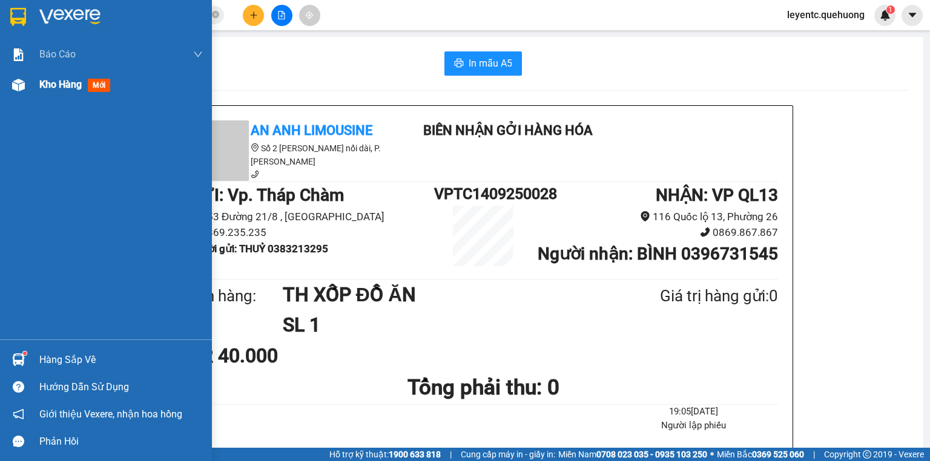
click at [24, 85] on img at bounding box center [18, 85] width 13 height 13
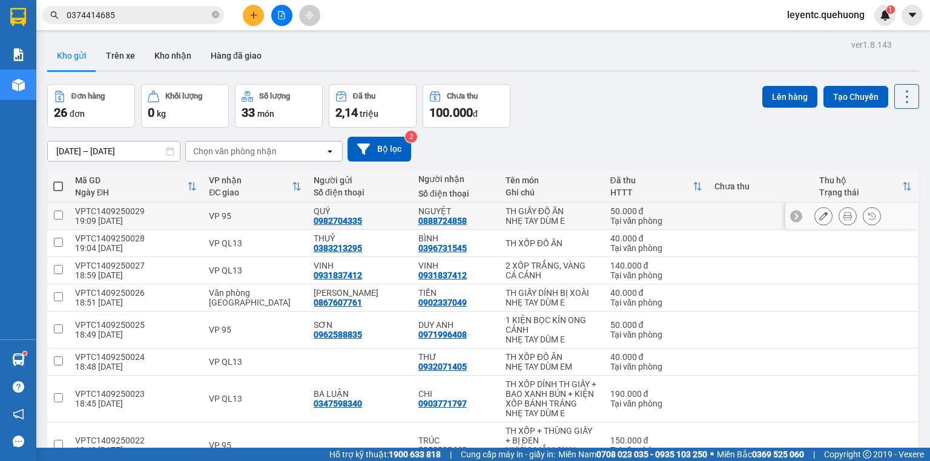
click at [843, 216] on icon at bounding box center [847, 216] width 8 height 8
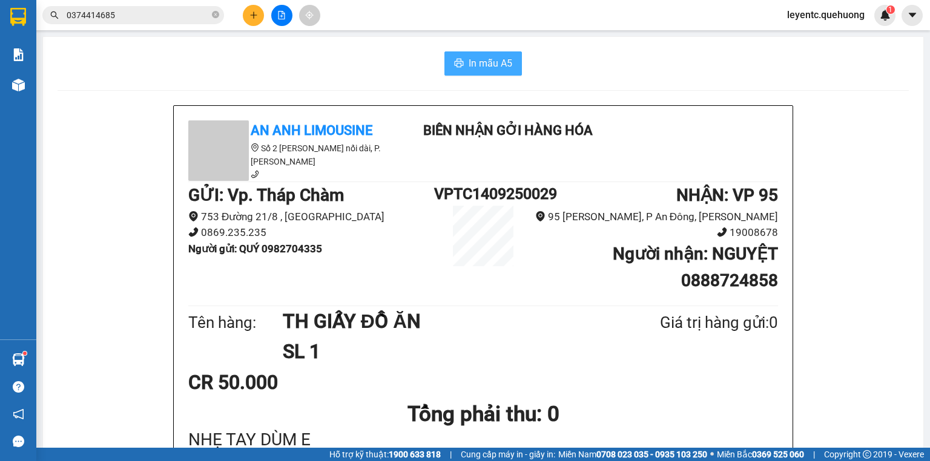
drag, startPoint x: 479, startPoint y: 59, endPoint x: 496, endPoint y: 65, distance: 18.8
click at [478, 58] on span "In mẫu A5" at bounding box center [490, 63] width 44 height 15
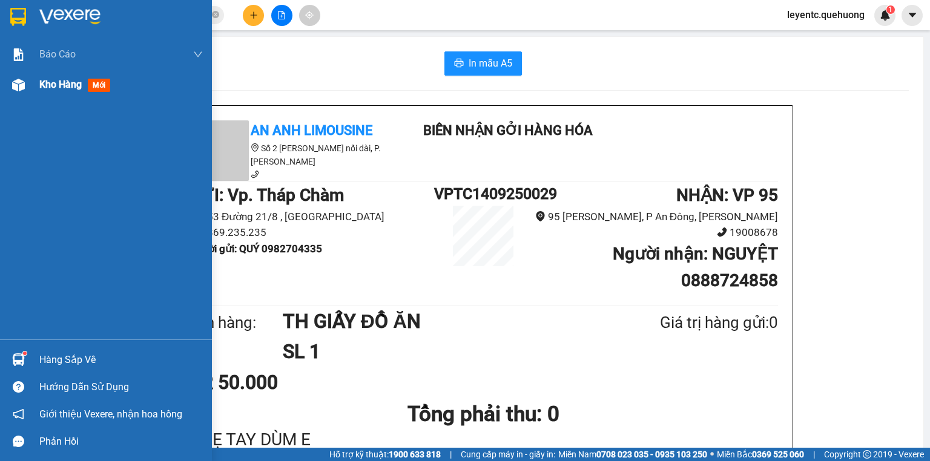
click at [55, 87] on span "Kho hàng" at bounding box center [60, 84] width 42 height 11
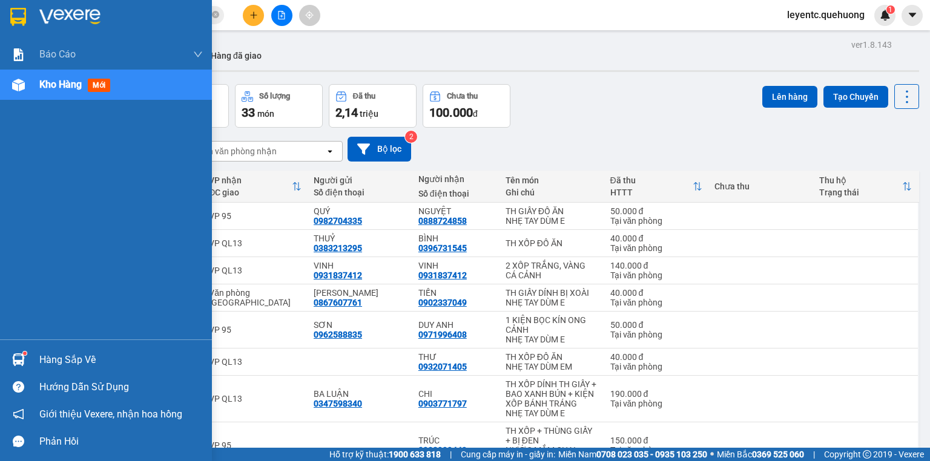
click at [145, 87] on div "Kho hàng mới" at bounding box center [120, 85] width 163 height 30
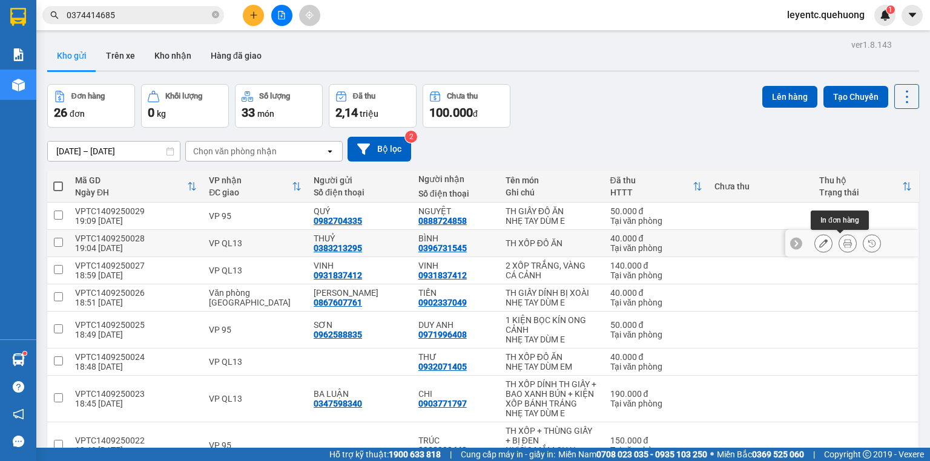
click at [843, 245] on icon at bounding box center [847, 243] width 8 height 8
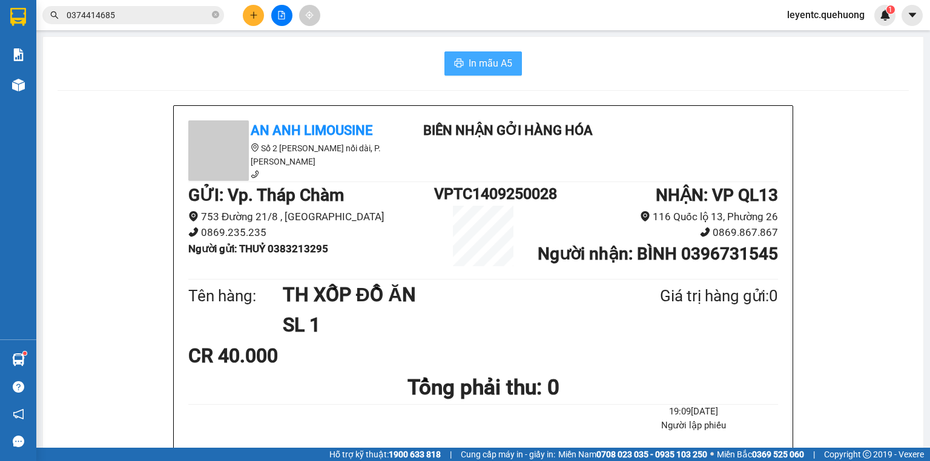
click at [493, 57] on span "In mẫu A5" at bounding box center [490, 63] width 44 height 15
click at [254, 11] on icon "plus" at bounding box center [253, 15] width 8 height 8
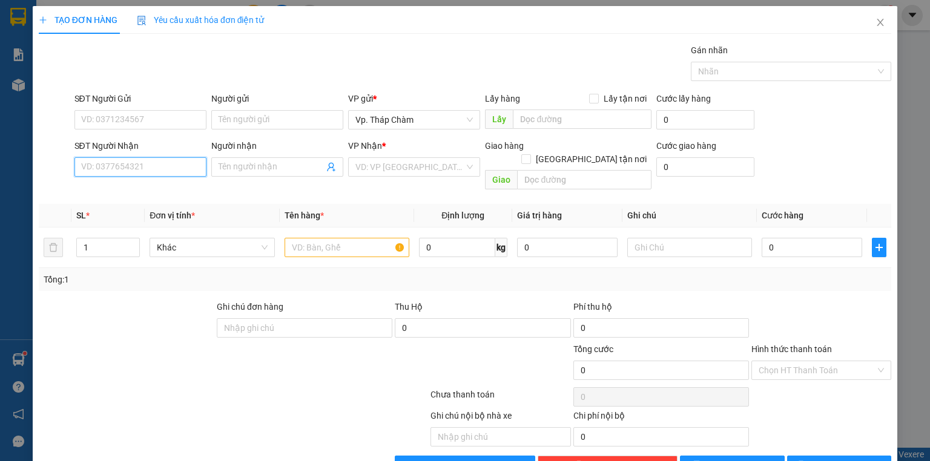
click at [114, 162] on input "SĐT Người Nhận" at bounding box center [140, 166] width 132 height 19
click at [99, 174] on input "085782324" at bounding box center [140, 166] width 132 height 19
type input "0857082324"
click at [118, 186] on div "0857082324 - DIỄM" at bounding box center [139, 190] width 116 height 13
type input "DIỄM"
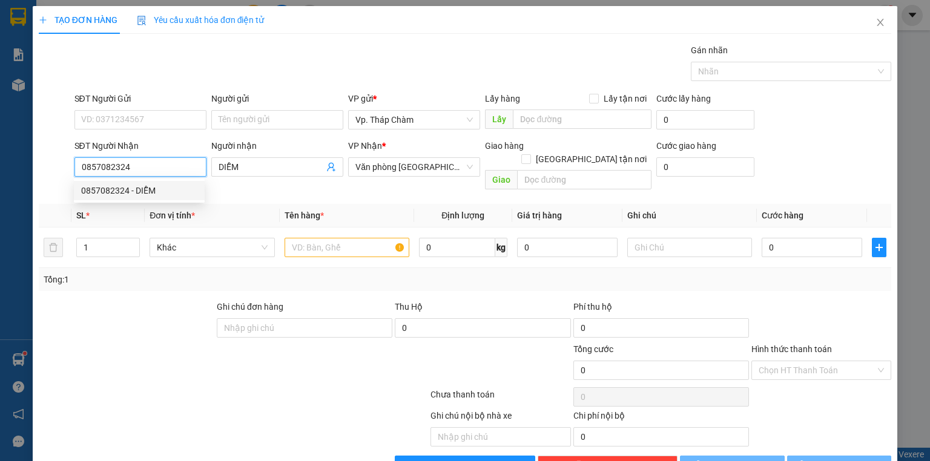
type input "50.000"
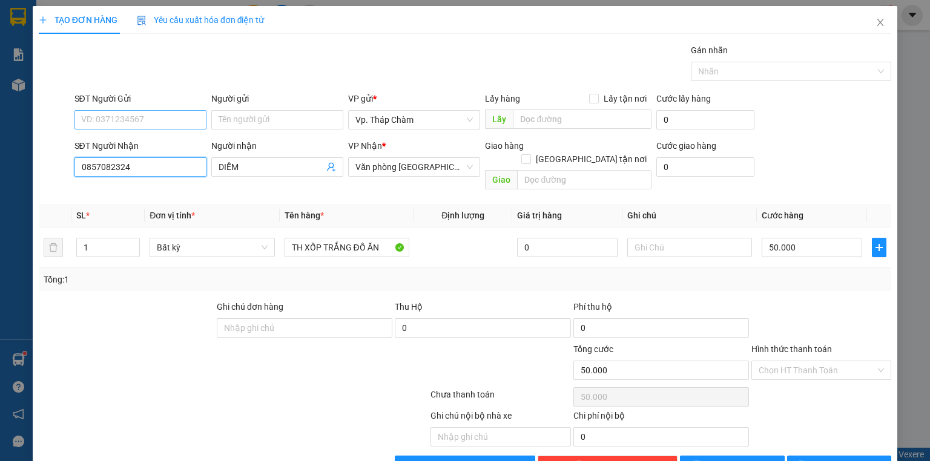
type input "0857082324"
click at [133, 120] on input "SĐT Người Gửi" at bounding box center [140, 119] width 132 height 19
click at [131, 142] on div "0937689235 - THANH" at bounding box center [140, 143] width 119 height 13
type input "0937689235"
type input "THANH"
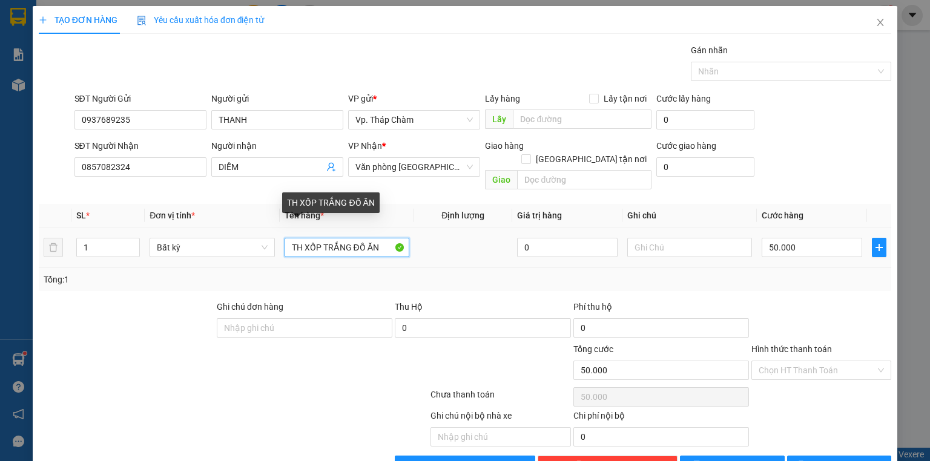
click at [327, 238] on input "TH XỐP TRẮNG ĐỒ ĂN" at bounding box center [346, 247] width 125 height 19
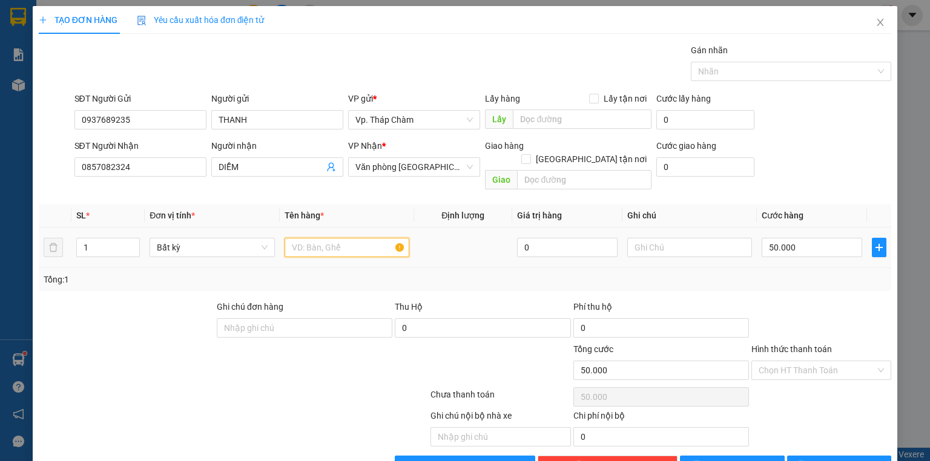
click at [310, 238] on input "text" at bounding box center [346, 247] width 125 height 19
type input "XỐP VÀNG ĐỒ ĂN"
click at [826, 239] on input "50.000" at bounding box center [811, 247] width 100 height 19
type input "0"
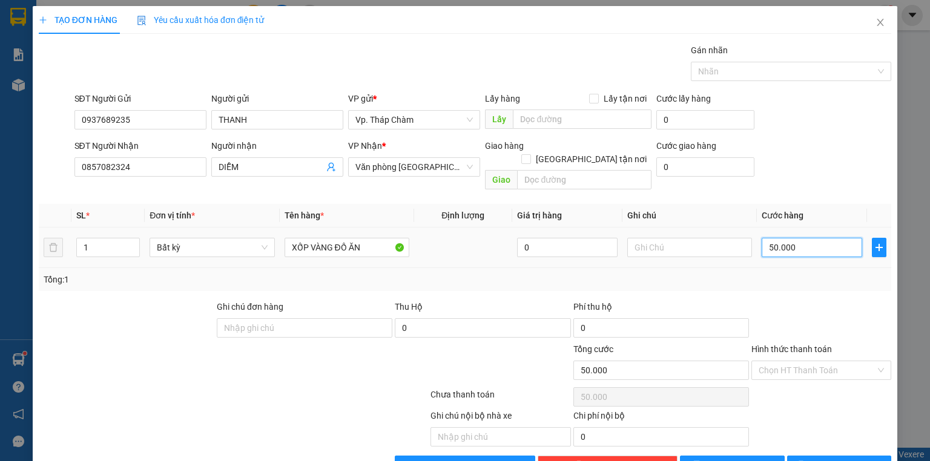
type input "0"
drag, startPoint x: 775, startPoint y: 237, endPoint x: 752, endPoint y: 229, distance: 24.5
click at [757, 233] on td "0" at bounding box center [812, 248] width 110 height 41
type input "5"
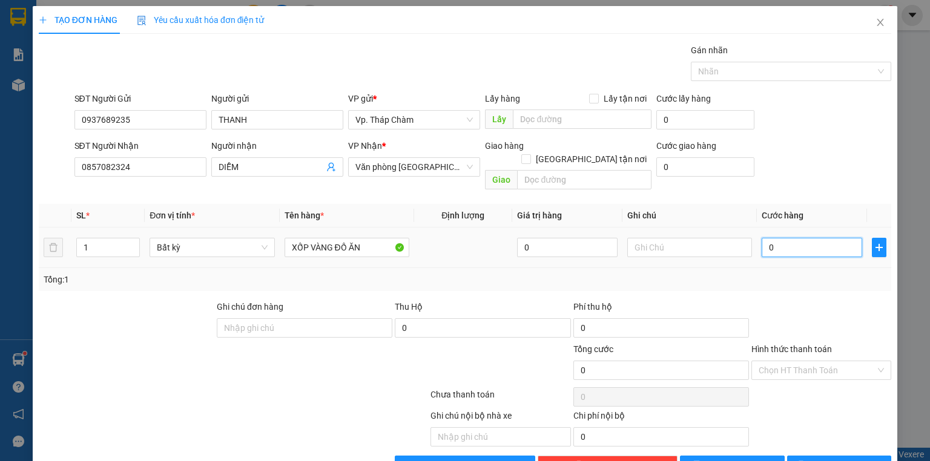
type input "5"
type input "50"
click at [876, 361] on div "Chọn HT Thanh Toán" at bounding box center [821, 370] width 140 height 19
type input "50"
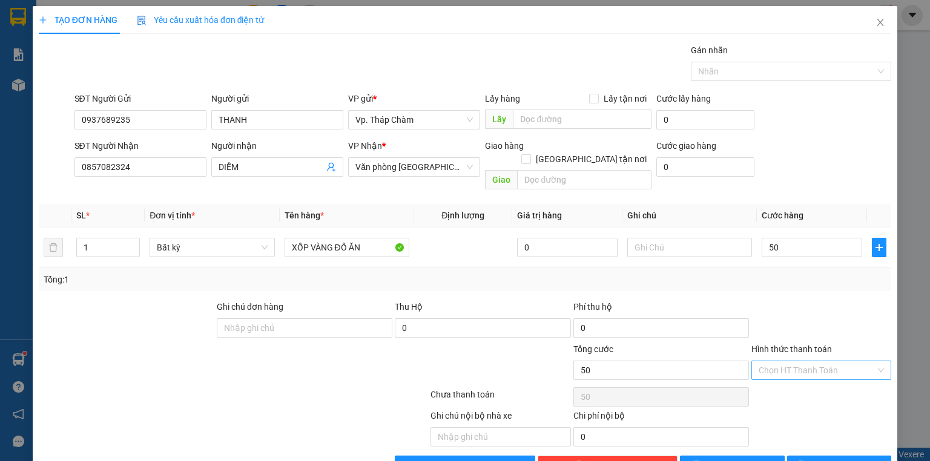
type input "50.000"
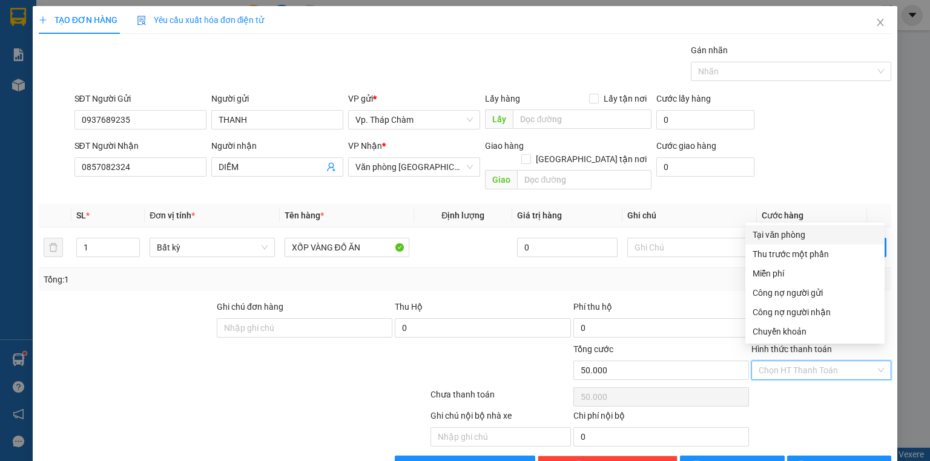
click at [814, 237] on div "Tại văn phòng" at bounding box center [814, 234] width 125 height 13
type input "0"
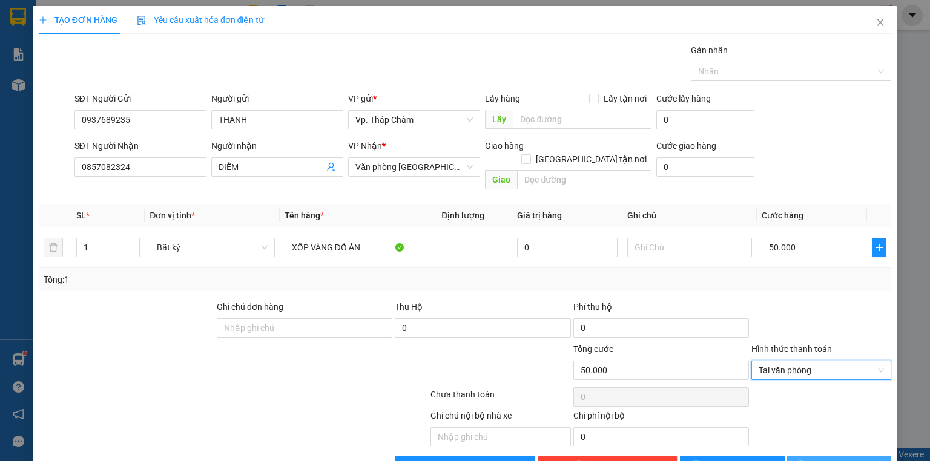
click at [828, 459] on span "Lưu và In" at bounding box center [852, 465] width 85 height 13
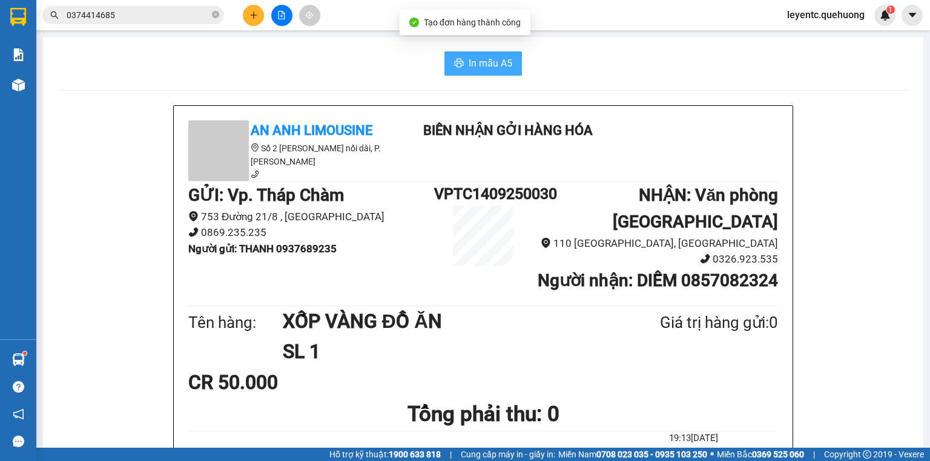
click at [474, 61] on span "In mẫu A5" at bounding box center [490, 63] width 44 height 15
drag, startPoint x: 489, startPoint y: 67, endPoint x: 480, endPoint y: 68, distance: 9.2
click at [488, 67] on span "In mẫu A5" at bounding box center [490, 63] width 44 height 15
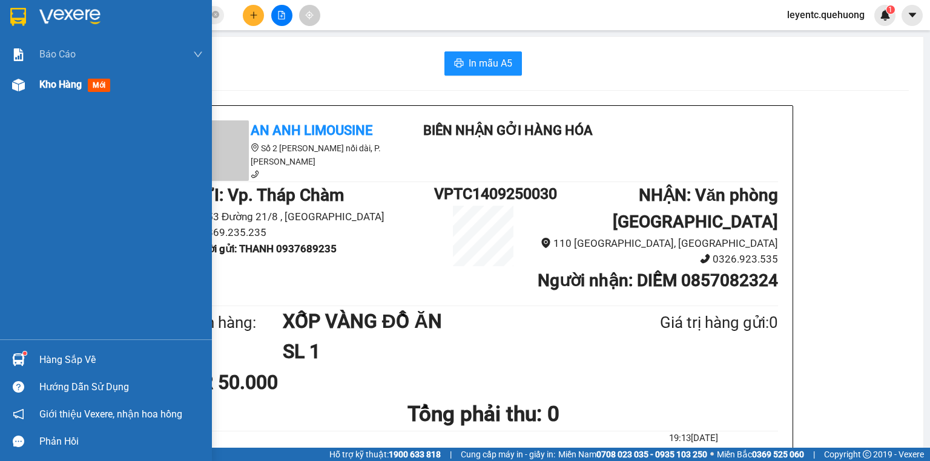
click at [12, 83] on img at bounding box center [18, 85] width 13 height 13
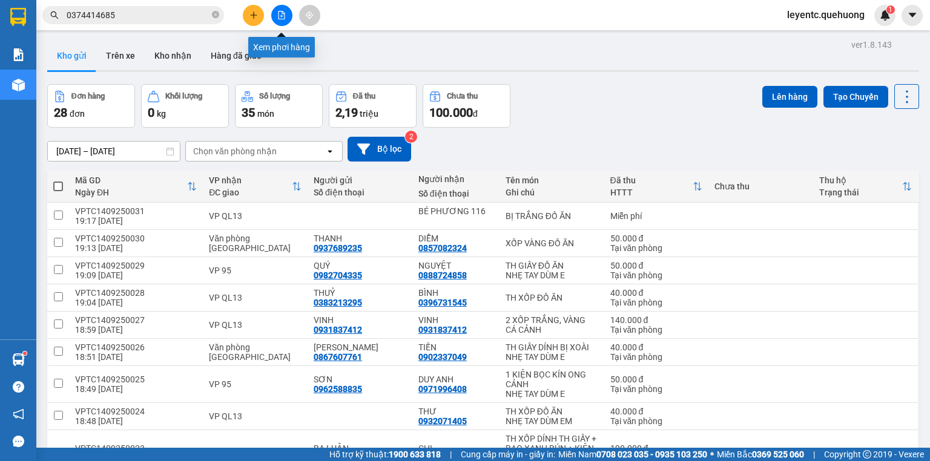
click at [274, 20] on button at bounding box center [281, 15] width 21 height 21
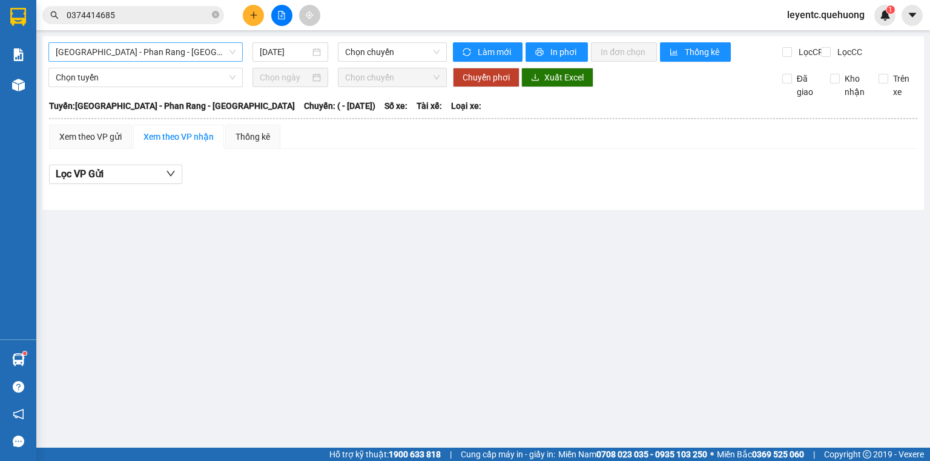
click at [212, 51] on span "Sài Gòn - Phan Rang - Ninh Sơn" at bounding box center [146, 52] width 180 height 18
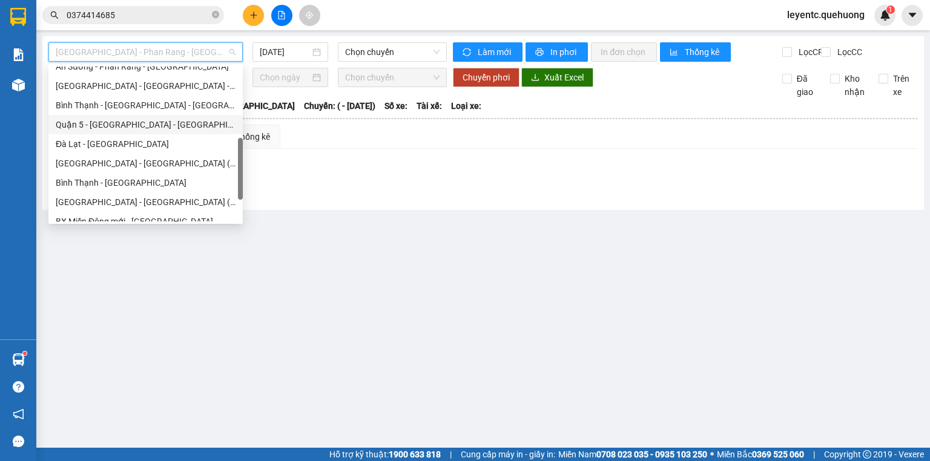
scroll to position [329, 0]
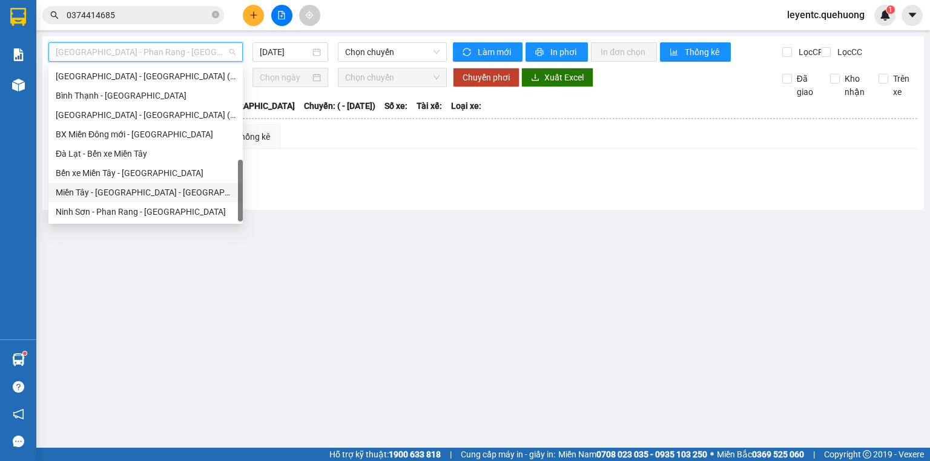
click at [158, 191] on div "Miền Tây - Phan Rang - Ninh Sơn" at bounding box center [146, 192] width 180 height 13
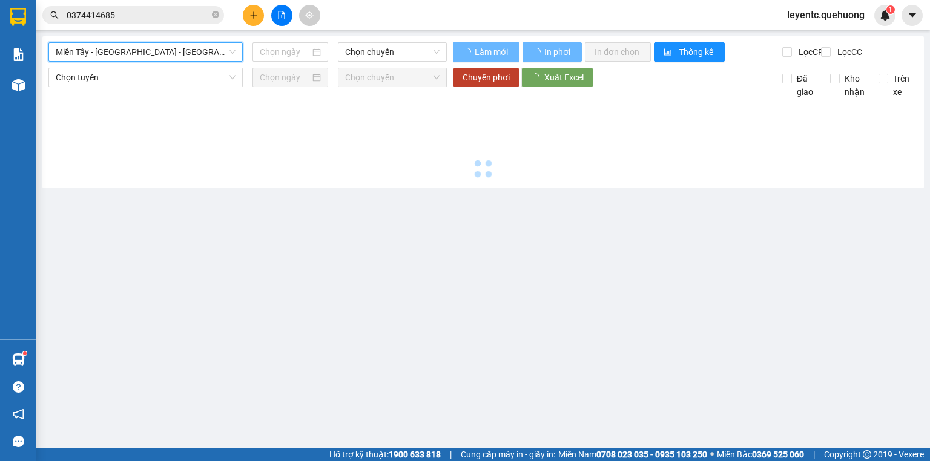
type input "14/09/2025"
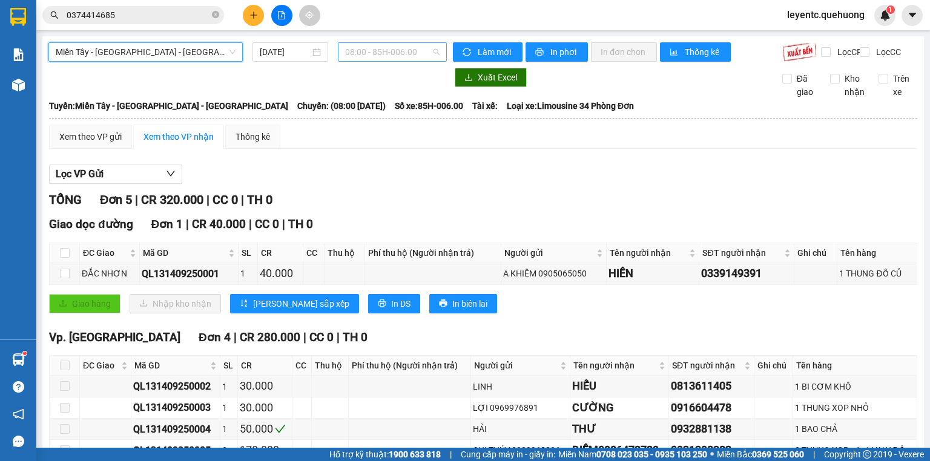
click at [365, 44] on span "08:00 - 85H-006.00" at bounding box center [392, 52] width 95 height 18
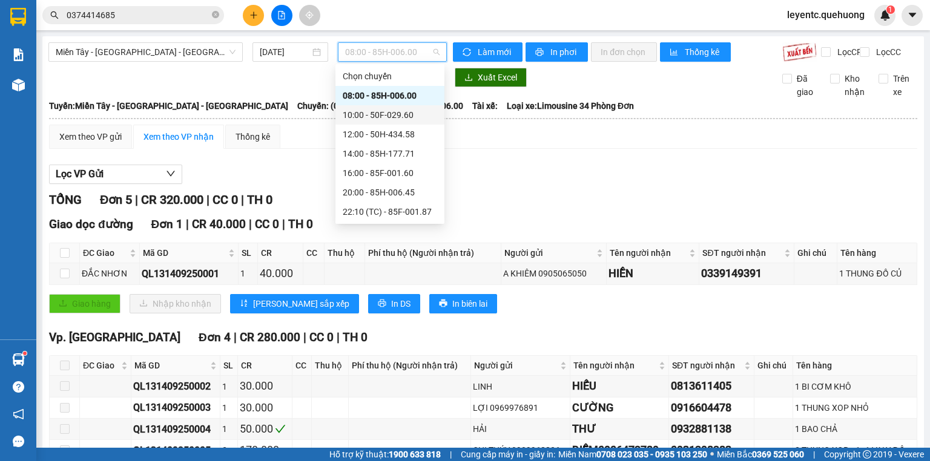
click at [365, 114] on div "10:00 - 50F-029.60" at bounding box center [390, 114] width 94 height 13
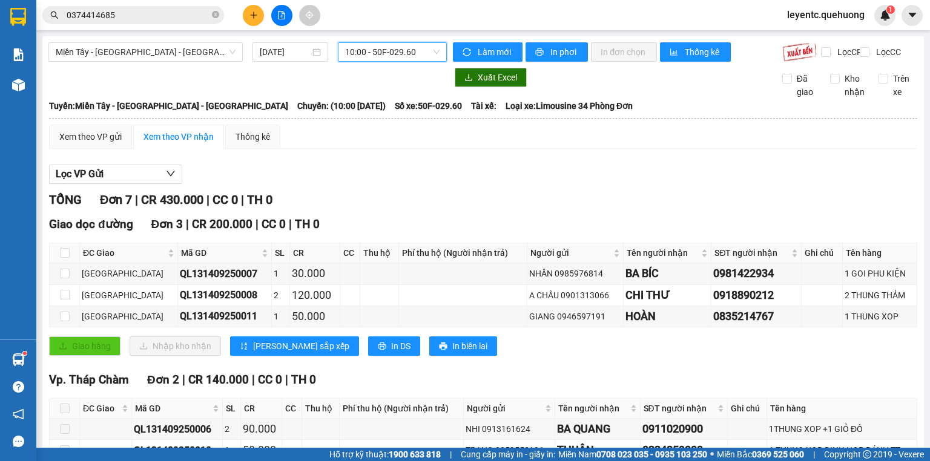
click at [398, 59] on span "10:00 - 50F-029.60" at bounding box center [392, 52] width 95 height 18
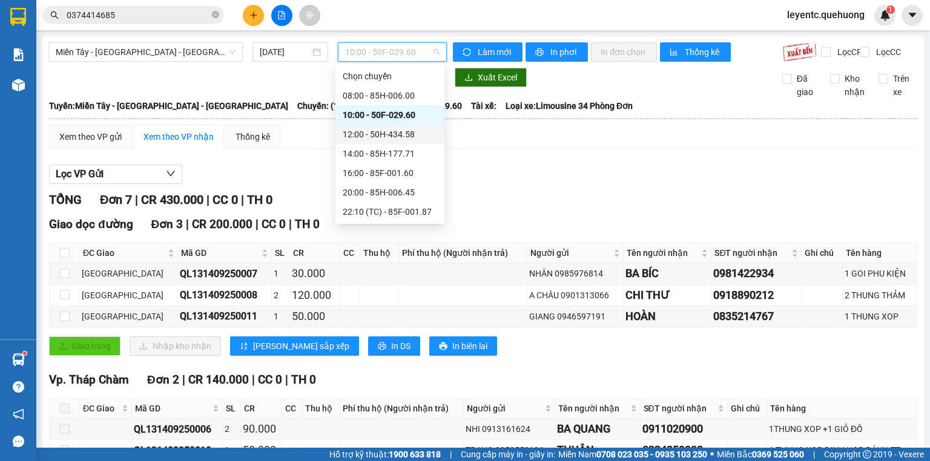
click at [373, 134] on div "12:00 - 50H-434.58" at bounding box center [390, 134] width 94 height 13
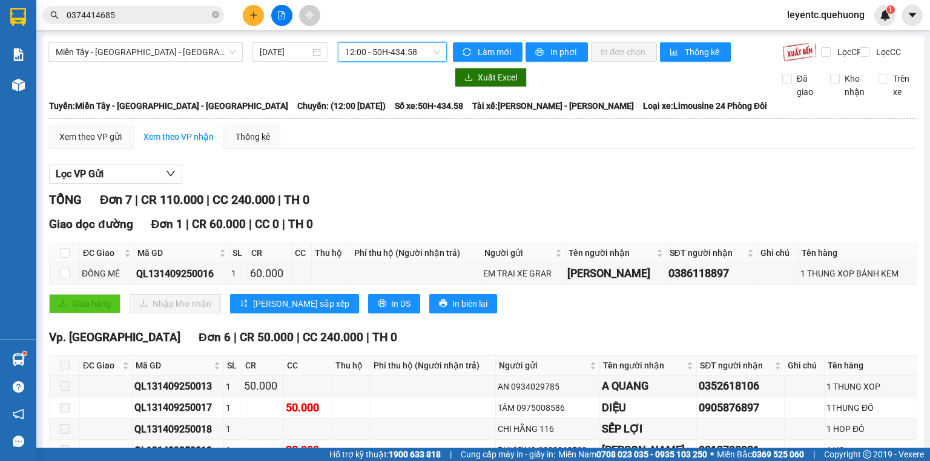
click at [371, 61] on span "12:00 - 50H-434.58" at bounding box center [392, 52] width 95 height 18
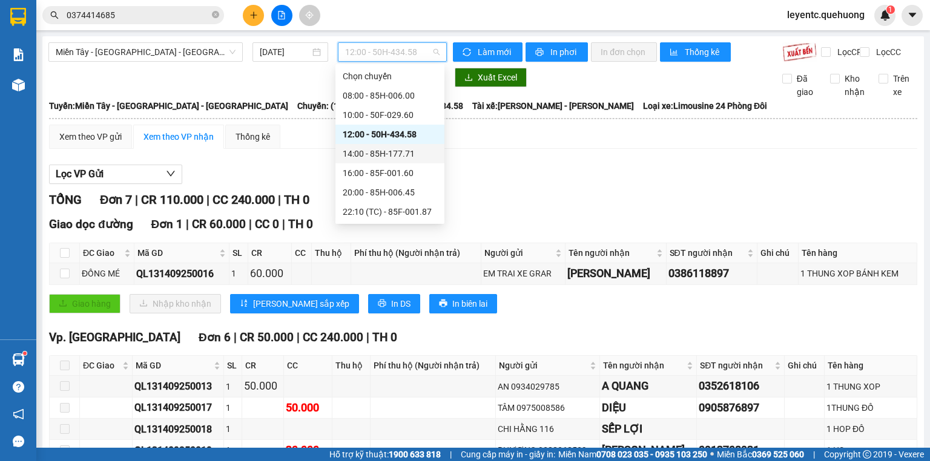
click at [378, 150] on div "14:00 - 85H-177.71" at bounding box center [390, 153] width 94 height 13
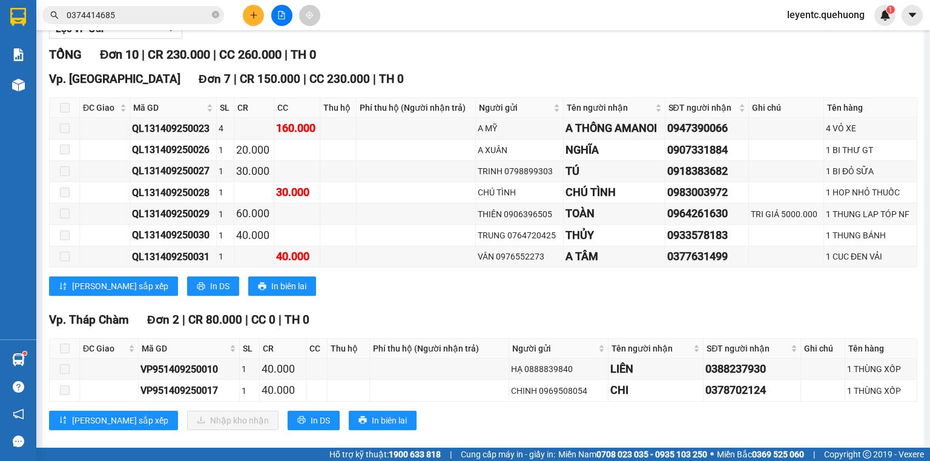
scroll to position [281, 0]
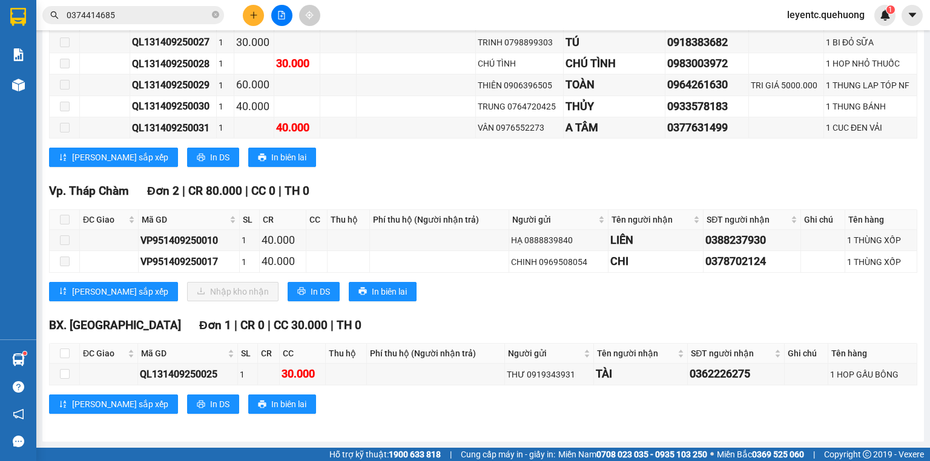
click at [515, 169] on div "Vp. Phan Rang Đơn 7 | CR 150.000 | CC 230.000 | TH 0 ĐC Giao Mã GD SL CR CC Thu…" at bounding box center [483, 58] width 868 height 235
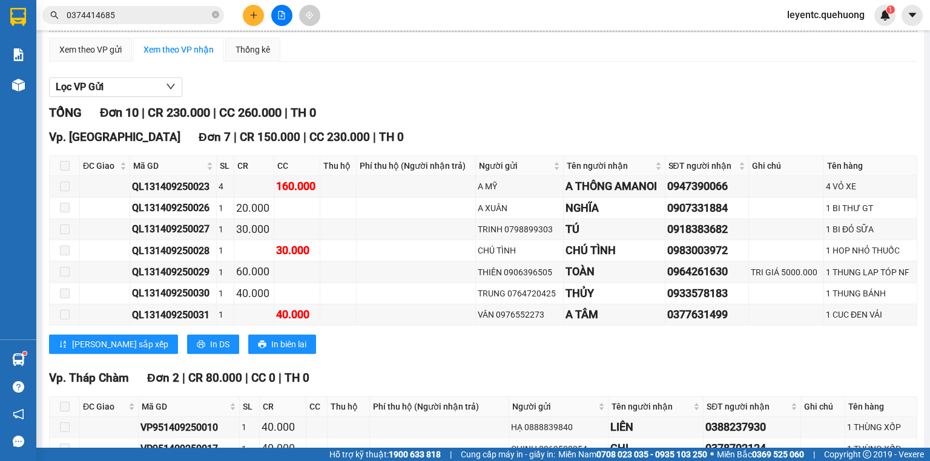
scroll to position [0, 0]
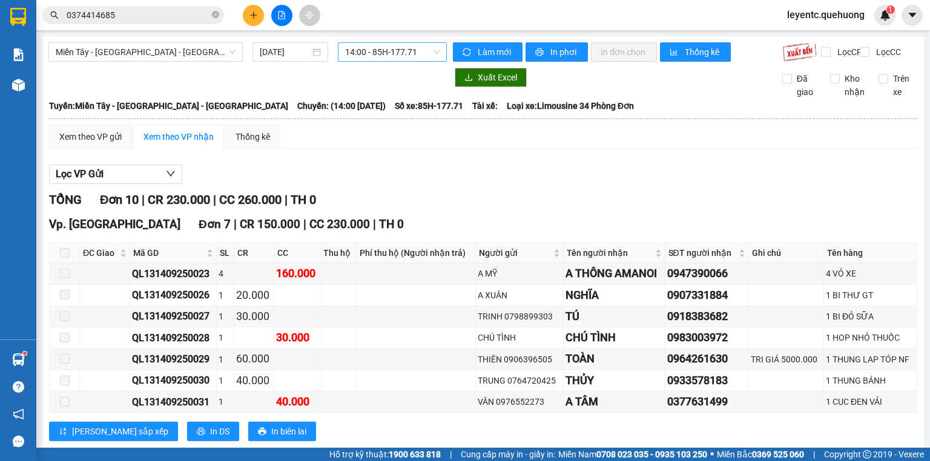
click at [396, 45] on span "14:00 - 85H-177.71" at bounding box center [392, 52] width 95 height 18
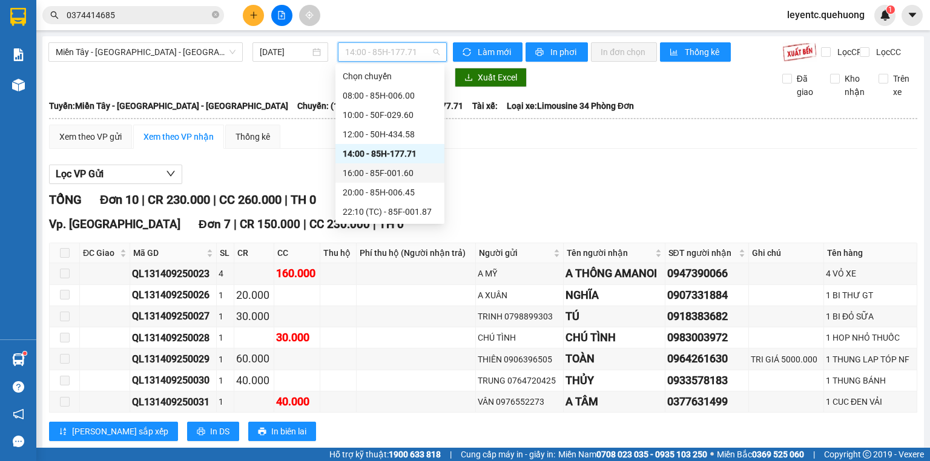
click at [371, 168] on div "16:00 - 85F-001.60" at bounding box center [390, 172] width 94 height 13
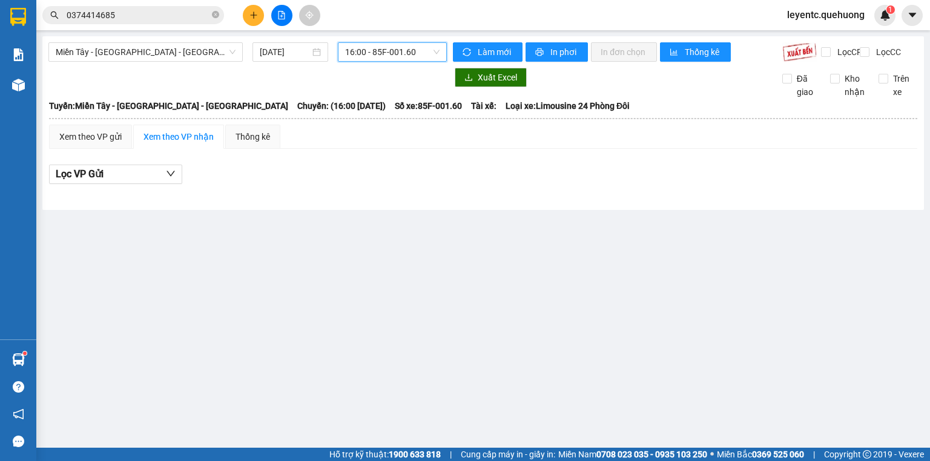
click at [402, 55] on span "16:00 - 85F-001.60" at bounding box center [392, 52] width 95 height 18
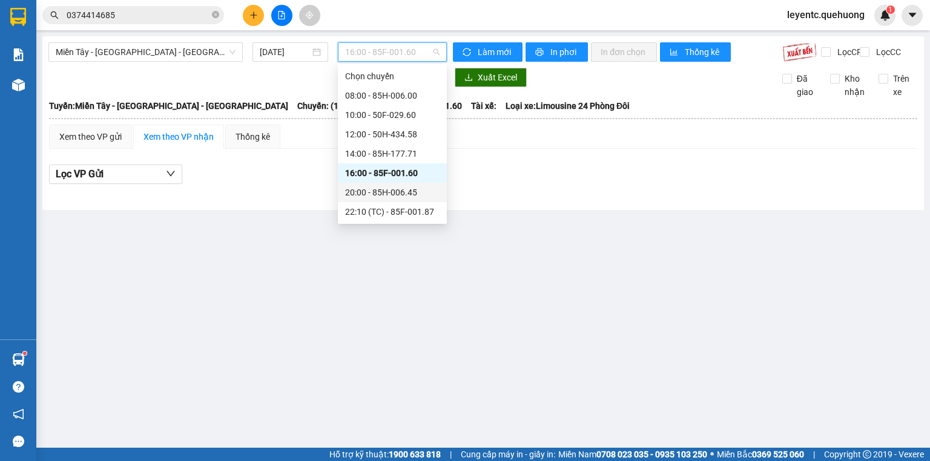
click at [399, 194] on div "20:00 - 85H-006.45" at bounding box center [392, 192] width 94 height 13
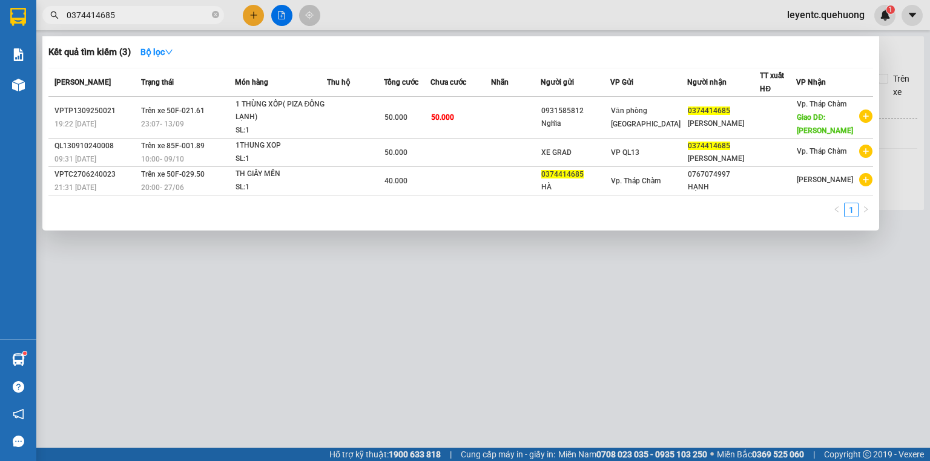
click at [220, 13] on span "0374414685" at bounding box center [133, 15] width 182 height 18
click at [217, 14] on icon "close-circle" at bounding box center [215, 14] width 7 height 7
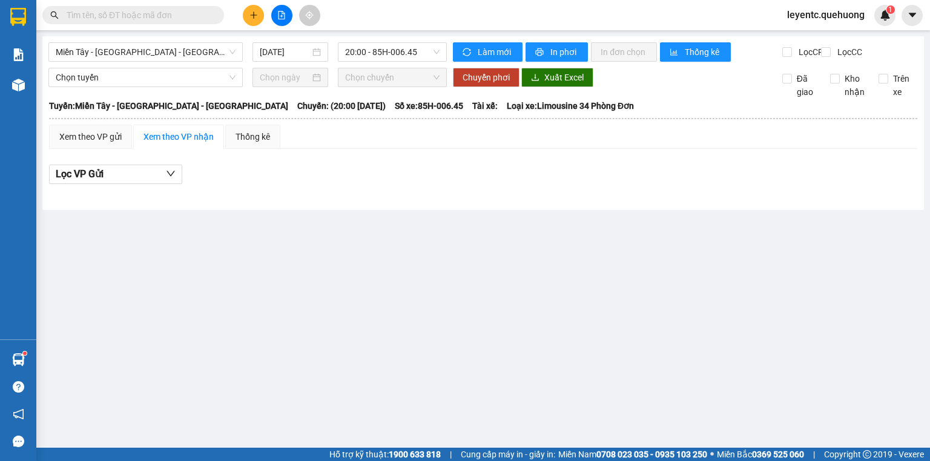
click at [210, 14] on span at bounding box center [133, 15] width 182 height 18
click at [197, 22] on span at bounding box center [133, 15] width 182 height 18
click at [200, 19] on input "text" at bounding box center [138, 14] width 143 height 13
drag, startPoint x: 200, startPoint y: 19, endPoint x: 206, endPoint y: 15, distance: 7.1
click at [206, 15] on input "text" at bounding box center [138, 14] width 143 height 13
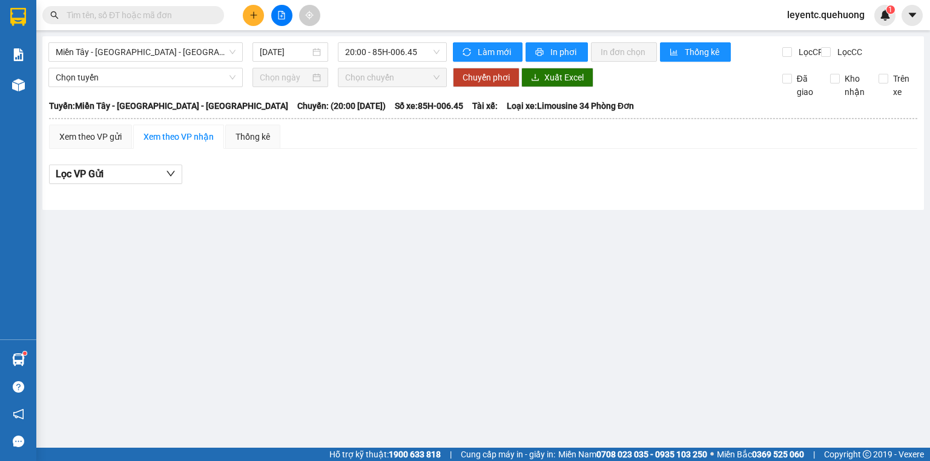
click at [196, 11] on input "text" at bounding box center [138, 14] width 143 height 13
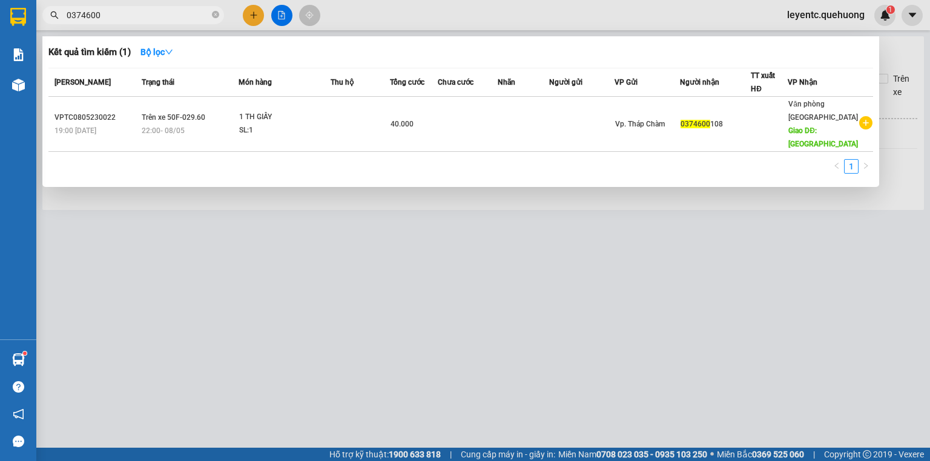
click at [78, 11] on input "0374600" at bounding box center [138, 14] width 143 height 13
type input "0374600"
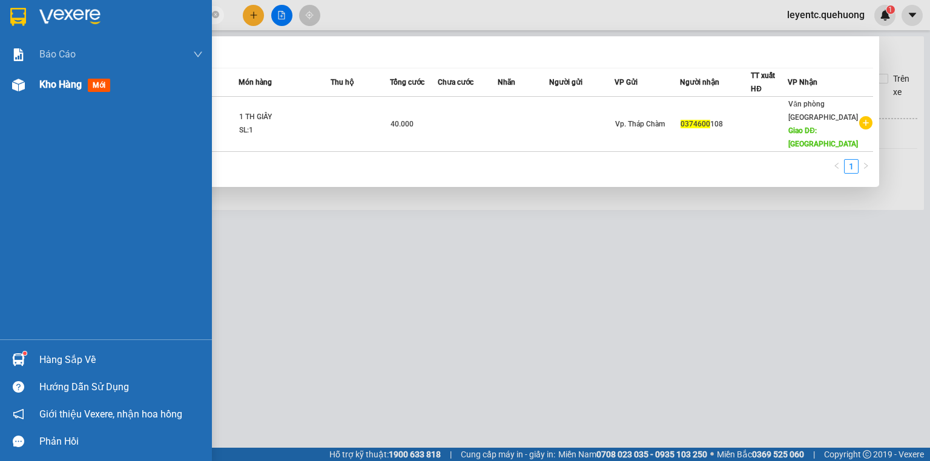
click at [95, 87] on span "mới" at bounding box center [99, 85] width 22 height 13
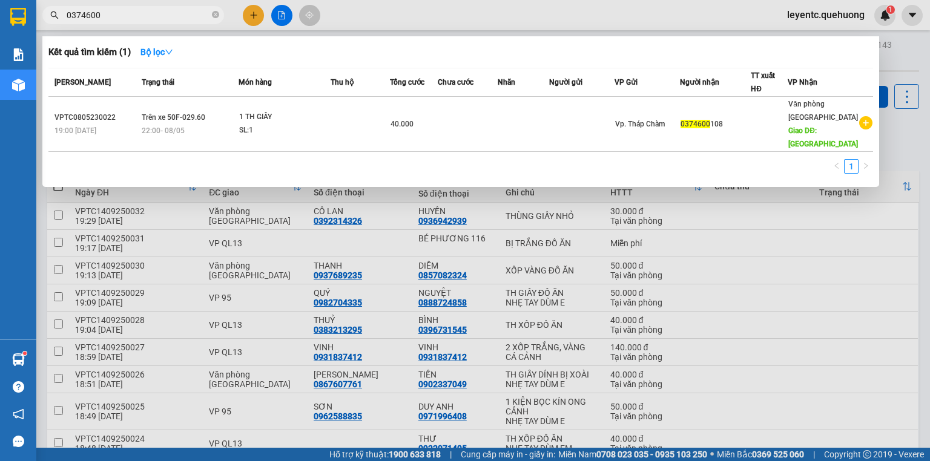
click at [901, 143] on div at bounding box center [465, 230] width 930 height 461
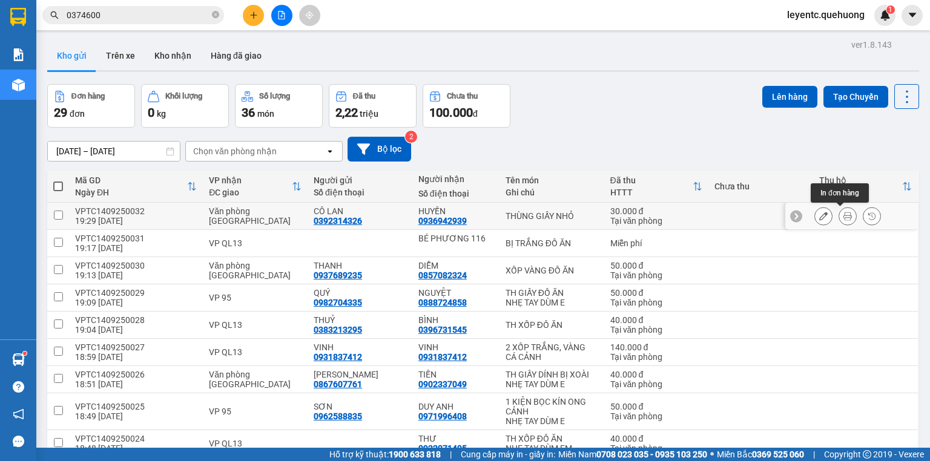
click at [843, 212] on icon at bounding box center [847, 216] width 8 height 8
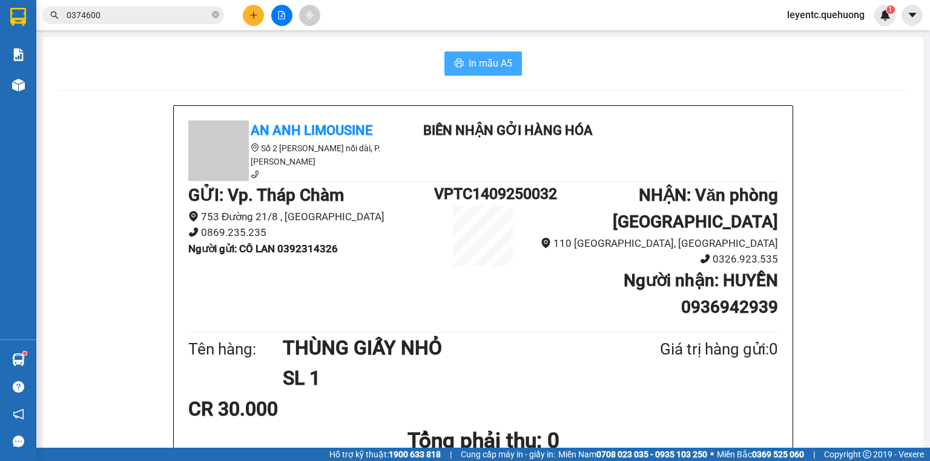
click at [471, 61] on span "In mẫu A5" at bounding box center [490, 63] width 44 height 15
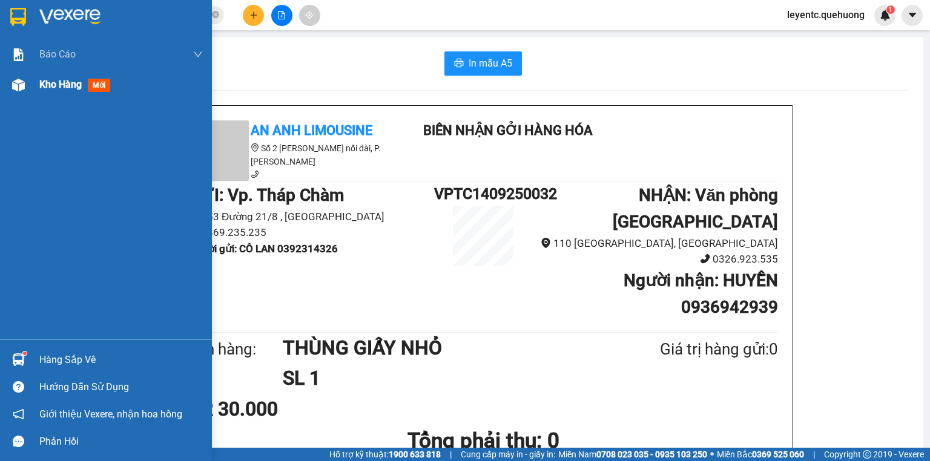
click at [61, 90] on span "Kho hàng" at bounding box center [60, 84] width 42 height 11
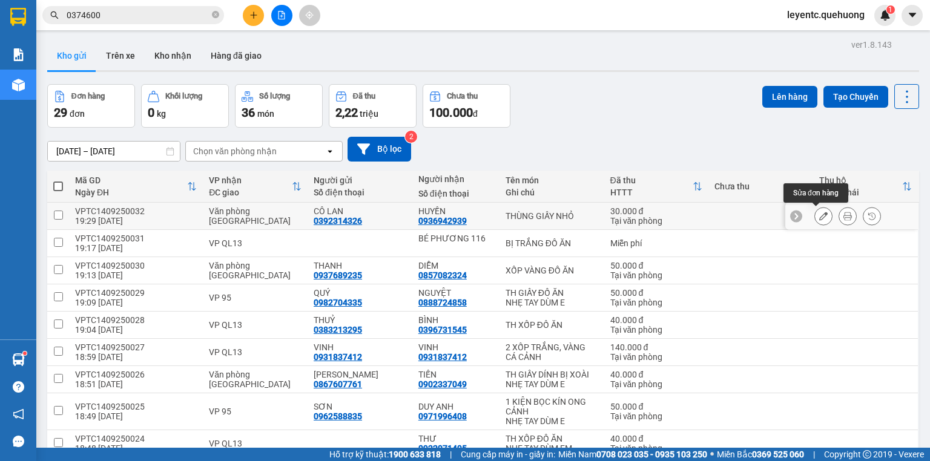
click at [819, 213] on icon at bounding box center [823, 216] width 8 height 8
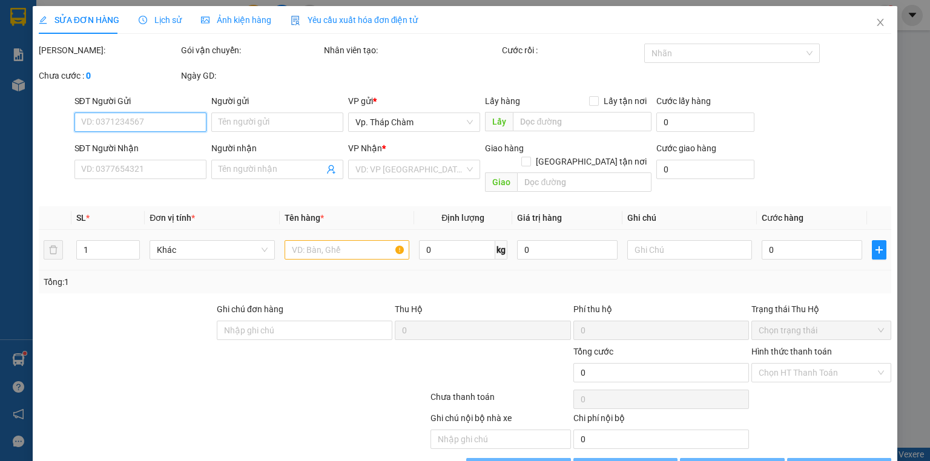
type input "0392314326"
type input "CÔ LAN"
type input "0936942939"
type input "HUYỀN"
type input "30.000"
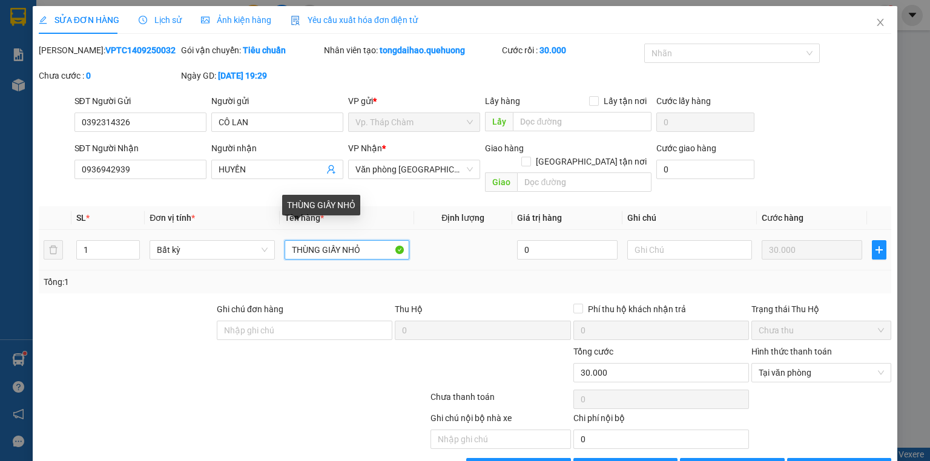
click at [377, 240] on input "THÙNG GIẤY NHỎ" at bounding box center [346, 249] width 125 height 19
type input "THÙNG GIẤY RƯỢU THUỐC"
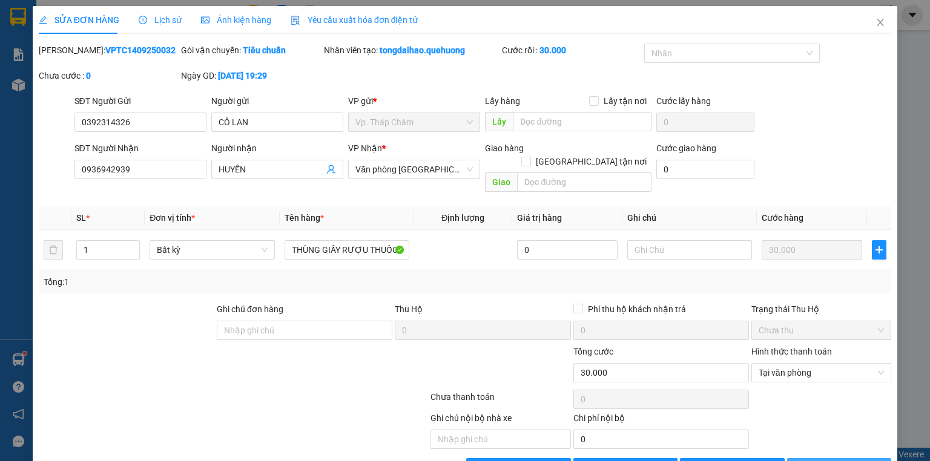
click at [854, 461] on span "Lưu và In" at bounding box center [852, 467] width 85 height 13
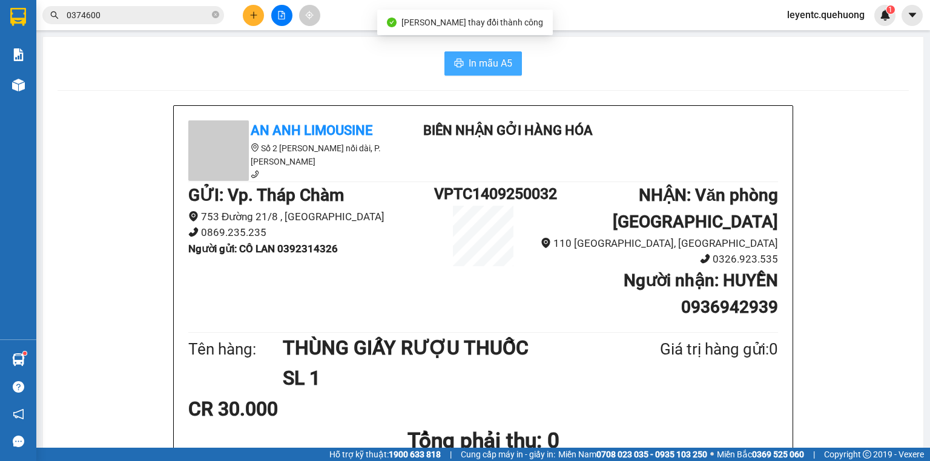
click at [472, 56] on span "In mẫu A5" at bounding box center [490, 63] width 44 height 15
drag, startPoint x: 307, startPoint y: 72, endPoint x: 316, endPoint y: 60, distance: 15.1
click at [312, 67] on div "In mẫu A5" at bounding box center [482, 63] width 851 height 24
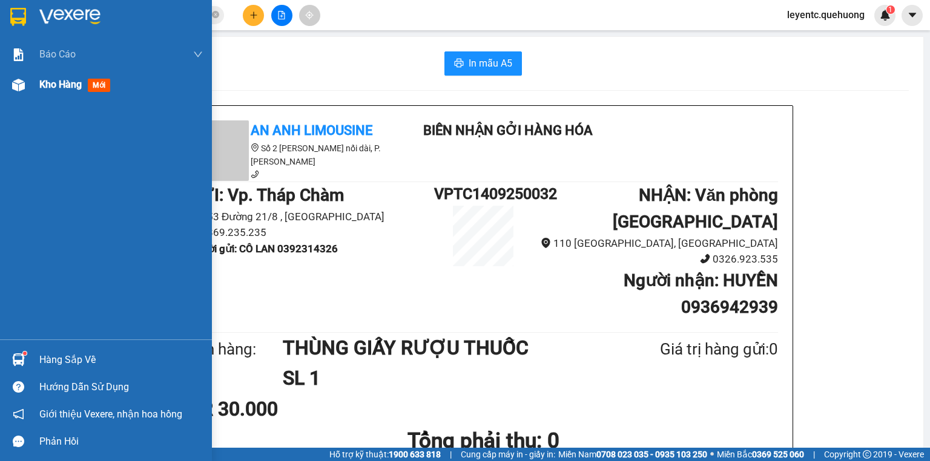
click at [17, 83] on img at bounding box center [18, 85] width 13 height 13
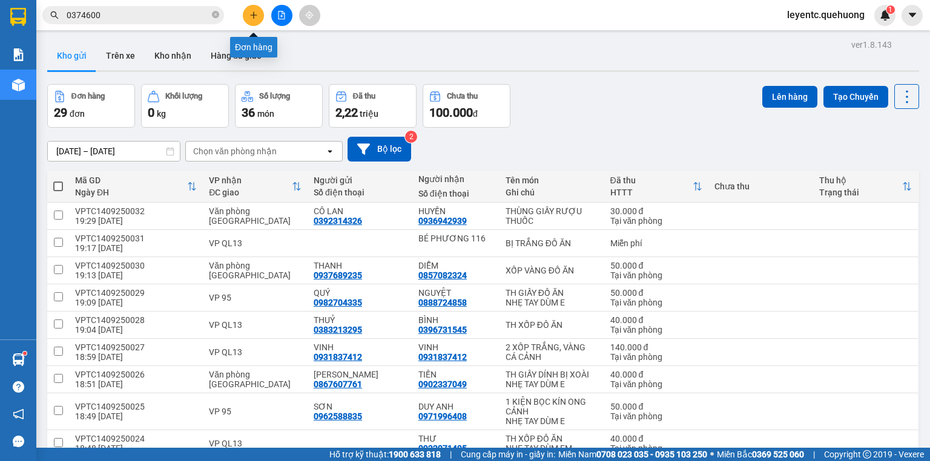
click at [255, 18] on icon "plus" at bounding box center [253, 15] width 8 height 8
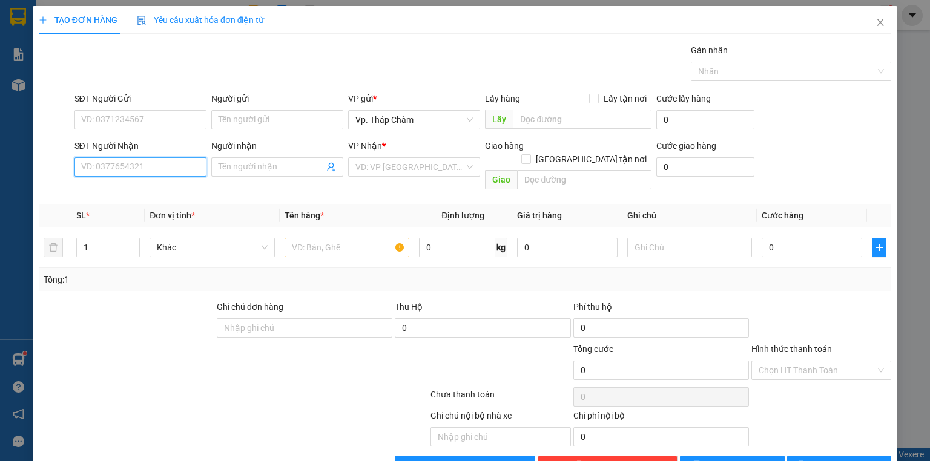
click at [164, 162] on input "SĐT Người Nhận" at bounding box center [140, 166] width 132 height 19
type input "0919224151"
click at [140, 188] on div "0919224151 - HIỀN" at bounding box center [139, 190] width 116 height 13
type input "HIỀN"
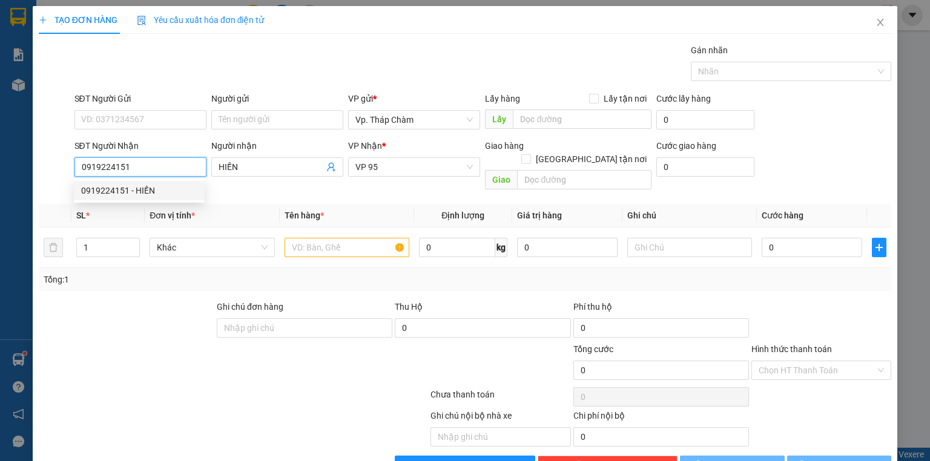
type input "50.000"
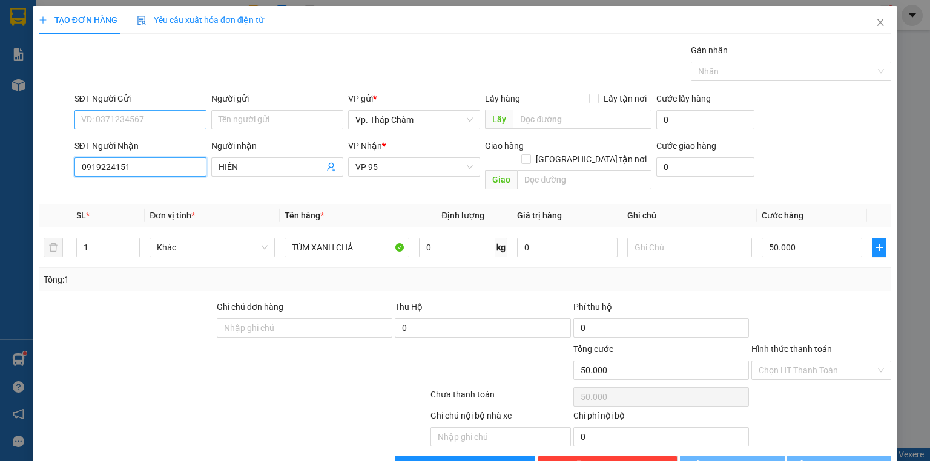
type input "0919224151"
click at [133, 120] on input "SĐT Người Gửi" at bounding box center [140, 119] width 132 height 19
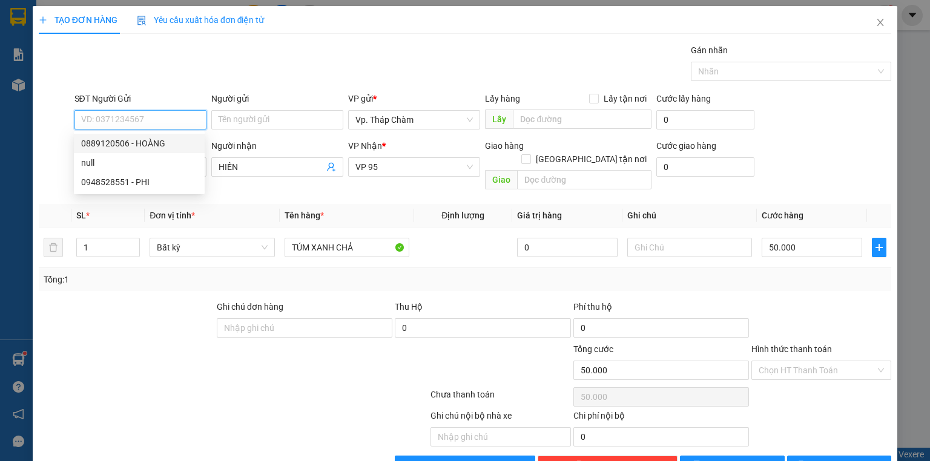
click at [133, 140] on div "0889120506 - HOÀNG" at bounding box center [139, 143] width 116 height 13
type input "0889120506"
type input "HOÀNG"
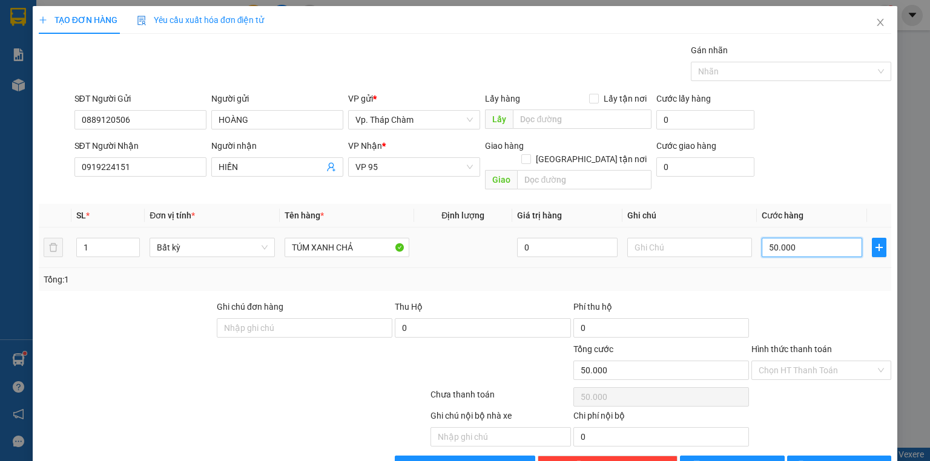
click at [810, 238] on input "50.000" at bounding box center [811, 247] width 100 height 19
type input "0"
type input "4"
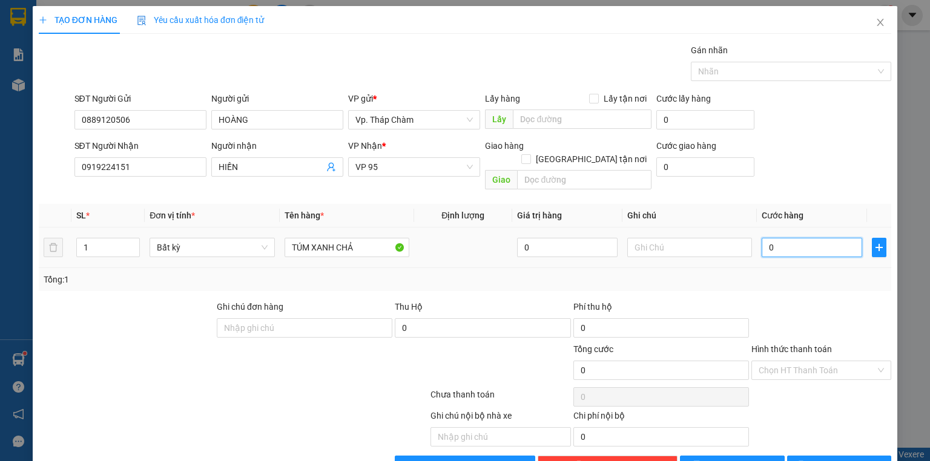
type input "4"
type input "040"
type input "40"
type input "040"
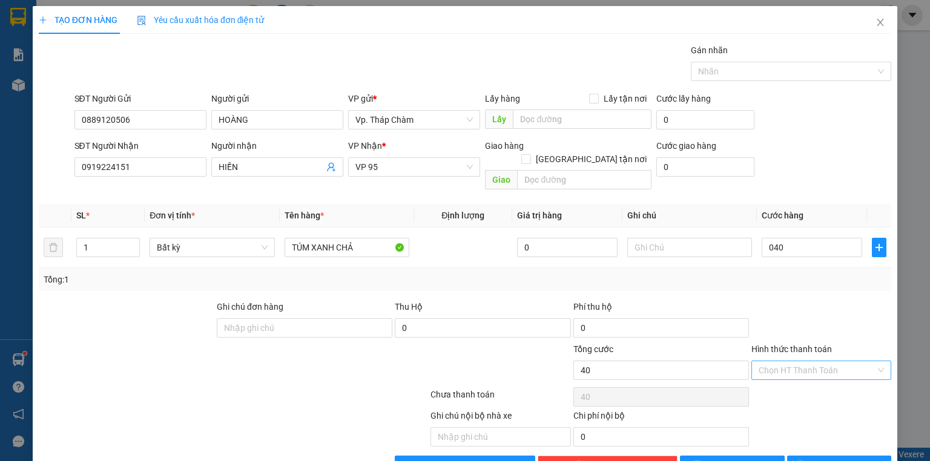
type input "40.000"
click at [780, 361] on input "Hình thức thanh toán" at bounding box center [816, 370] width 117 height 18
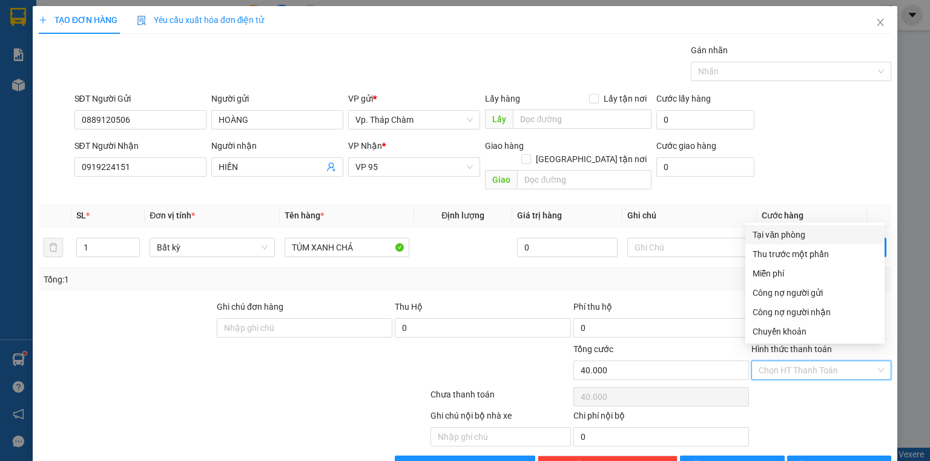
click at [809, 239] on div "Tại văn phòng" at bounding box center [814, 234] width 125 height 13
type input "0"
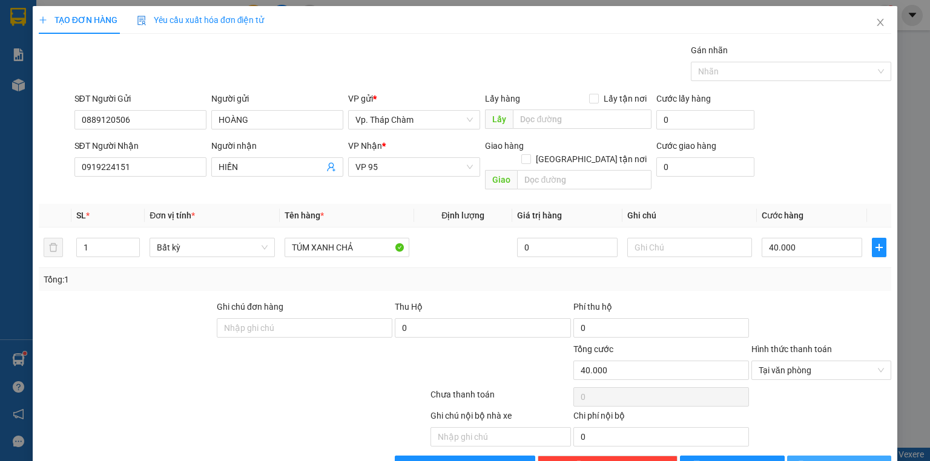
click at [847, 459] on span "Lưu và In" at bounding box center [852, 465] width 85 height 13
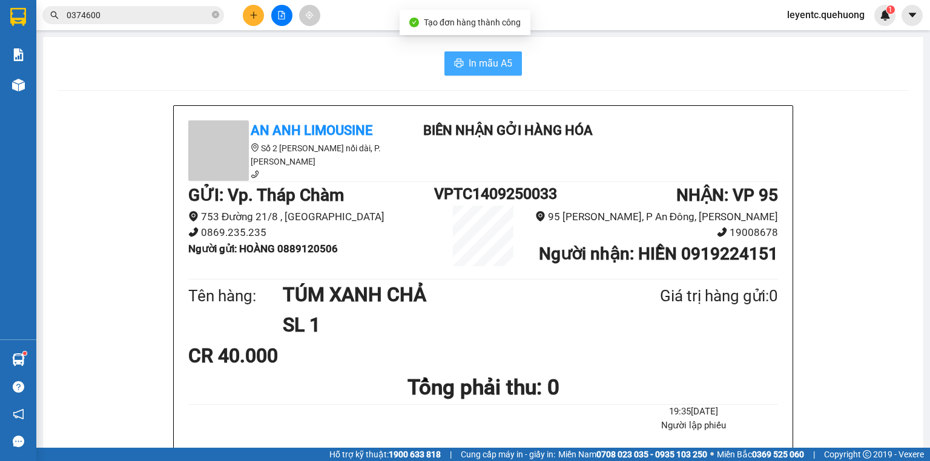
click at [487, 62] on span "In mẫu A5" at bounding box center [490, 63] width 44 height 15
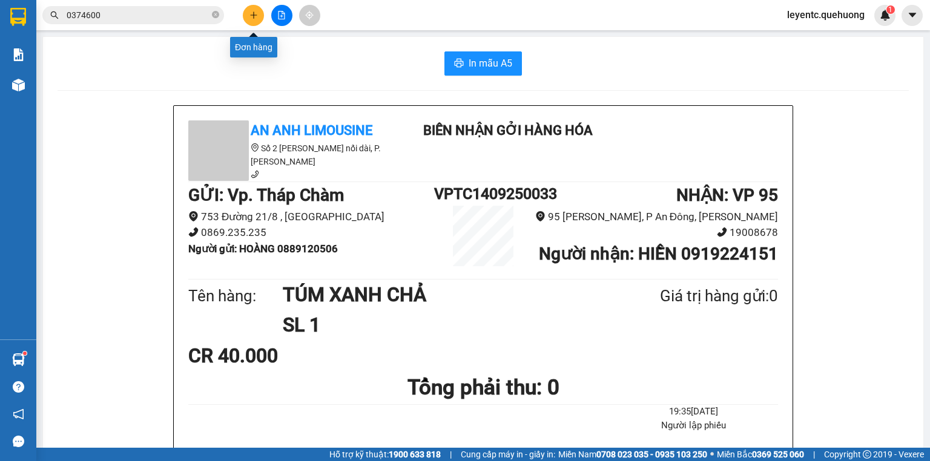
click at [254, 19] on button at bounding box center [253, 15] width 21 height 21
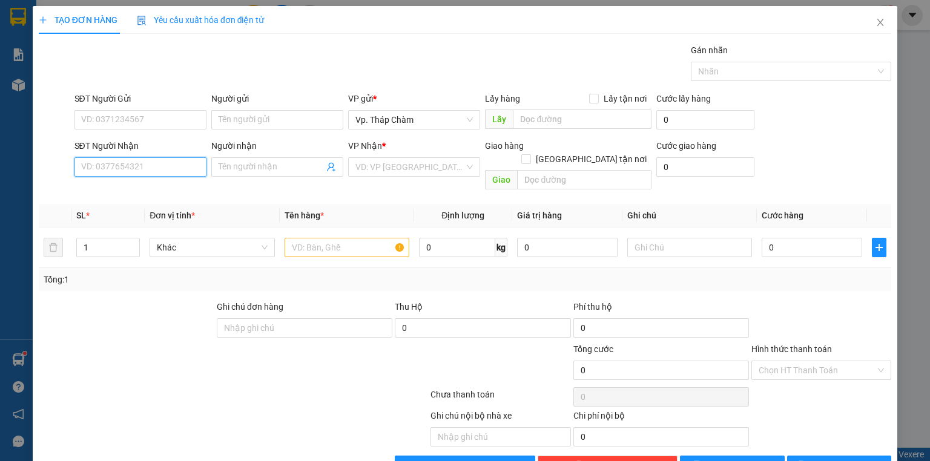
click at [137, 166] on input "SĐT Người Nhận" at bounding box center [140, 166] width 132 height 19
click at [123, 193] on div "0918636667 - ĐỨC" at bounding box center [149, 190] width 136 height 13
type input "0918636667"
type input "ĐỨC"
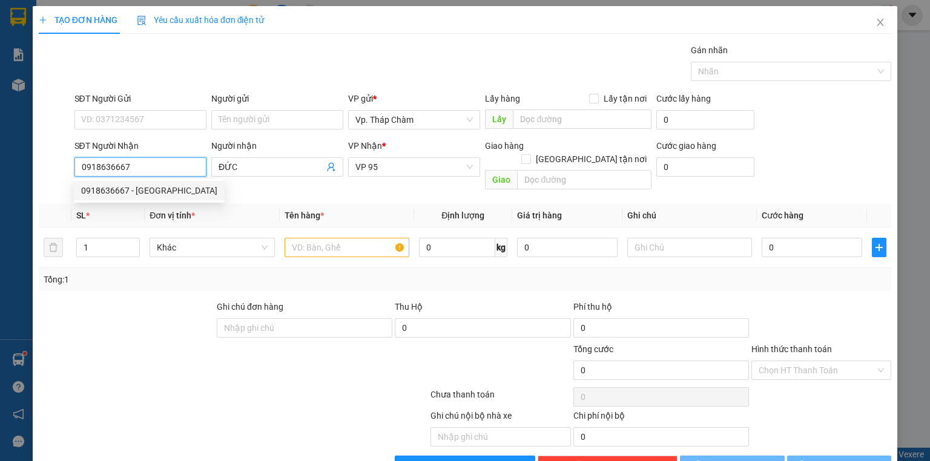
type input "40.000"
type input "0918636667"
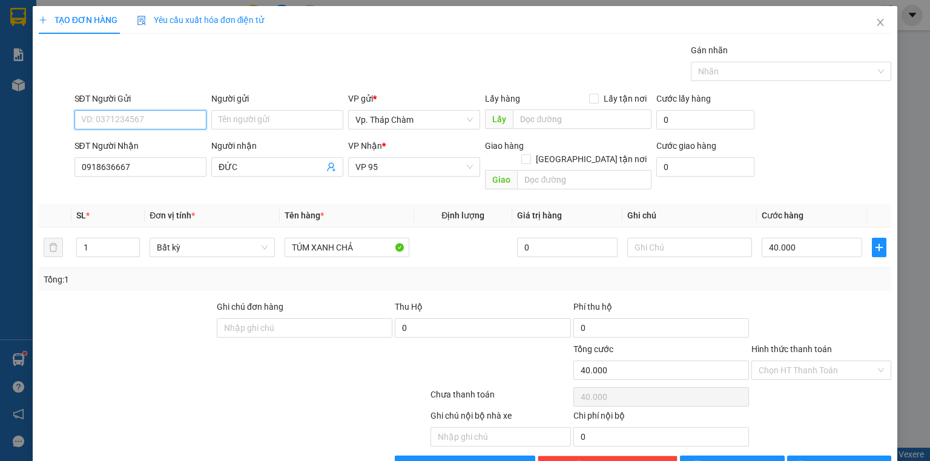
click at [131, 116] on input "SĐT Người Gửi" at bounding box center [140, 119] width 132 height 19
click at [138, 158] on div "0889120506 - HOÀNG" at bounding box center [139, 162] width 116 height 13
type input "0889120506"
type input "HOÀNG"
click at [809, 366] on div "Chọn HT Thanh Toán" at bounding box center [821, 370] width 140 height 19
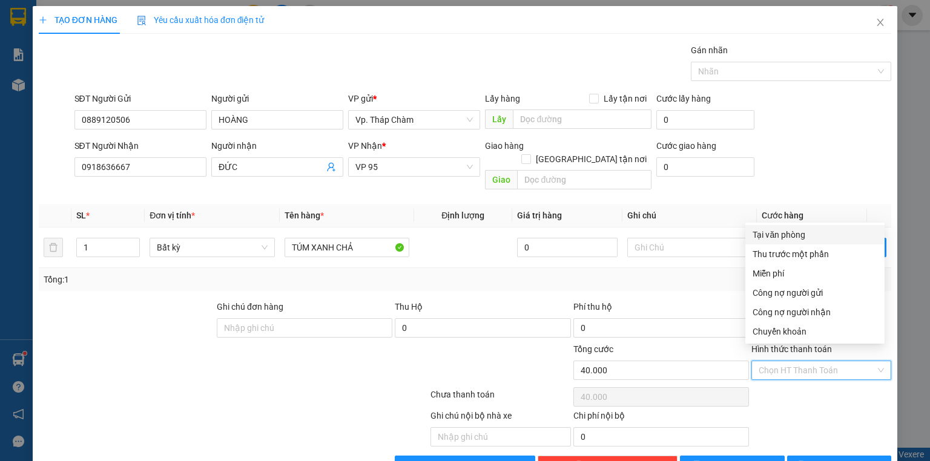
click at [784, 238] on div "Tại văn phòng" at bounding box center [814, 234] width 125 height 13
type input "0"
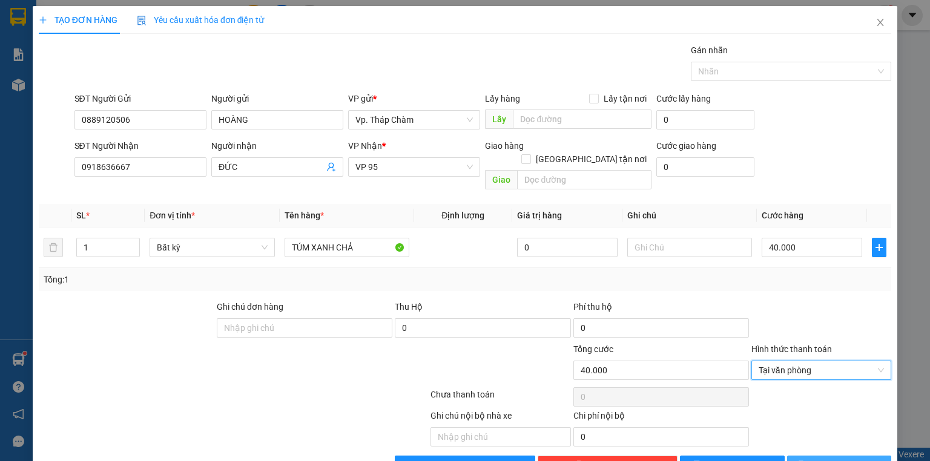
click at [841, 459] on span "Lưu và In" at bounding box center [852, 465] width 85 height 13
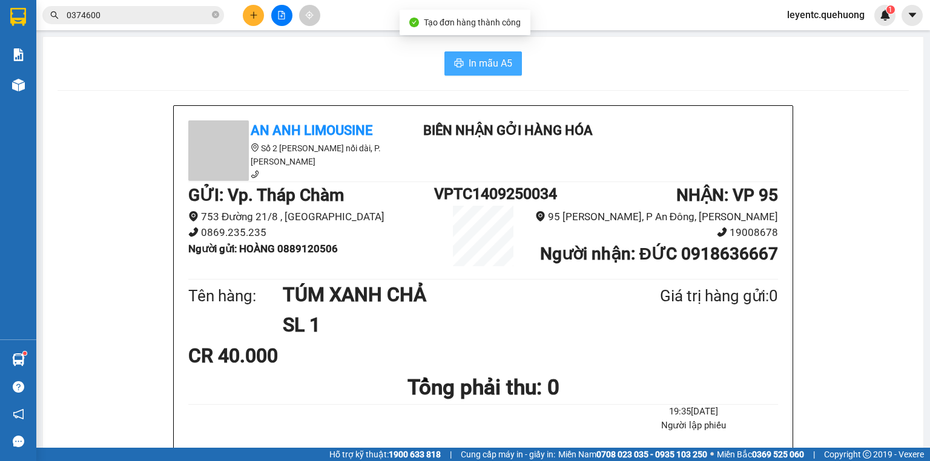
click at [463, 68] on button "In mẫu A5" at bounding box center [482, 63] width 77 height 24
click at [490, 61] on span "In mẫu A5" at bounding box center [490, 63] width 44 height 15
click at [837, 14] on span "leyentc.quehuong" at bounding box center [825, 14] width 97 height 15
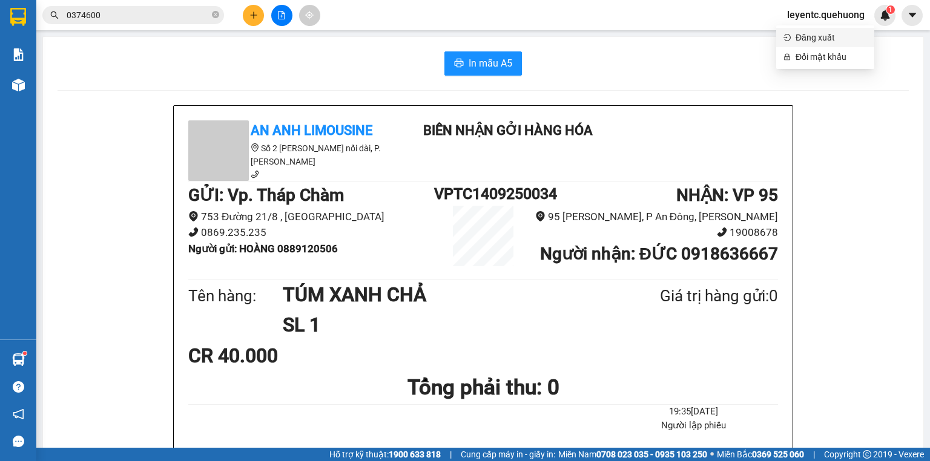
click at [799, 41] on span "Đăng xuất" at bounding box center [830, 37] width 71 height 13
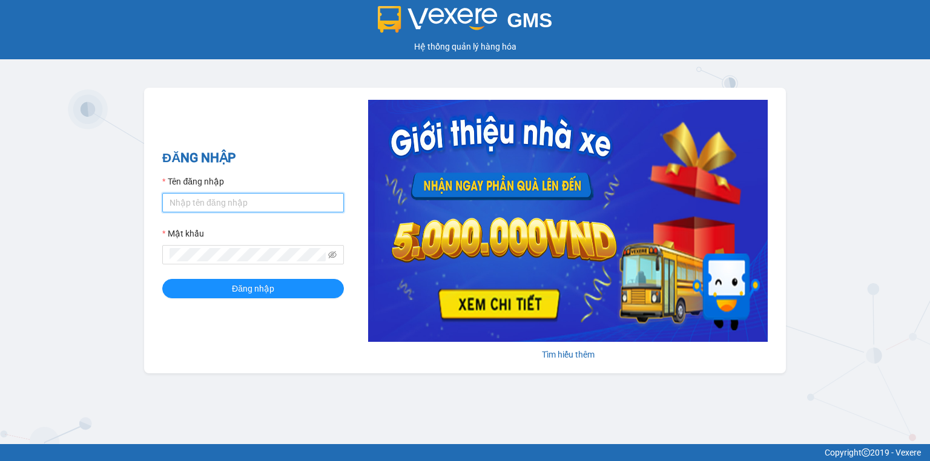
click at [224, 205] on input "Tên đăng nhập" at bounding box center [253, 202] width 182 height 19
type input "tongdaihao.quehuong"
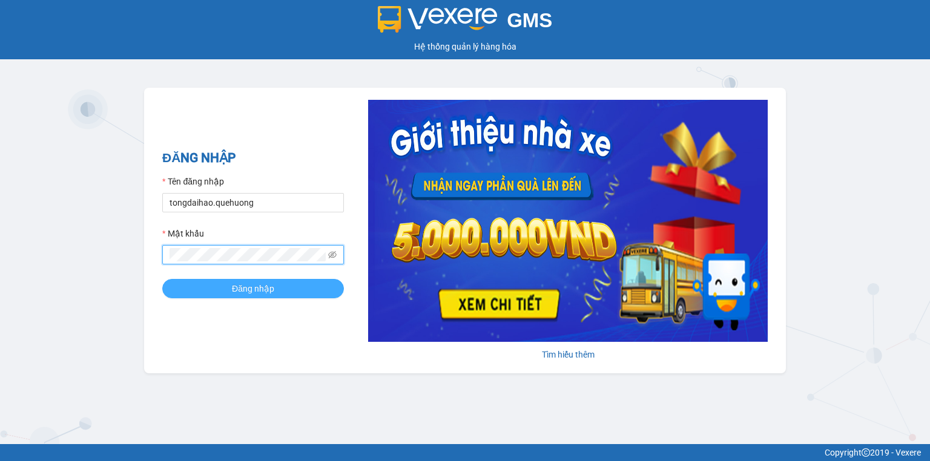
click at [231, 281] on button "Đăng nhập" at bounding box center [253, 288] width 182 height 19
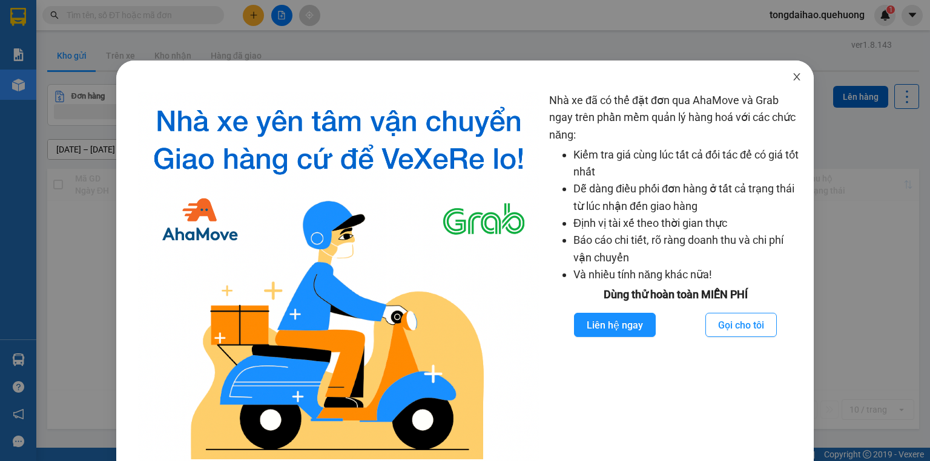
click at [792, 73] on icon "close" at bounding box center [797, 77] width 10 height 10
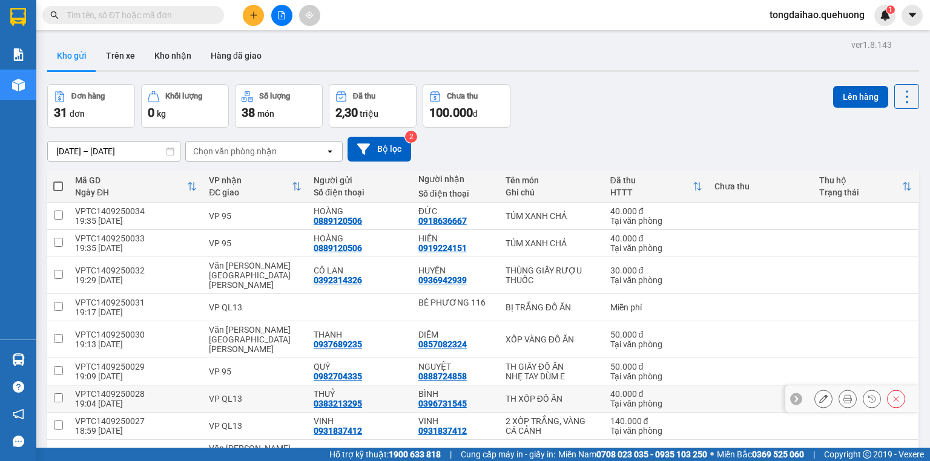
scroll to position [84, 0]
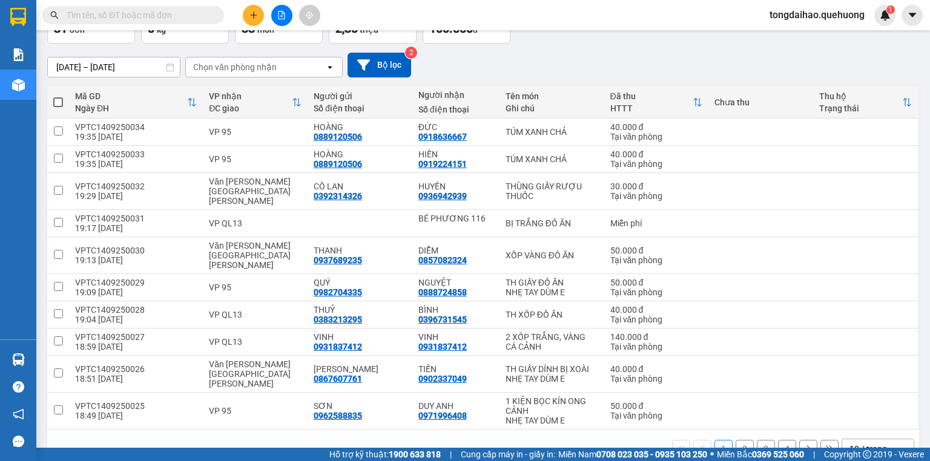
click at [849, 443] on div "10 / trang" at bounding box center [868, 449] width 38 height 12
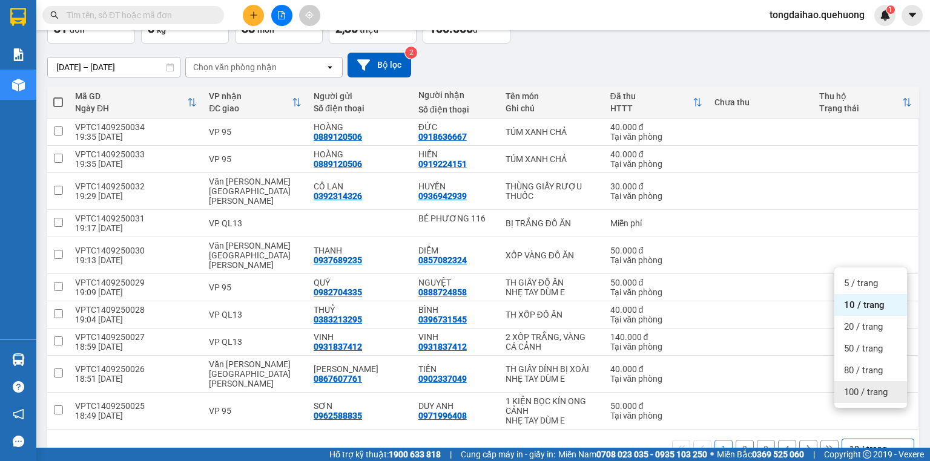
click at [853, 394] on span "100 / trang" at bounding box center [866, 392] width 44 height 12
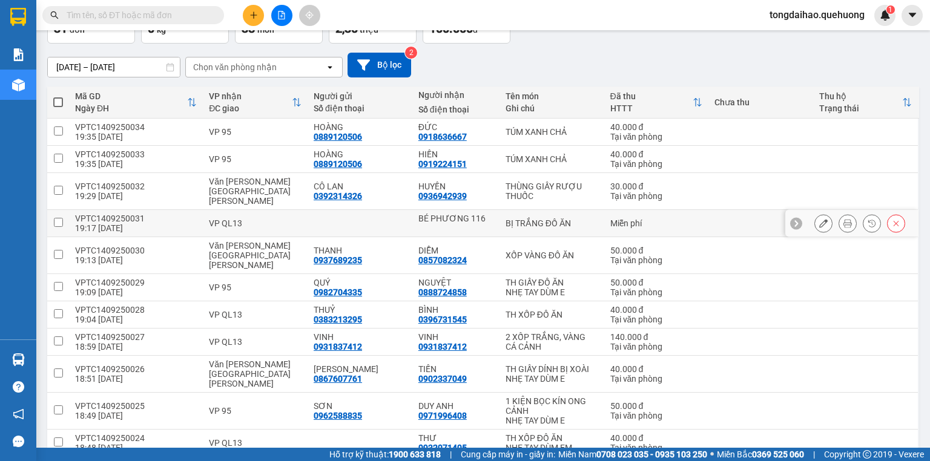
click at [893, 221] on icon at bounding box center [895, 223] width 5 height 5
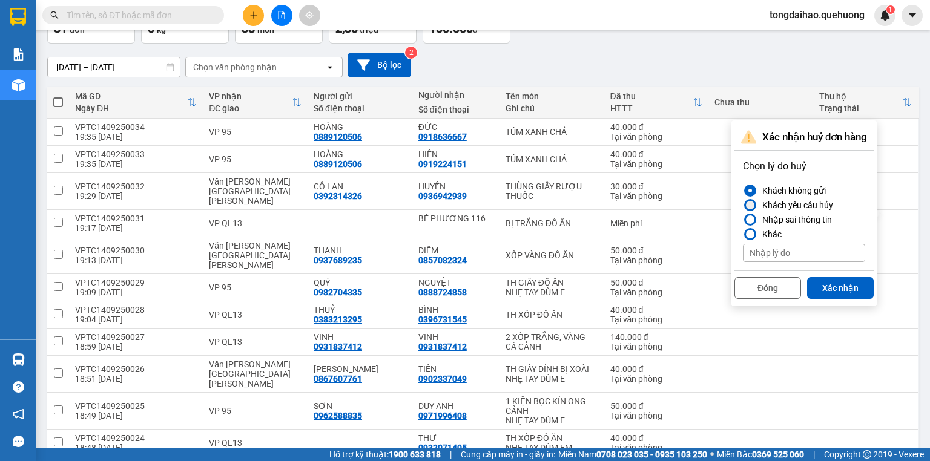
click at [826, 204] on div "Khách yêu cầu hủy" at bounding box center [795, 205] width 76 height 15
click at [743, 205] on input "Khách yêu cầu hủy" at bounding box center [743, 205] width 0 height 0
click at [751, 230] on div at bounding box center [750, 234] width 8 height 8
click at [743, 234] on input "Khác" at bounding box center [743, 234] width 0 height 0
click at [772, 218] on div "Nhập sai thông tin" at bounding box center [794, 219] width 74 height 15
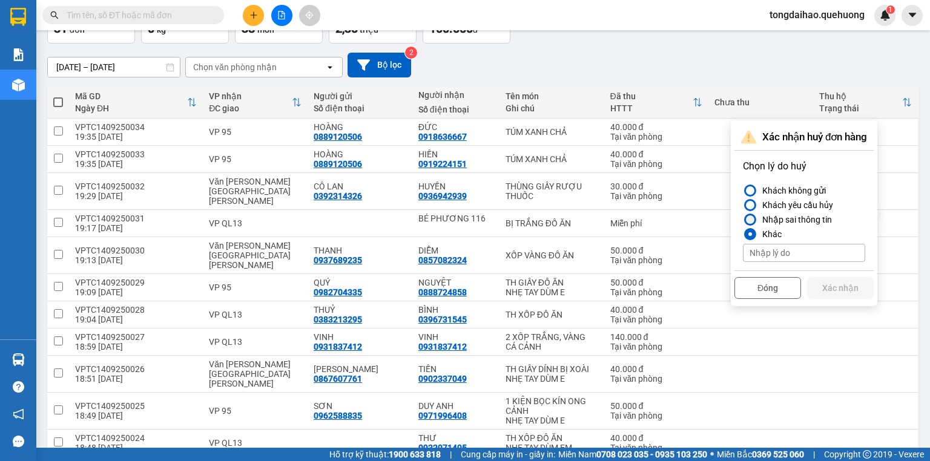
click at [743, 220] on input "Nhập sai thông tin" at bounding box center [743, 220] width 0 height 0
click at [765, 203] on div "Khách yêu cầu hủy" at bounding box center [795, 205] width 76 height 15
click at [743, 205] on input "Khách yêu cầu hủy" at bounding box center [743, 205] width 0 height 0
click at [830, 284] on button "Xác nhận" at bounding box center [840, 288] width 67 height 22
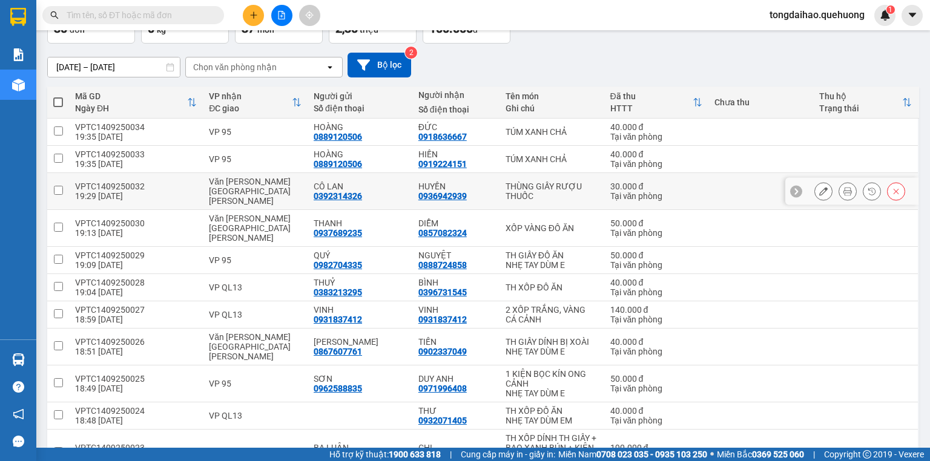
scroll to position [0, 0]
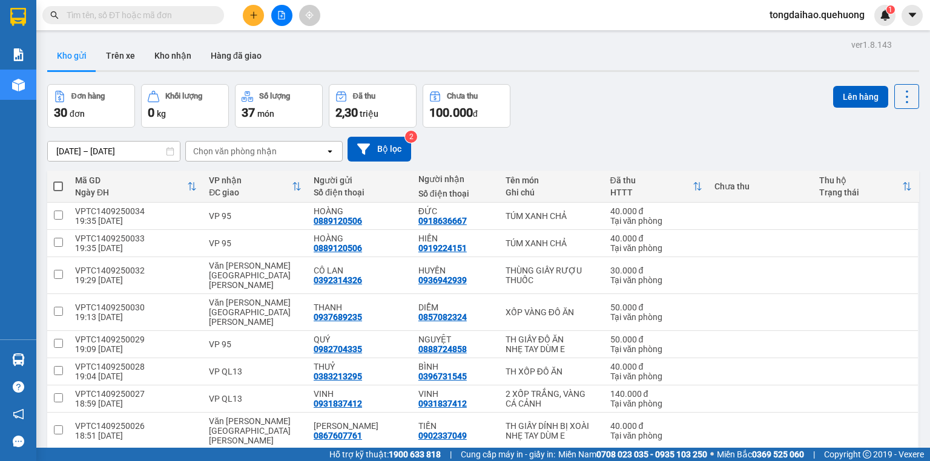
click at [588, 129] on div "[DATE] – [DATE] Press the down arrow key to interact with the calendar and sele…" at bounding box center [483, 149] width 872 height 43
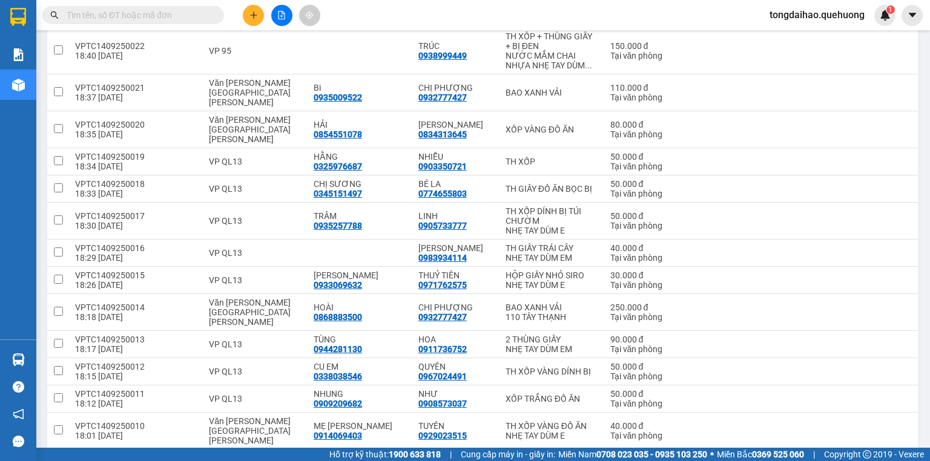
scroll to position [678, 0]
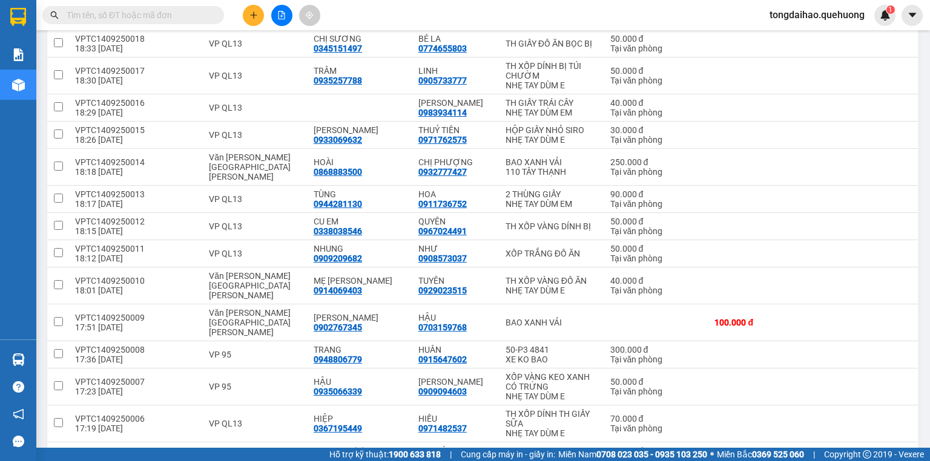
drag, startPoint x: 823, startPoint y: 11, endPoint x: 823, endPoint y: 21, distance: 10.3
click at [823, 11] on span "tongdaihao.quehuong" at bounding box center [817, 14] width 114 height 15
click at [819, 35] on span "Đăng xuất" at bounding box center [821, 37] width 91 height 13
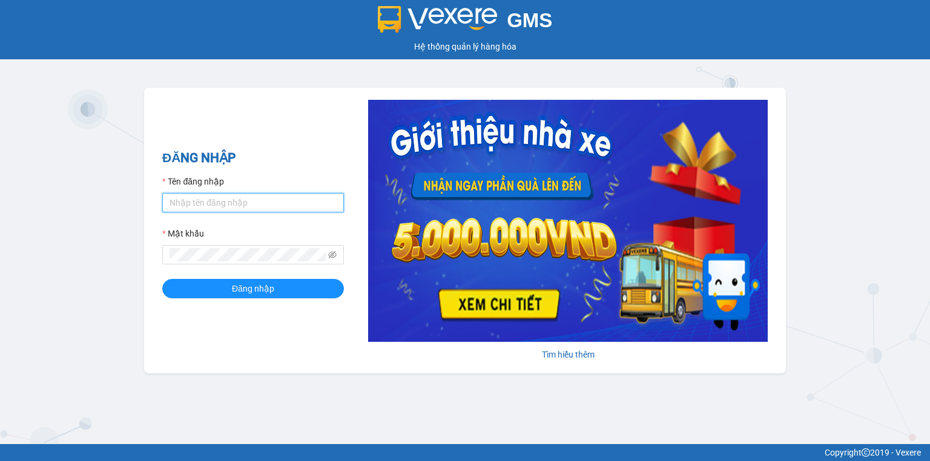
click at [271, 201] on input "Tên đăng nhập" at bounding box center [253, 202] width 182 height 19
type input "leyentc.quehuong"
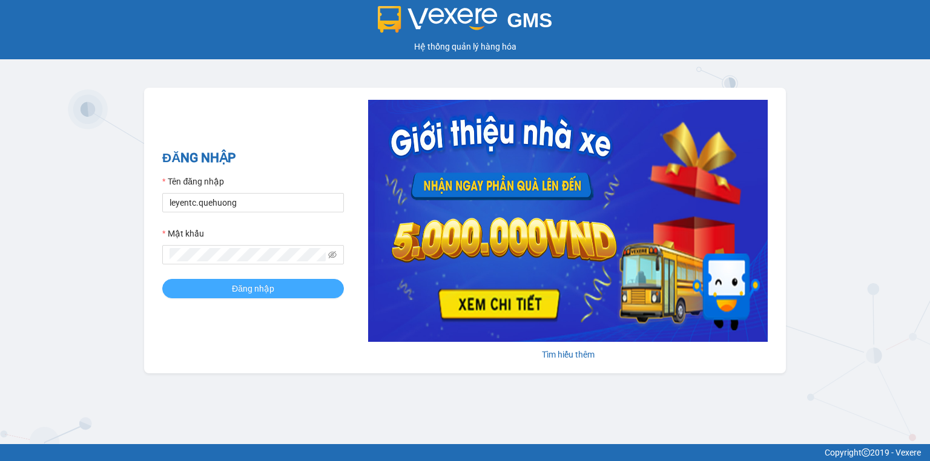
click at [246, 291] on span "Đăng nhập" at bounding box center [253, 288] width 42 height 13
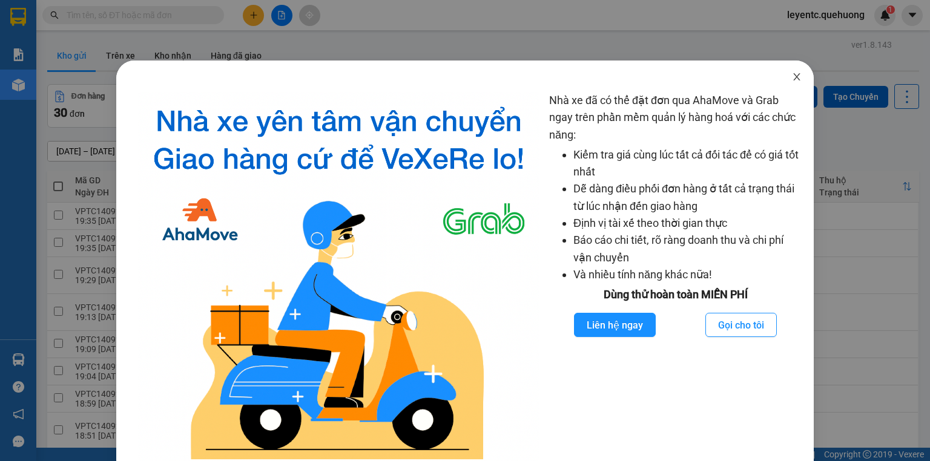
click at [792, 76] on icon "close" at bounding box center [797, 77] width 10 height 10
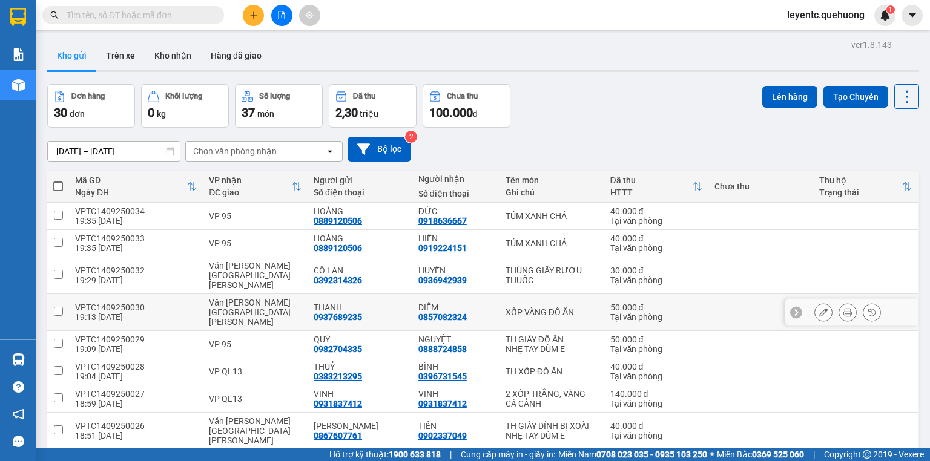
scroll to position [84, 0]
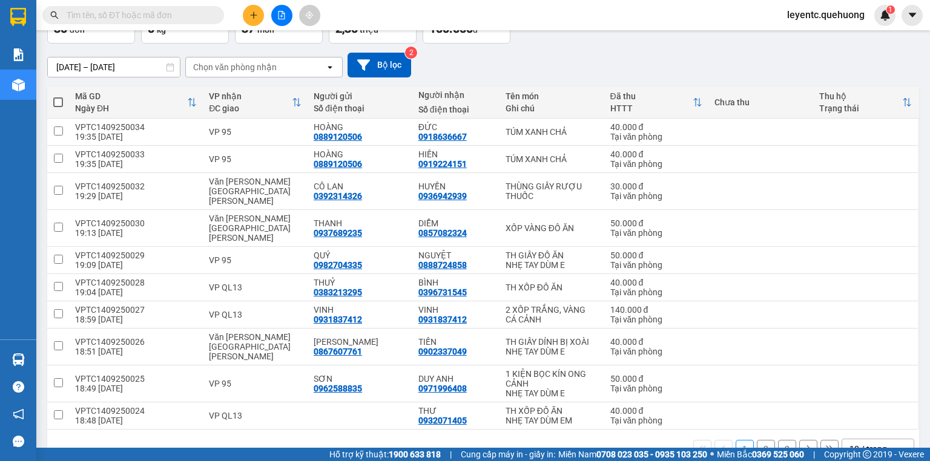
click at [862, 443] on div "10 / trang" at bounding box center [868, 449] width 38 height 12
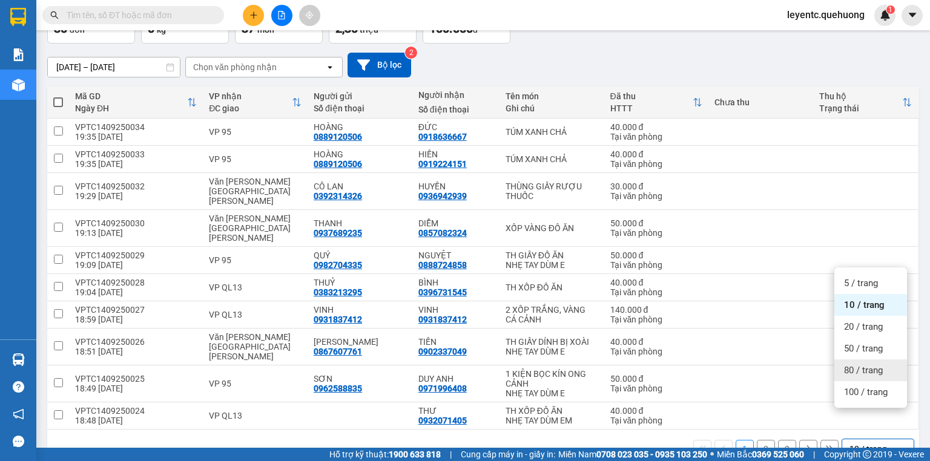
click at [862, 373] on span "80 / trang" at bounding box center [863, 370] width 39 height 12
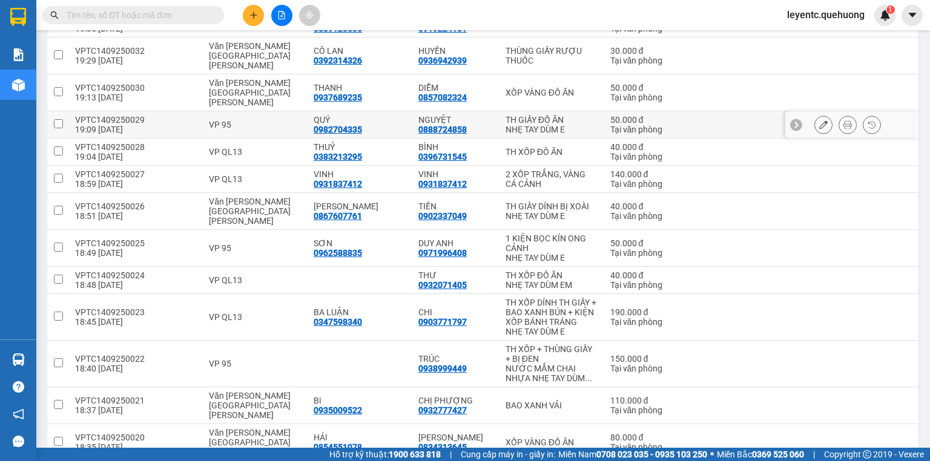
scroll to position [0, 0]
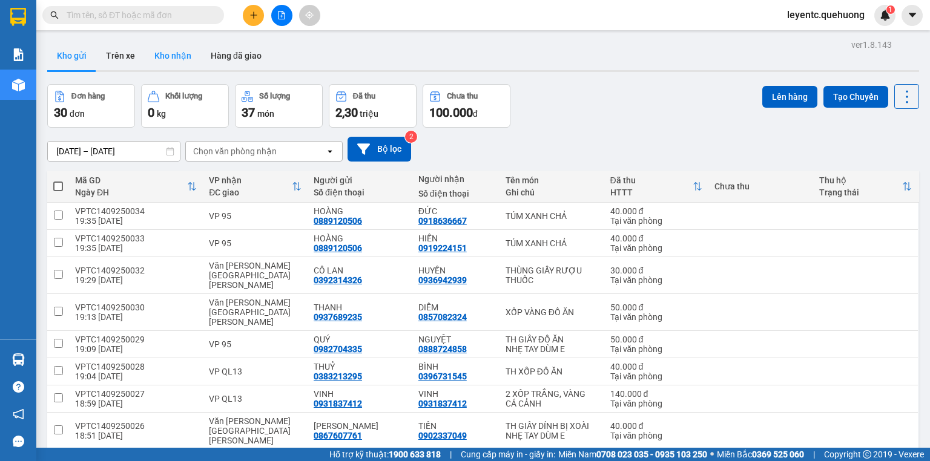
click at [171, 54] on button "Kho nhận" at bounding box center [173, 55] width 56 height 29
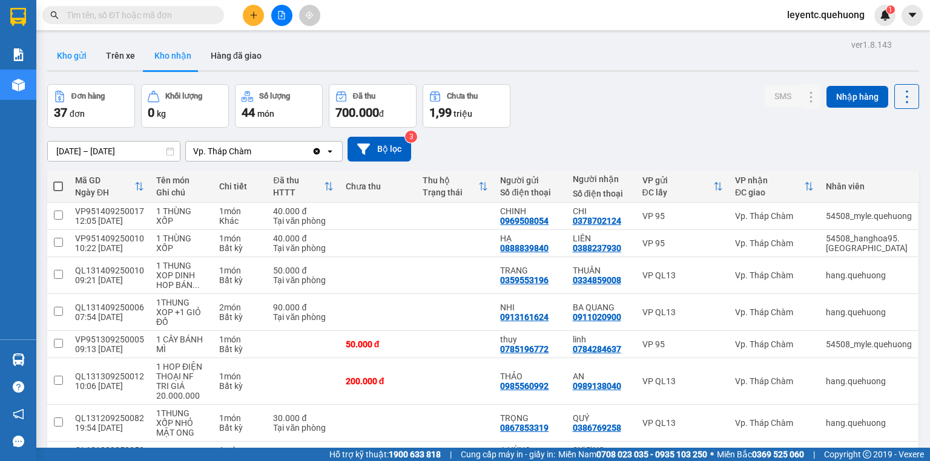
click at [68, 61] on button "Kho gửi" at bounding box center [71, 55] width 49 height 29
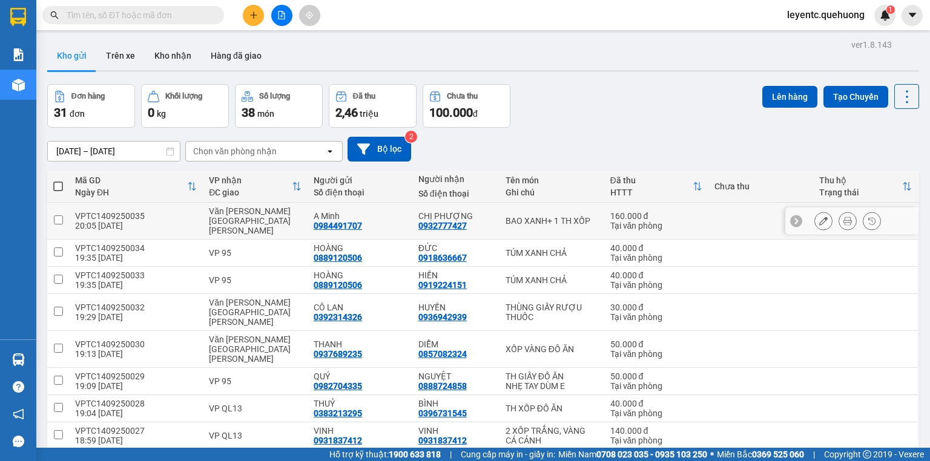
click at [843, 217] on icon at bounding box center [847, 221] width 8 height 8
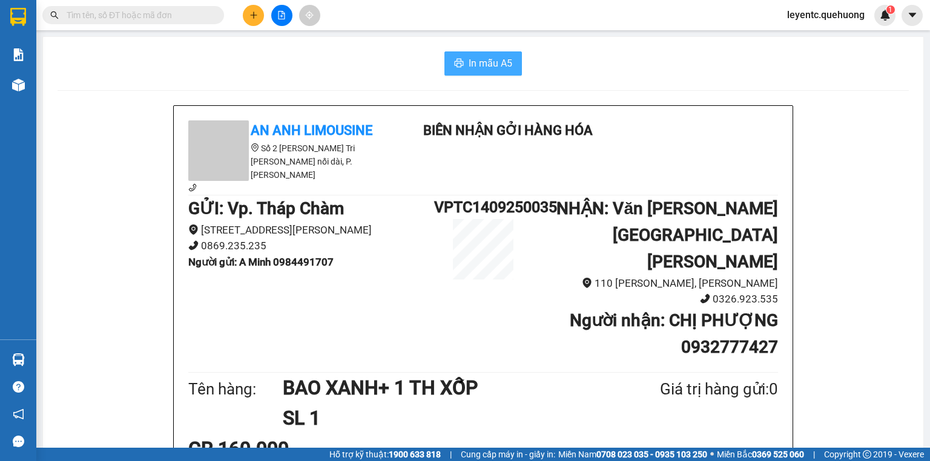
click at [458, 70] on button "In mẫu A5" at bounding box center [482, 63] width 77 height 24
click at [496, 65] on span "In mẫu A5" at bounding box center [490, 63] width 44 height 15
click at [75, 90] on div at bounding box center [482, 90] width 851 height 1
